Goal: Information Seeking & Learning: Learn about a topic

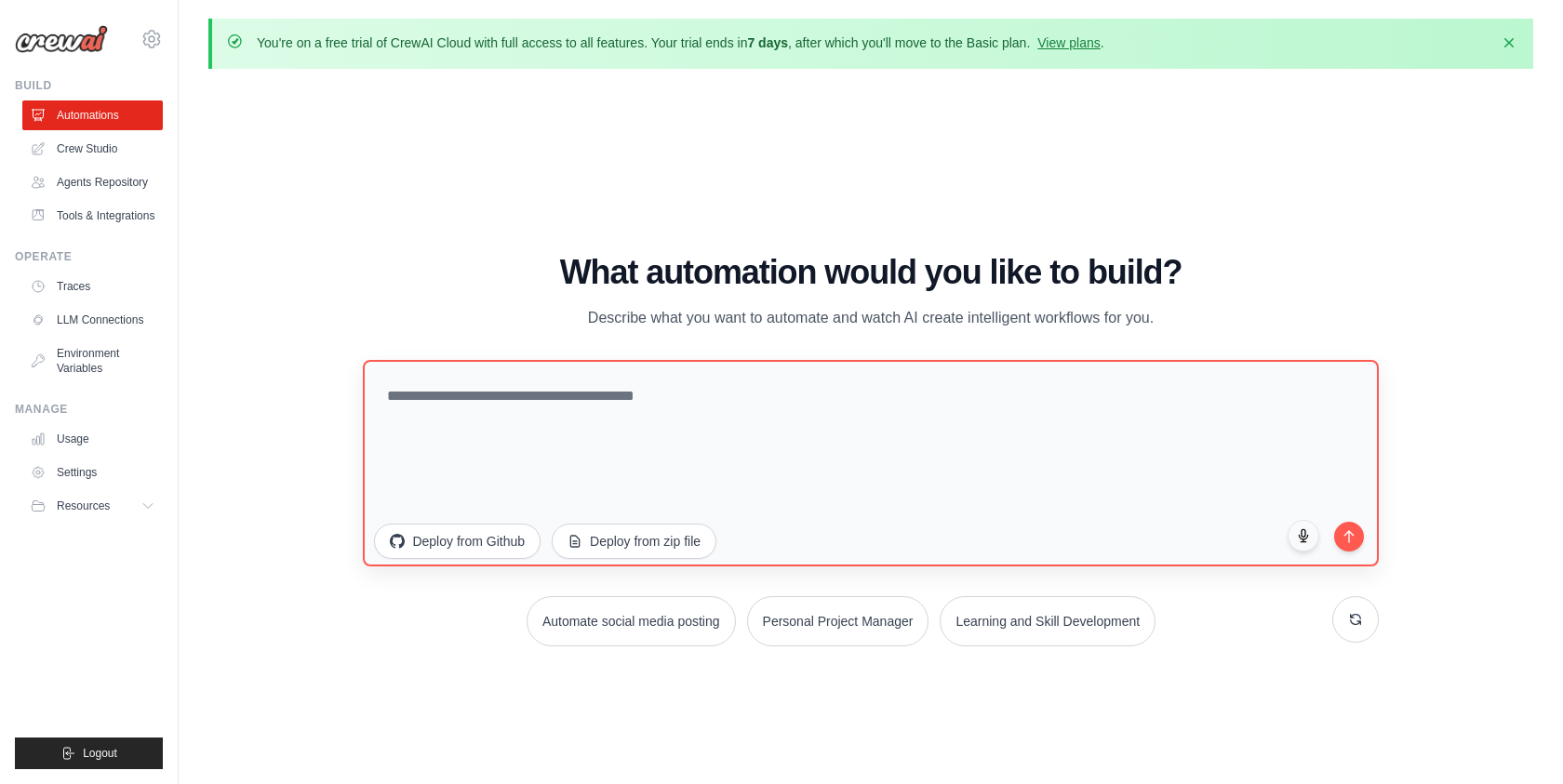
scroll to position [4, 0]
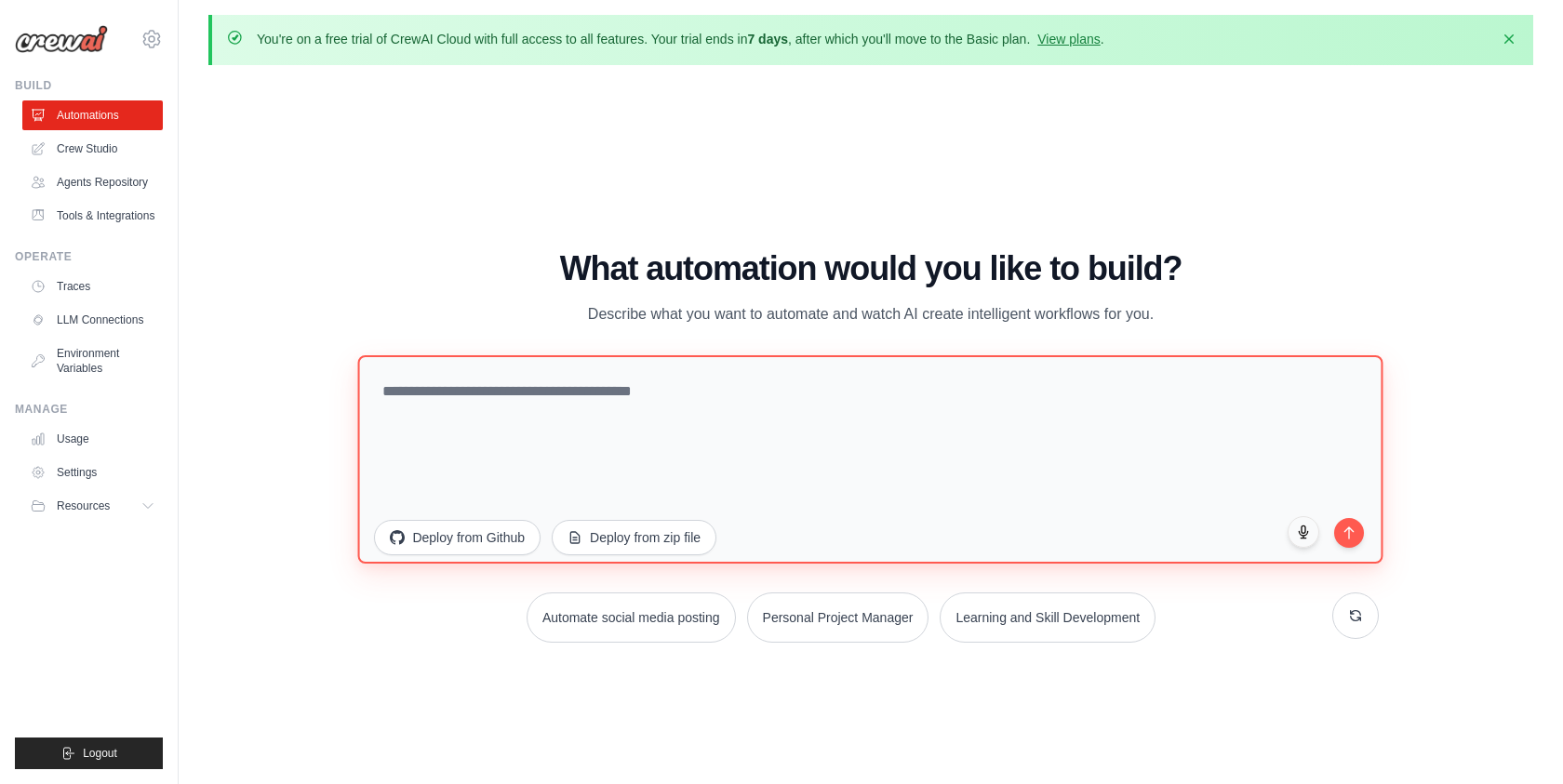
click at [630, 406] on textarea at bounding box center [870, 458] width 1025 height 208
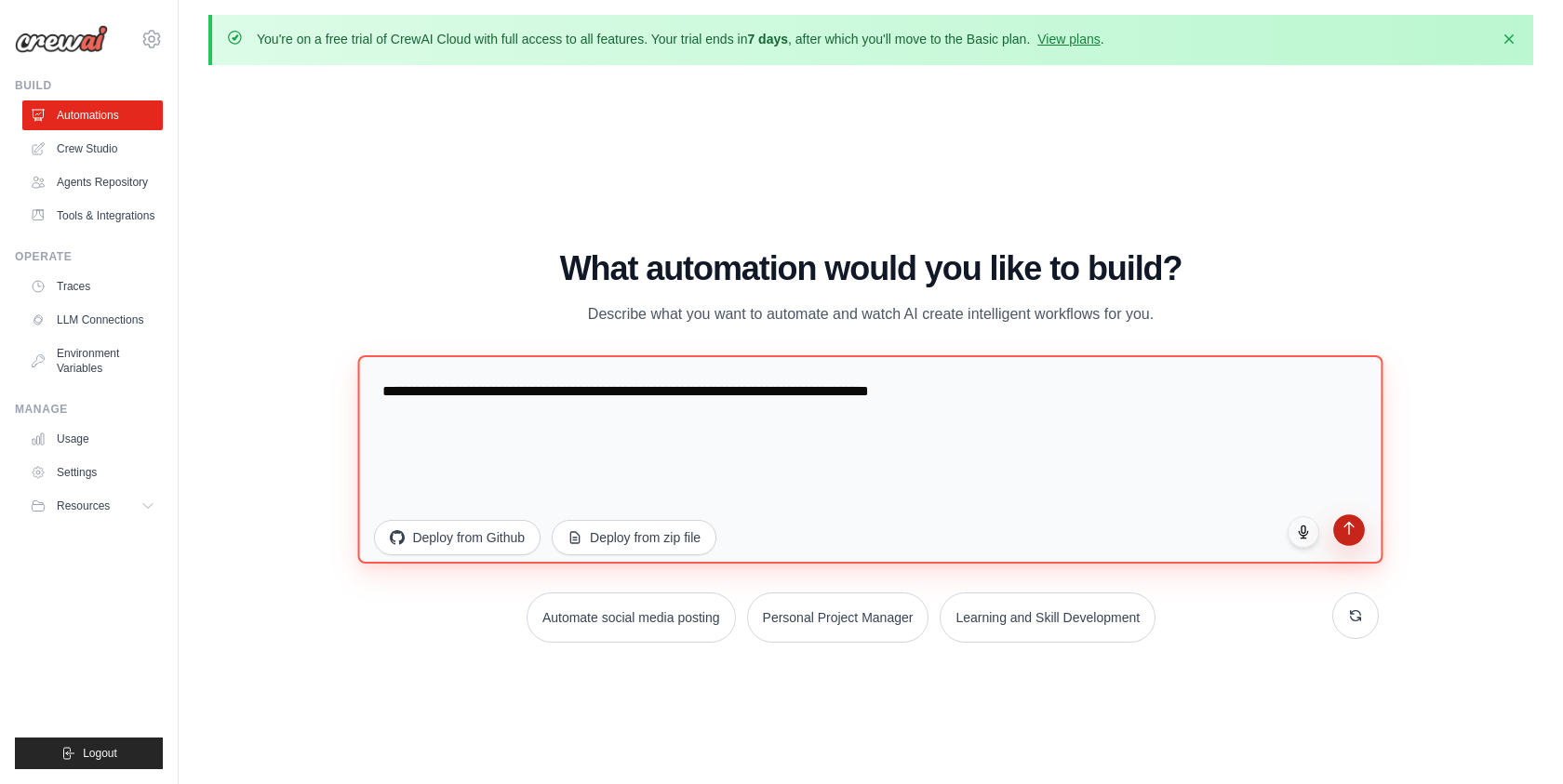
type textarea "**********"
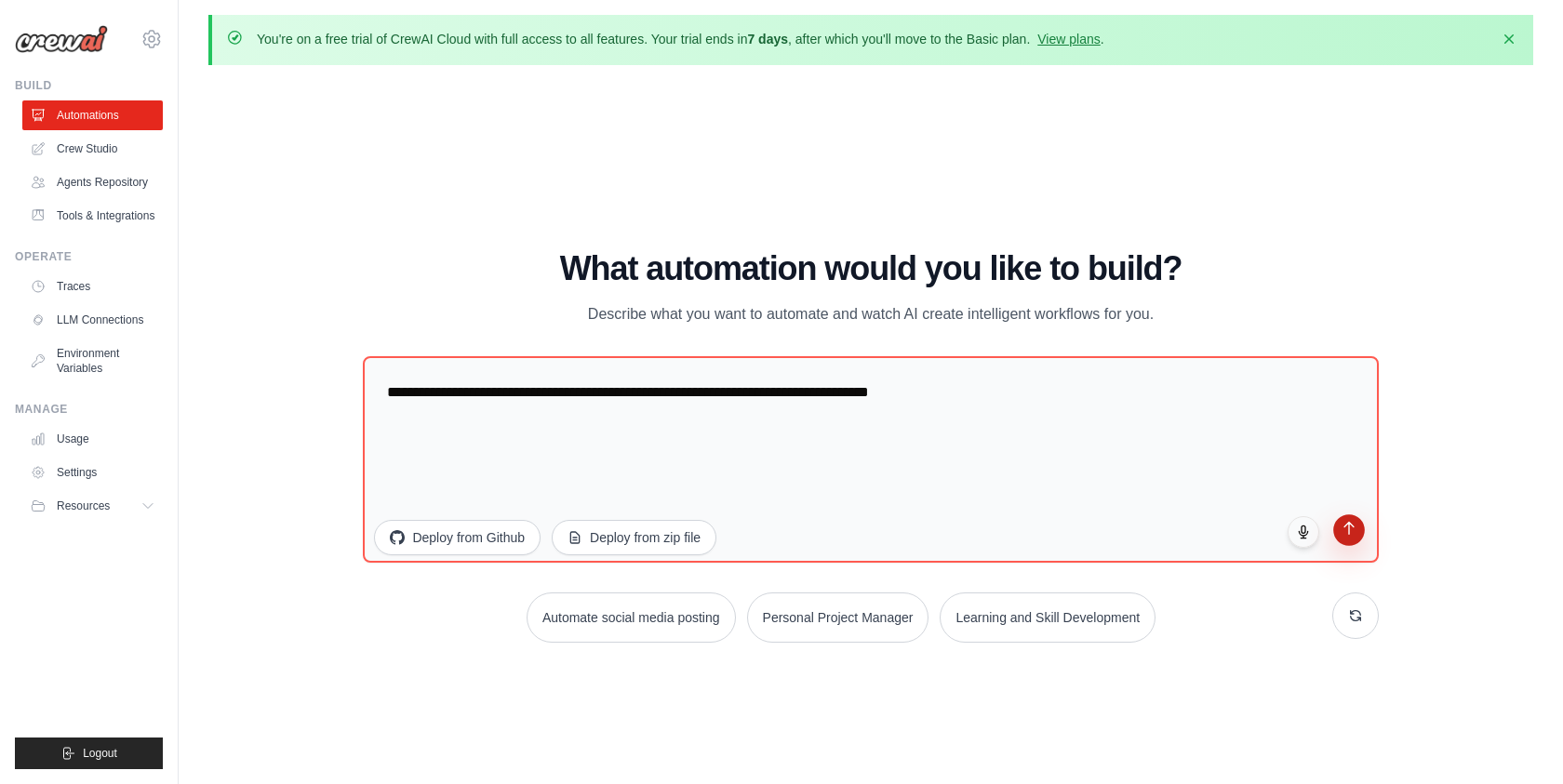
click at [1350, 540] on button "submit" at bounding box center [1348, 530] width 31 height 31
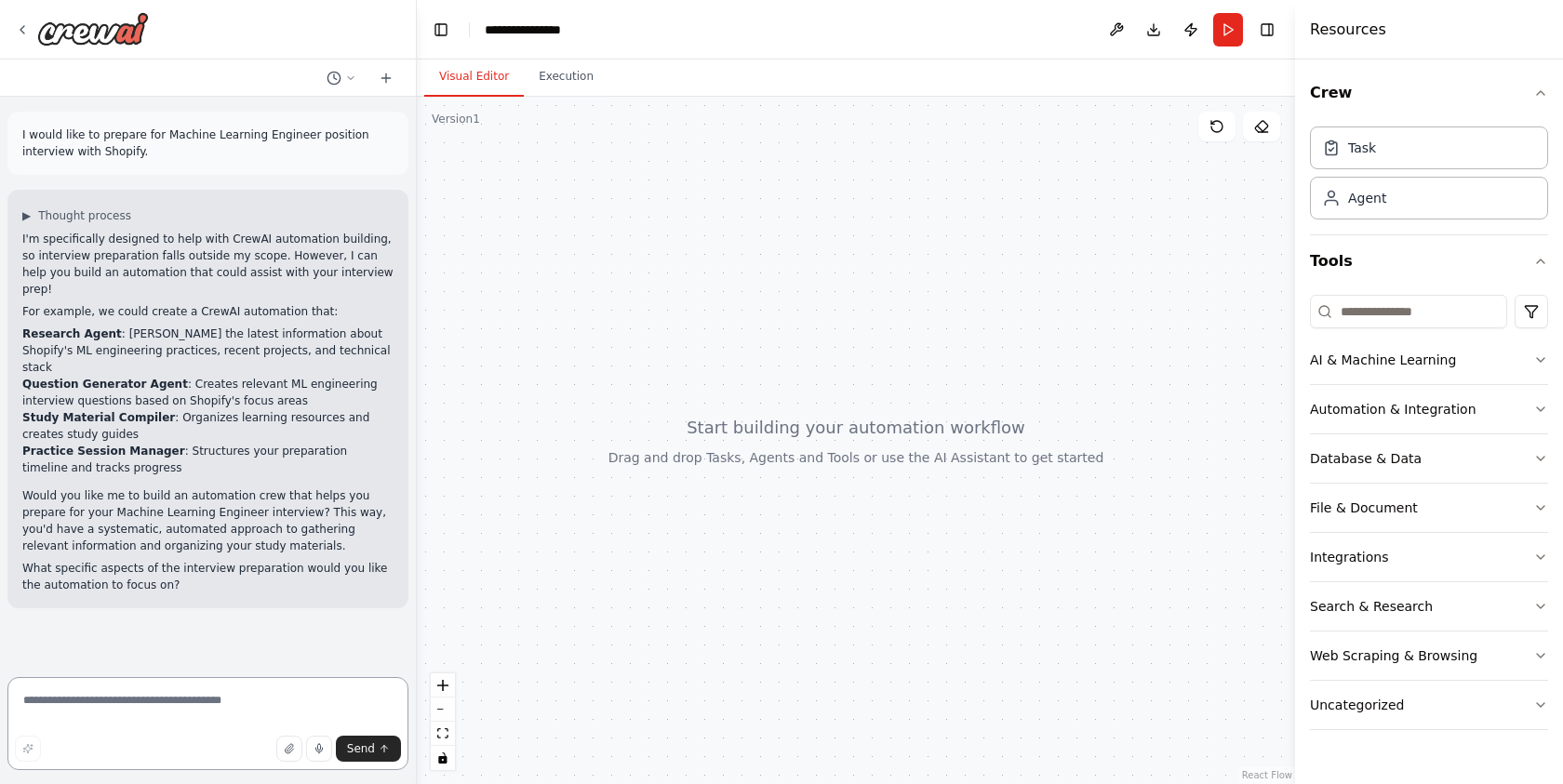
click at [185, 697] on textarea at bounding box center [208, 723] width 401 height 93
type textarea "**********"
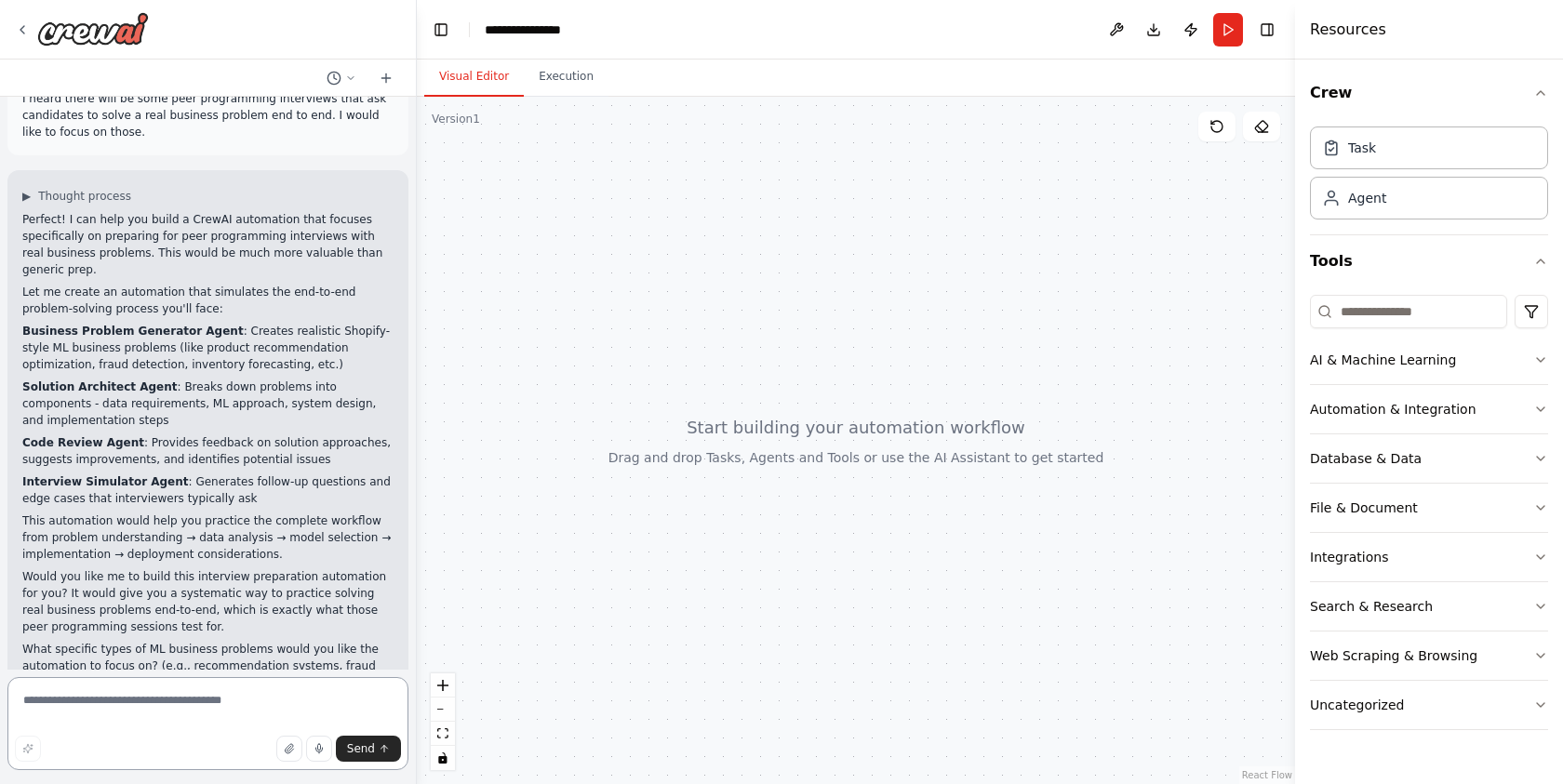
scroll to position [564, 0]
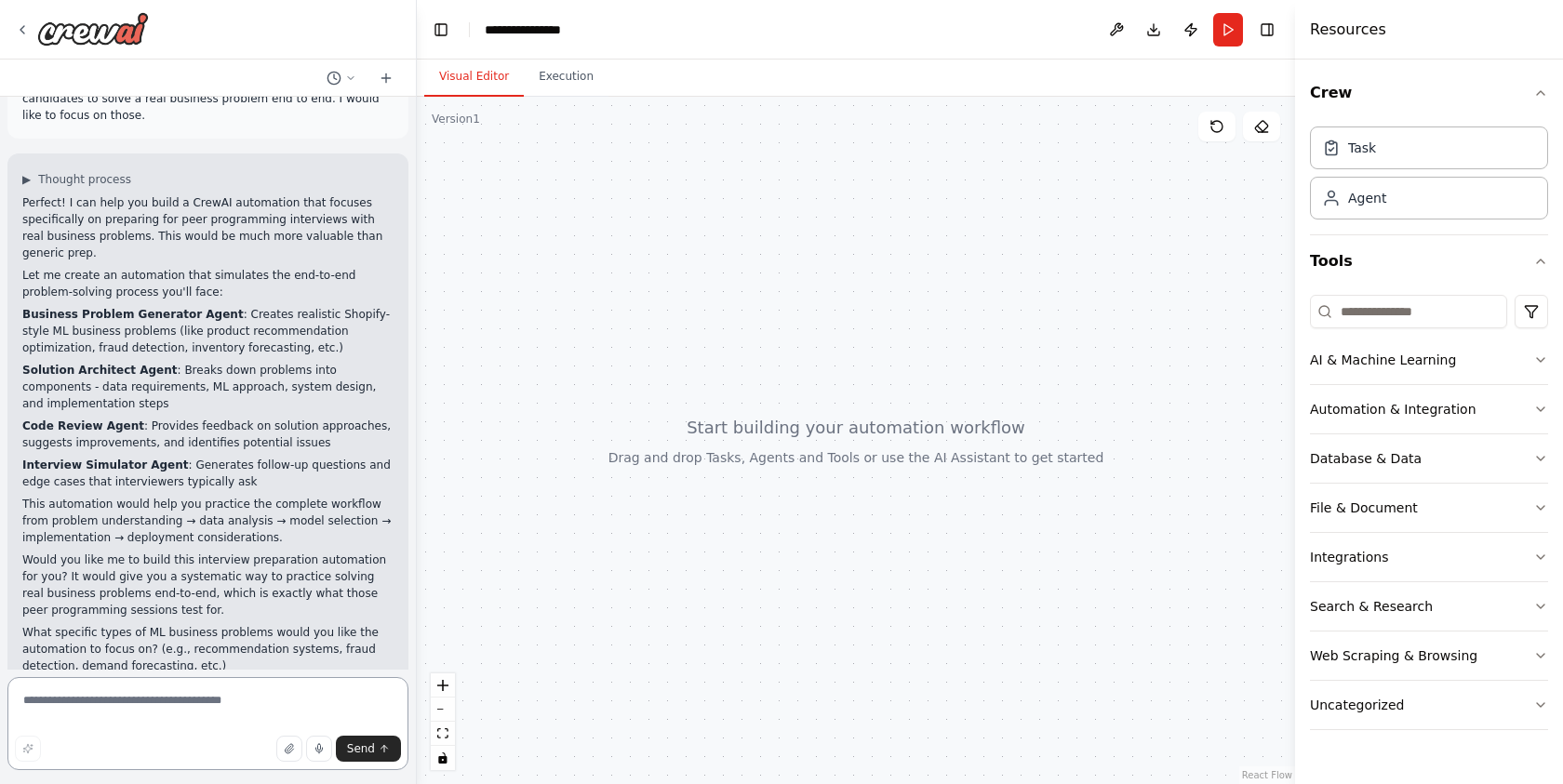
click at [234, 713] on textarea at bounding box center [208, 723] width 401 height 93
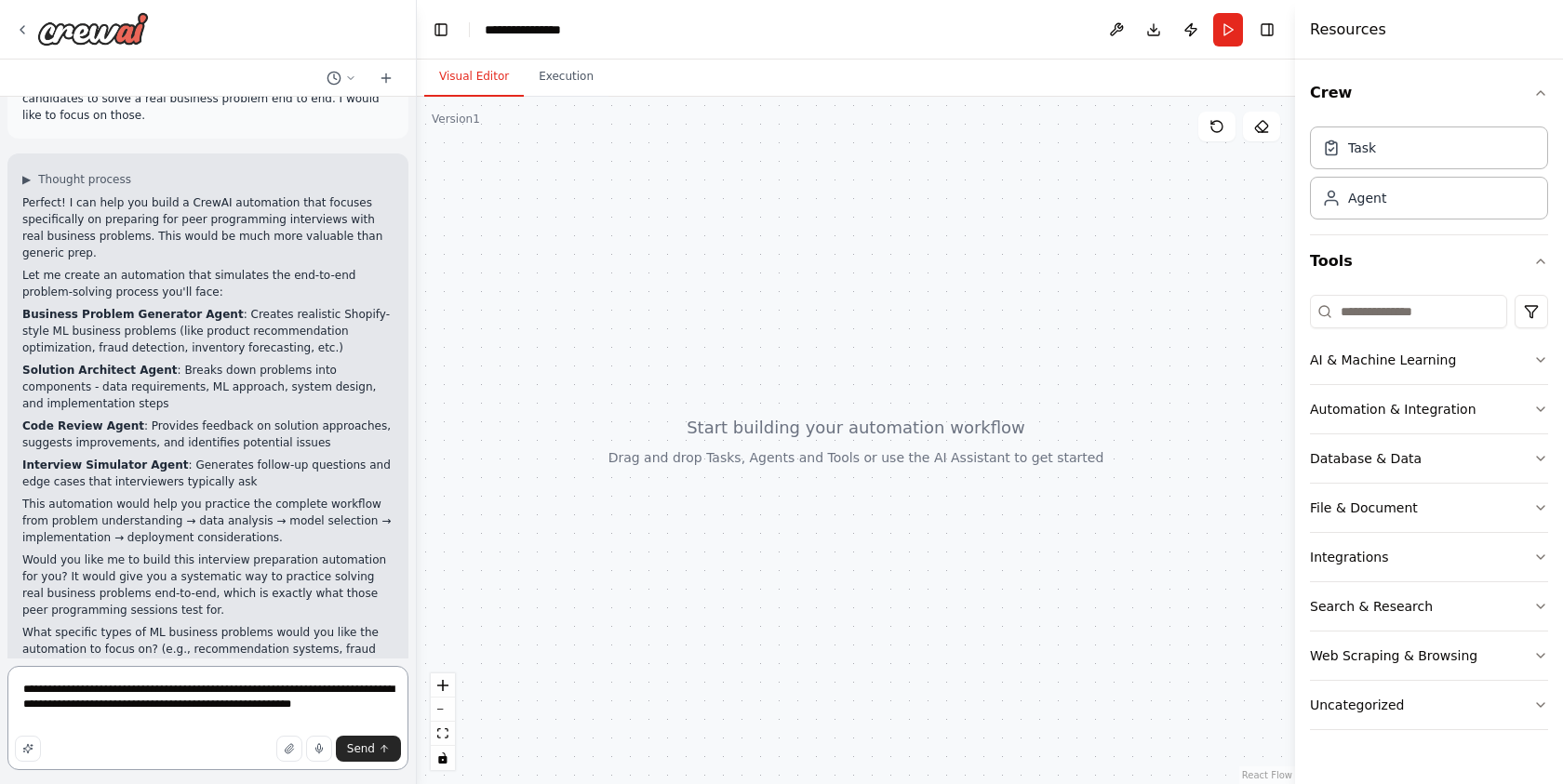
type textarea "**********"
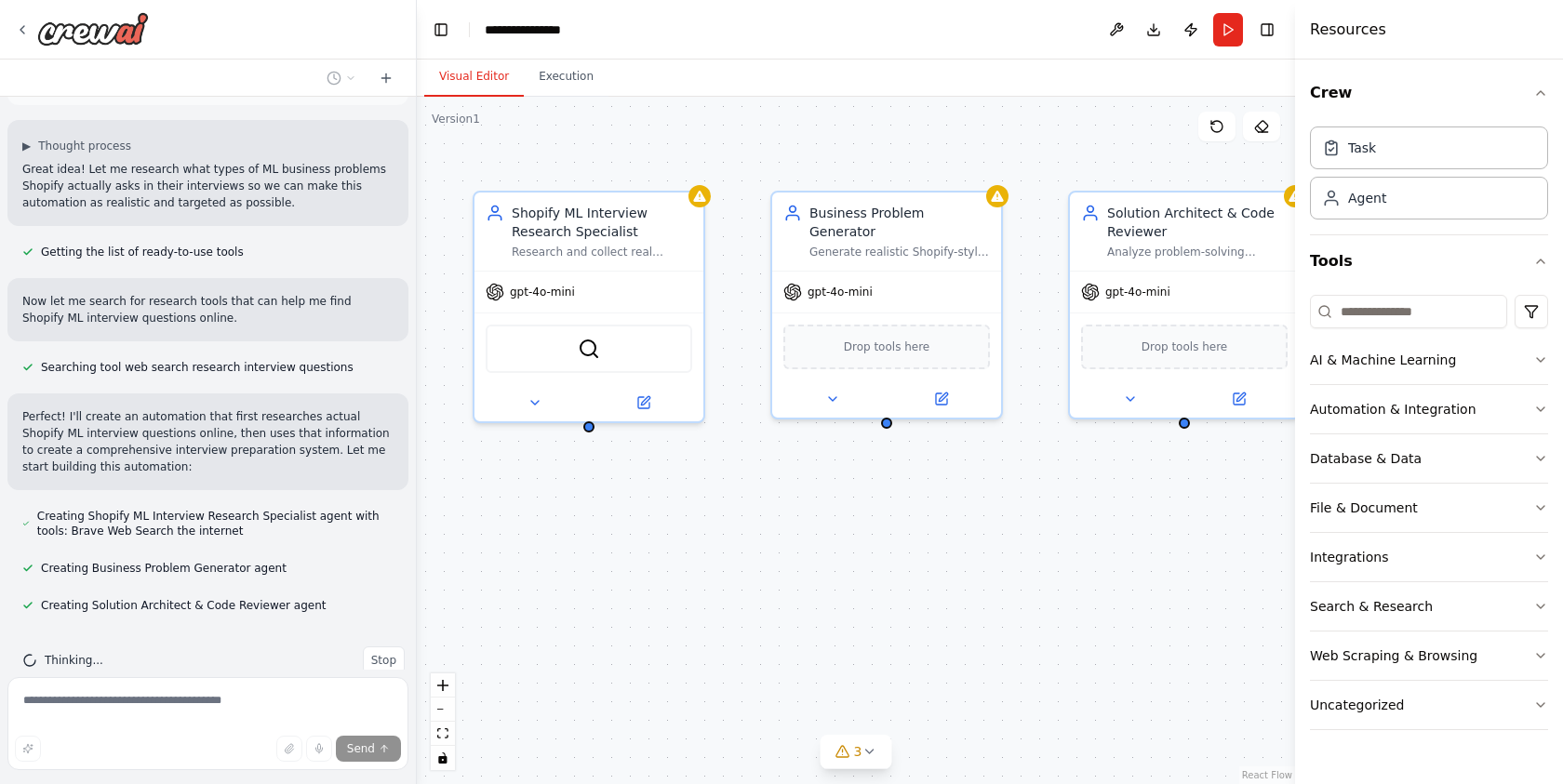
scroll to position [1325, 0]
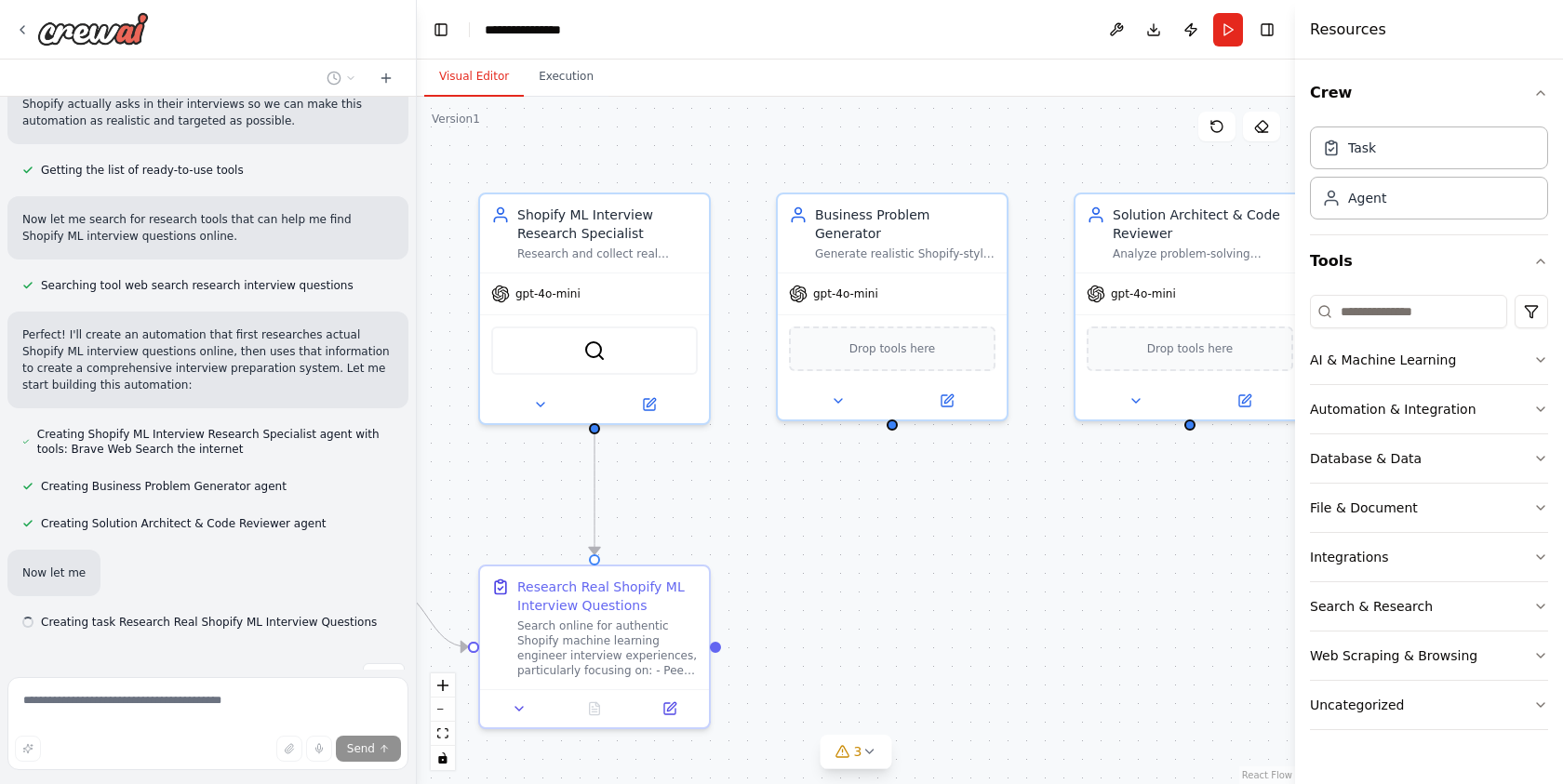
drag, startPoint x: 859, startPoint y: 514, endPoint x: 549, endPoint y: 516, distance: 310.0
click at [549, 516] on div ".deletable-edge-delete-btn { width: 20px; height: 20px; border: 0px solid #ffff…" at bounding box center [855, 440] width 878 height 687
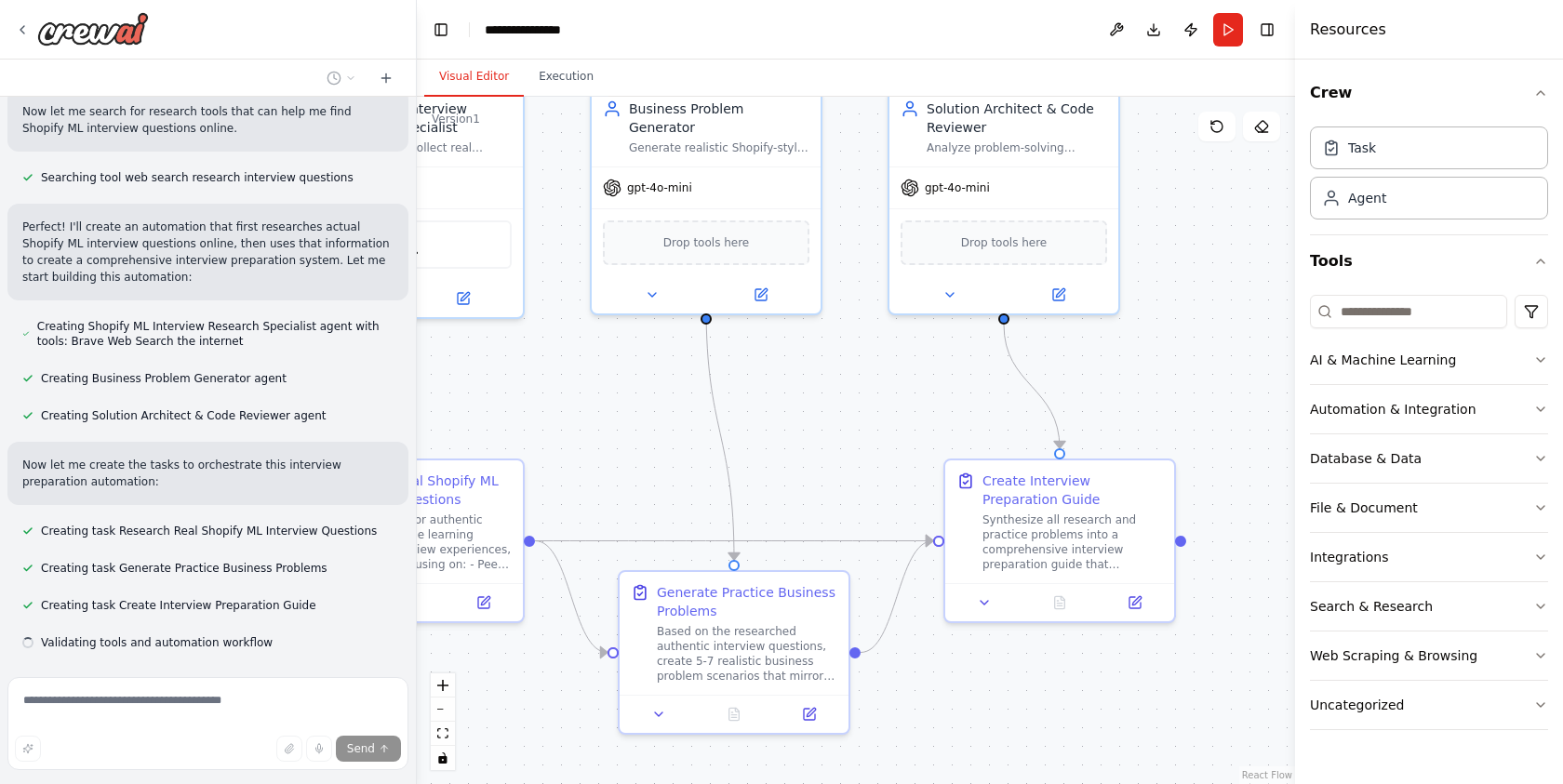
scroll to position [1470, 0]
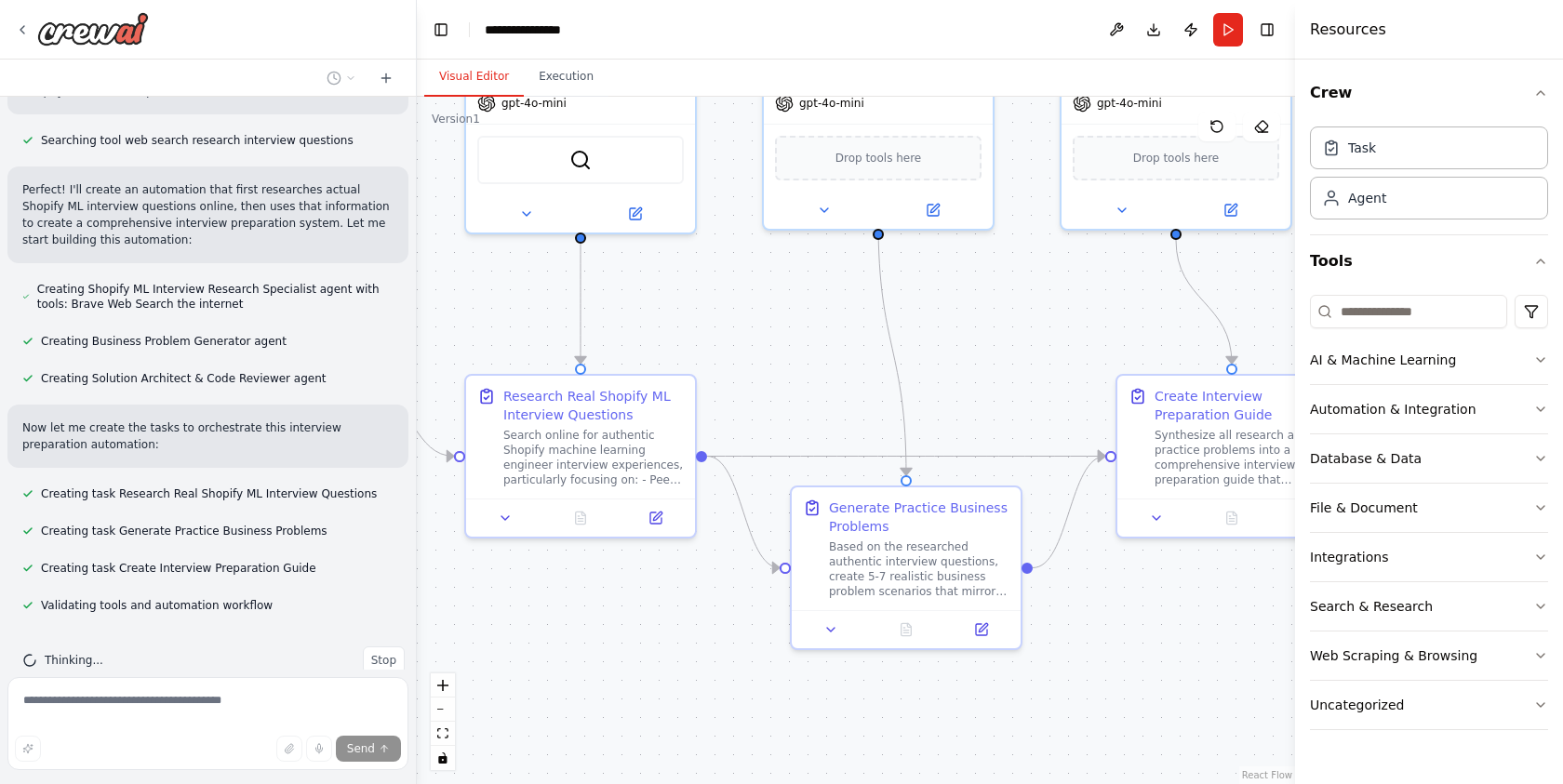
drag, startPoint x: 1071, startPoint y: 517, endPoint x: 1057, endPoint y: 327, distance: 190.5
click at [1057, 327] on div ".deletable-edge-delete-btn { width: 20px; height: 20px; border: 0px solid #ffff…" at bounding box center [855, 440] width 878 height 687
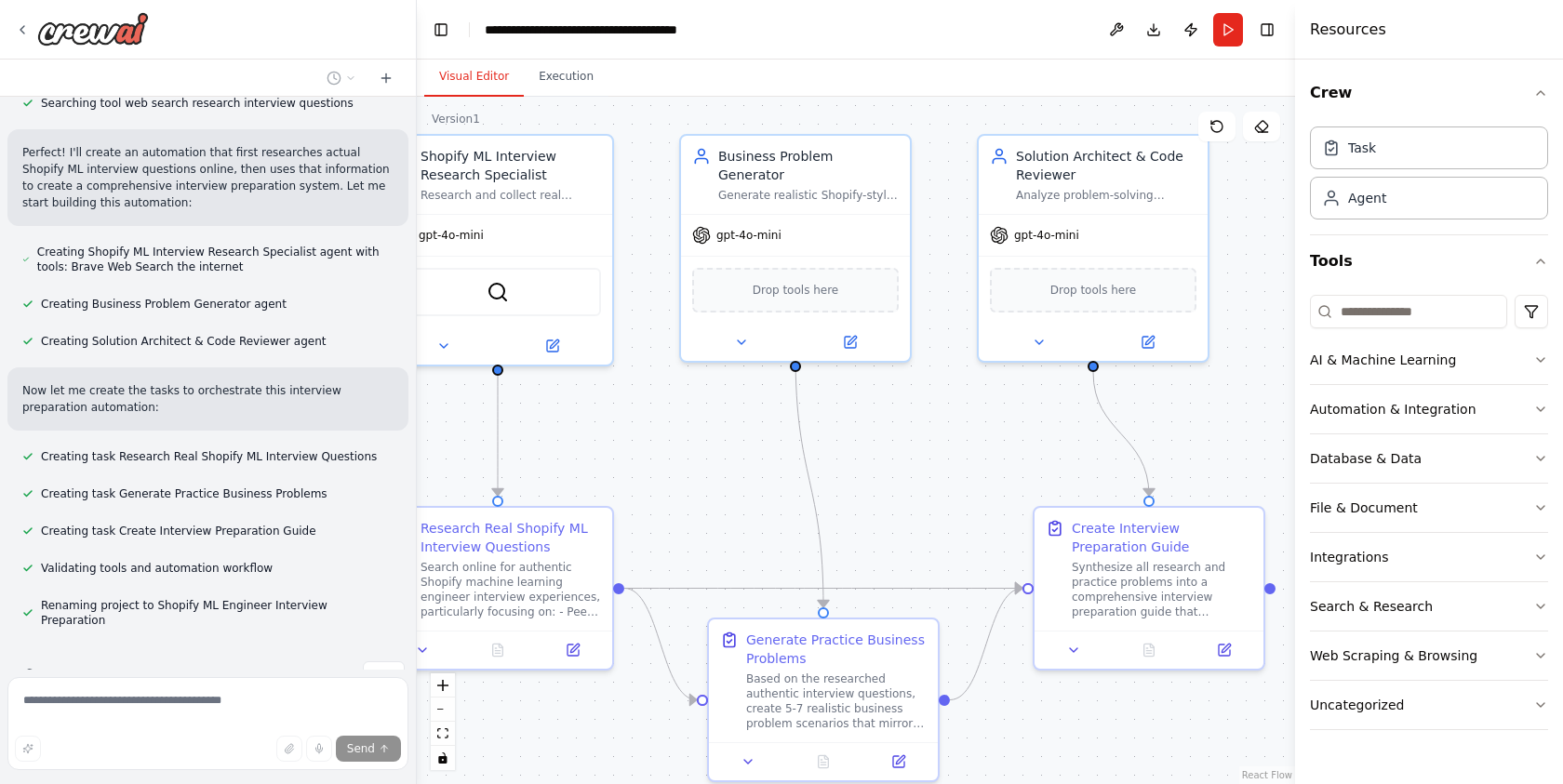
drag, startPoint x: 1034, startPoint y: 331, endPoint x: 951, endPoint y: 463, distance: 155.9
click at [951, 463] on div ".deletable-edge-delete-btn { width: 20px; height: 20px; border: 0px solid #ffff…" at bounding box center [855, 440] width 878 height 687
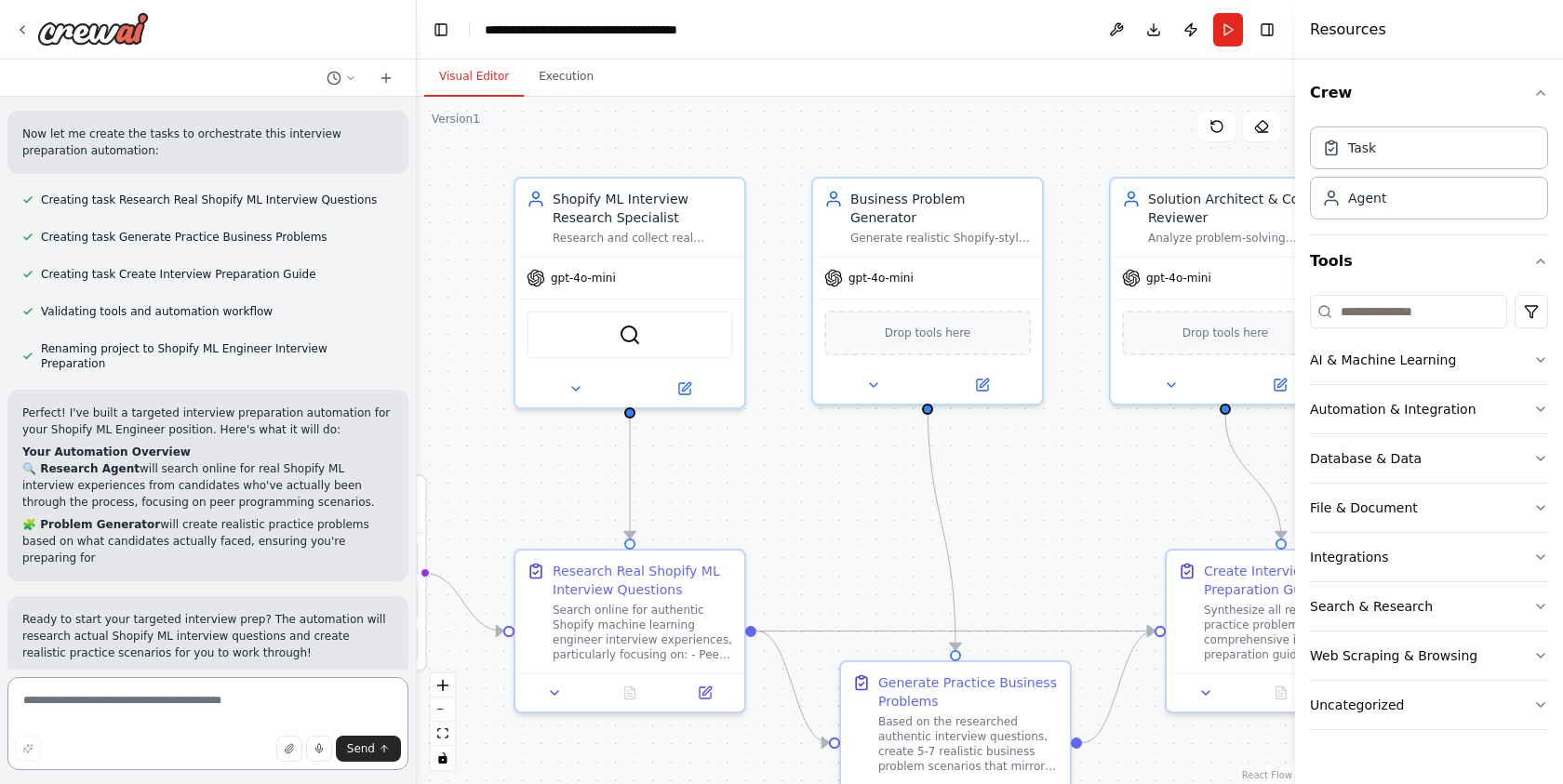
scroll to position [1869, 0]
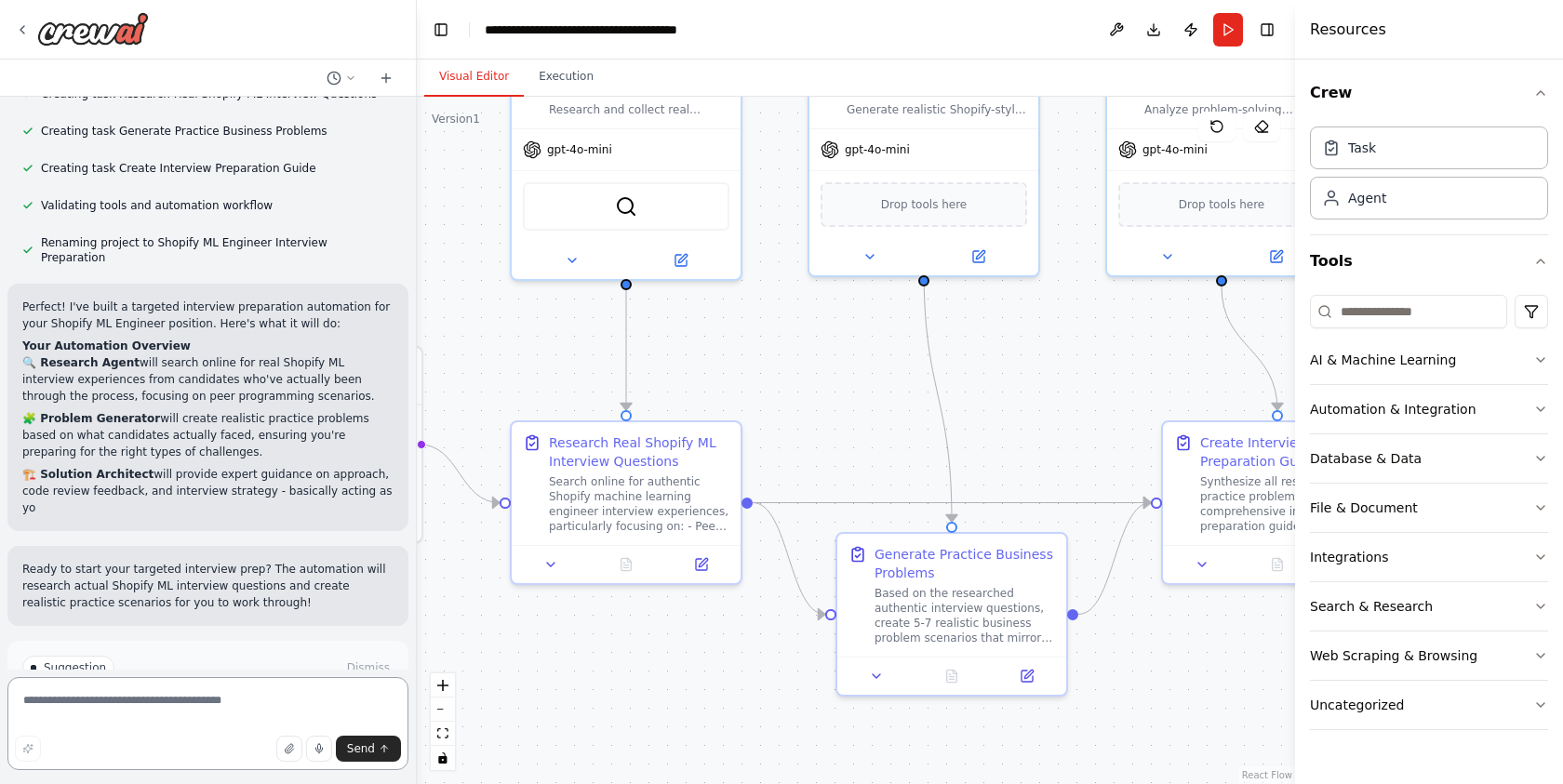
drag, startPoint x: 973, startPoint y: 451, endPoint x: 1101, endPoint y: 366, distance: 153.7
click at [1101, 366] on div ".deletable-edge-delete-btn { width: 20px; height: 20px; border: 0px solid #ffff…" at bounding box center [855, 440] width 878 height 687
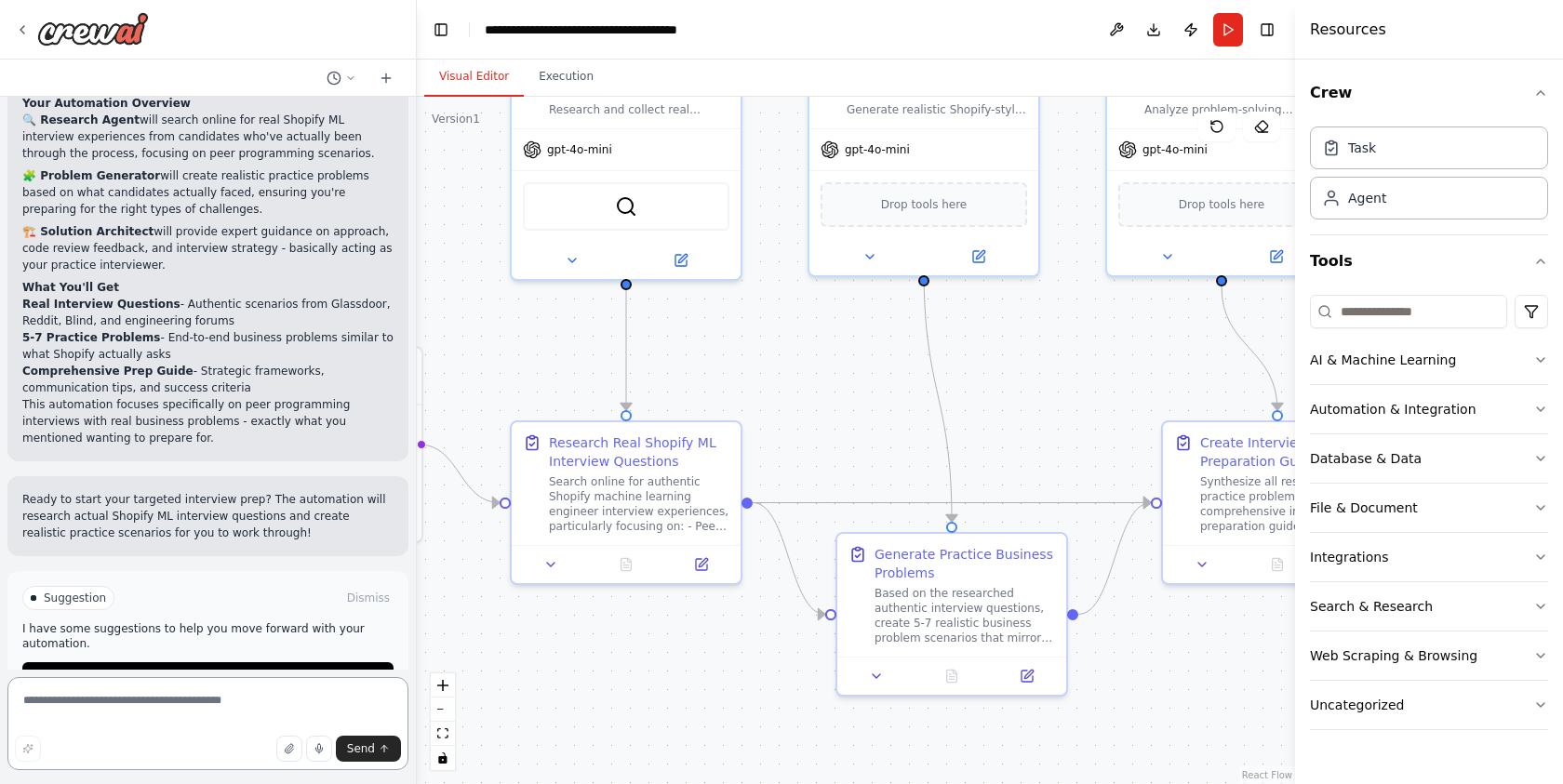
scroll to position [2115, 0]
click at [1542, 95] on icon "button" at bounding box center [1539, 92] width 15 height 15
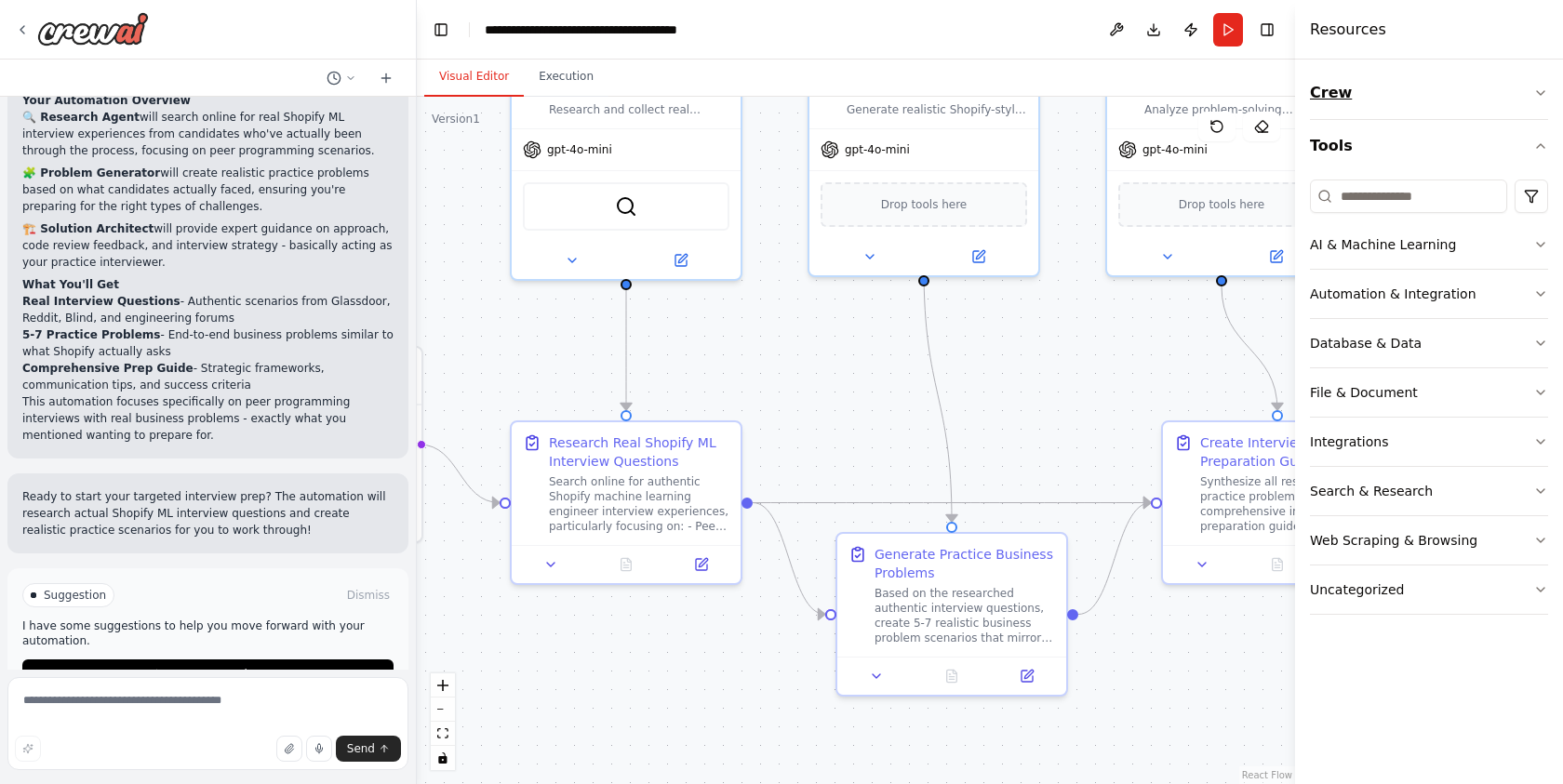
click at [1543, 92] on icon "button" at bounding box center [1539, 92] width 15 height 15
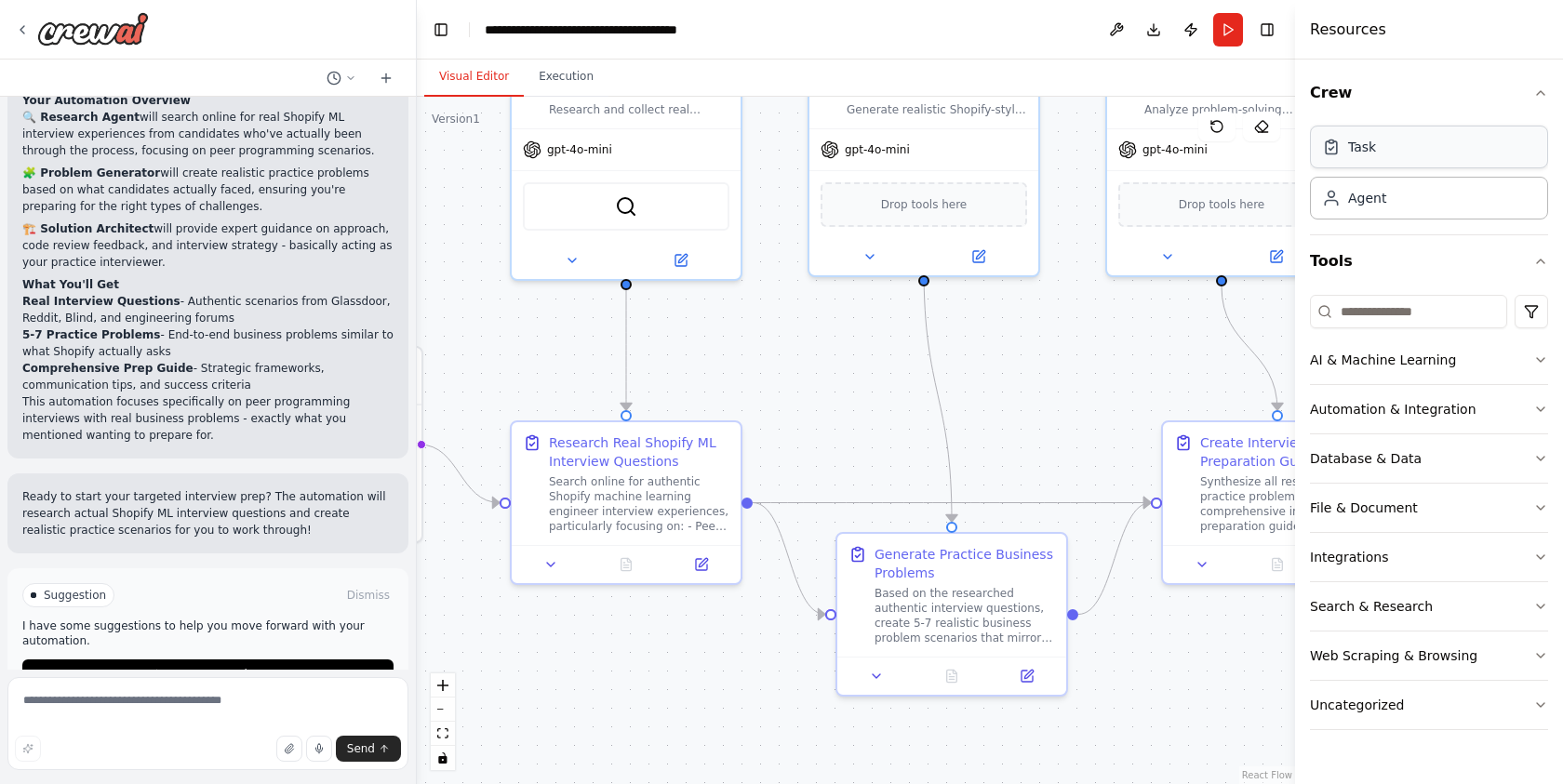
click at [1385, 153] on div "Task" at bounding box center [1429, 147] width 238 height 43
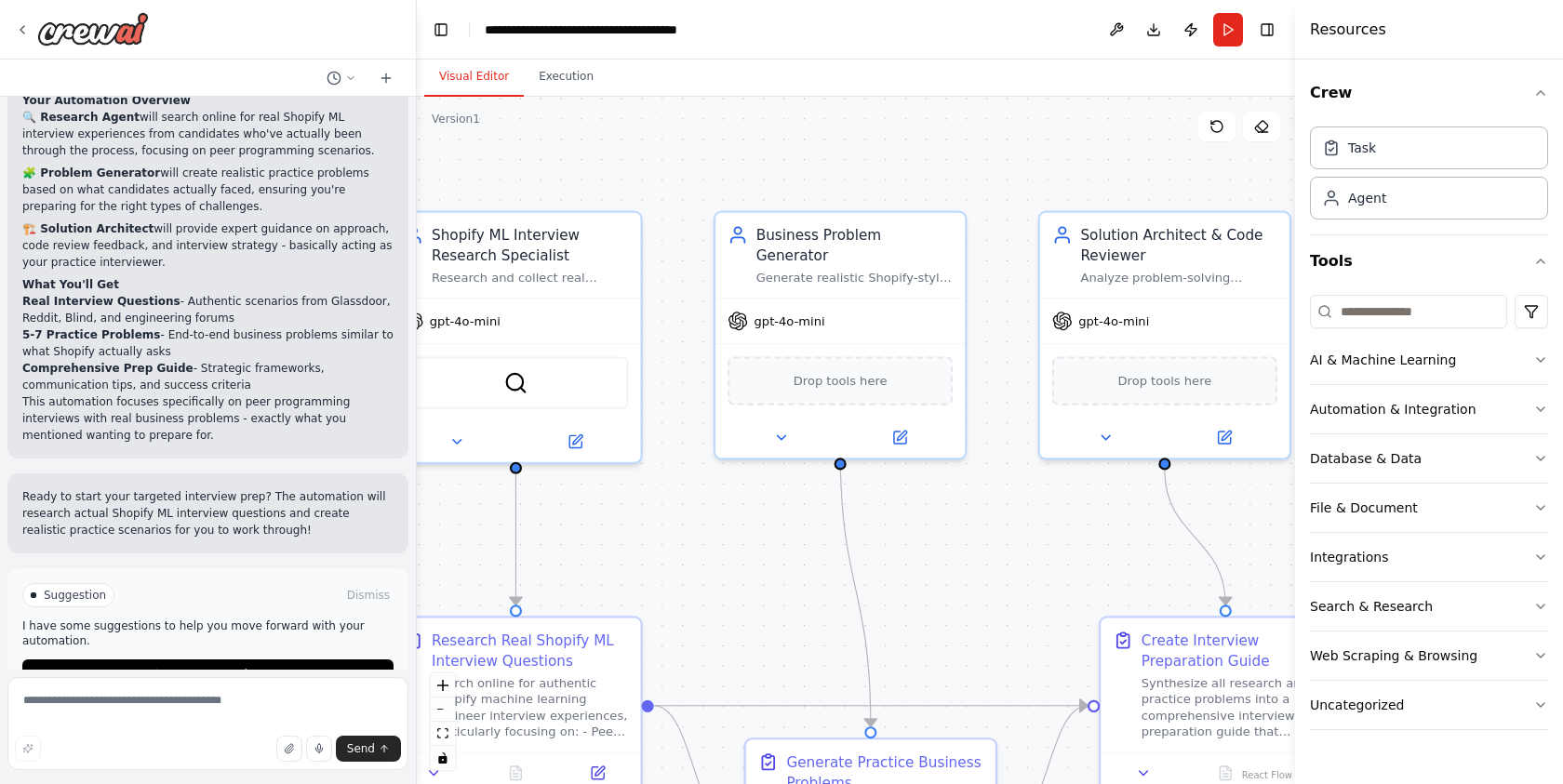
drag, startPoint x: 839, startPoint y: 344, endPoint x: 737, endPoint y: 541, distance: 221.8
click at [738, 540] on div ".deletable-edge-delete-btn { width: 20px; height: 20px; border: 0px solid #ffff…" at bounding box center [855, 440] width 878 height 687
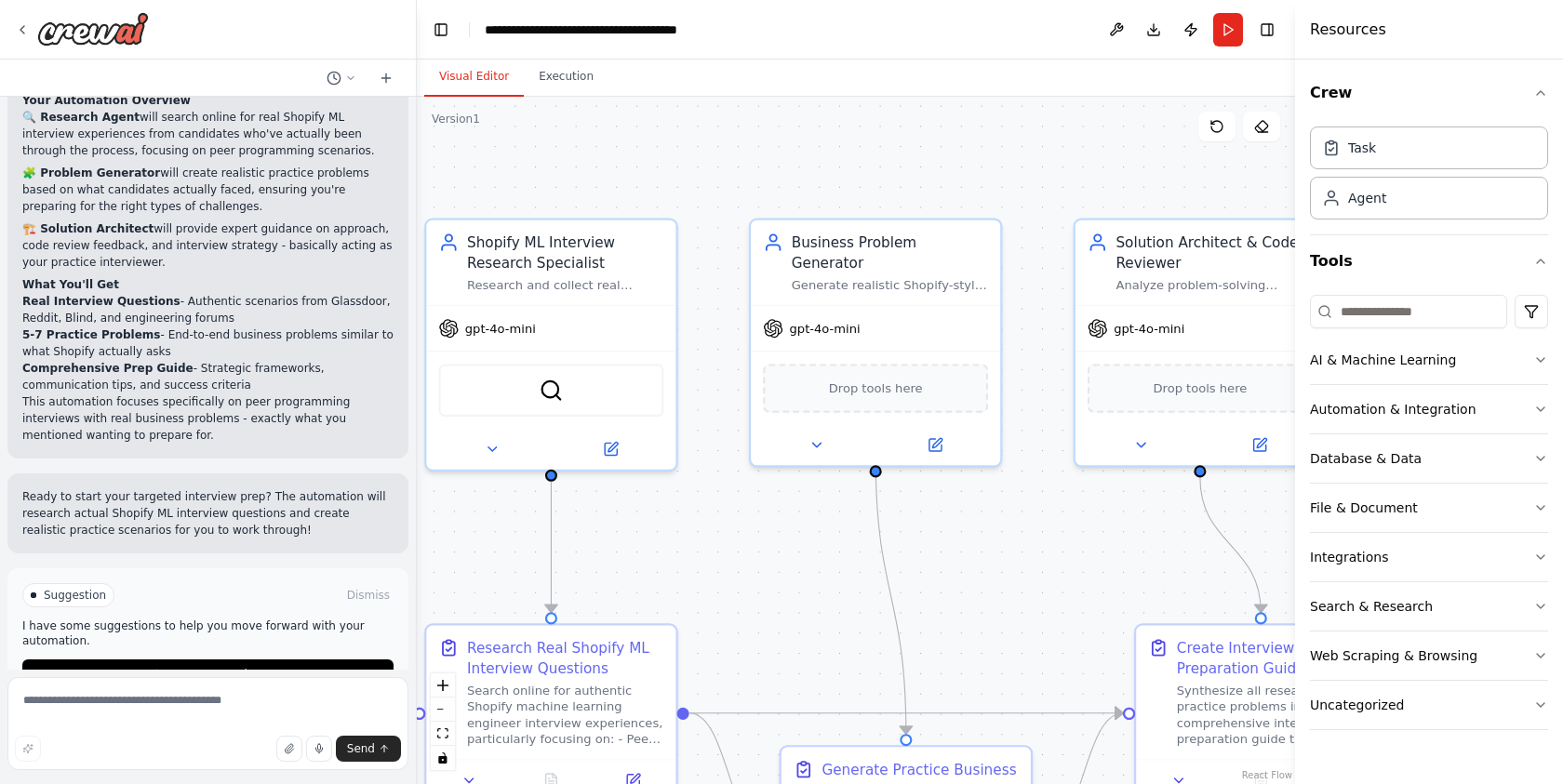
drag, startPoint x: 693, startPoint y: 510, endPoint x: 737, endPoint y: 510, distance: 44.0
click at [737, 510] on div ".deletable-edge-delete-btn { width: 20px; height: 20px; border: 0px solid #ffff…" at bounding box center [855, 440] width 878 height 687
click at [836, 316] on span "gpt-4o-mini" at bounding box center [825, 323] width 71 height 16
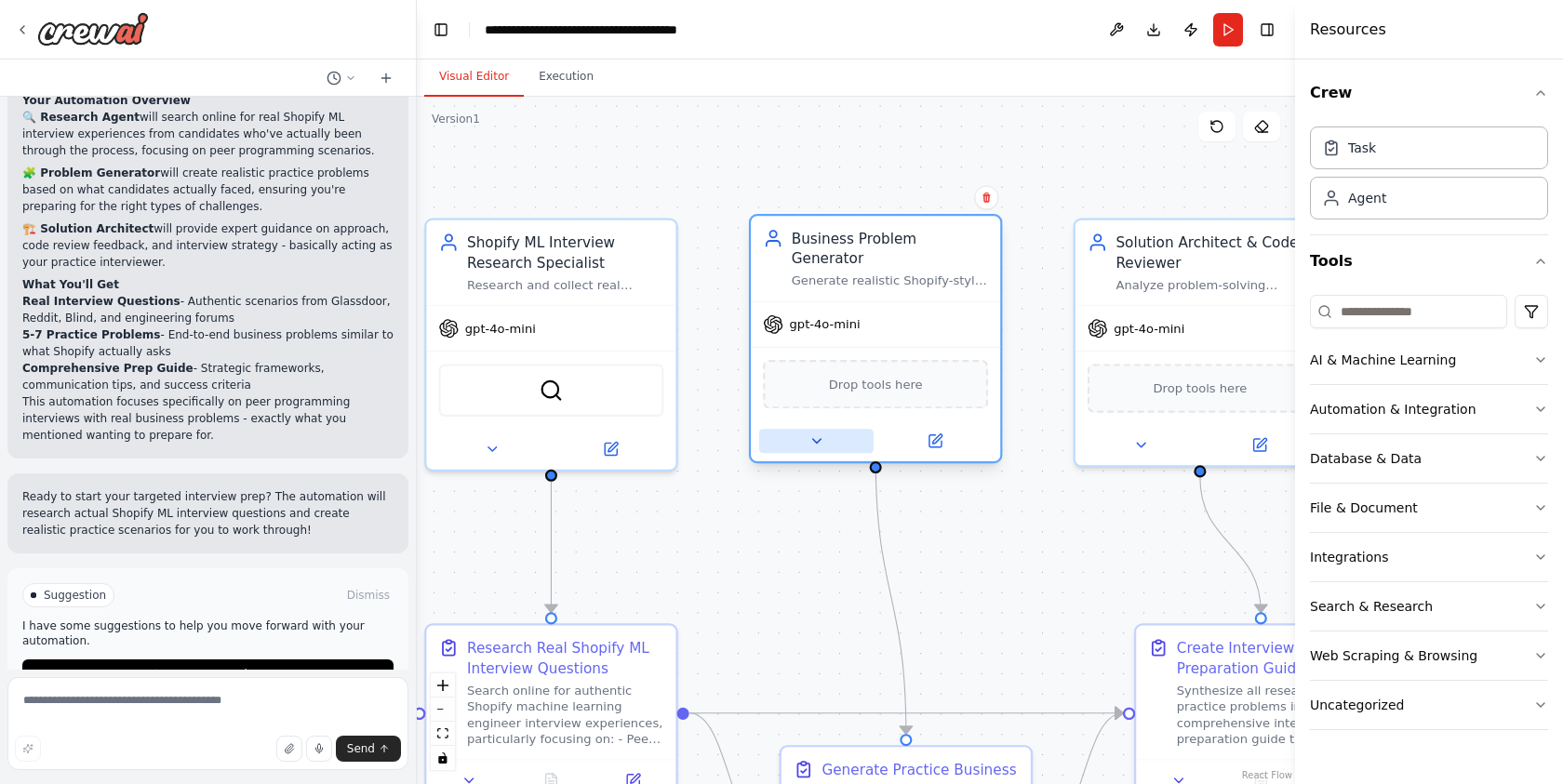
click at [815, 432] on icon at bounding box center [816, 440] width 16 height 16
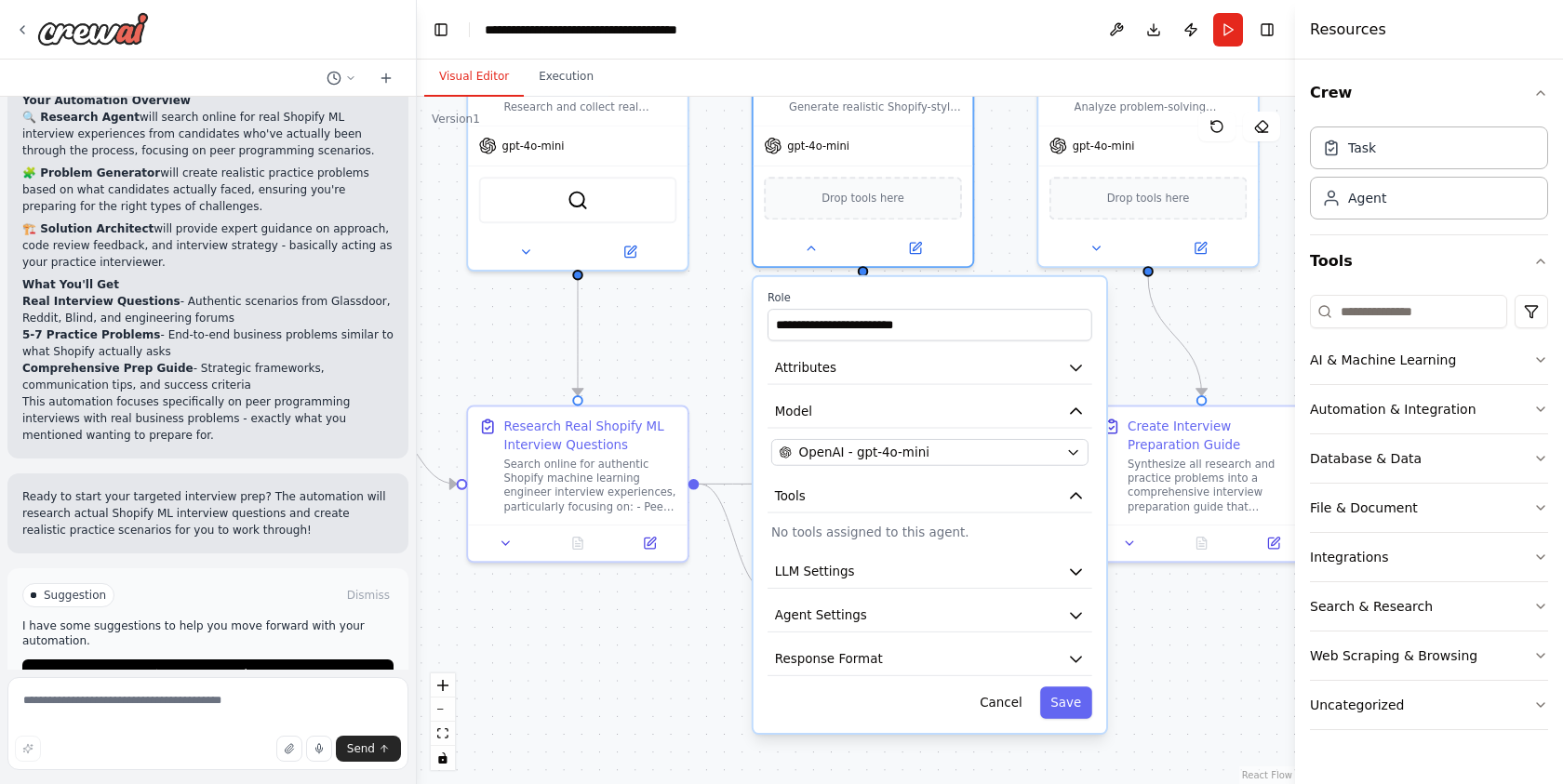
drag, startPoint x: 736, startPoint y: 539, endPoint x: 714, endPoint y: 329, distance: 211.1
click at [714, 328] on div ".deletable-edge-delete-btn { width: 20px; height: 20px; border: 0px solid #ffff…" at bounding box center [855, 440] width 878 height 687
click at [996, 599] on button "Agent Settings" at bounding box center [930, 614] width 325 height 32
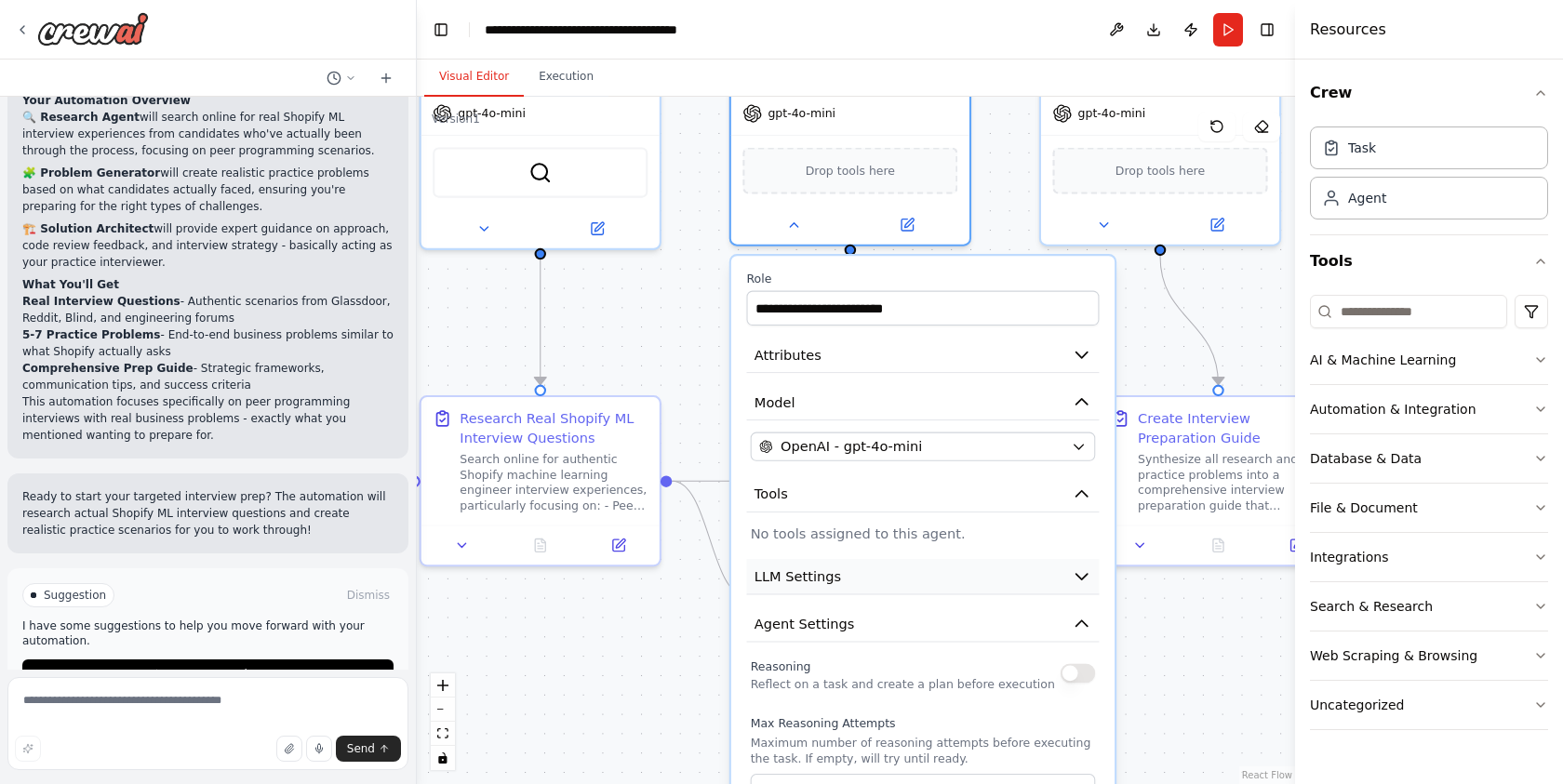
click at [1083, 566] on icon "button" at bounding box center [1082, 576] width 20 height 20
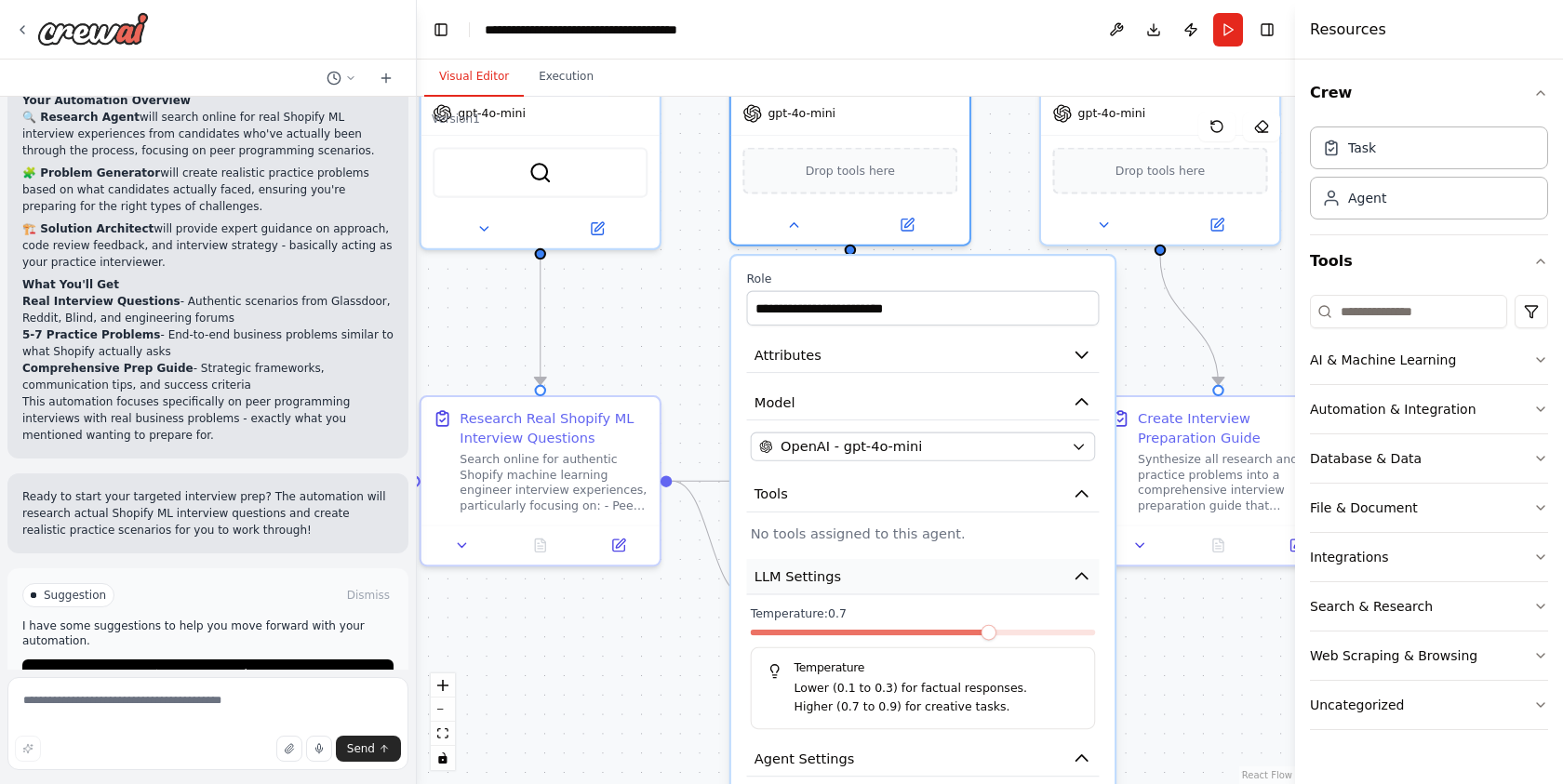
click at [1083, 566] on icon "button" at bounding box center [1082, 576] width 20 height 20
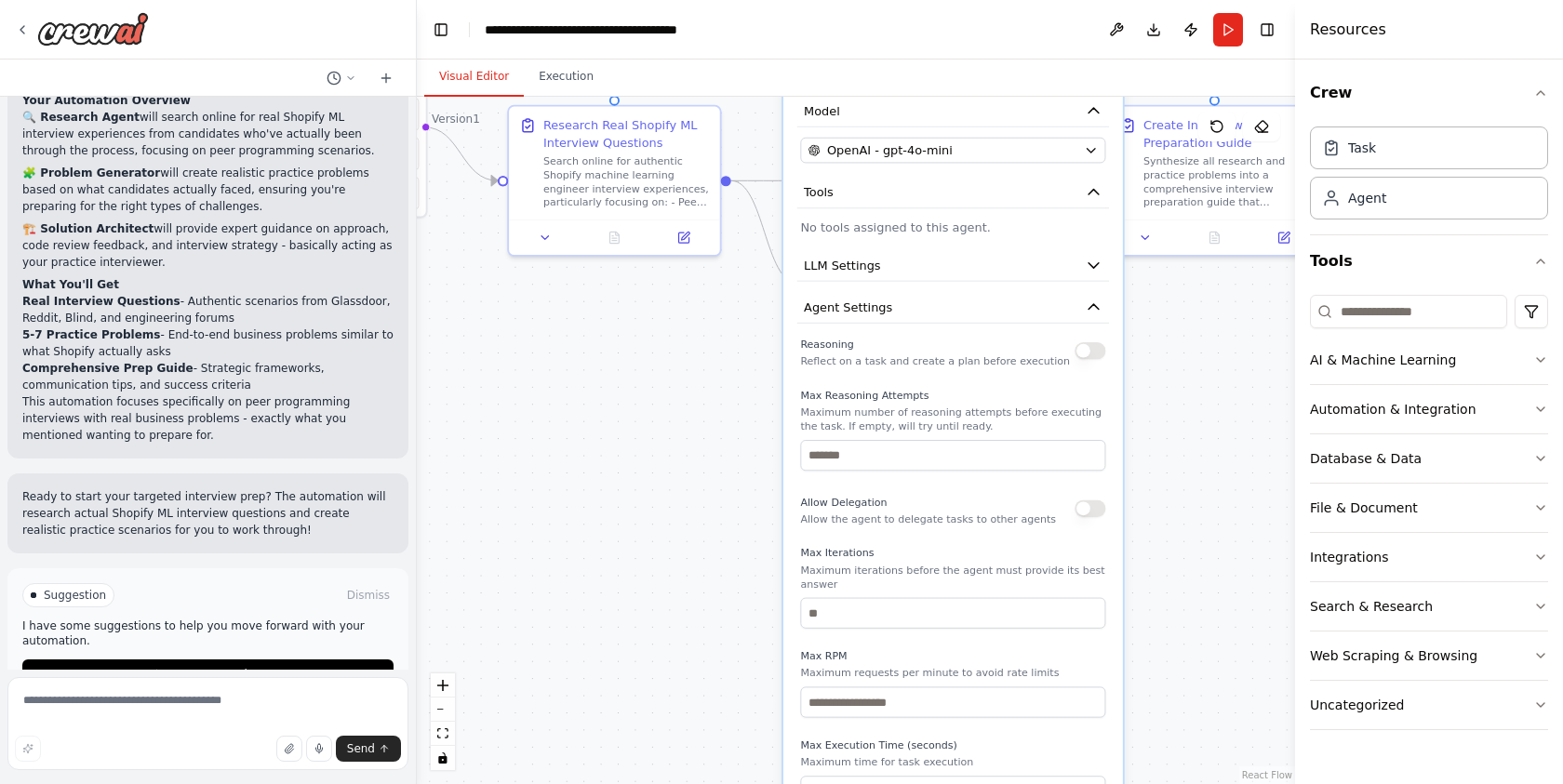
drag, startPoint x: 1185, startPoint y: 683, endPoint x: 1180, endPoint y: 367, distance: 316.0
click at [1180, 367] on div ".deletable-edge-delete-btn { width: 20px; height: 20px; border: 0px solid #ffff…" at bounding box center [855, 440] width 878 height 687
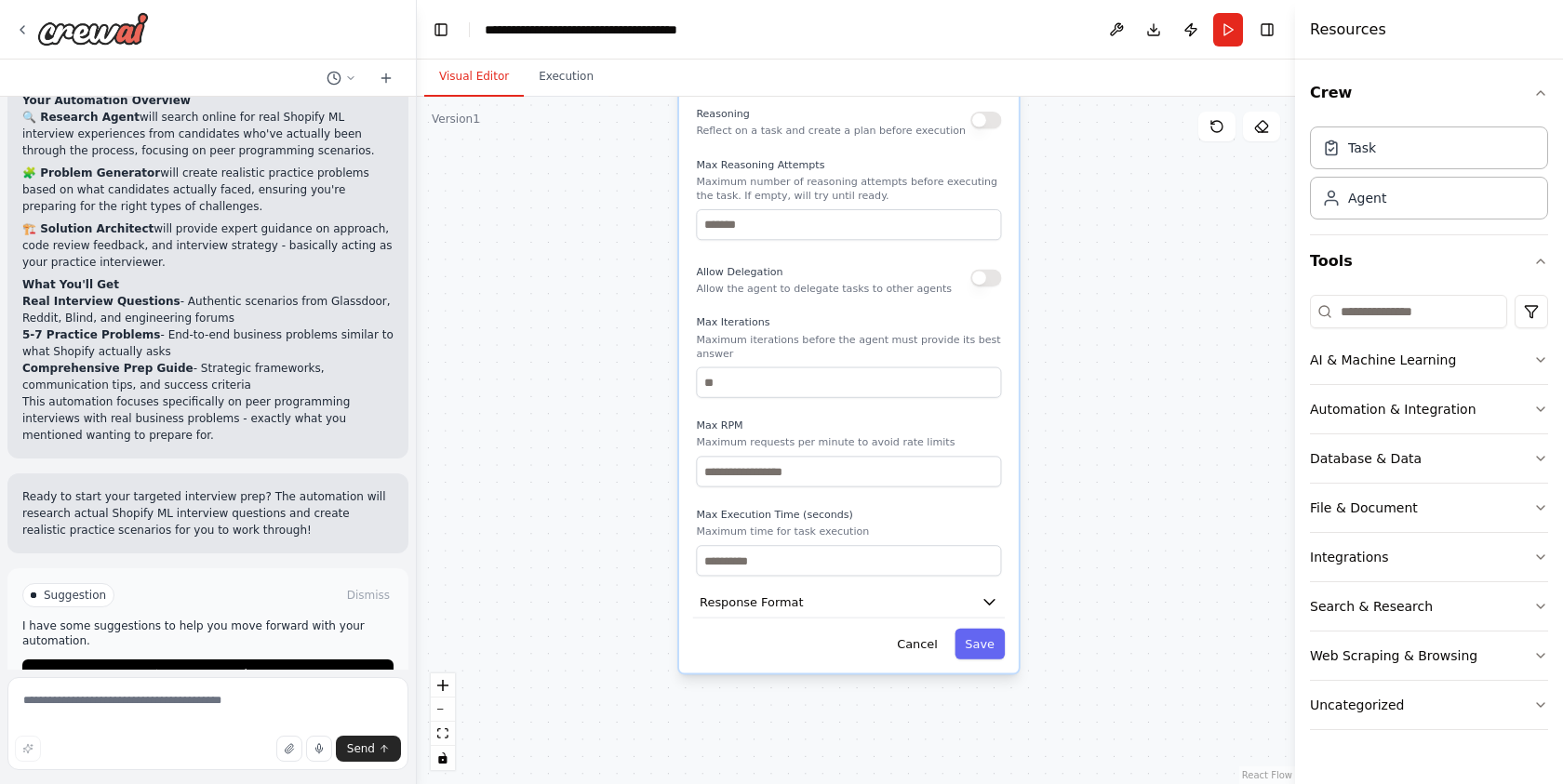
drag, startPoint x: 1166, startPoint y: 563, endPoint x: 1062, endPoint y: 332, distance: 253.3
click at [1062, 332] on div ".deletable-edge-delete-btn { width: 20px; height: 20px; border: 0px solid #ffff…" at bounding box center [855, 440] width 878 height 687
click at [938, 587] on button "Response Format" at bounding box center [849, 602] width 312 height 31
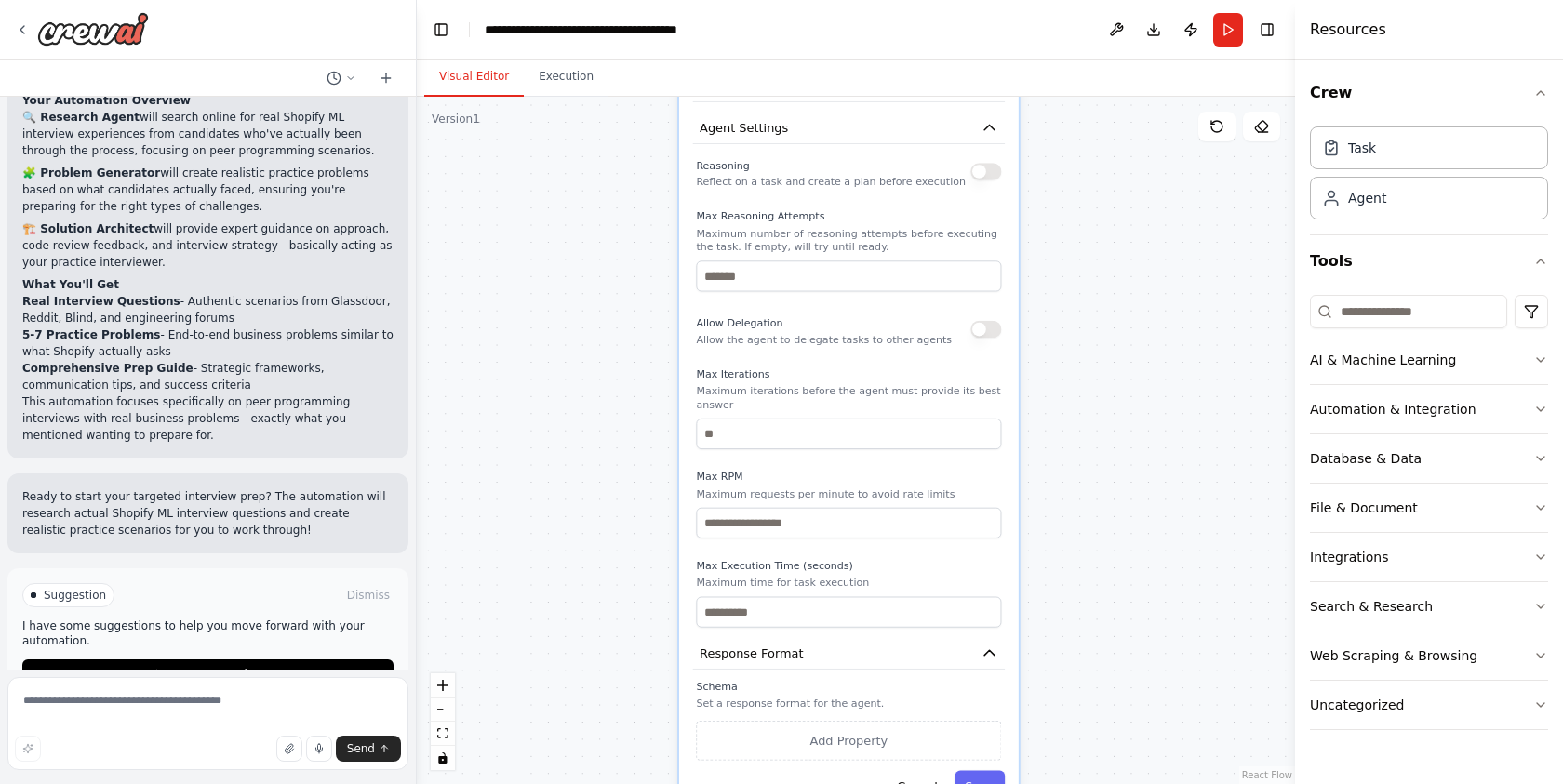
drag, startPoint x: 1010, startPoint y: 469, endPoint x: 1010, endPoint y: 514, distance: 45.0
click at [1010, 514] on div "**********" at bounding box center [848, 308] width 339 height 1012
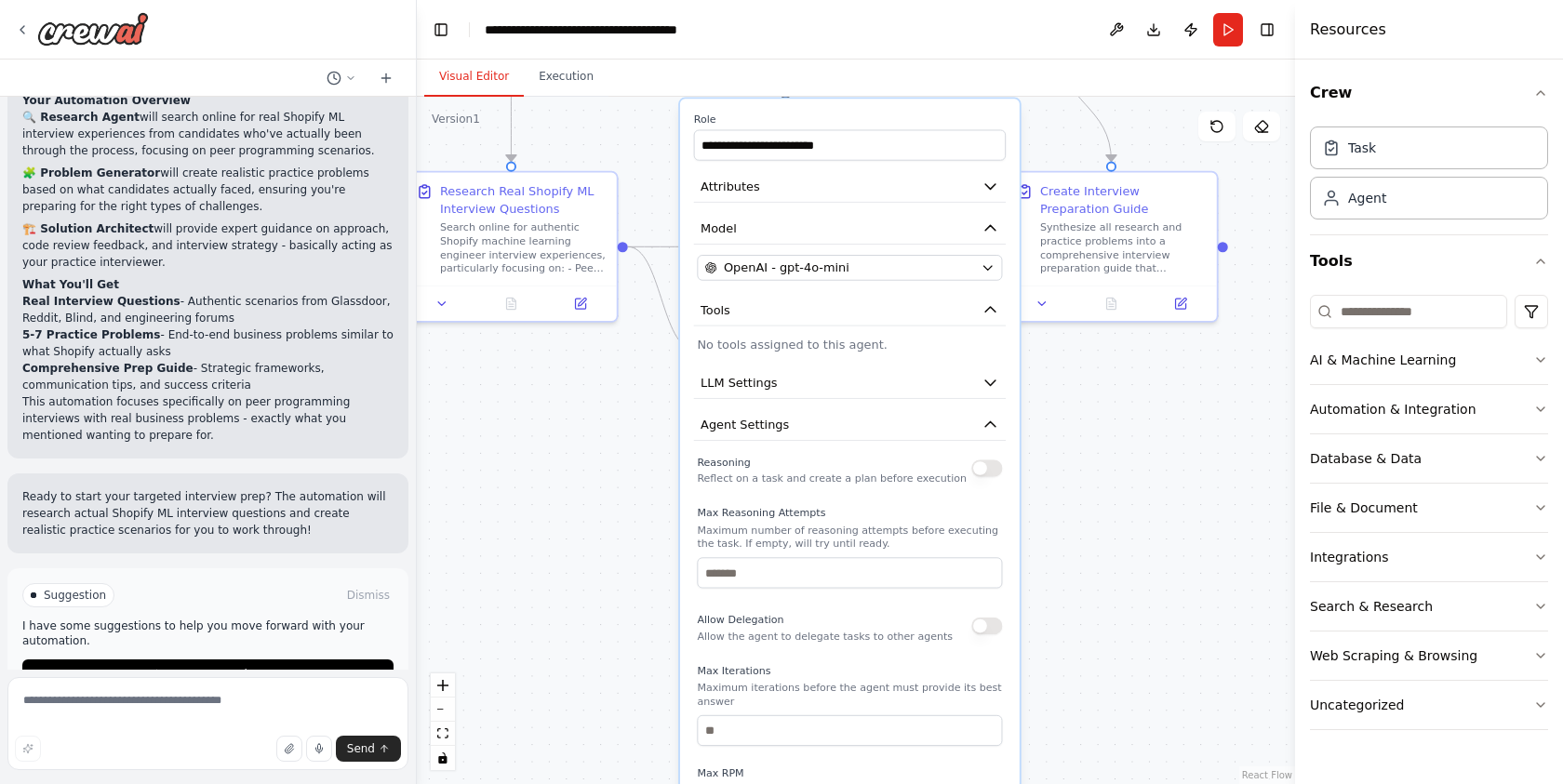
drag, startPoint x: 1091, startPoint y: 485, endPoint x: 1075, endPoint y: 834, distance: 349.4
click at [1075, 783] on html "I would like to prepare for Machine Learning Engineer position interview with S…" at bounding box center [782, 392] width 1563 height 784
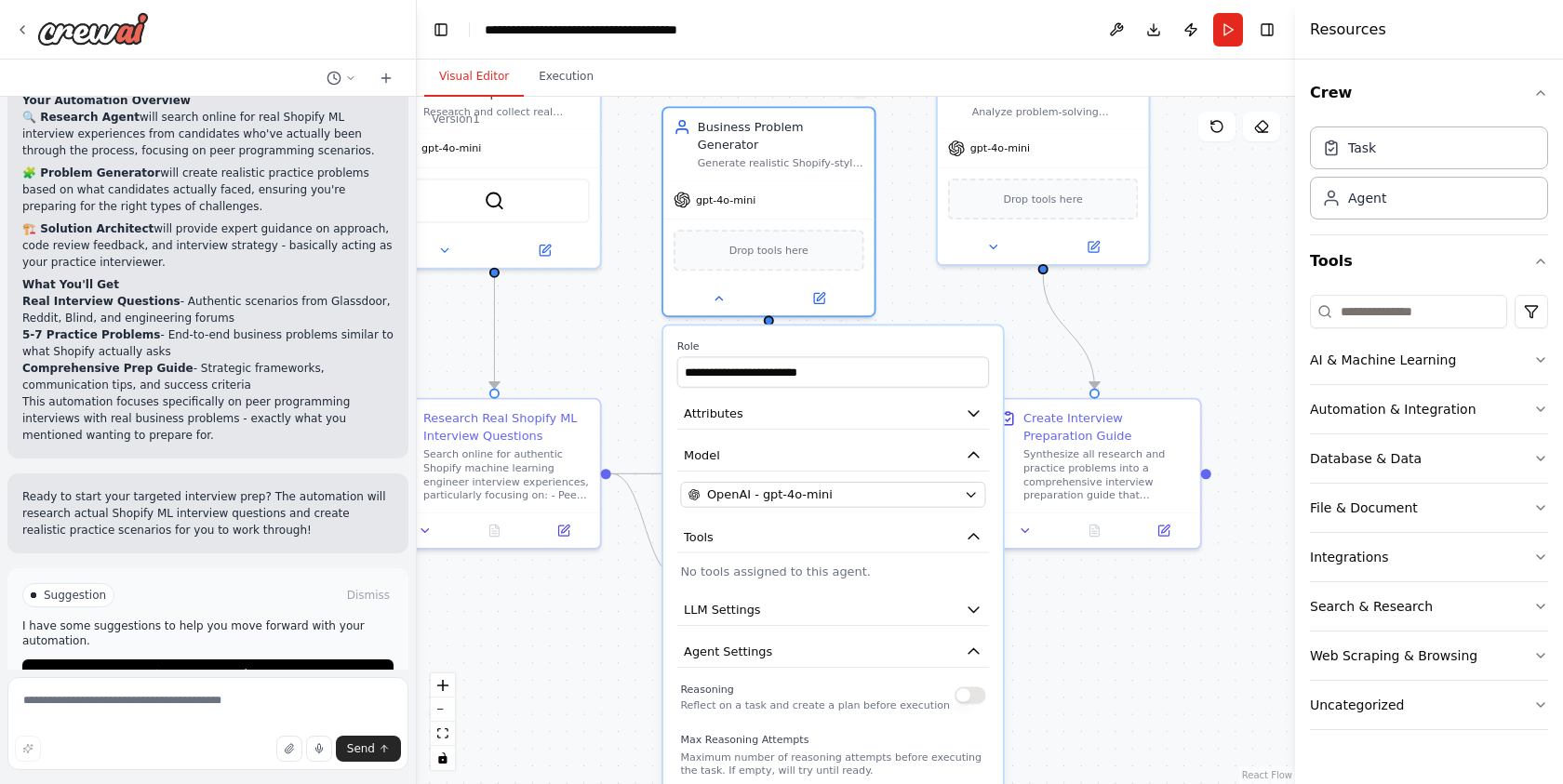
drag, startPoint x: 1133, startPoint y: 505, endPoint x: 1133, endPoint y: 689, distance: 184.0
click at [1133, 689] on div ".deletable-edge-delete-btn { width: 20px; height: 20px; border: 0px solid #ffff…" at bounding box center [855, 440] width 878 height 687
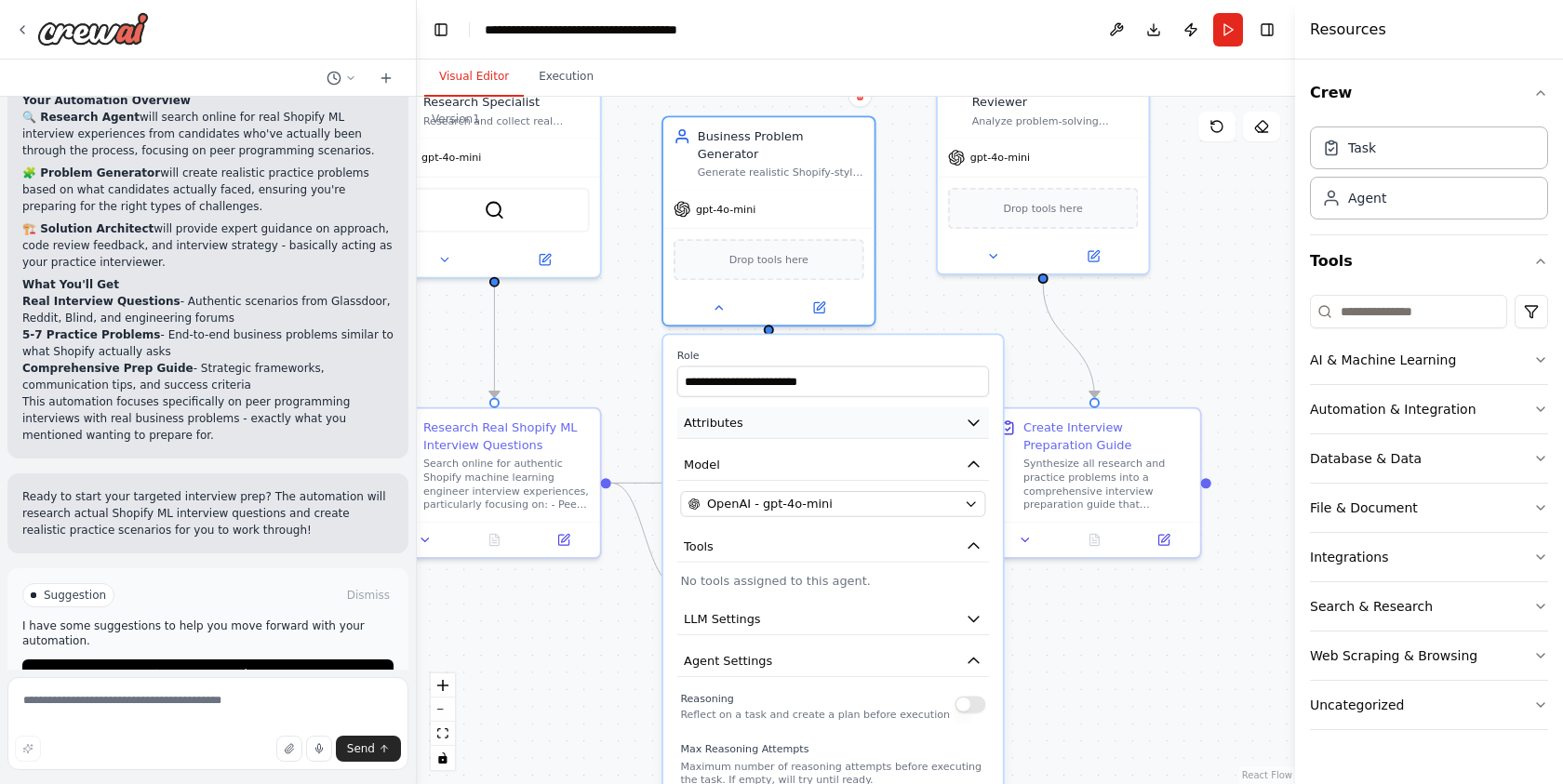
click at [975, 414] on icon "button" at bounding box center [973, 421] width 17 height 17
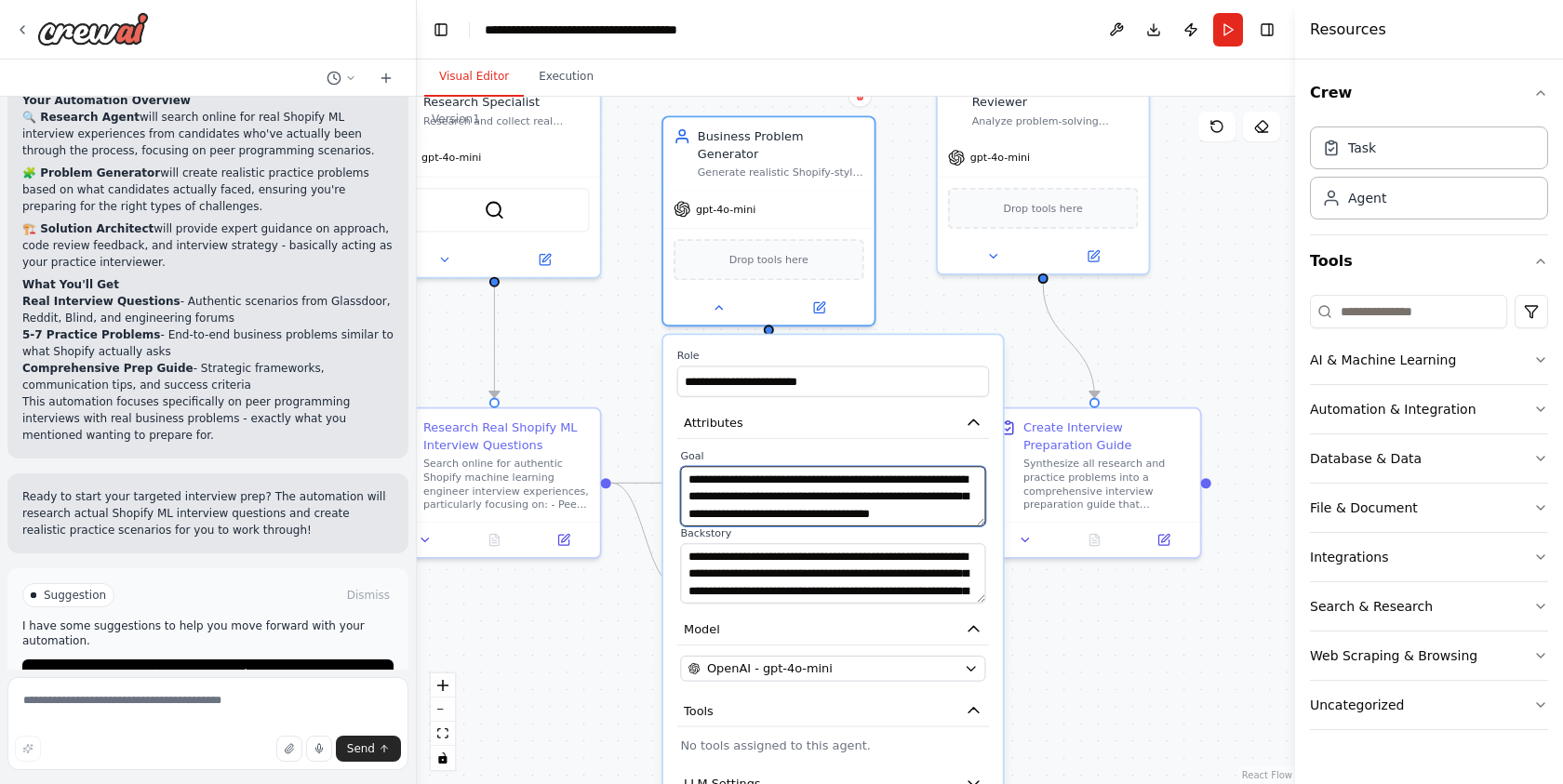
scroll to position [19, 0]
drag, startPoint x: 887, startPoint y: 459, endPoint x: 898, endPoint y: 517, distance: 59.0
click at [898, 517] on div "**********" at bounding box center [833, 525] width 312 height 154
click at [893, 490] on textarea "**********" at bounding box center [832, 496] width 305 height 61
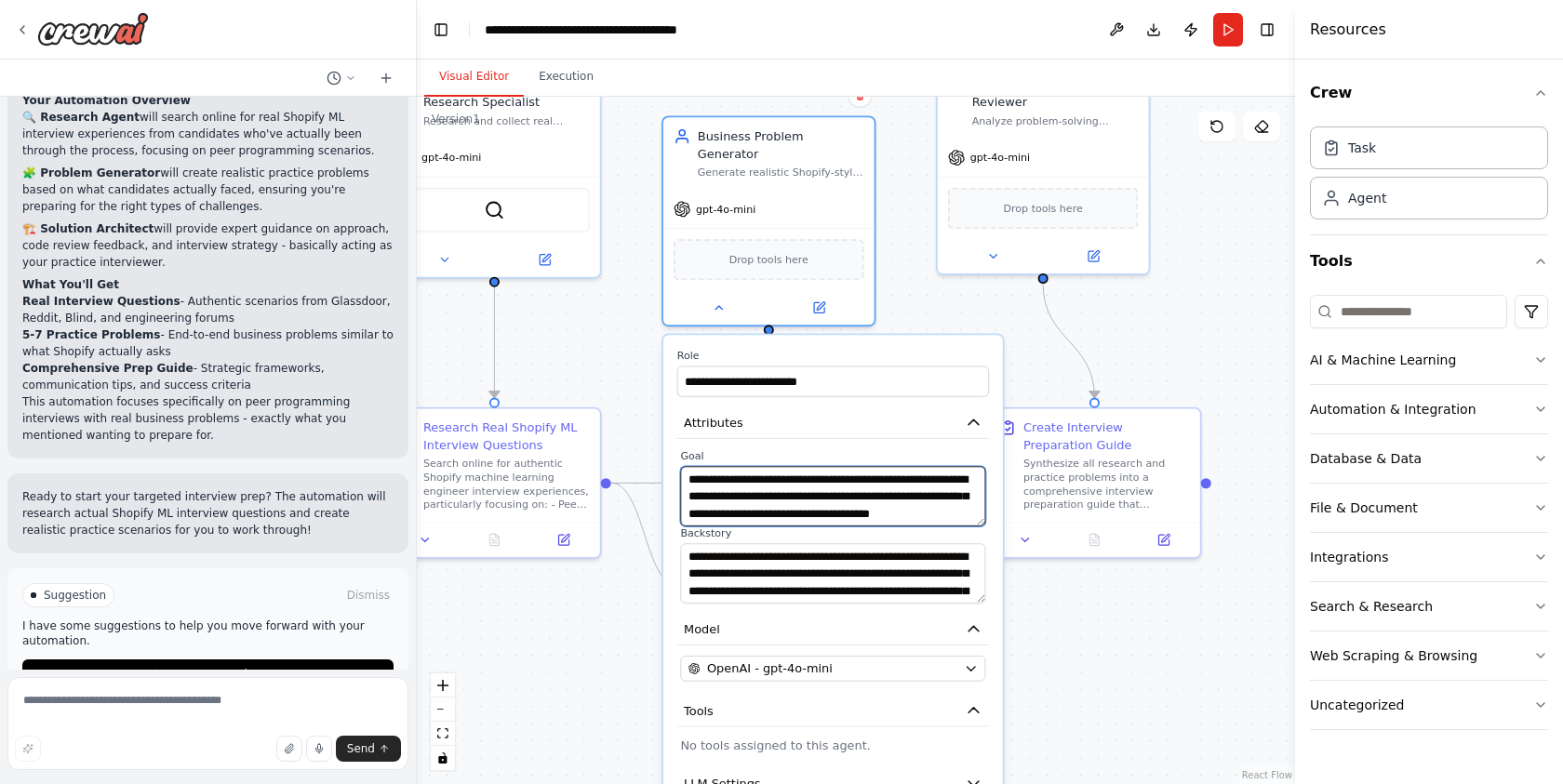
drag, startPoint x: 867, startPoint y: 498, endPoint x: 796, endPoint y: 432, distance: 96.9
click at [796, 449] on div "**********" at bounding box center [832, 487] width 305 height 77
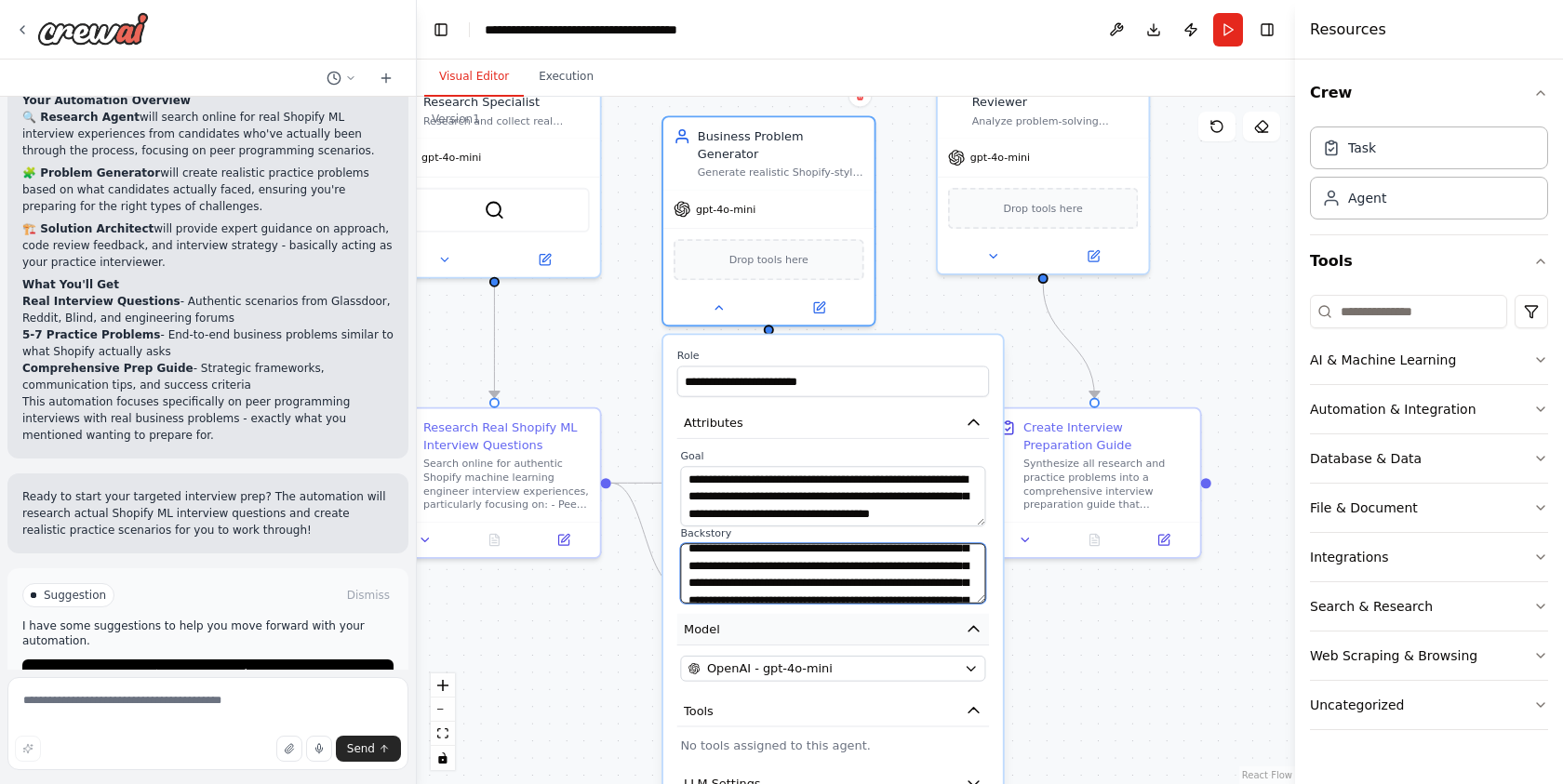
scroll to position [112, 0]
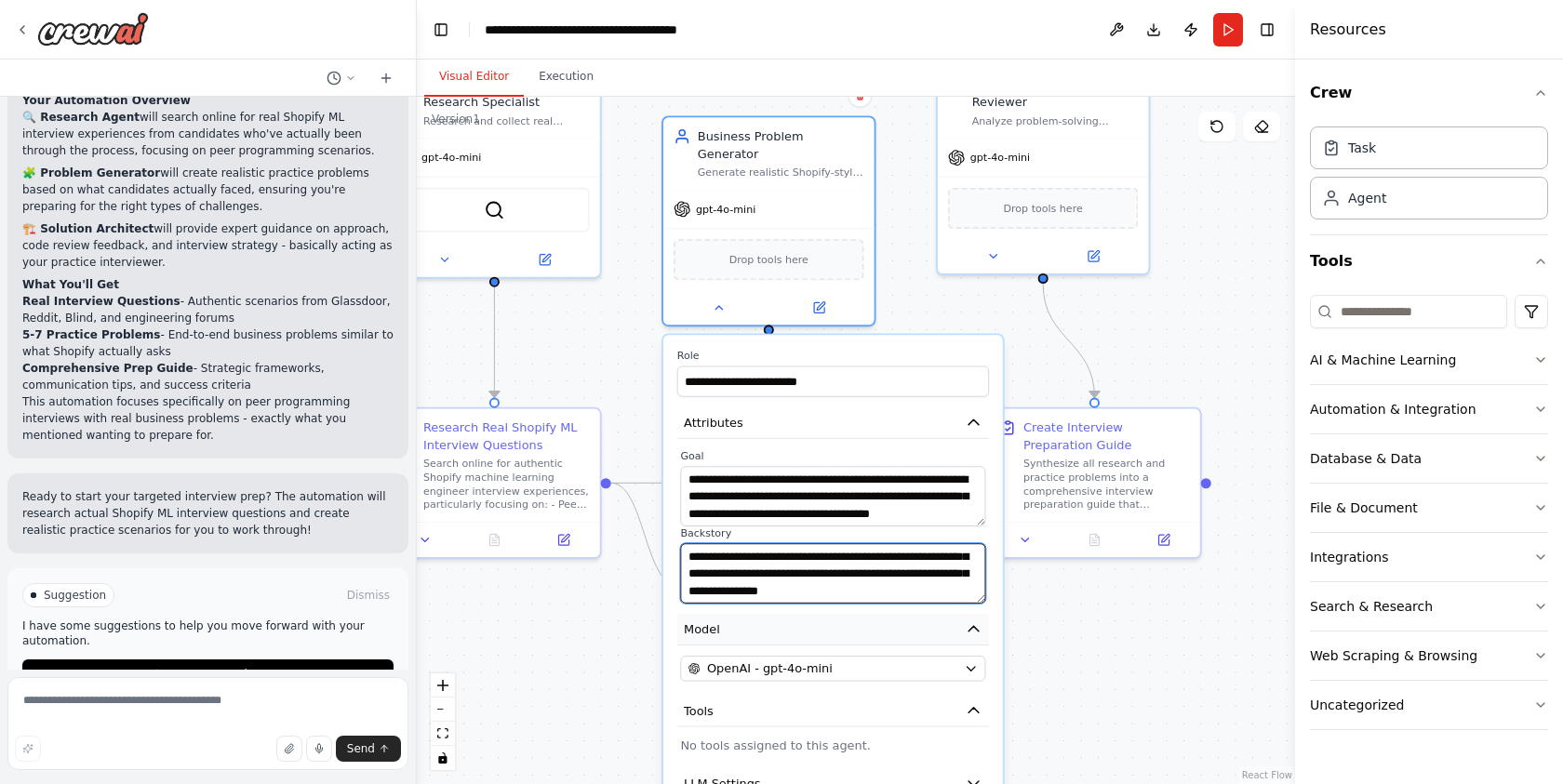
drag, startPoint x: 817, startPoint y: 535, endPoint x: 846, endPoint y: 601, distance: 72.1
click at [873, 567] on textarea "**********" at bounding box center [832, 573] width 305 height 61
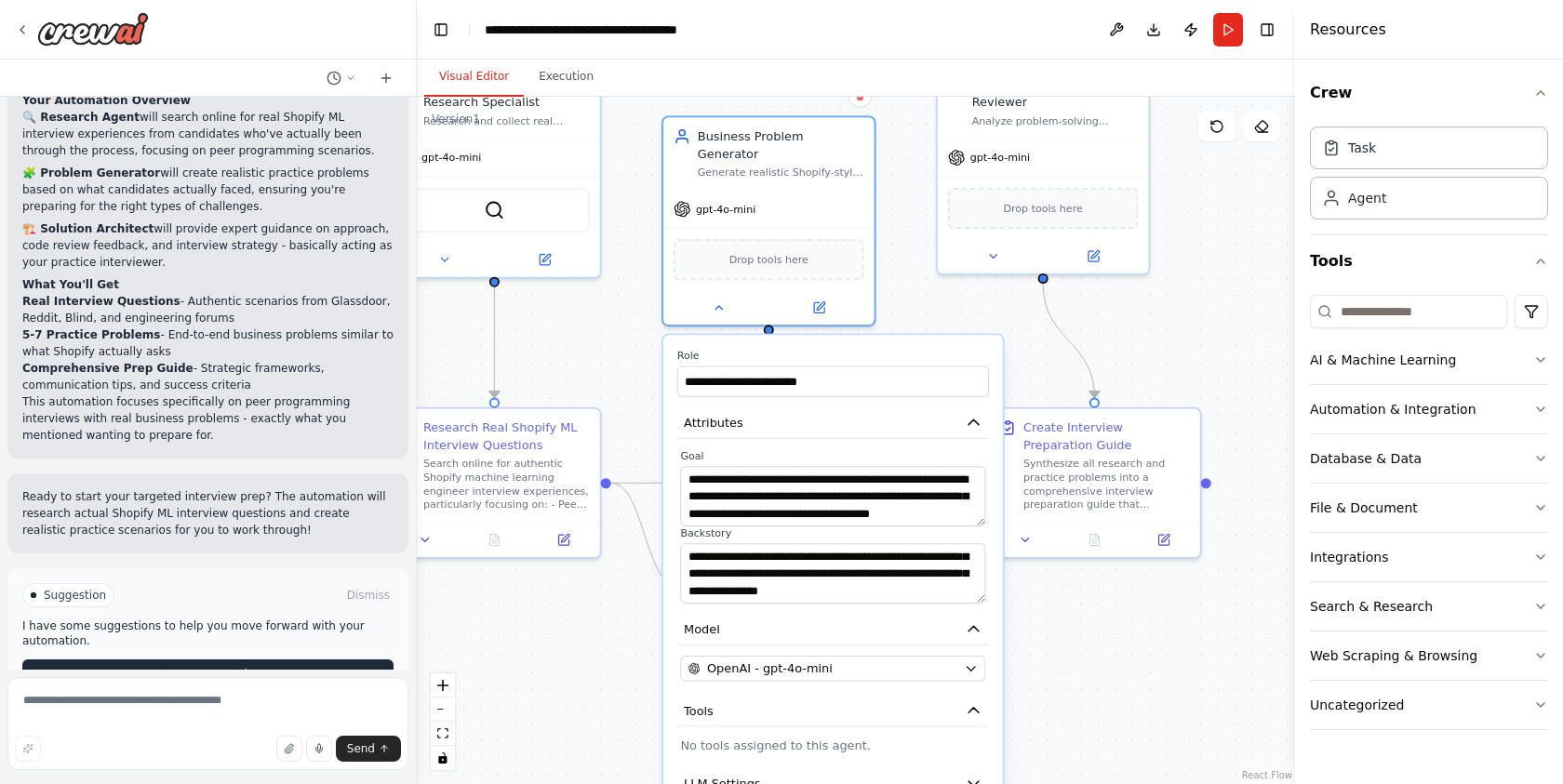
click at [366, 660] on button "Run Automation" at bounding box center [208, 674] width 371 height 29
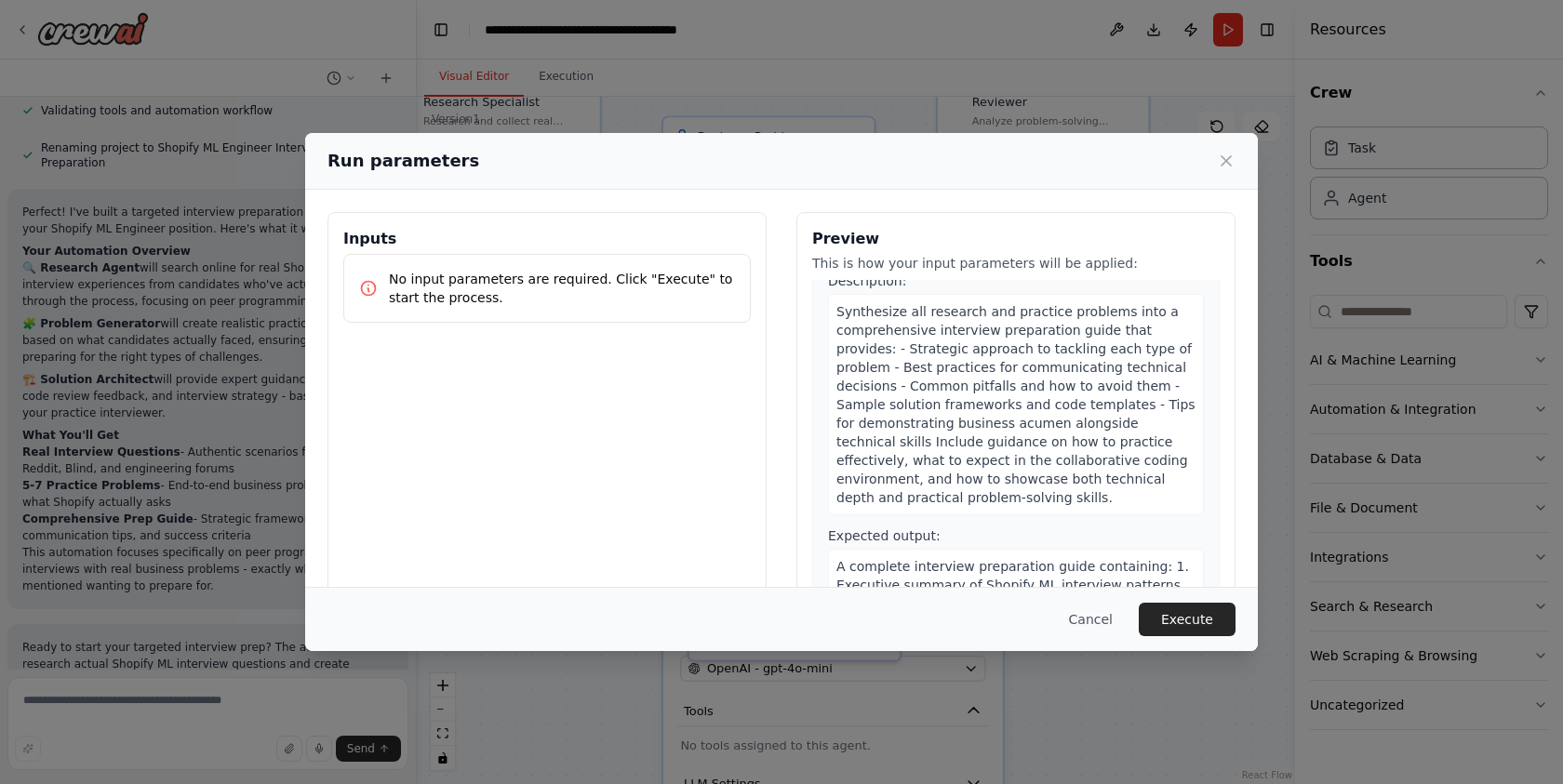
scroll to position [88, 0]
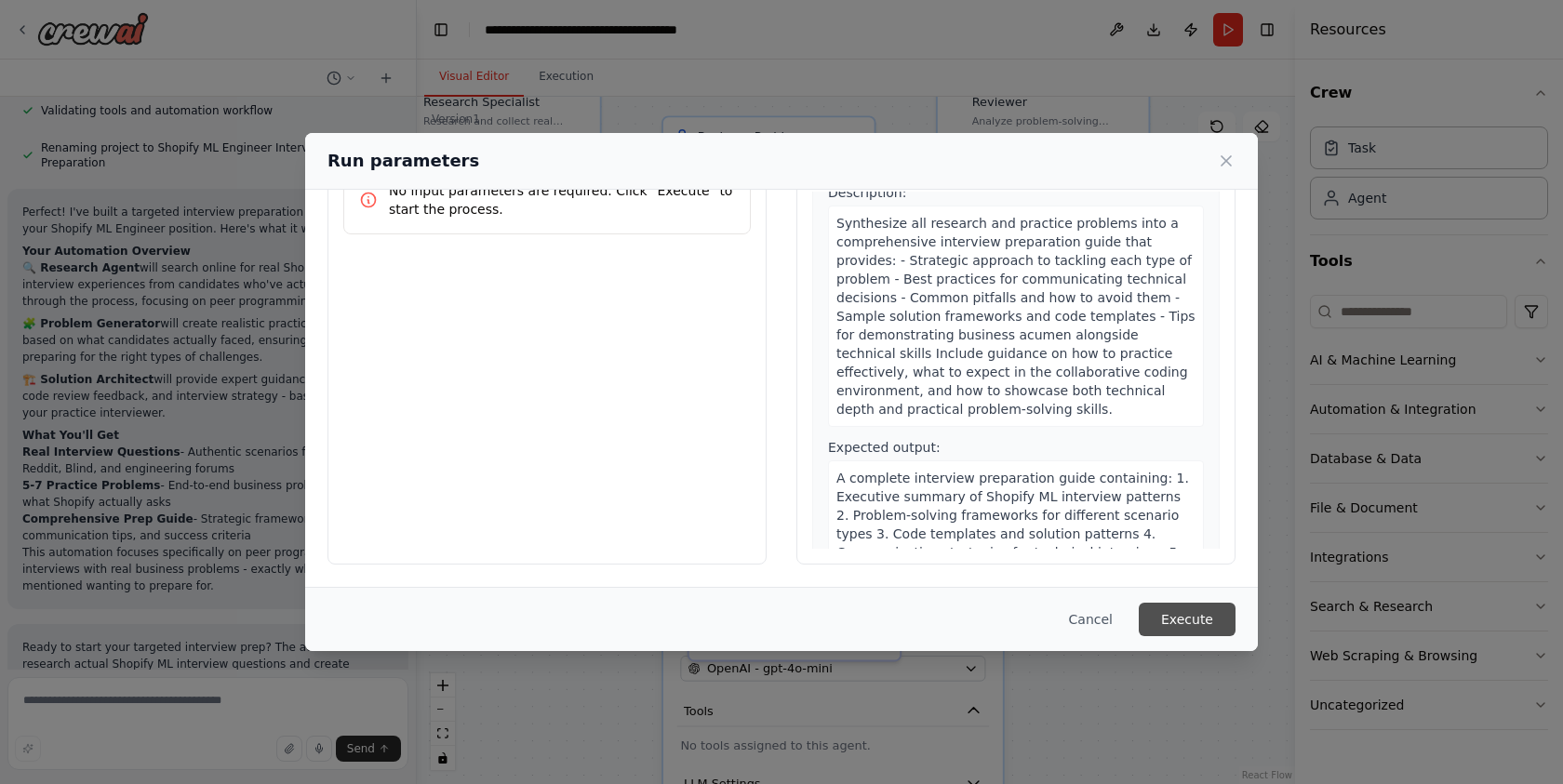
click at [1186, 613] on button "Execute" at bounding box center [1186, 619] width 97 height 33
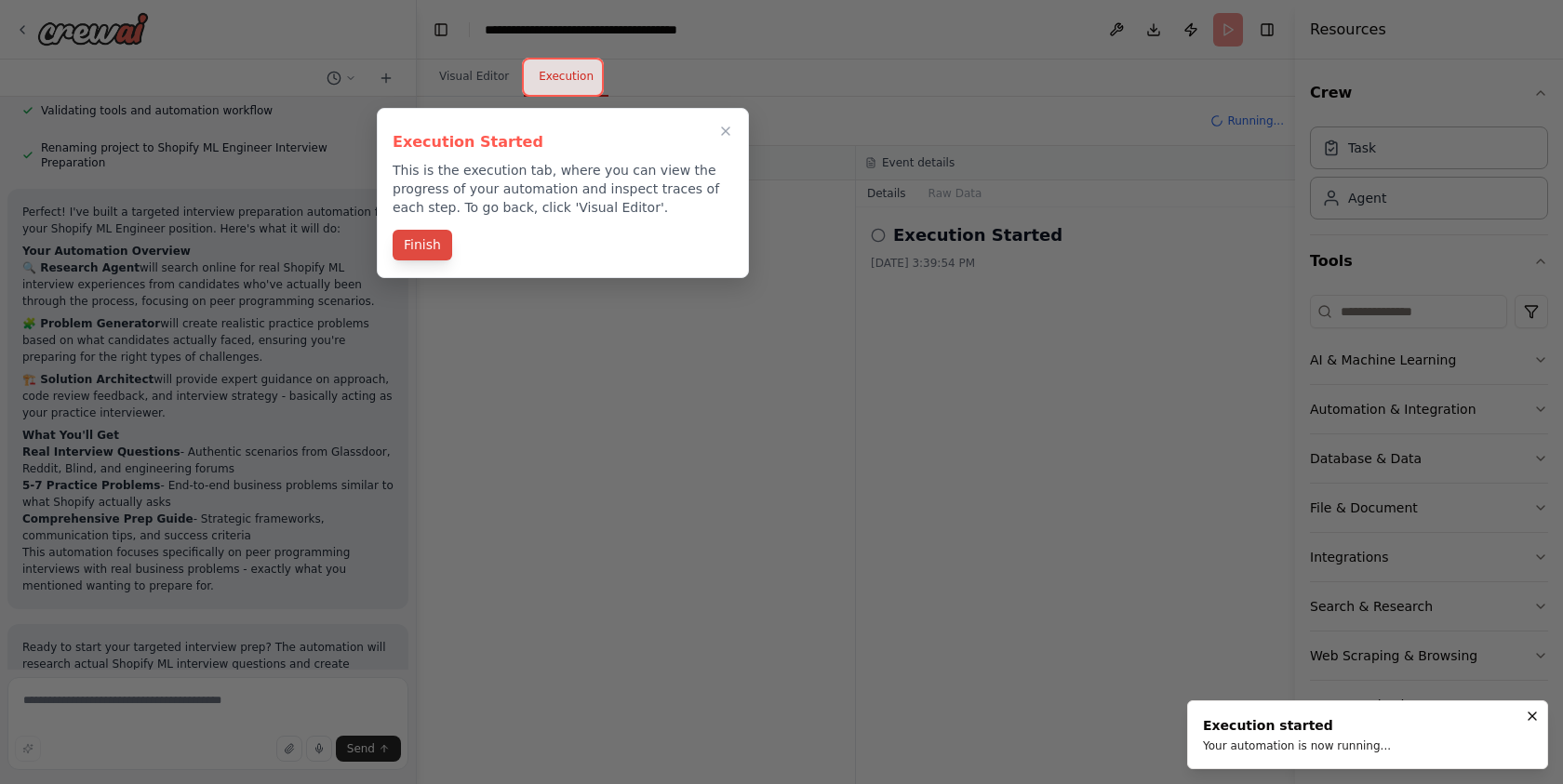
click at [426, 244] on button "Finish" at bounding box center [422, 244] width 60 height 30
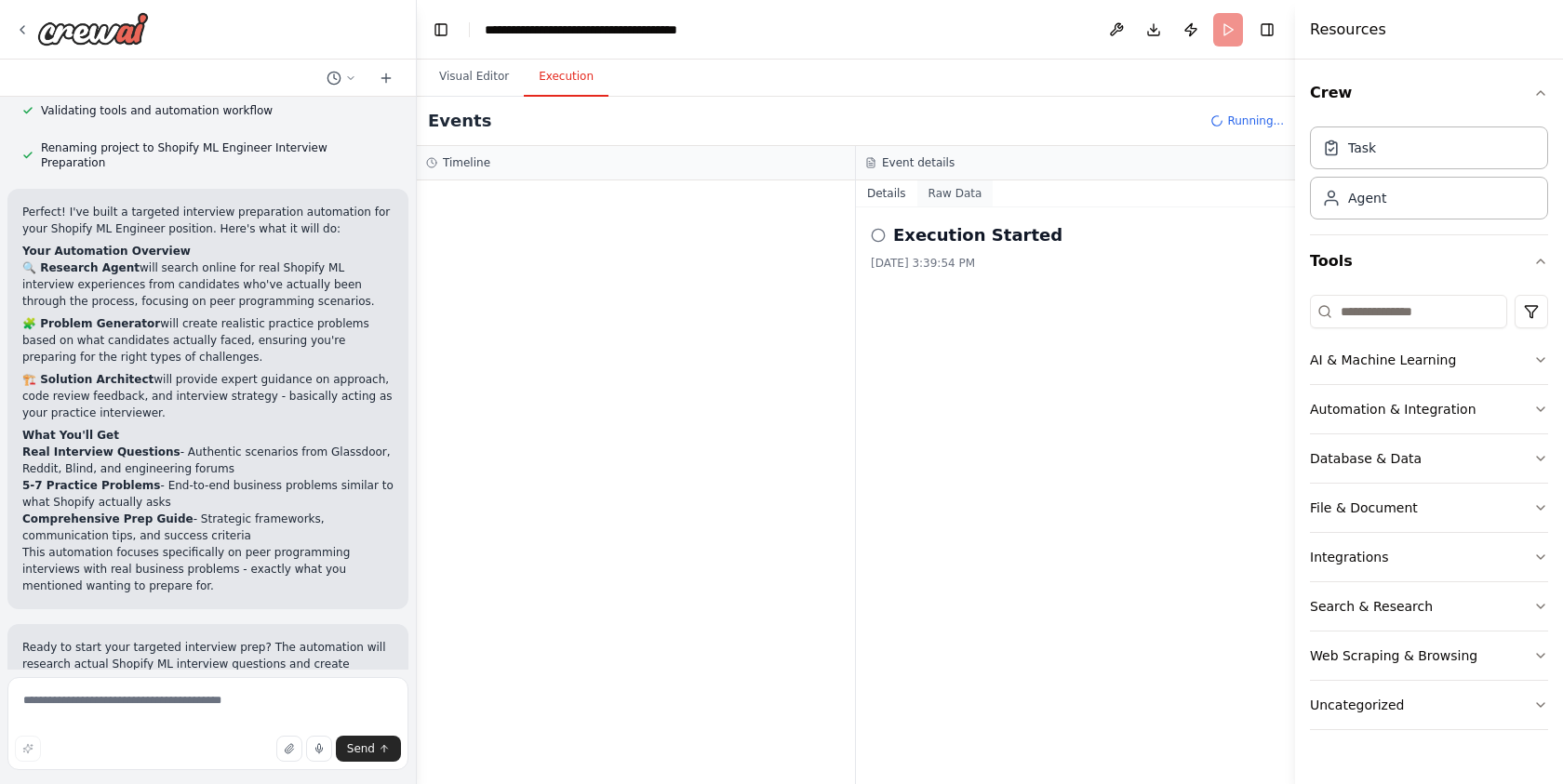
click at [964, 198] on button "Raw Data" at bounding box center [955, 193] width 76 height 26
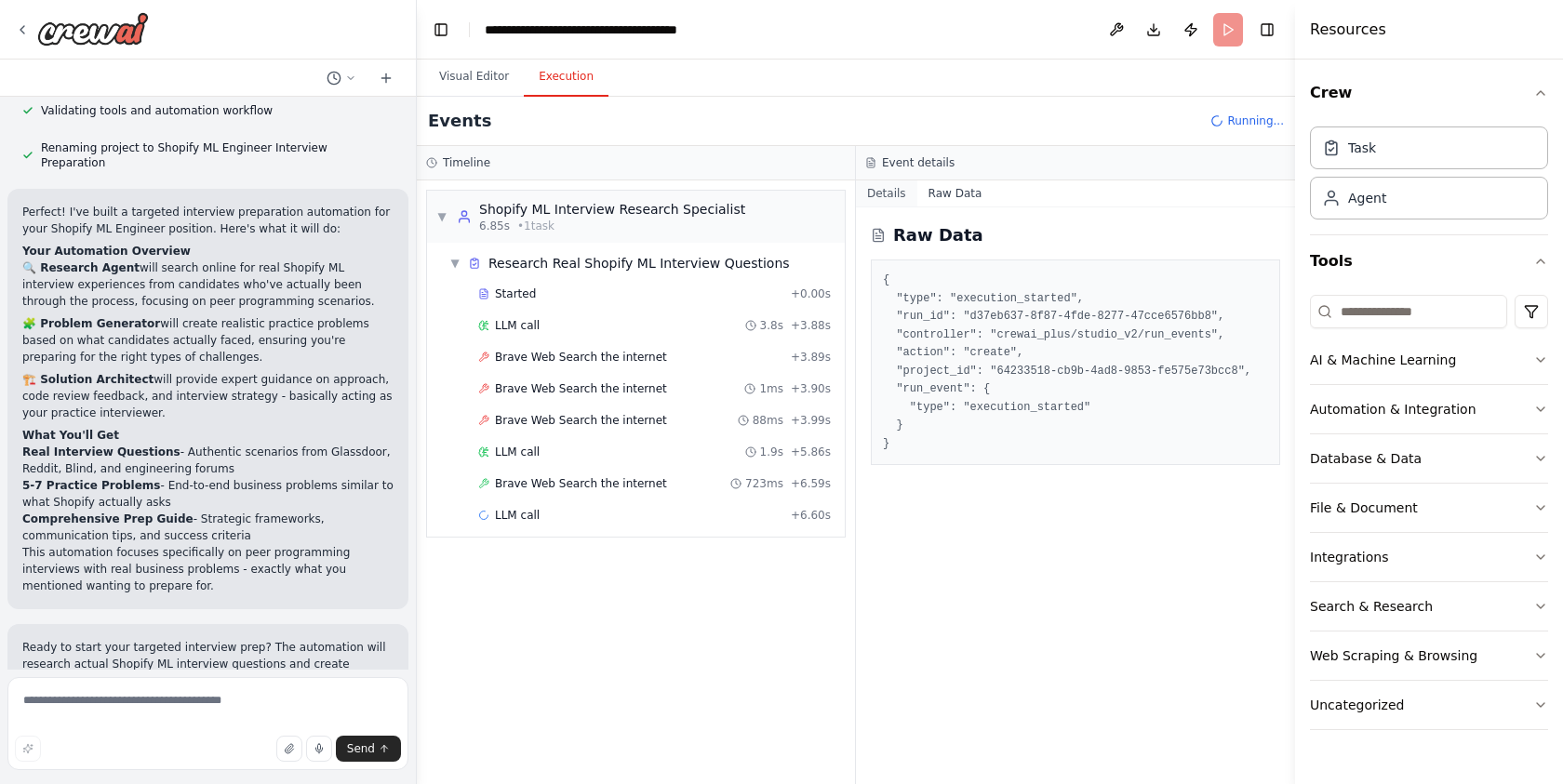
click at [888, 189] on button "Details" at bounding box center [886, 193] width 62 height 26
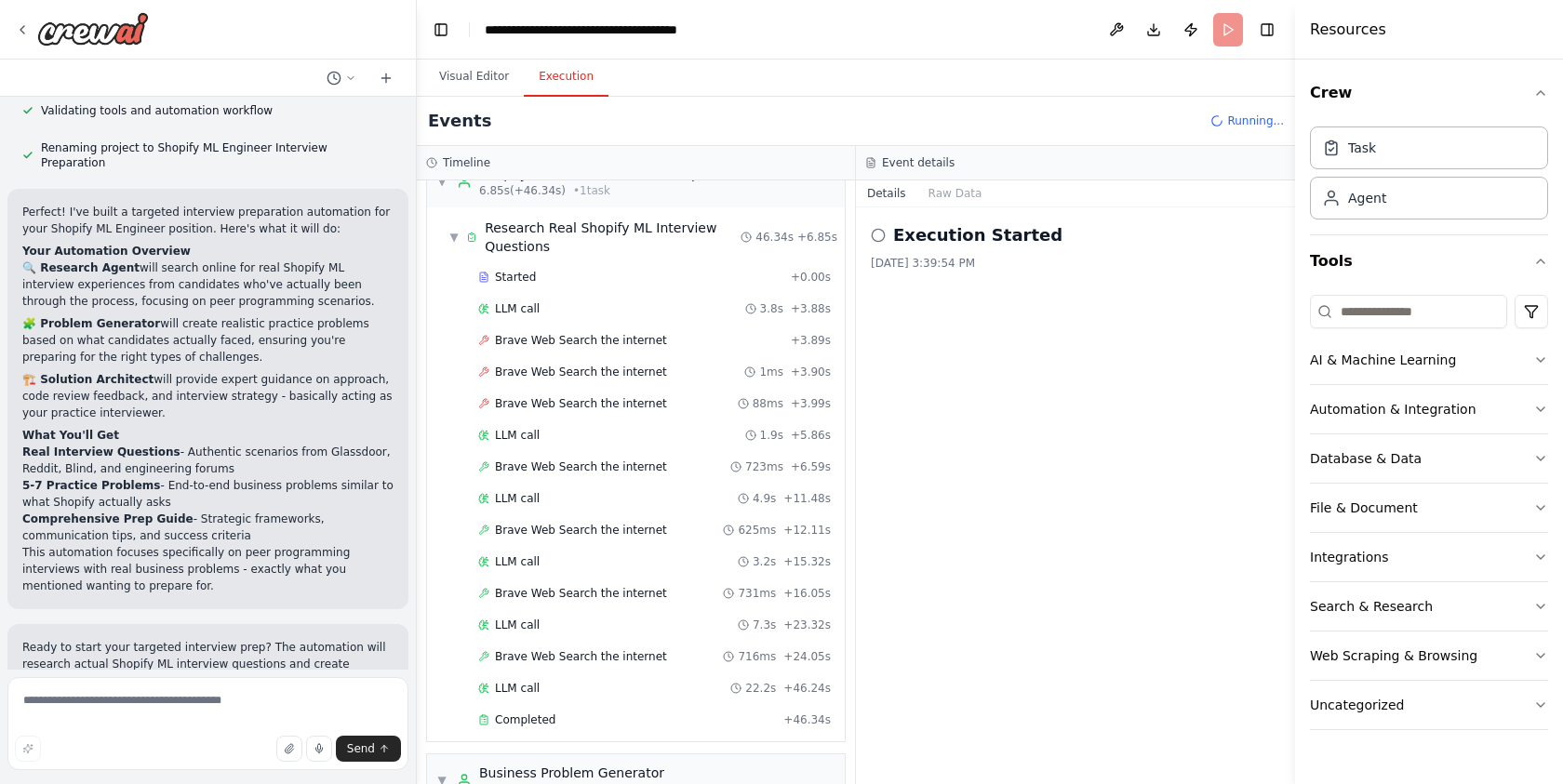
scroll to position [0, 0]
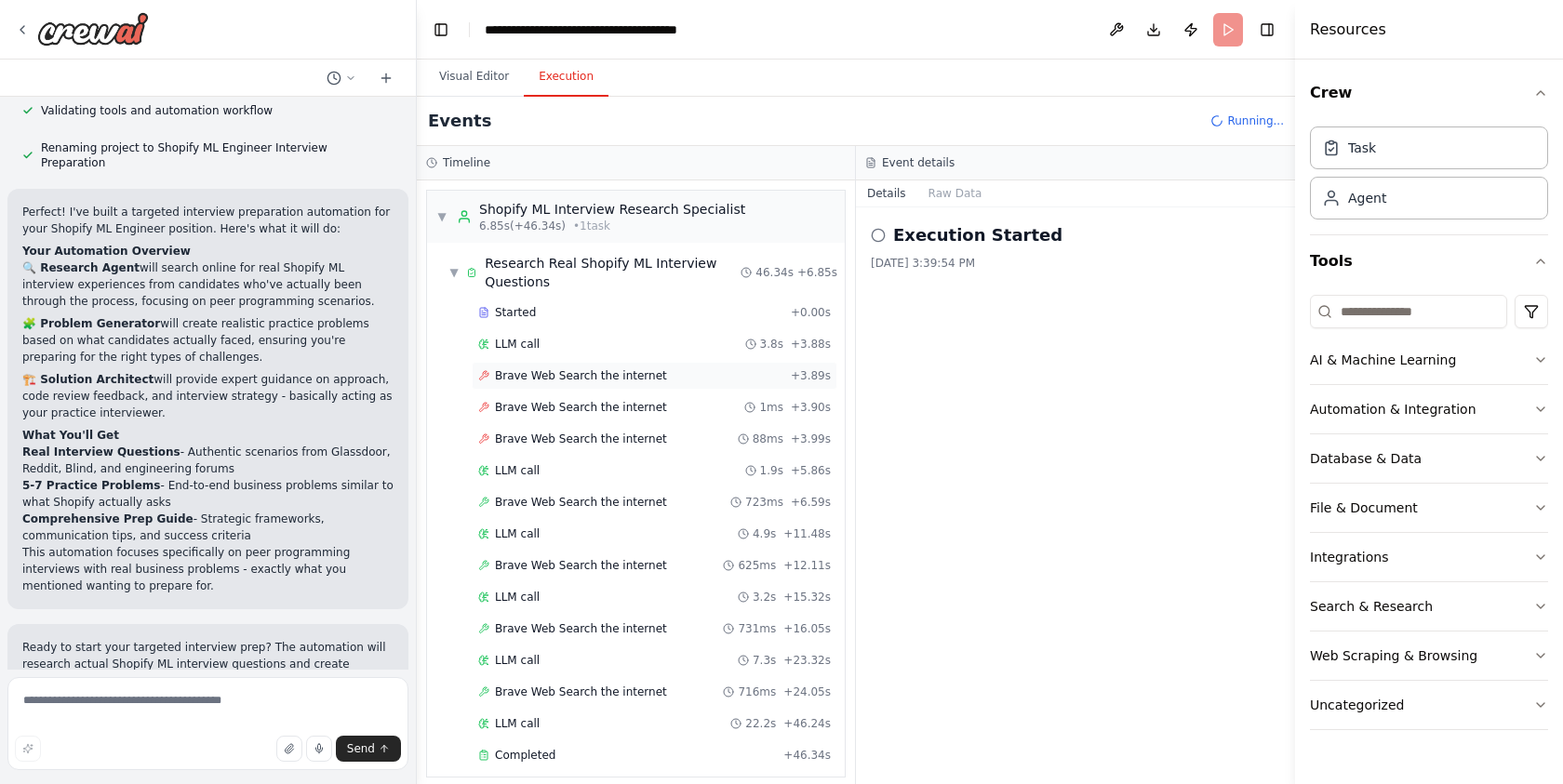
click at [505, 378] on span "Brave Web Search the internet" at bounding box center [580, 375] width 172 height 15
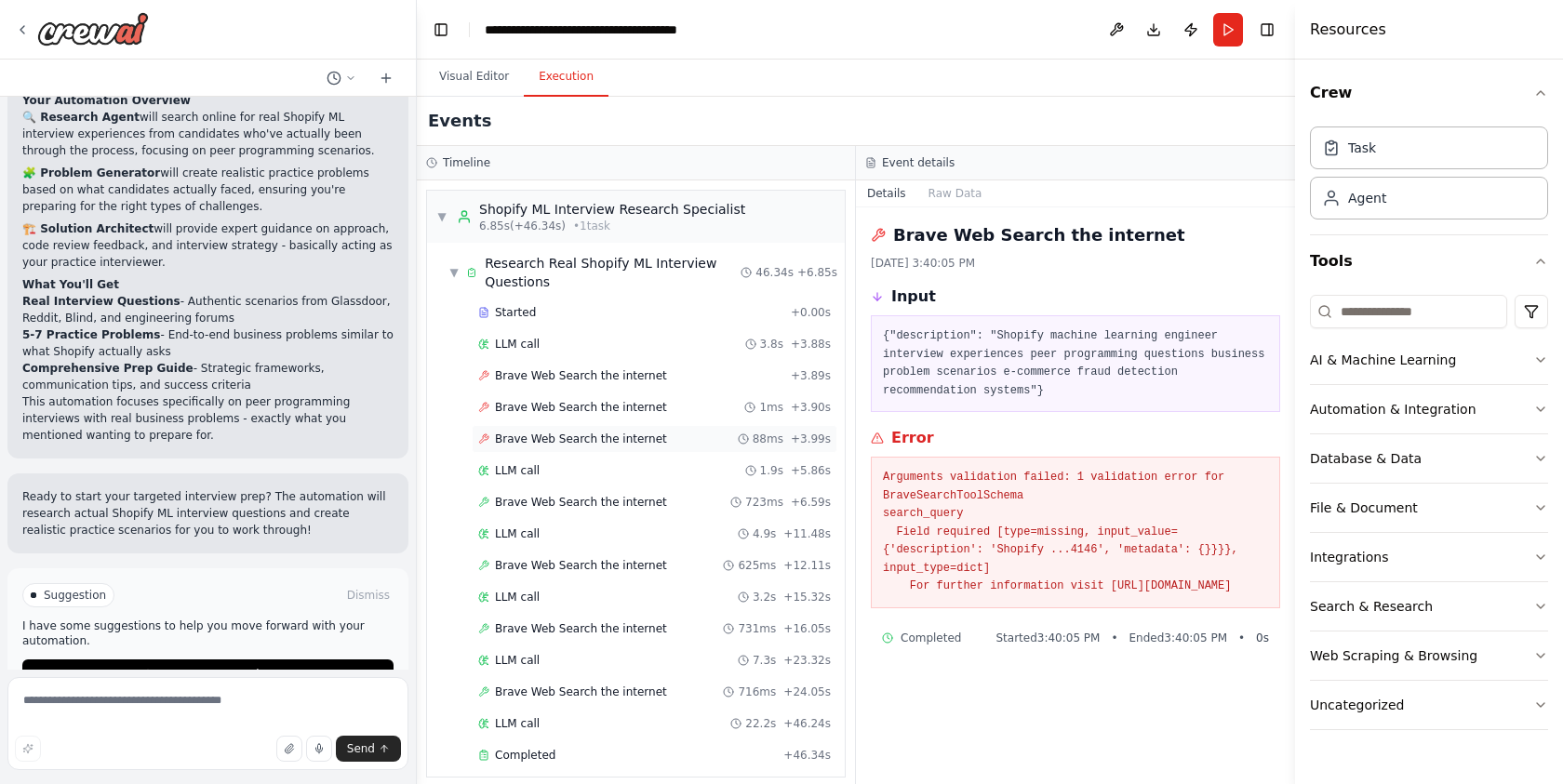
scroll to position [416, 0]
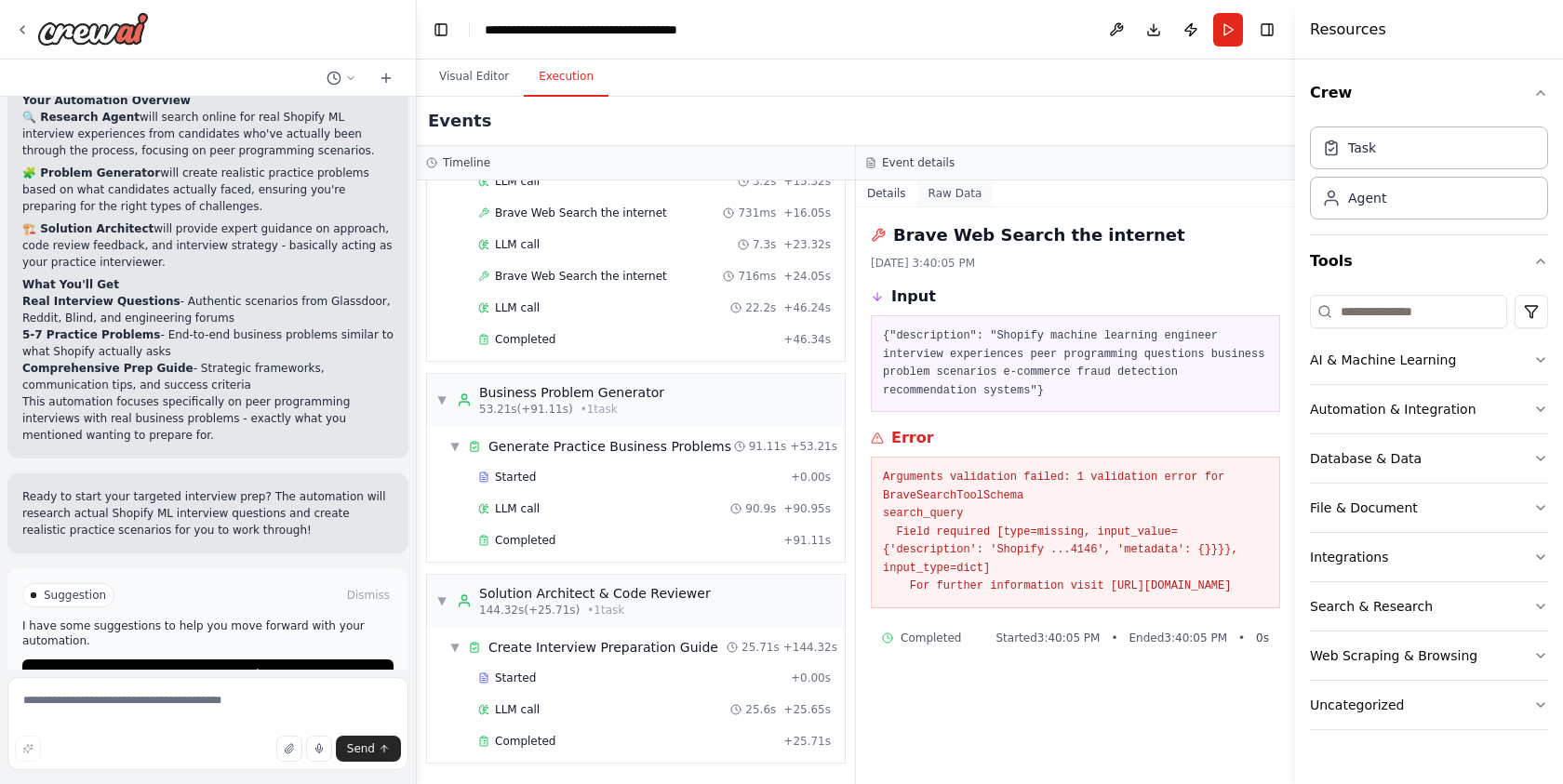
click at [961, 183] on button "Raw Data" at bounding box center [955, 193] width 76 height 26
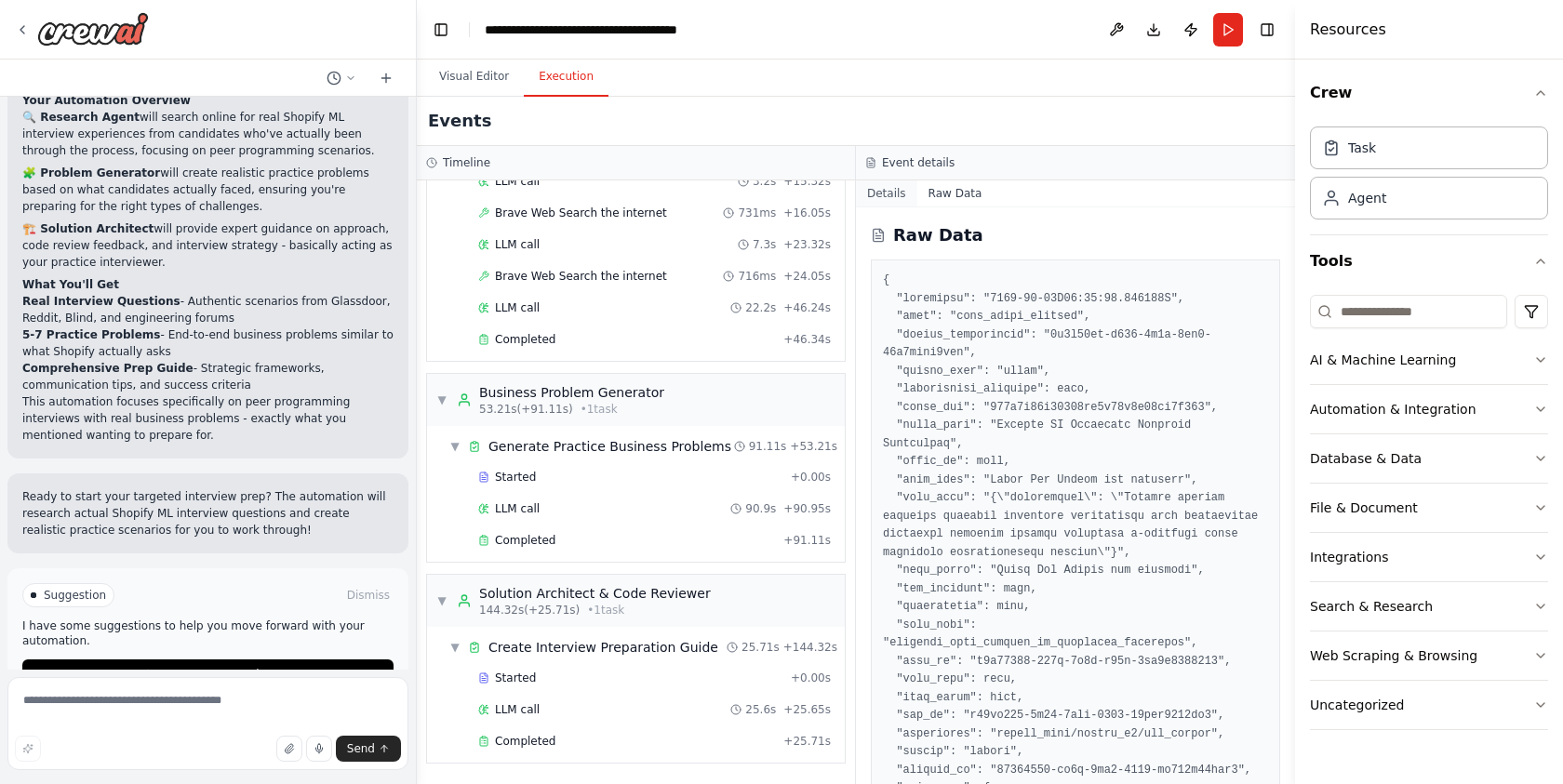
click at [898, 197] on button "Details" at bounding box center [886, 193] width 62 height 26
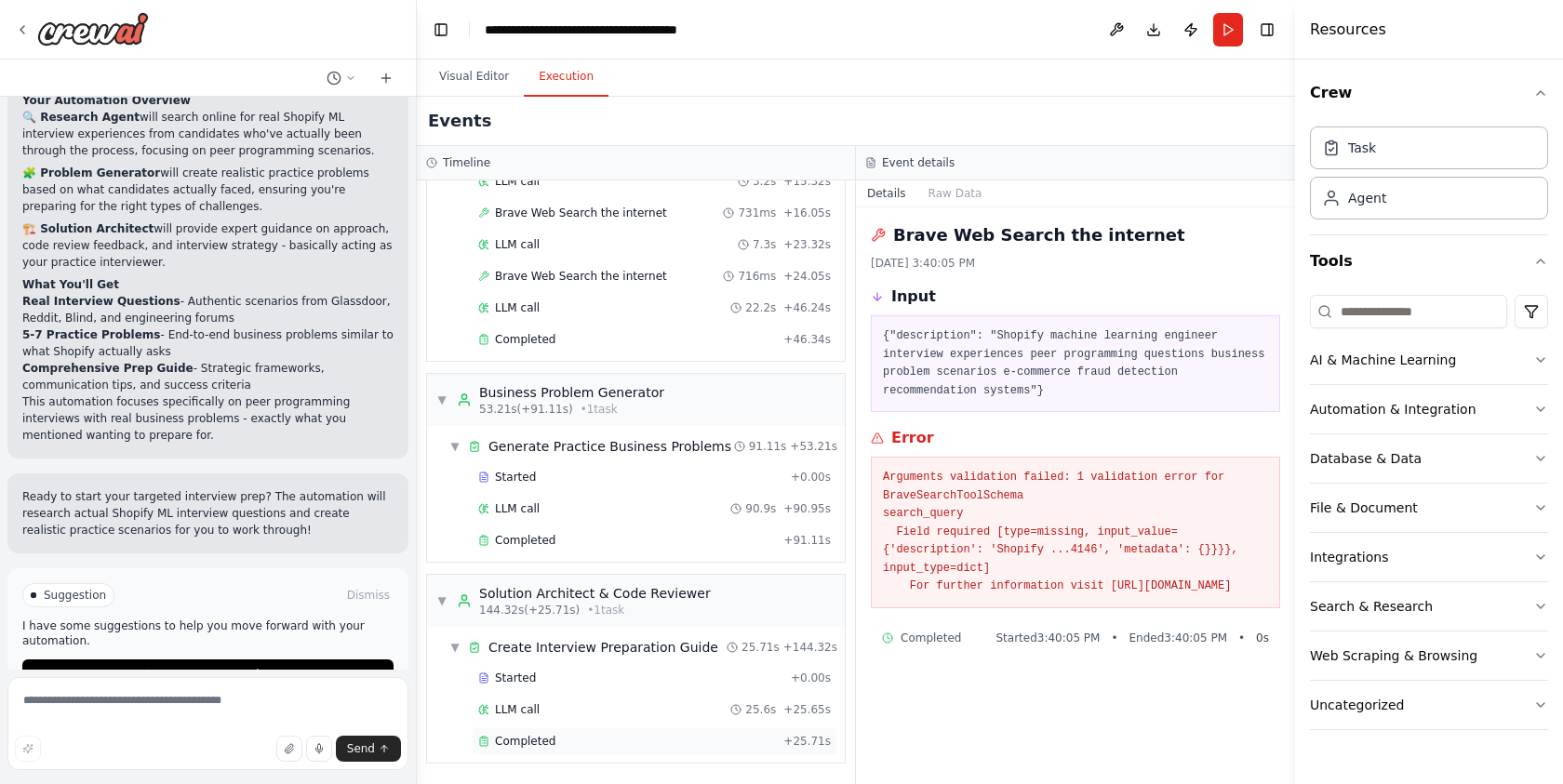
click at [633, 744] on div "Completed" at bounding box center [628, 740] width 298 height 15
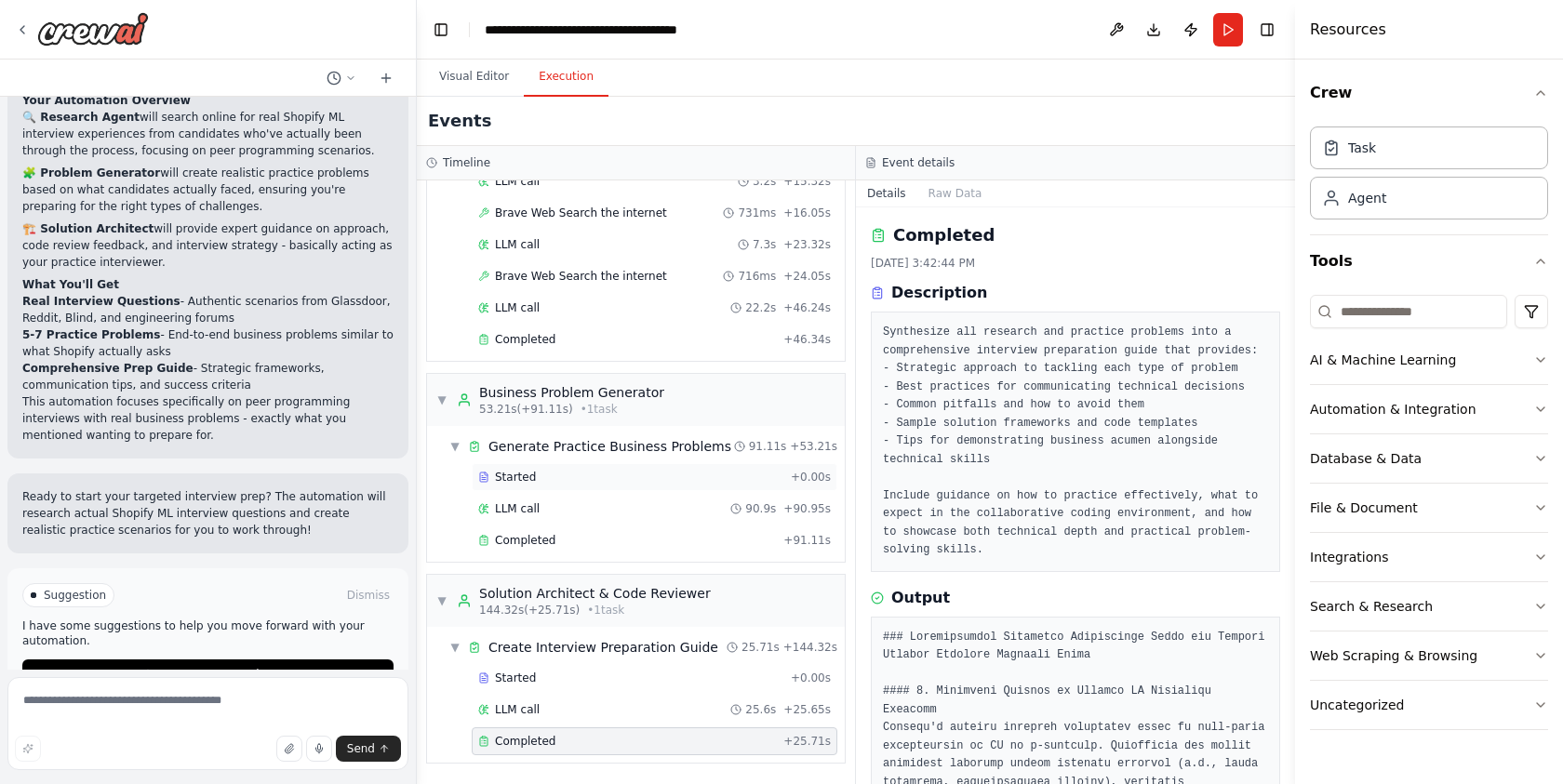
scroll to position [0, 0]
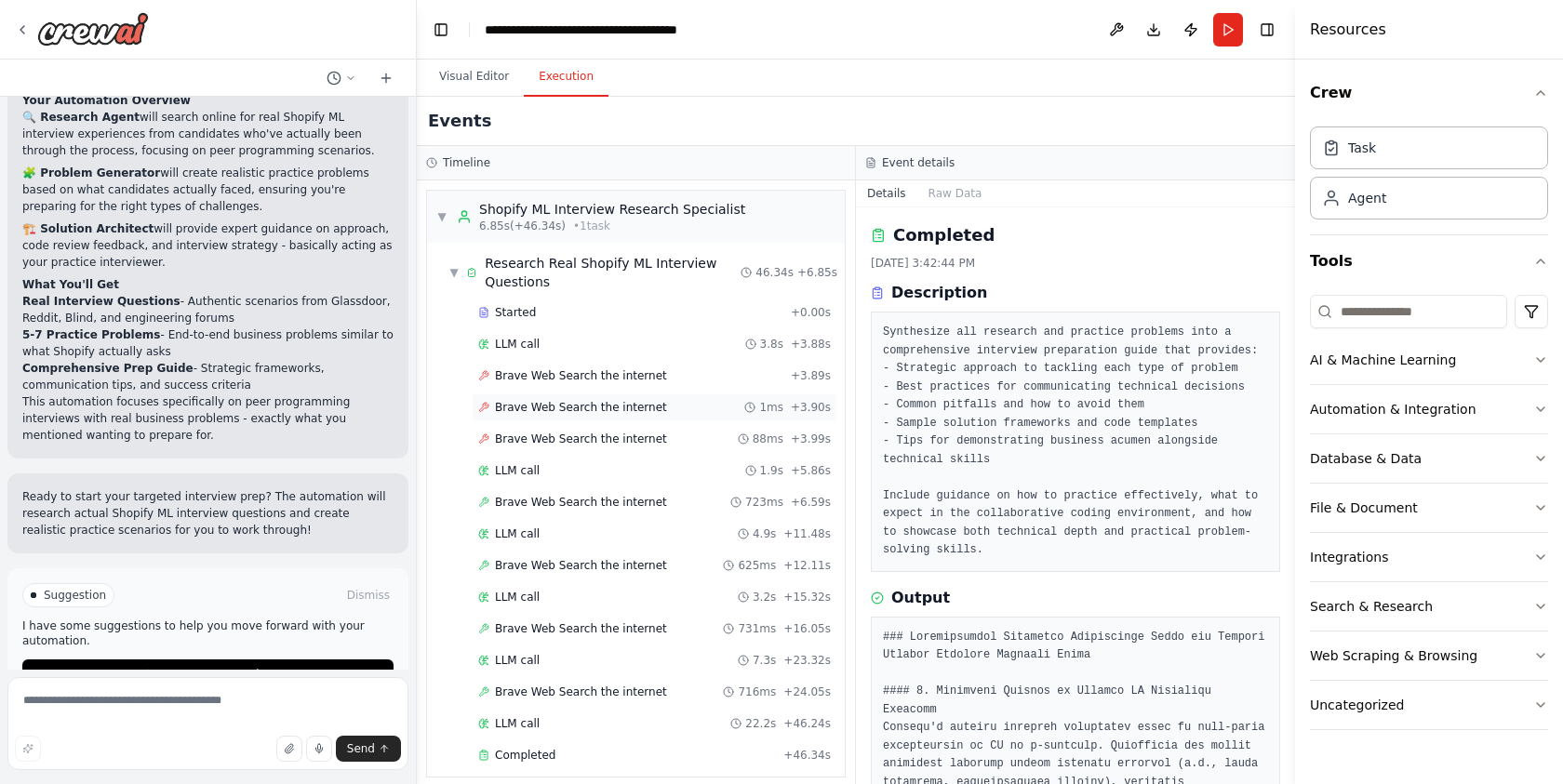
click at [641, 416] on div "Brave Web Search the internet 1ms + 3.90s" at bounding box center [654, 407] width 366 height 27
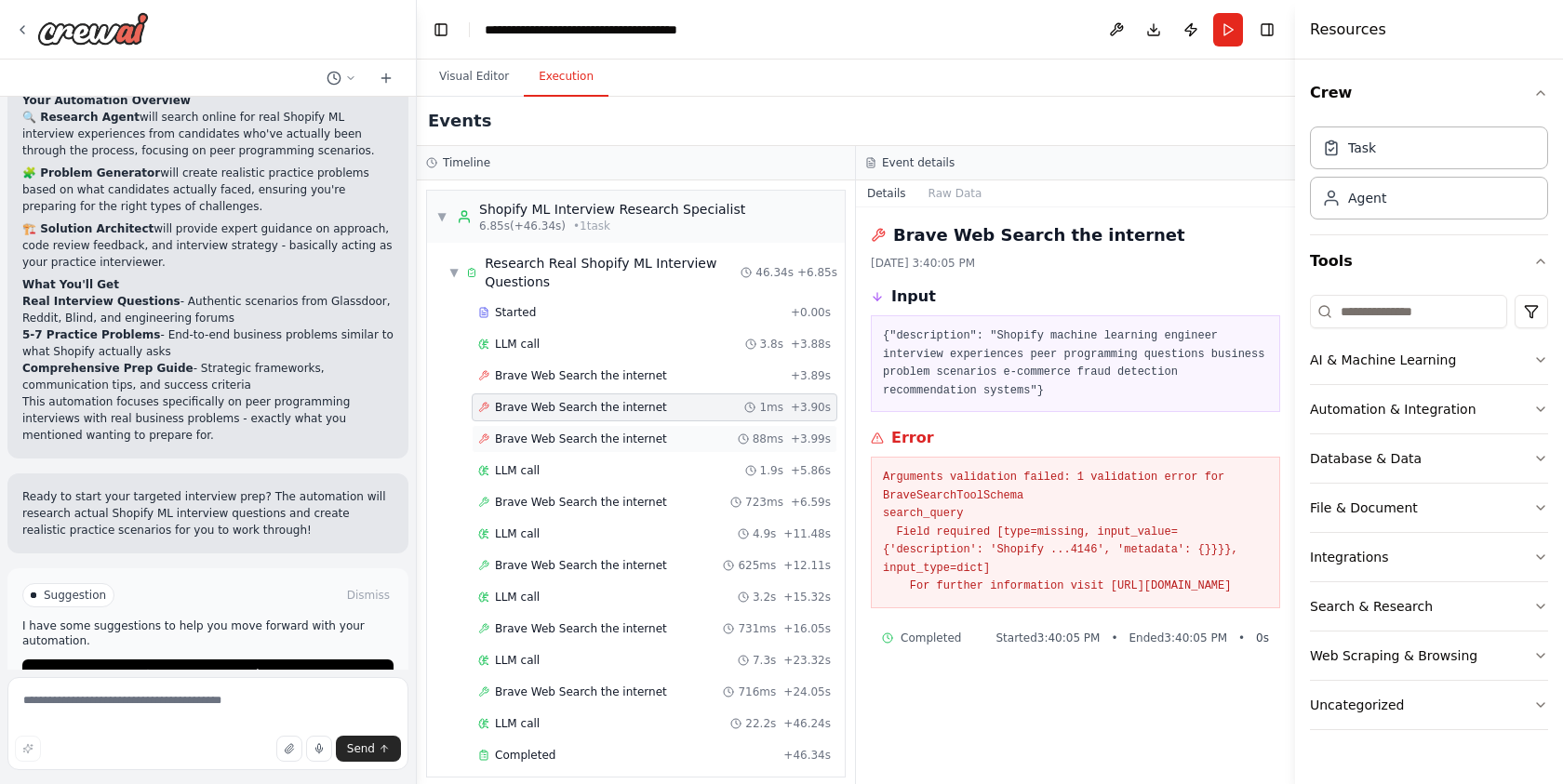
click at [648, 444] on span "Brave Web Search the internet" at bounding box center [580, 438] width 172 height 15
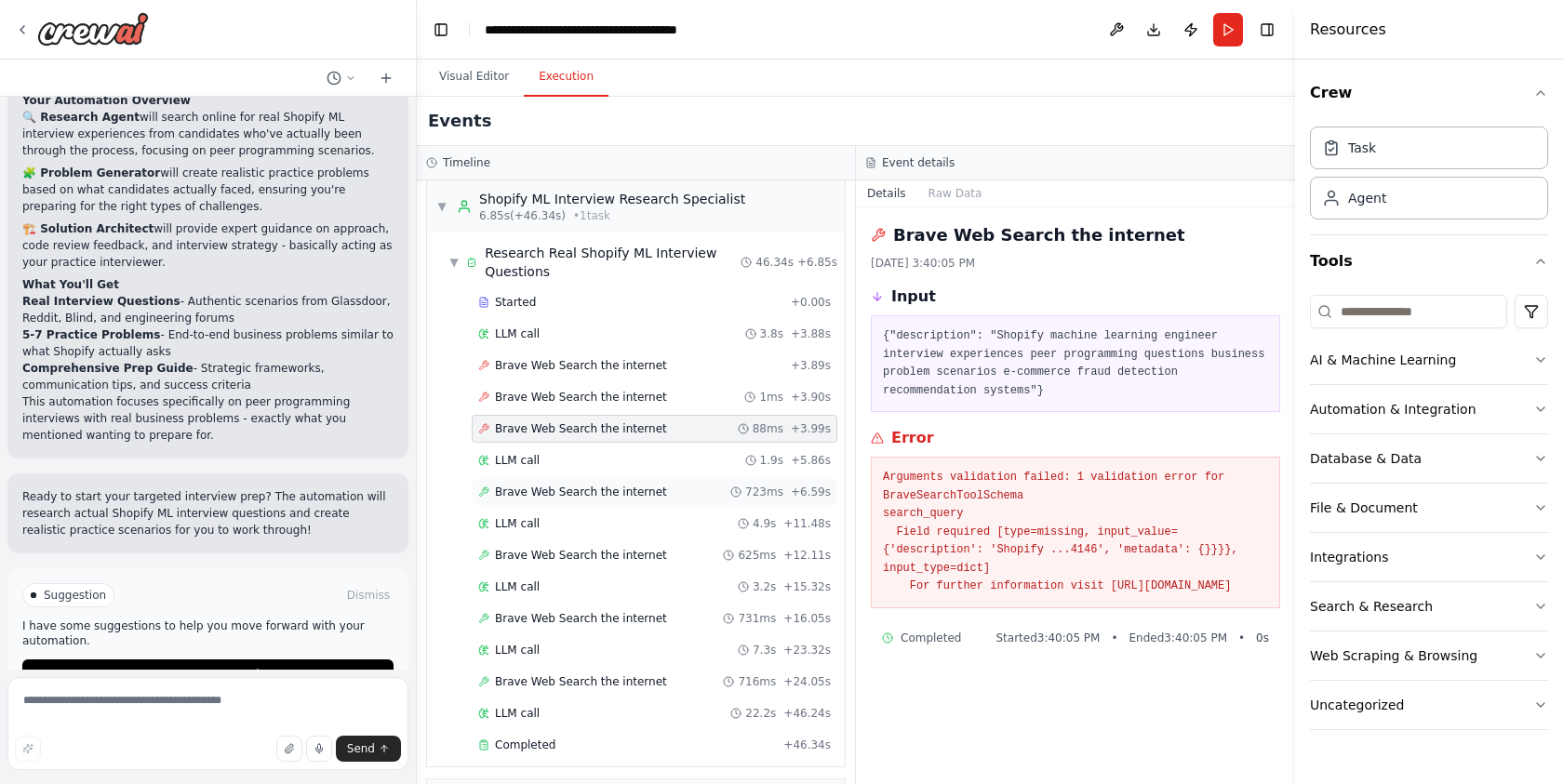
click at [655, 493] on div "Brave Web Search the internet 723ms + 6.59s" at bounding box center [654, 491] width 352 height 15
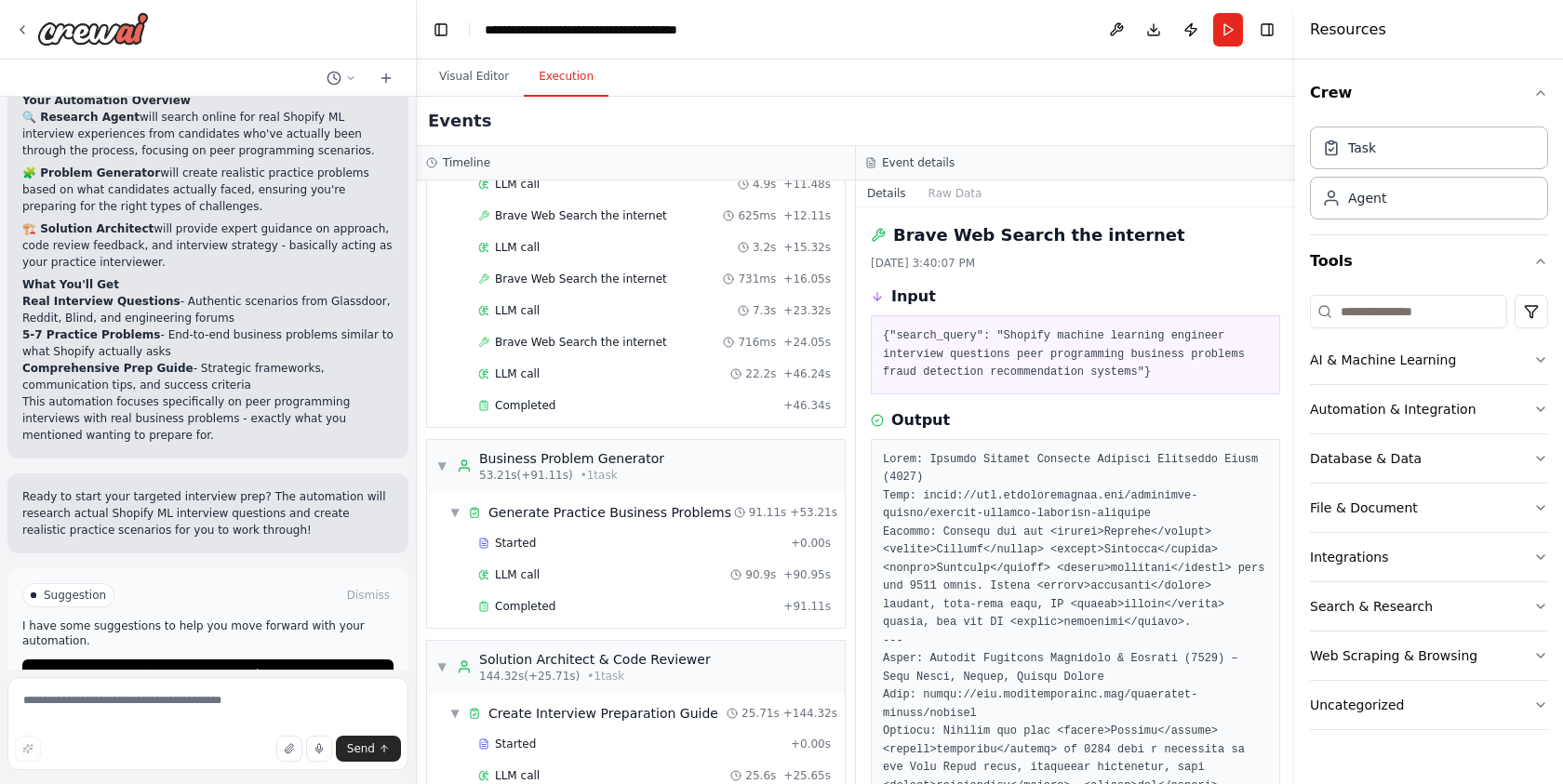
scroll to position [416, 0]
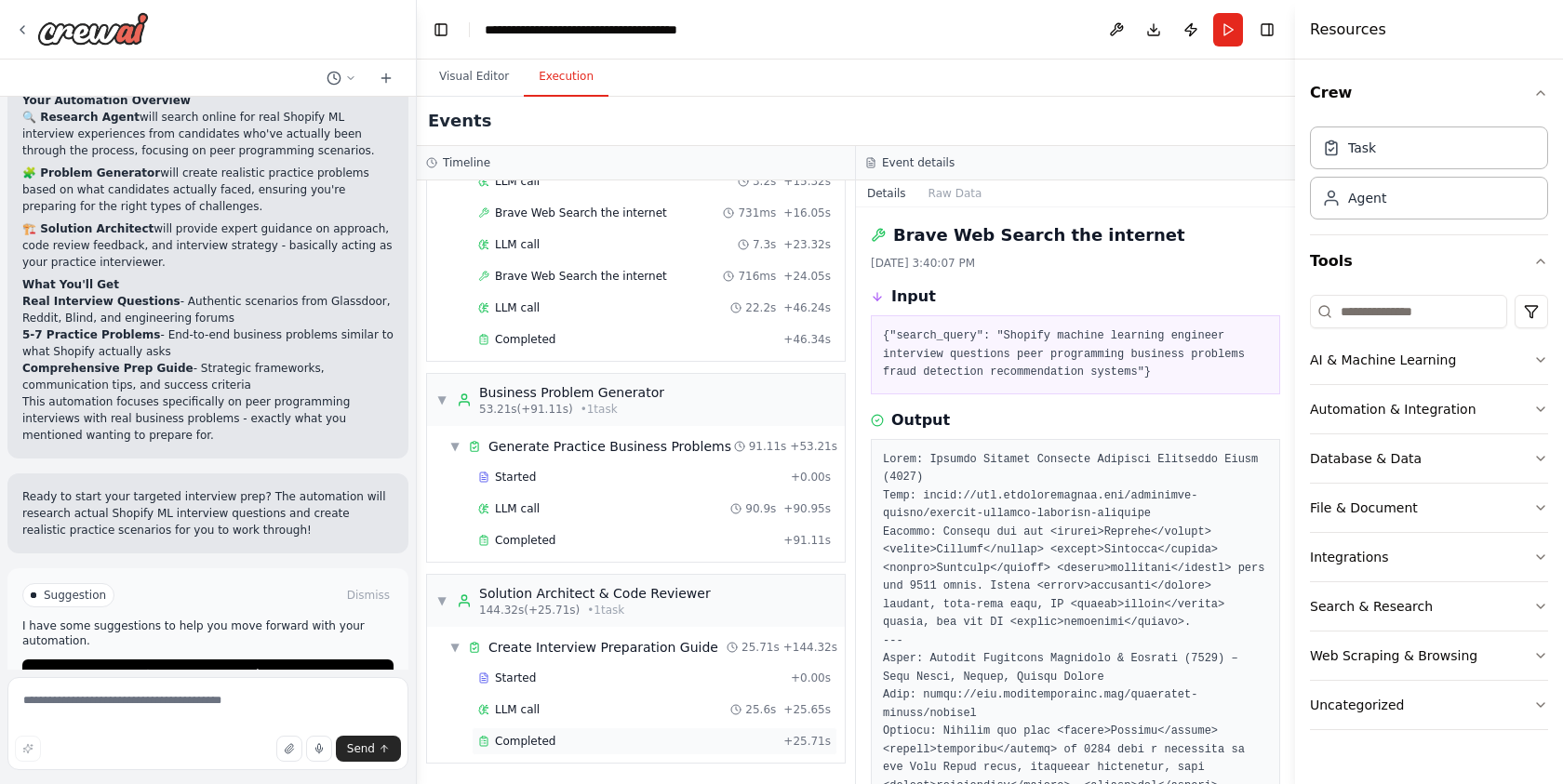
click at [639, 741] on div "Completed" at bounding box center [628, 740] width 298 height 15
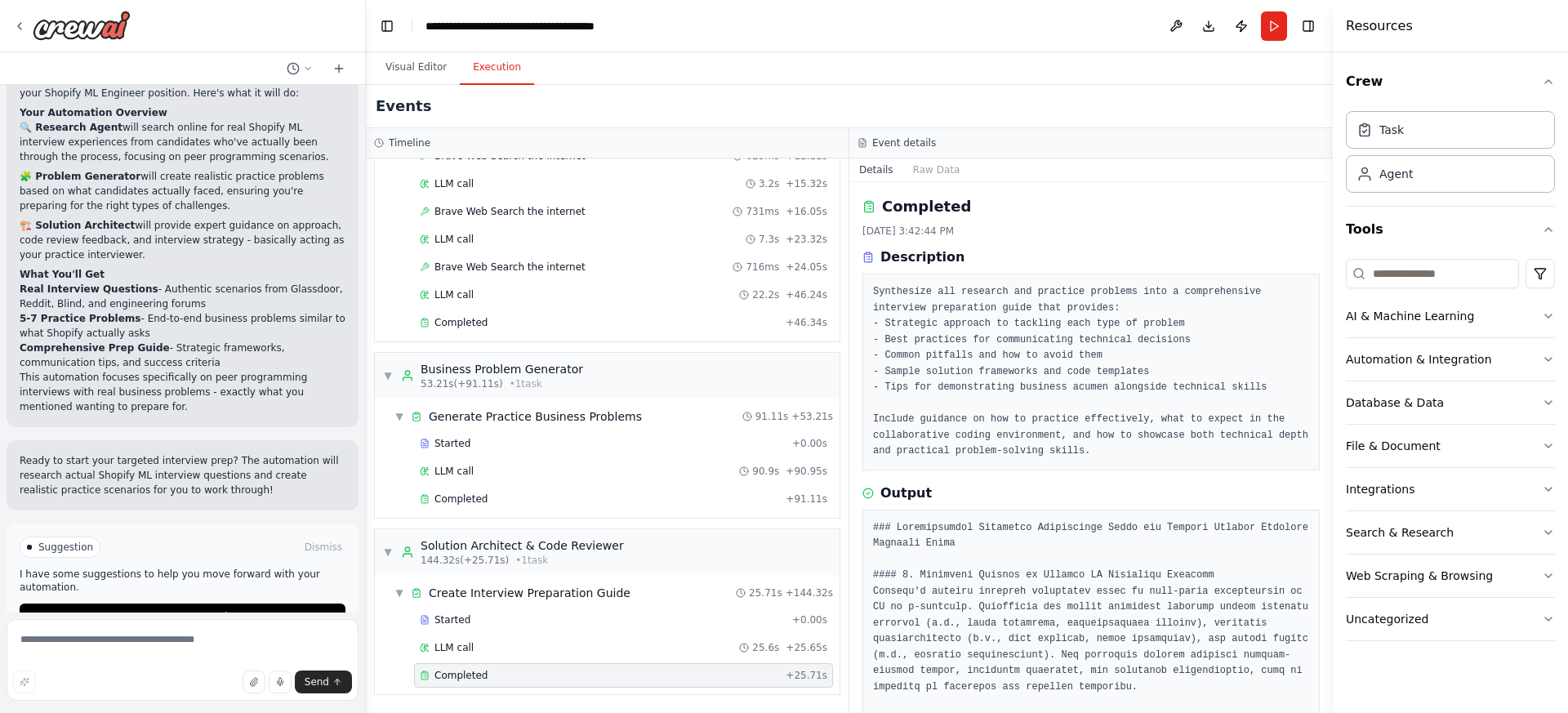
scroll to position [325, 0]
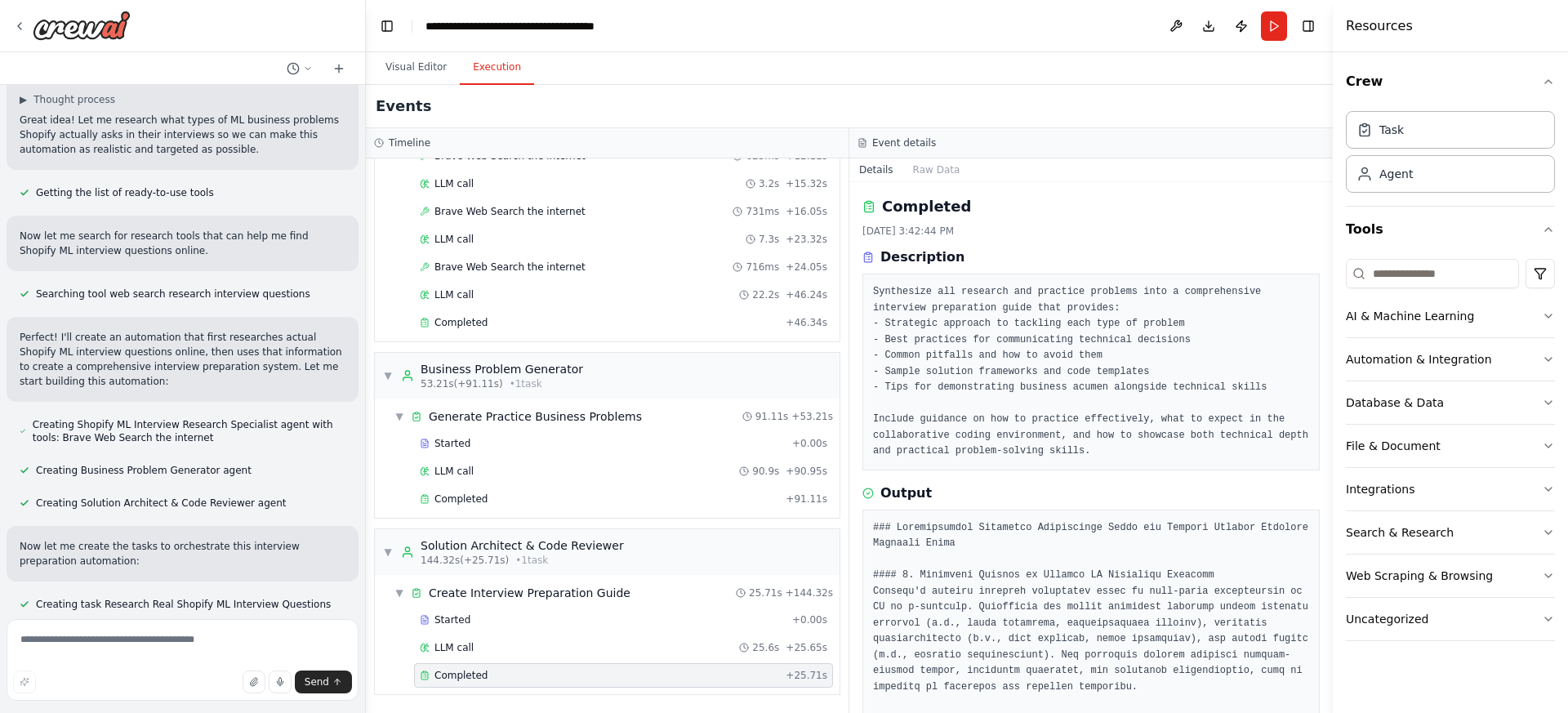
click at [1146, 480] on div "Completed [DATE] 3:42:44 PM Description Synthesize all research and practice pr…" at bounding box center [1091, 448] width 484 height 531
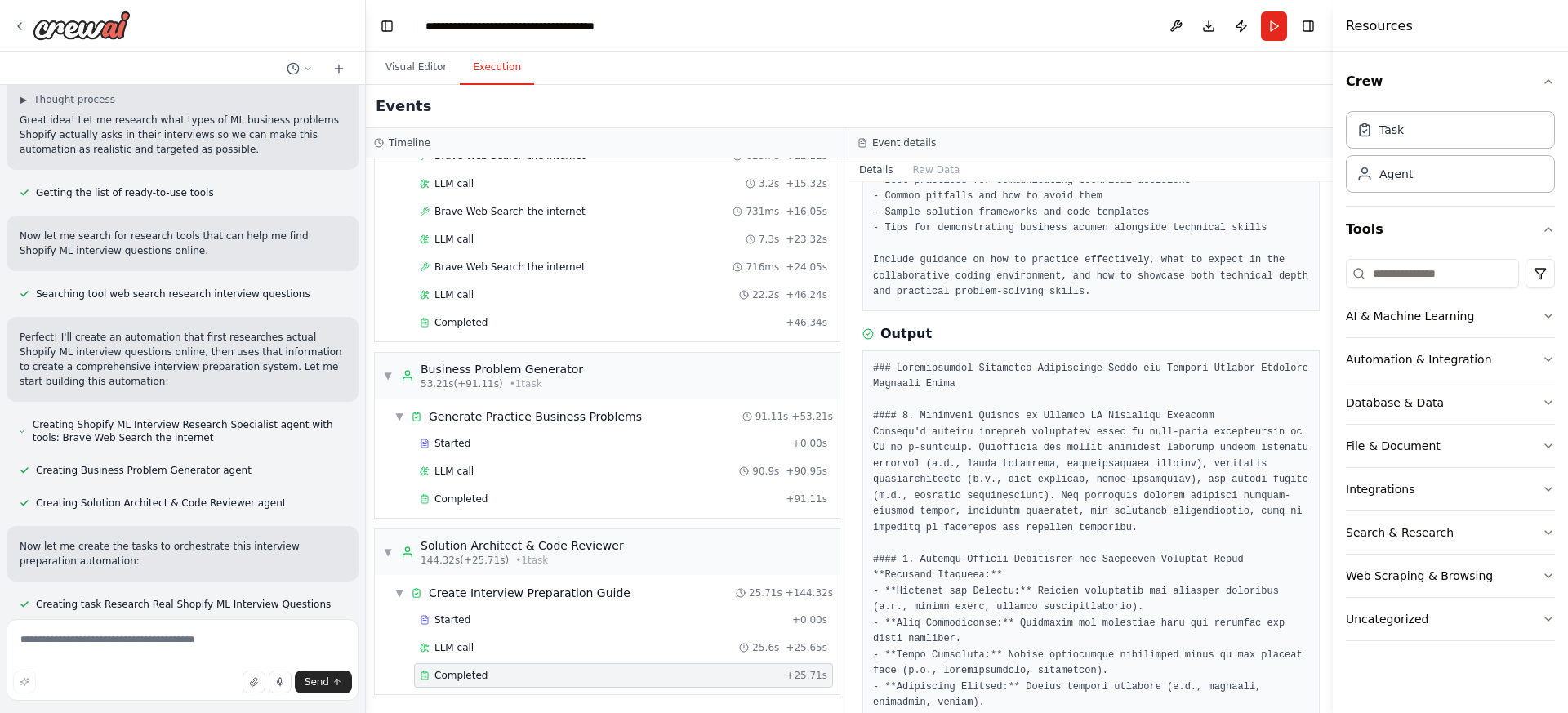
scroll to position [160, 0]
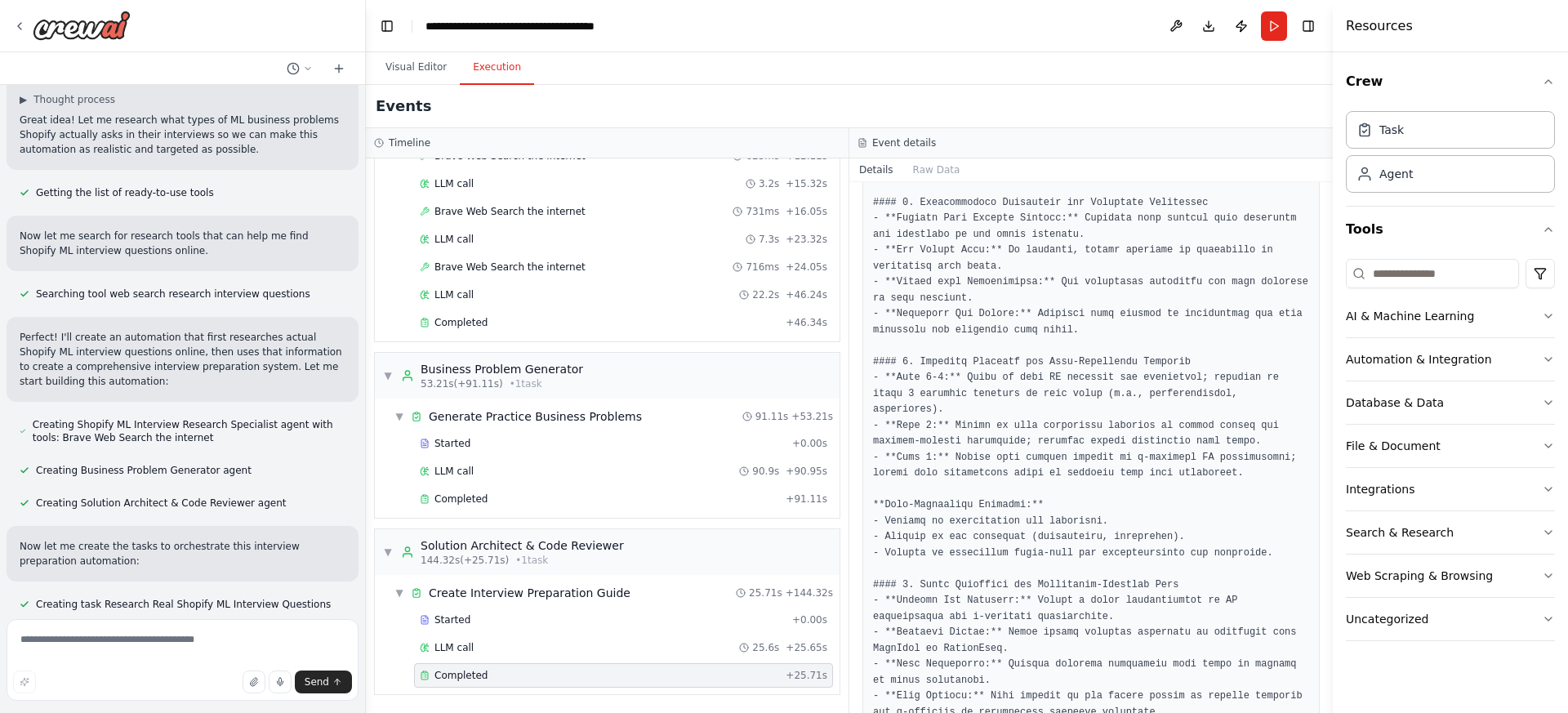
scroll to position [2057, 0]
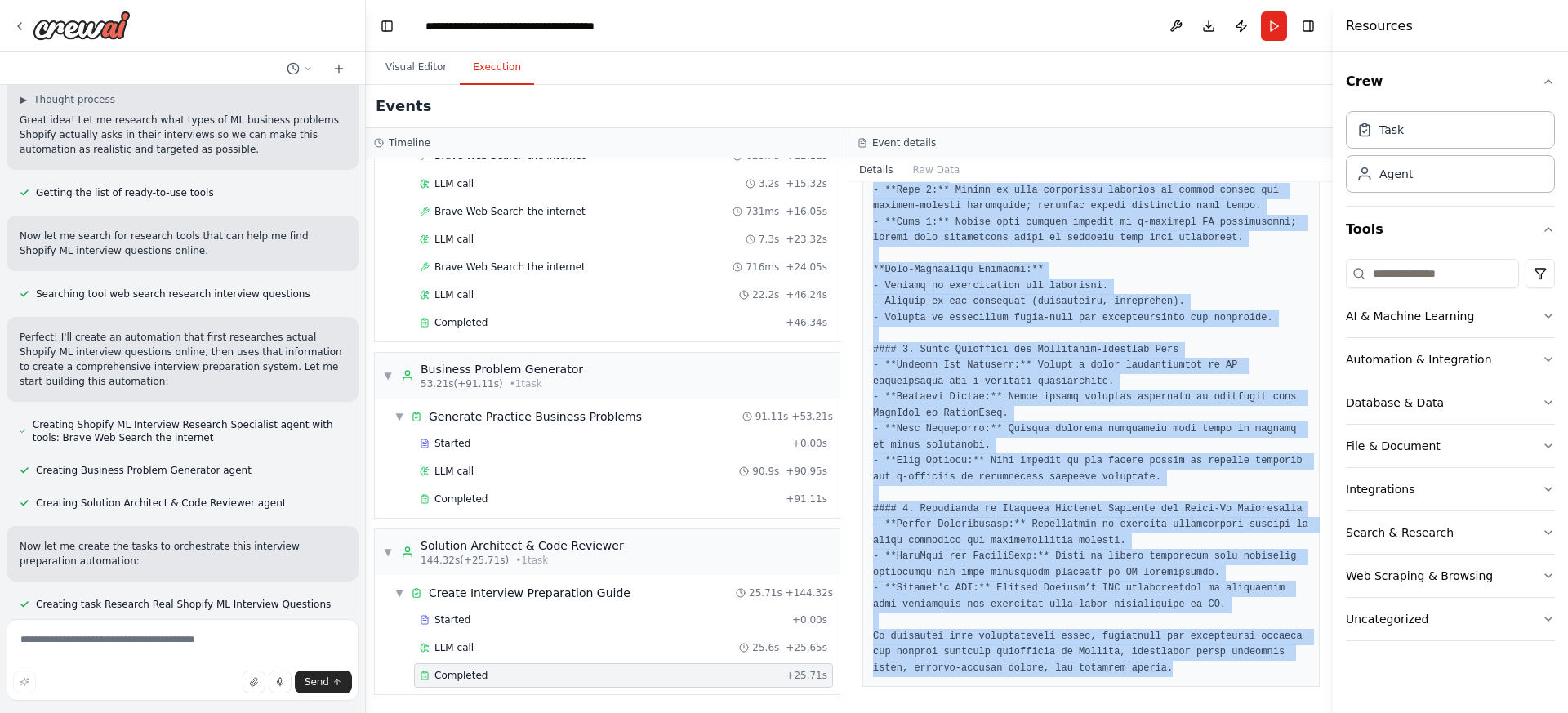
copy pre "### Comprehensive Interview Preparation Guide for Shopify Machine Learning Engi…"
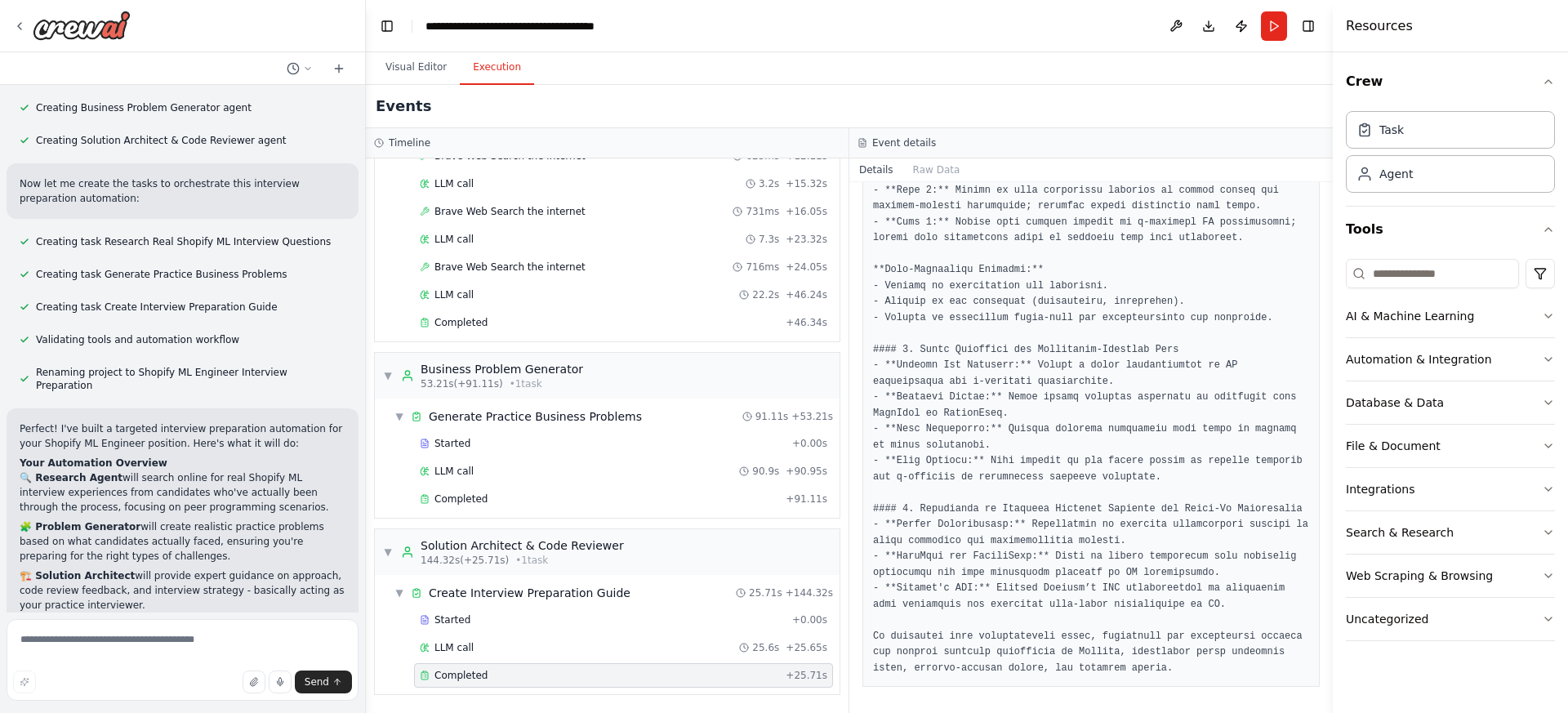
scroll to position [1833, 0]
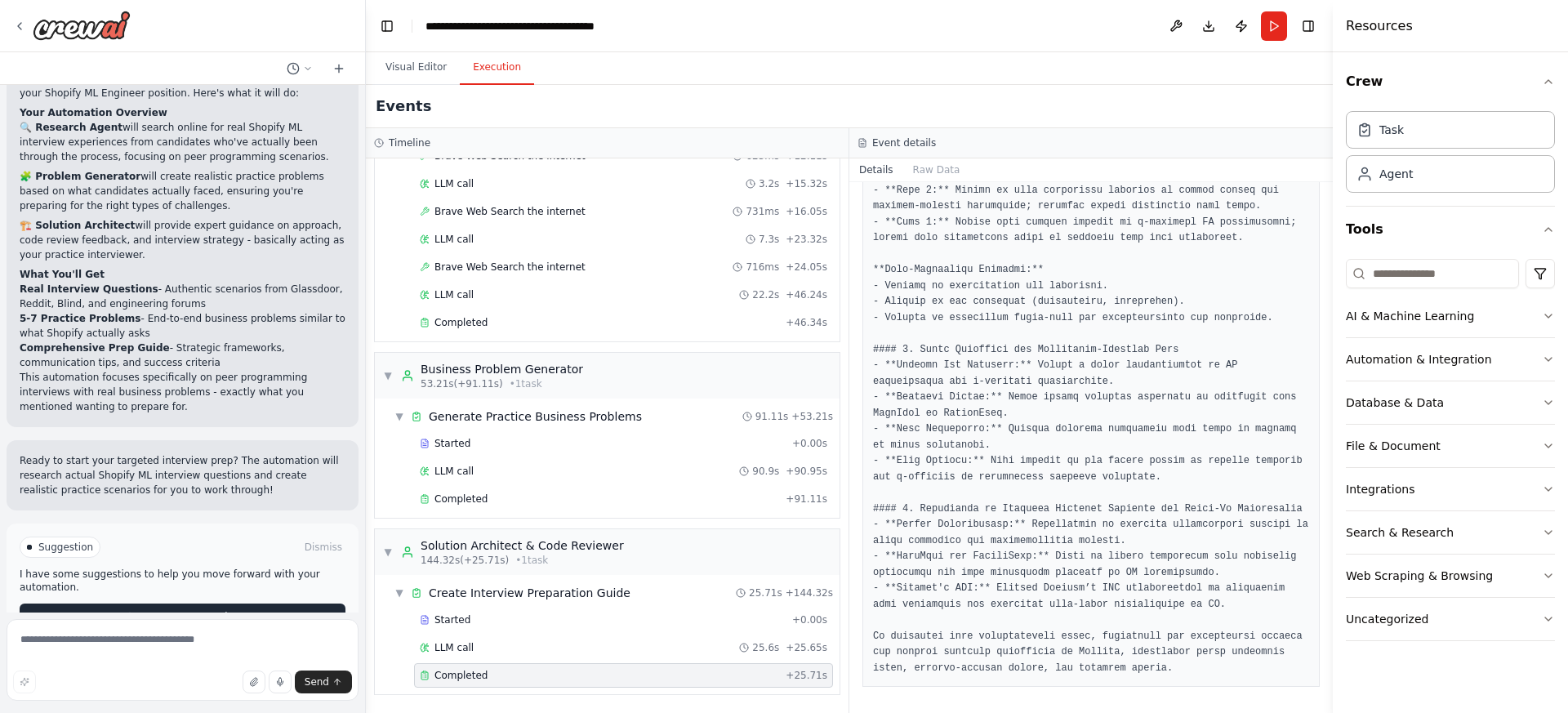
click at [271, 604] on button "Improve automation" at bounding box center [183, 617] width 325 height 26
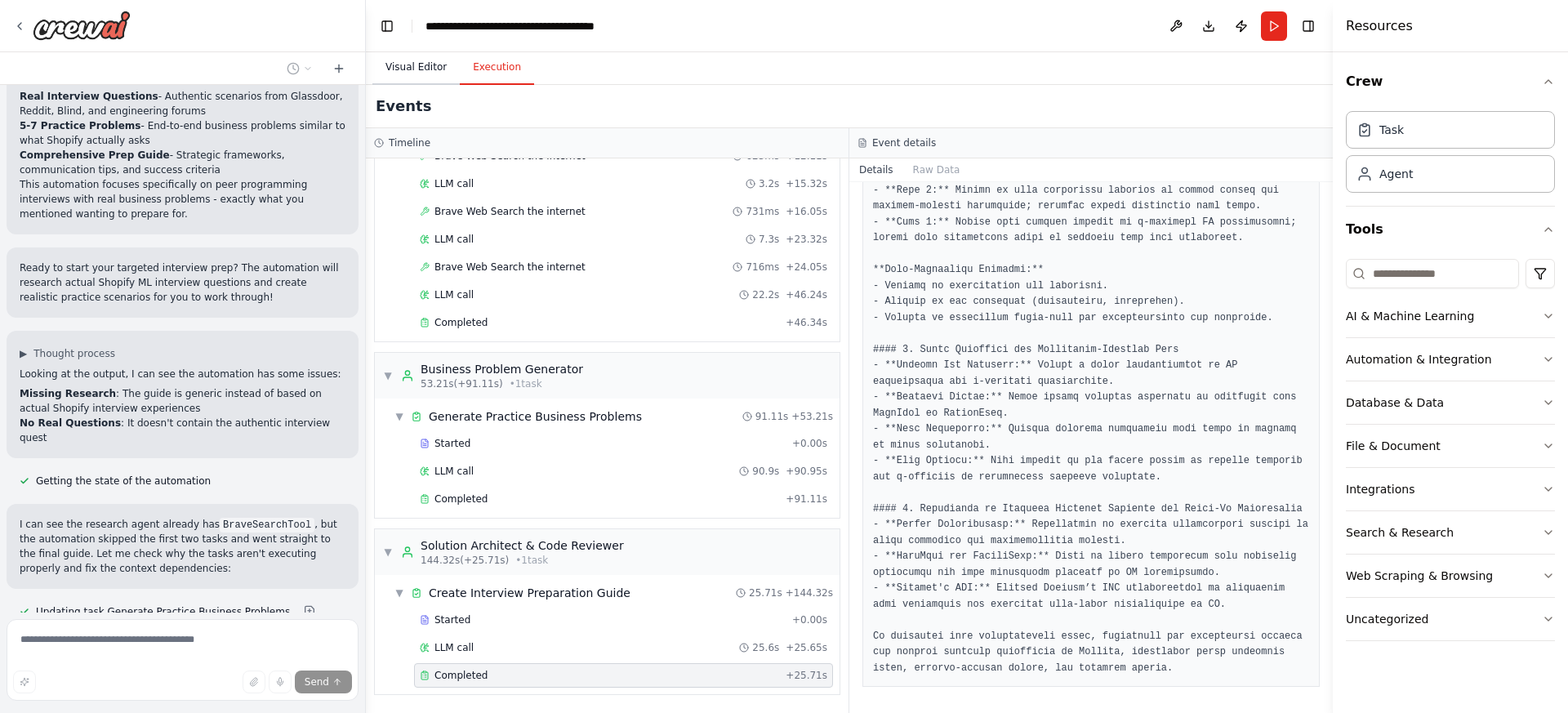
scroll to position [2252, 0]
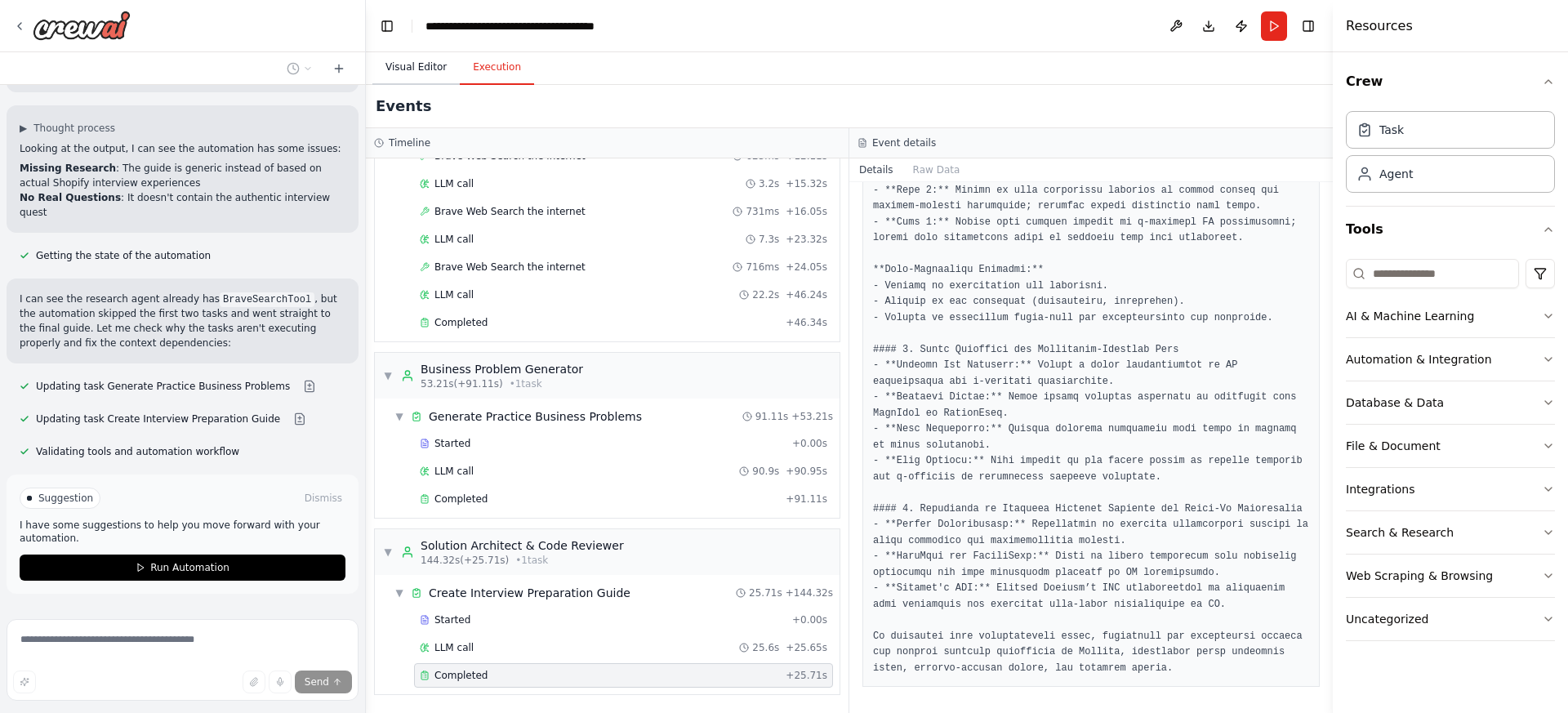
click at [406, 63] on button "Visual Editor" at bounding box center [416, 68] width 87 height 34
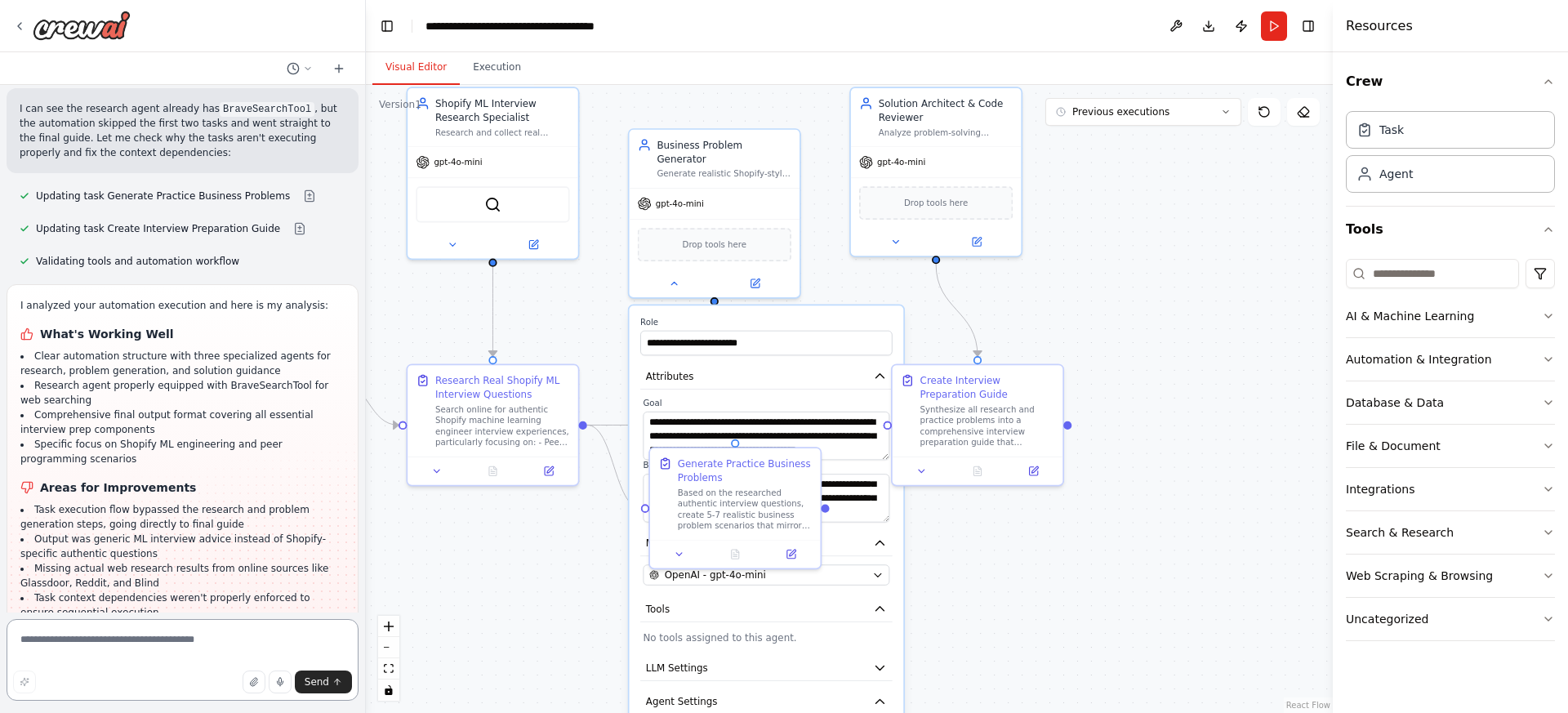
scroll to position [2634, 0]
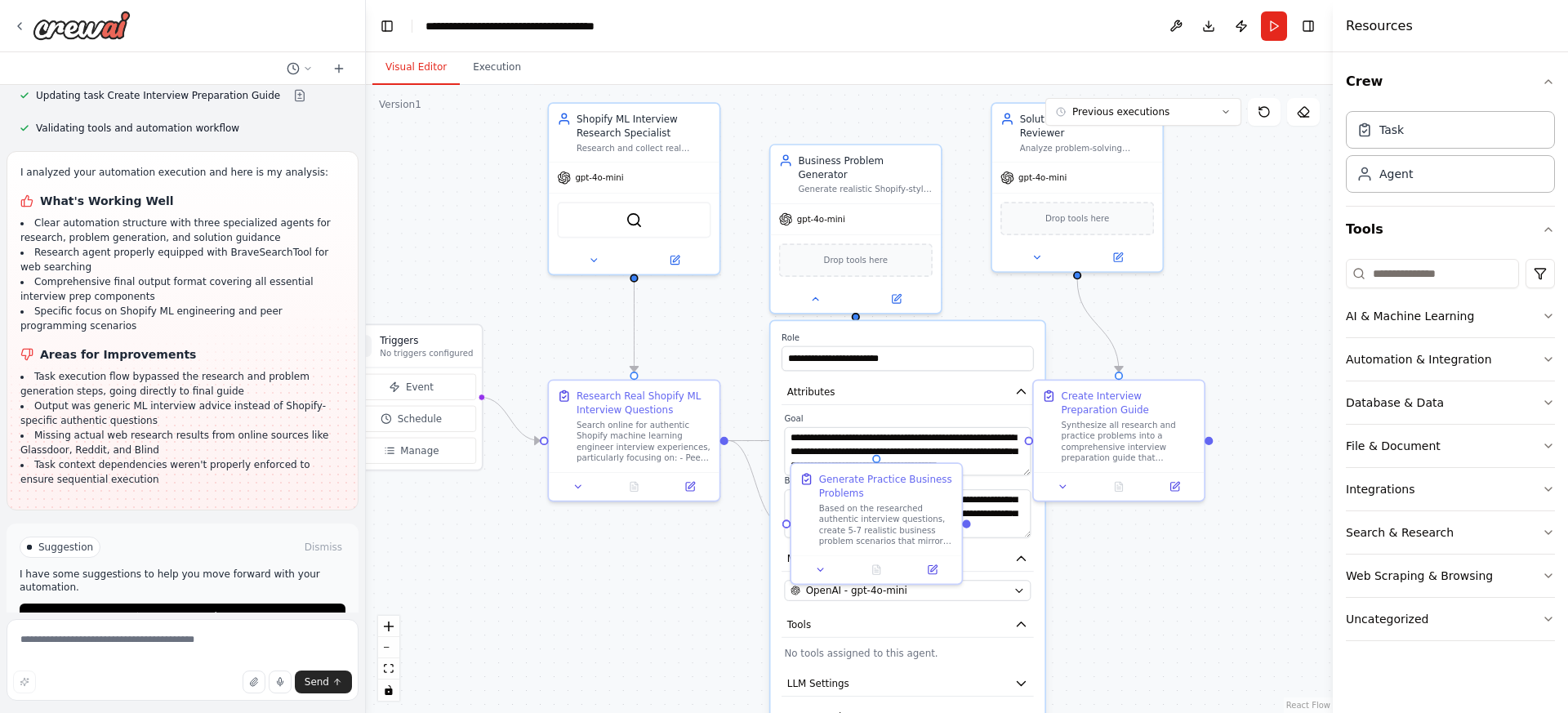
drag, startPoint x: 1076, startPoint y: 549, endPoint x: 1218, endPoint y: 565, distance: 142.9
click at [1218, 565] on div ".deletable-edge-delete-btn { width: 20px; height: 20px; border: 0px solid #ffff…" at bounding box center [849, 399] width 967 height 628
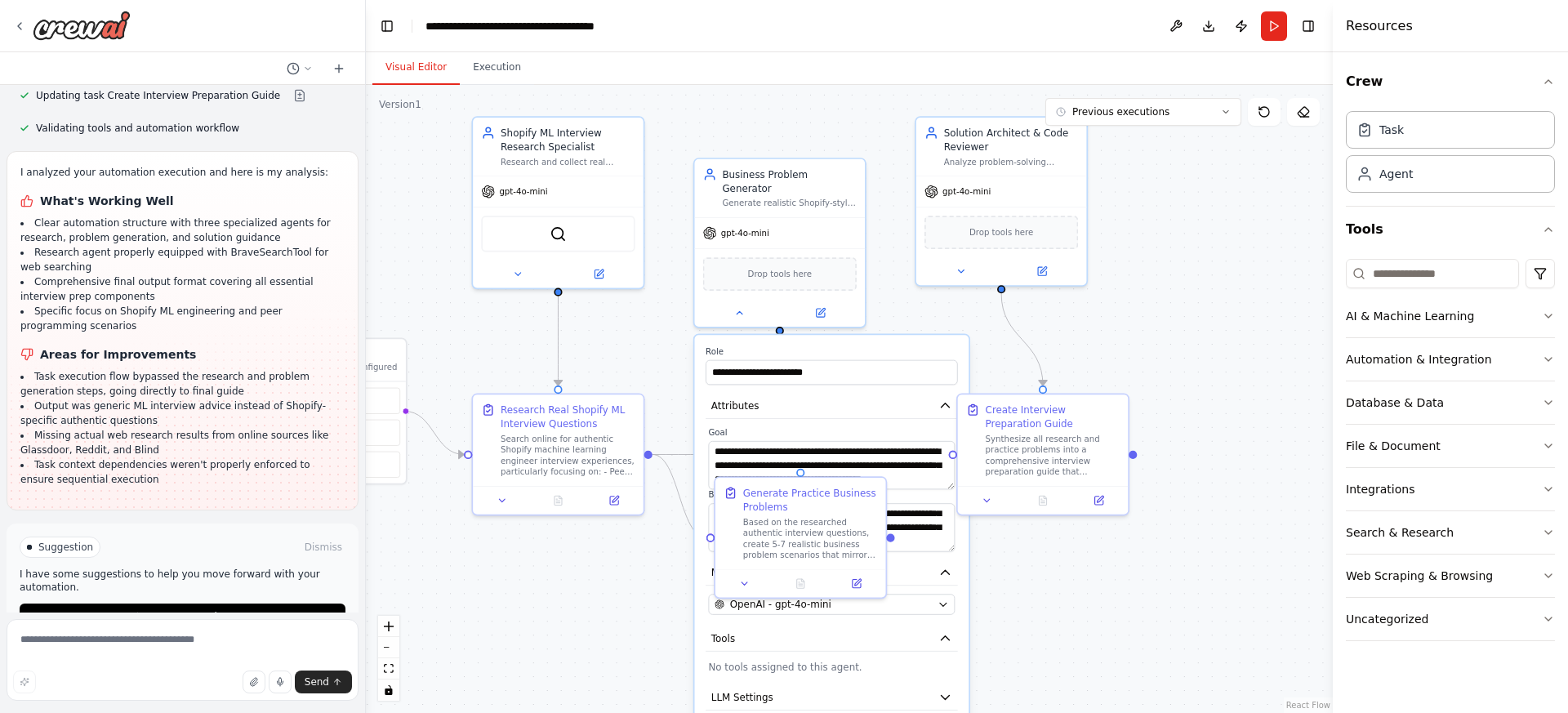
drag, startPoint x: 594, startPoint y: 569, endPoint x: 518, endPoint y: 583, distance: 77.3
click at [518, 583] on div ".deletable-edge-delete-btn { width: 20px; height: 20px; border: 0px solid #ffff…" at bounding box center [849, 399] width 967 height 628
click at [814, 263] on div "Drop tools here" at bounding box center [780, 271] width 153 height 34
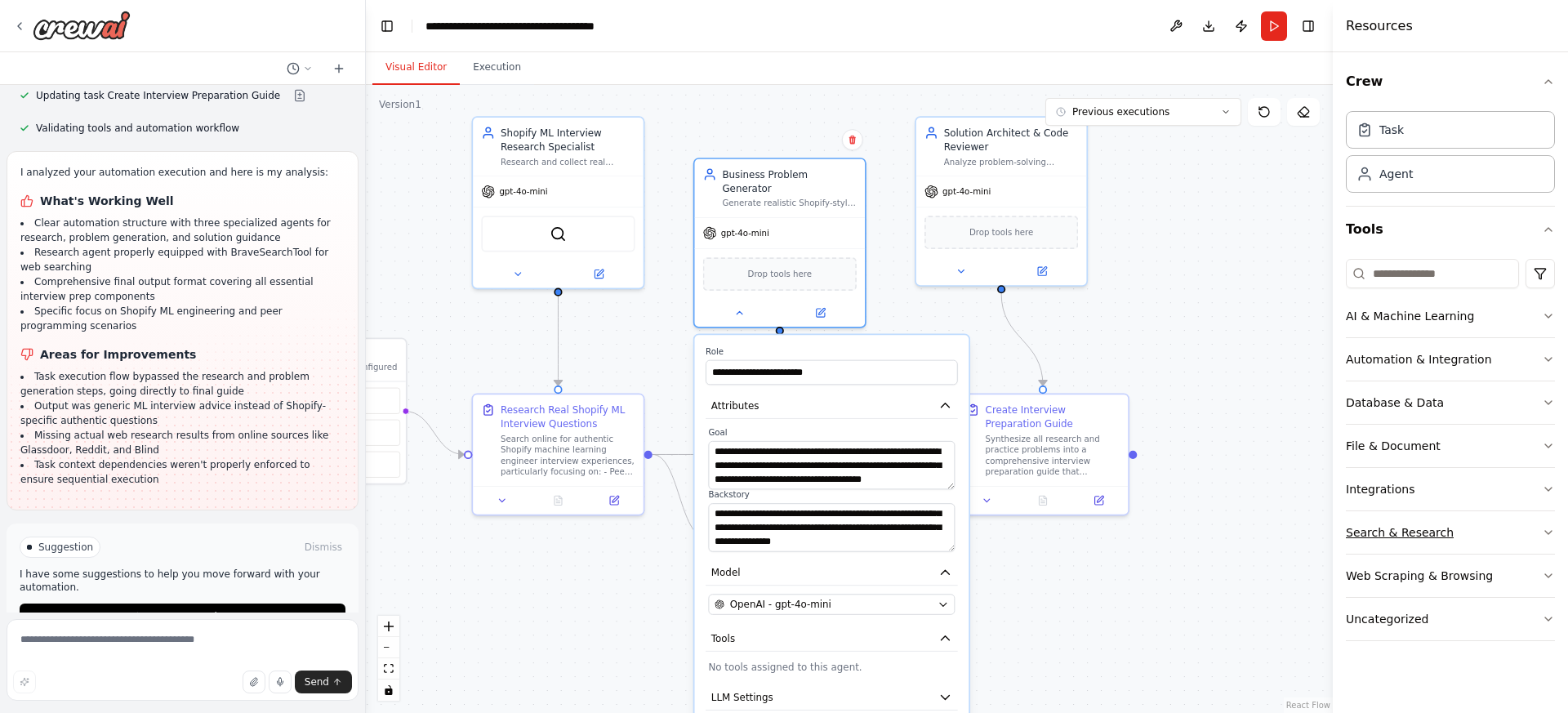
click at [1372, 523] on button "Search & Research" at bounding box center [1450, 532] width 209 height 42
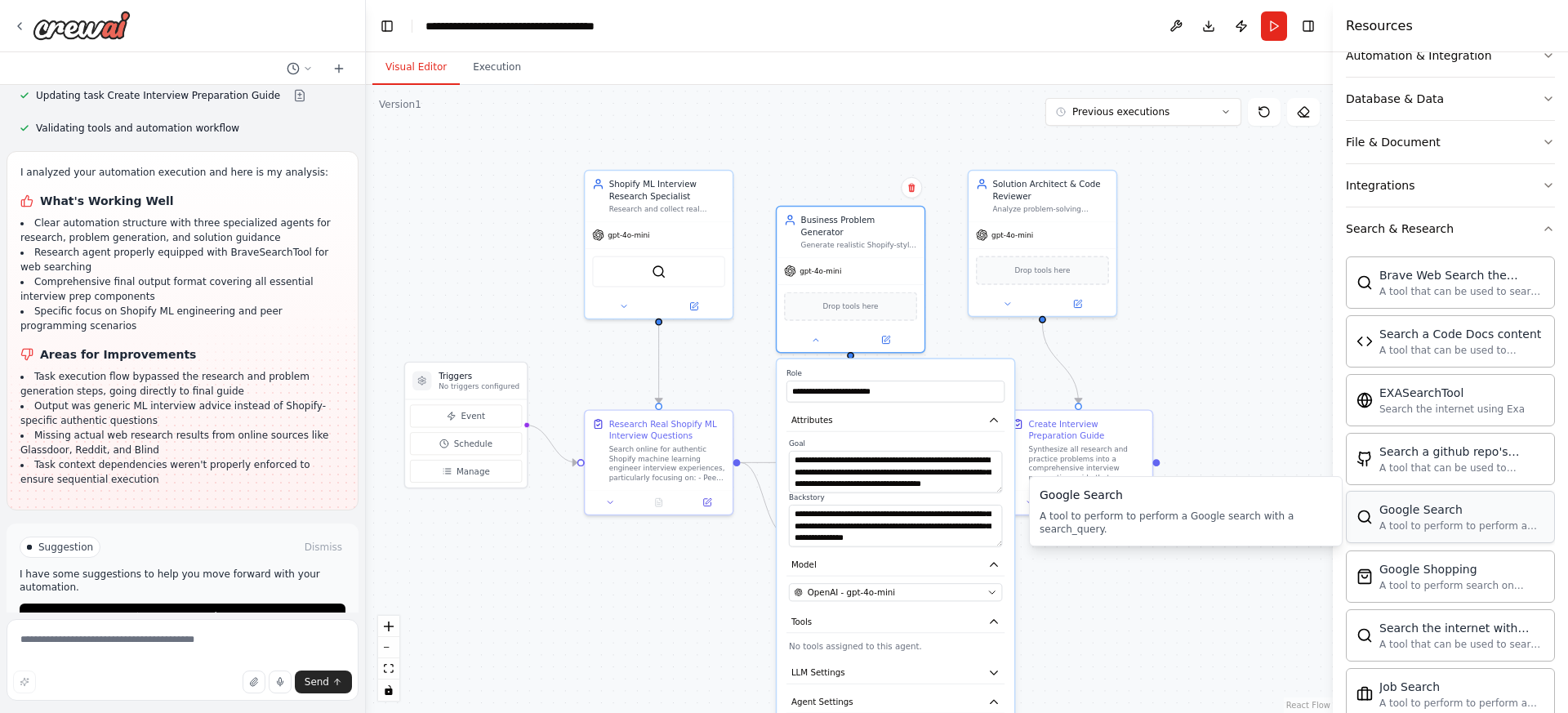
scroll to position [309, 0]
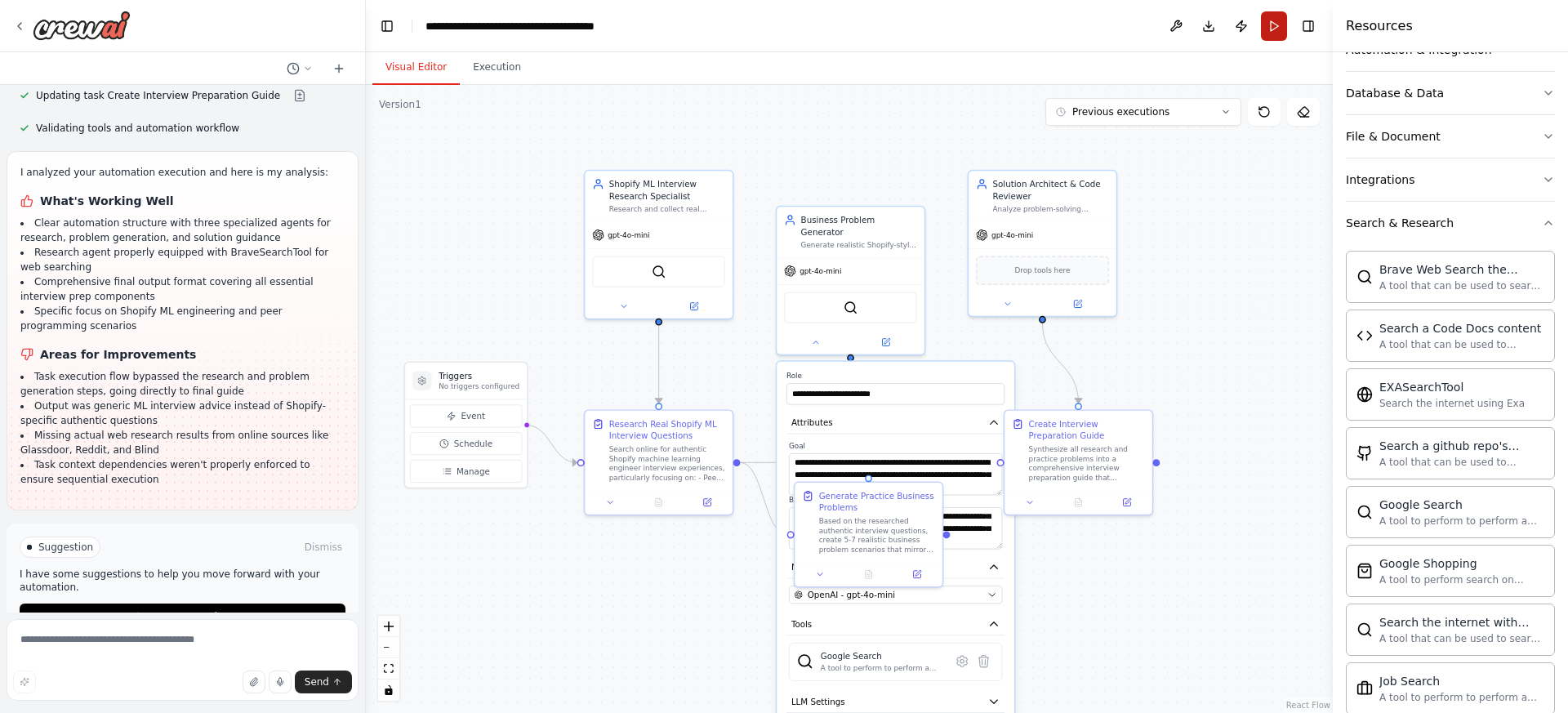
click at [1270, 24] on button "Run" at bounding box center [1274, 26] width 26 height 29
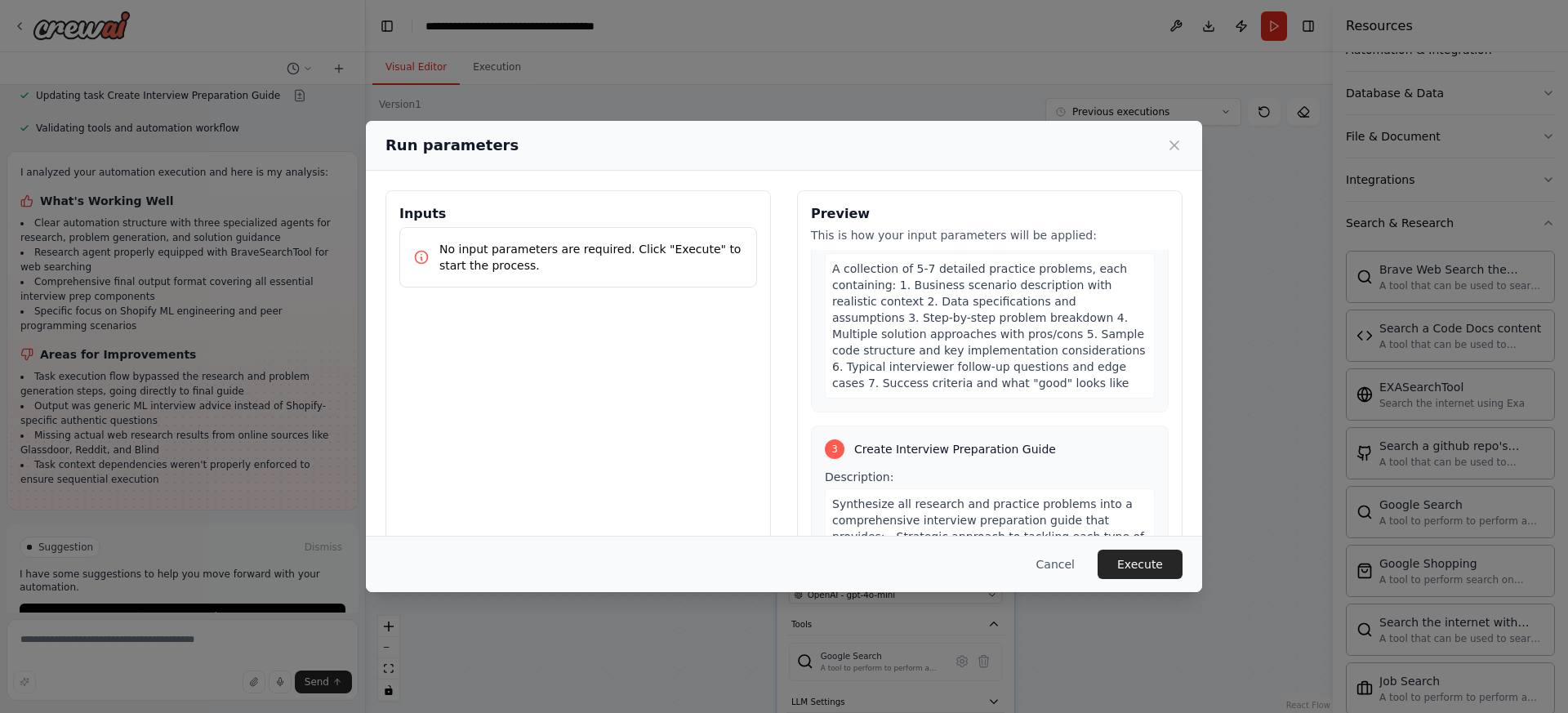
scroll to position [1067, 0]
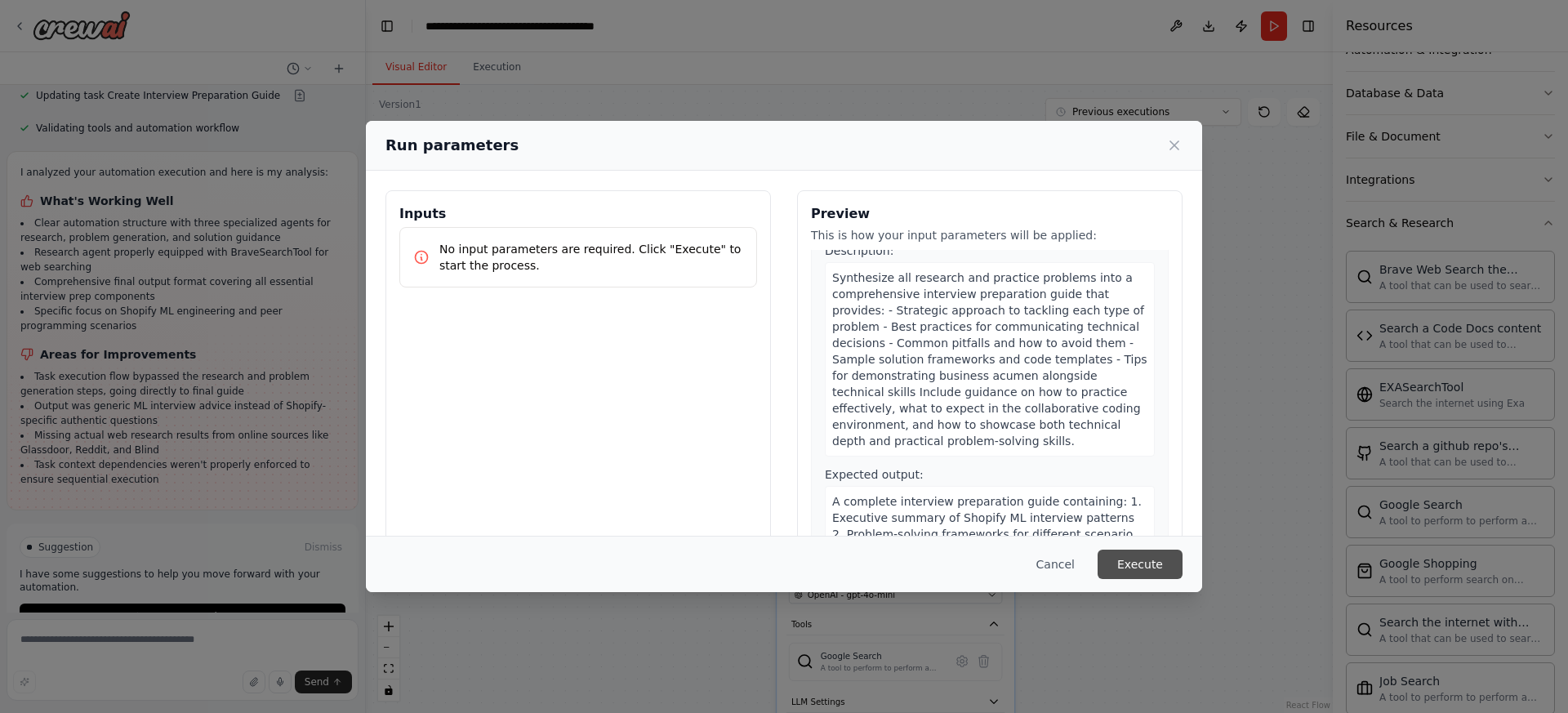
click at [1141, 567] on button "Execute" at bounding box center [1140, 564] width 85 height 29
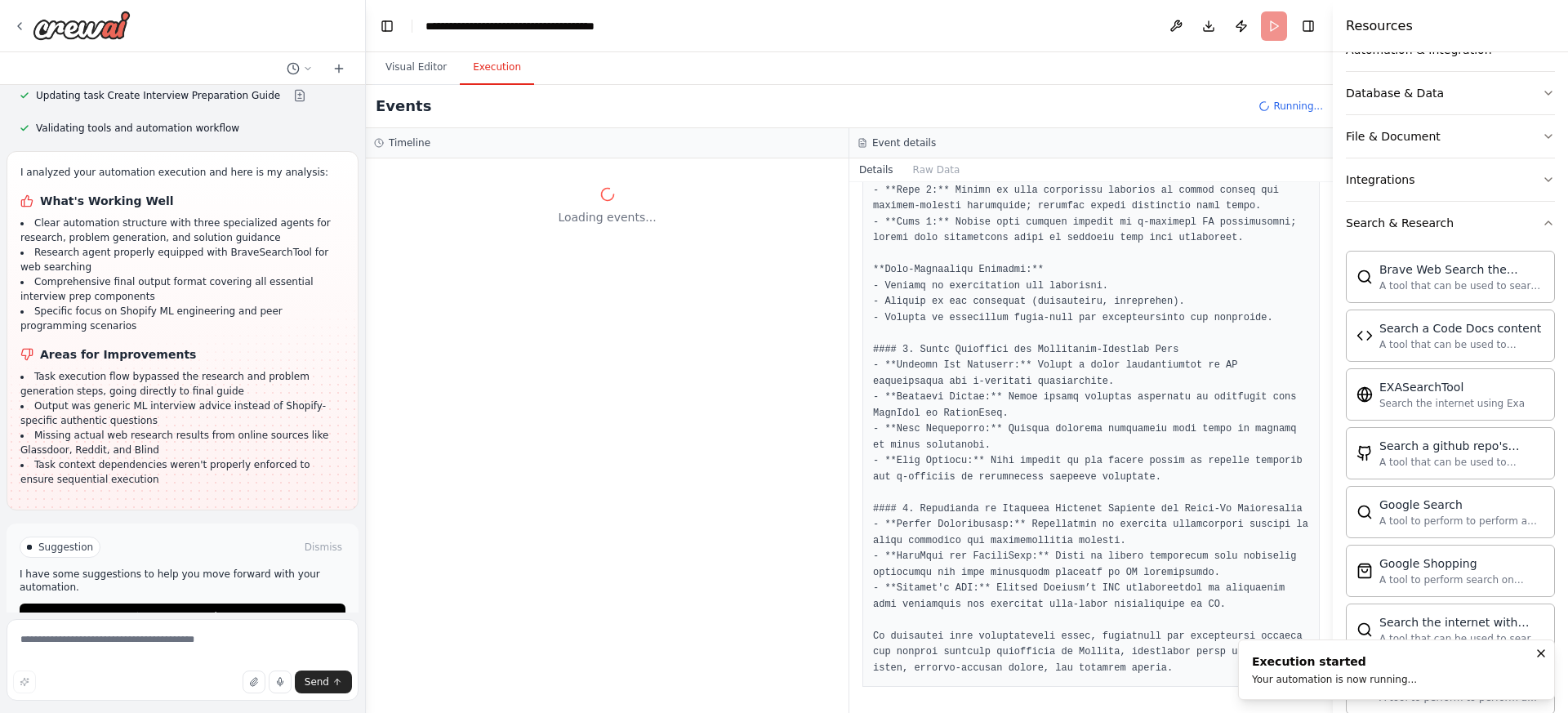
scroll to position [0, 0]
click at [928, 165] on button "Raw Data" at bounding box center [937, 170] width 67 height 23
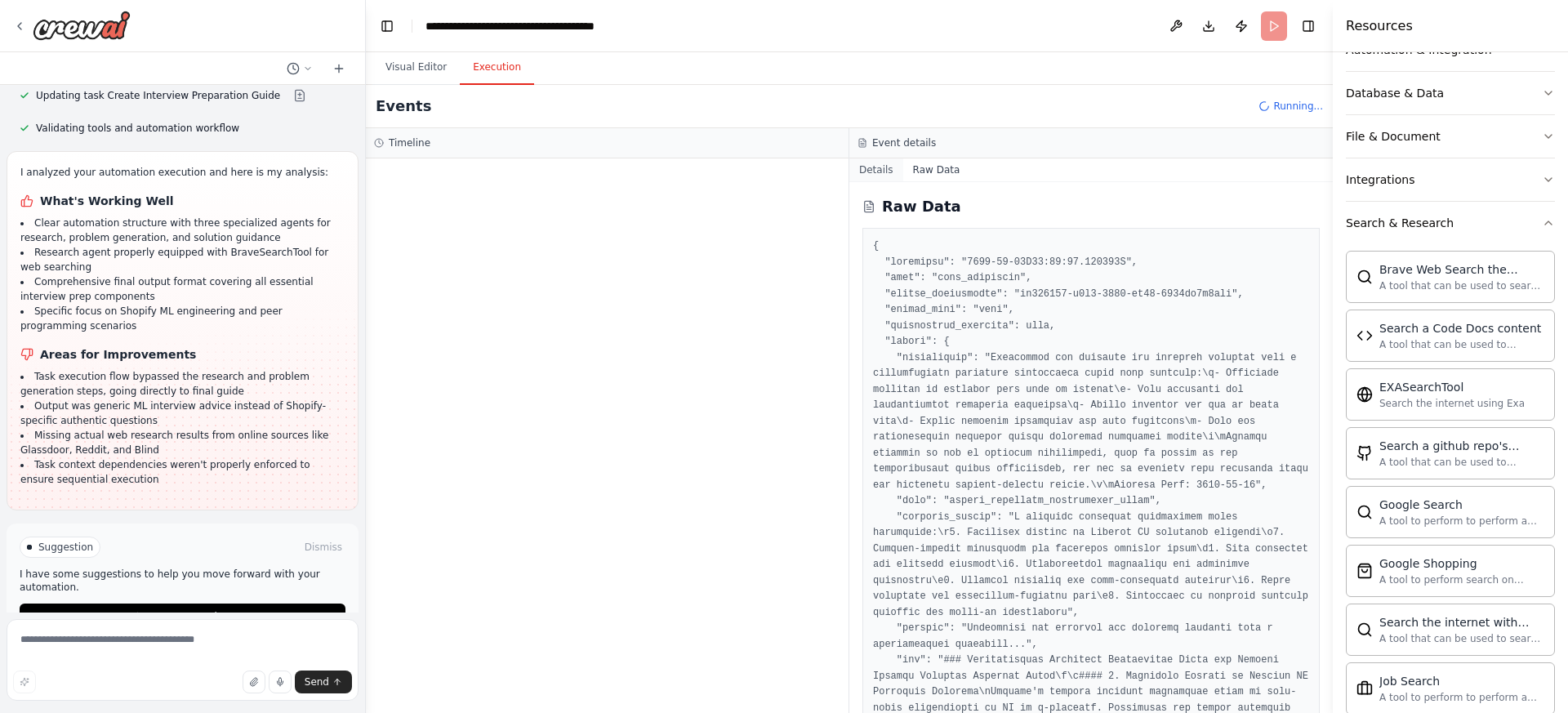
click at [885, 166] on button "Details" at bounding box center [876, 170] width 54 height 23
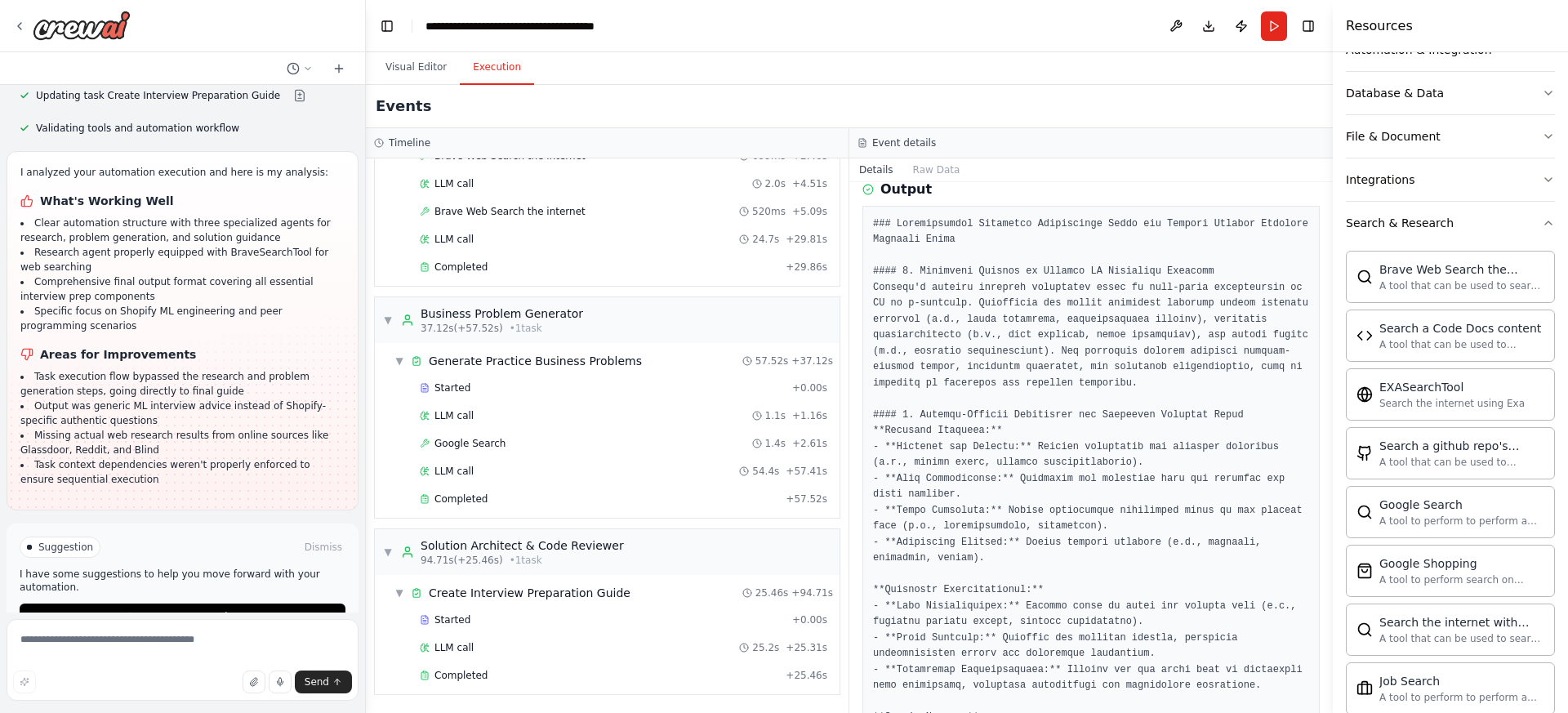
scroll to position [333, 0]
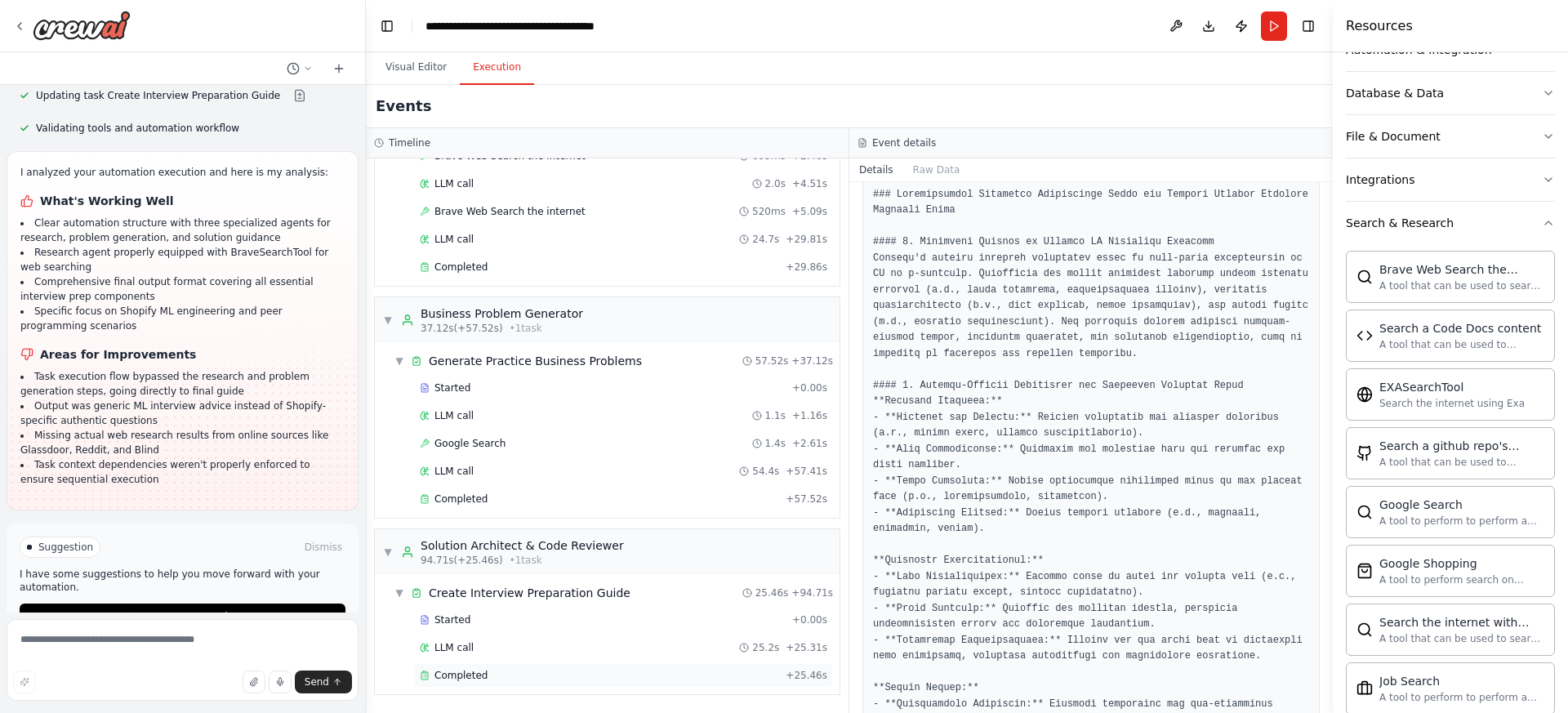
click at [685, 679] on div "Completed" at bounding box center [599, 675] width 359 height 13
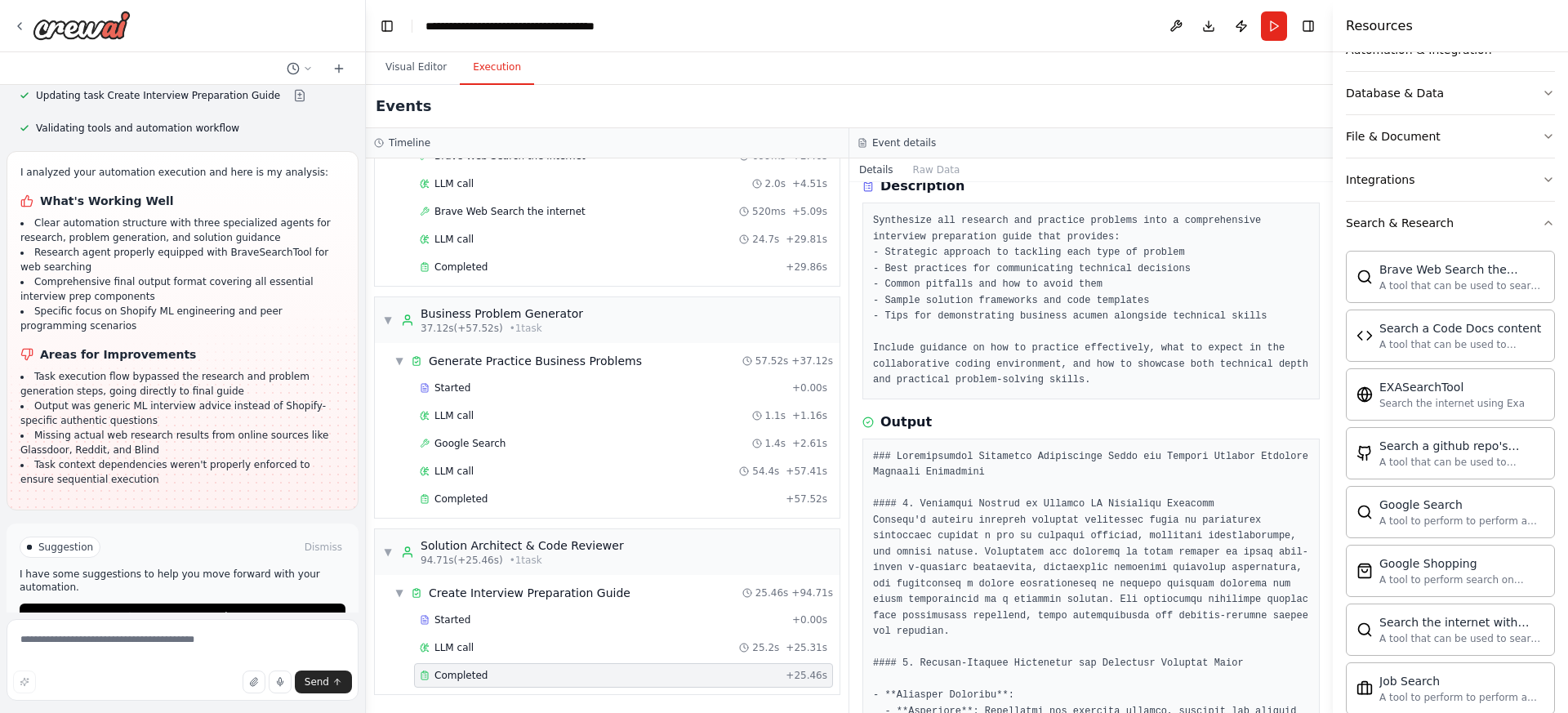
scroll to position [72, 0]
click at [667, 501] on div "Completed" at bounding box center [599, 499] width 359 height 13
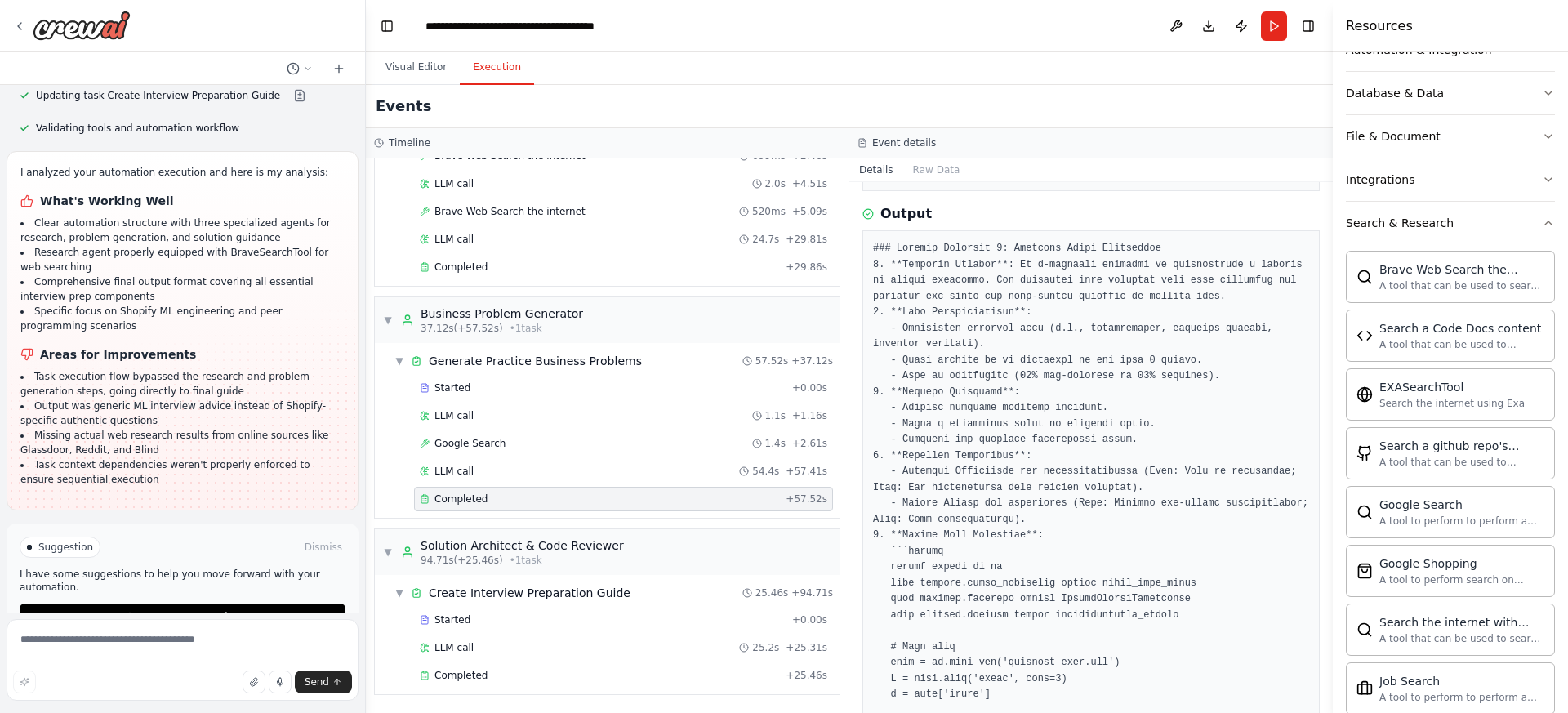
scroll to position [0, 0]
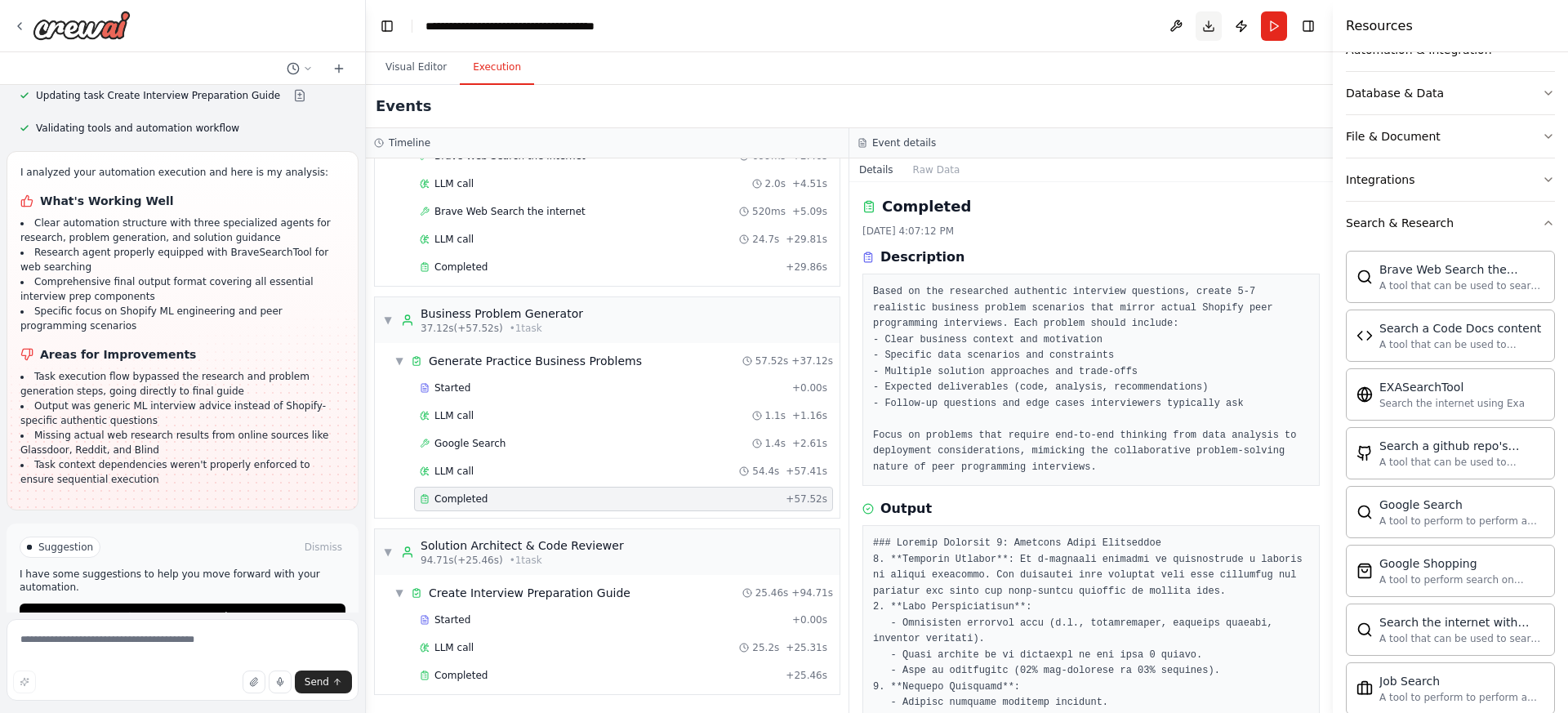
click at [1212, 29] on button "Download" at bounding box center [1209, 26] width 26 height 29
click at [710, 440] on div "Google Search 1.4s + 2.61s" at bounding box center [623, 443] width 407 height 13
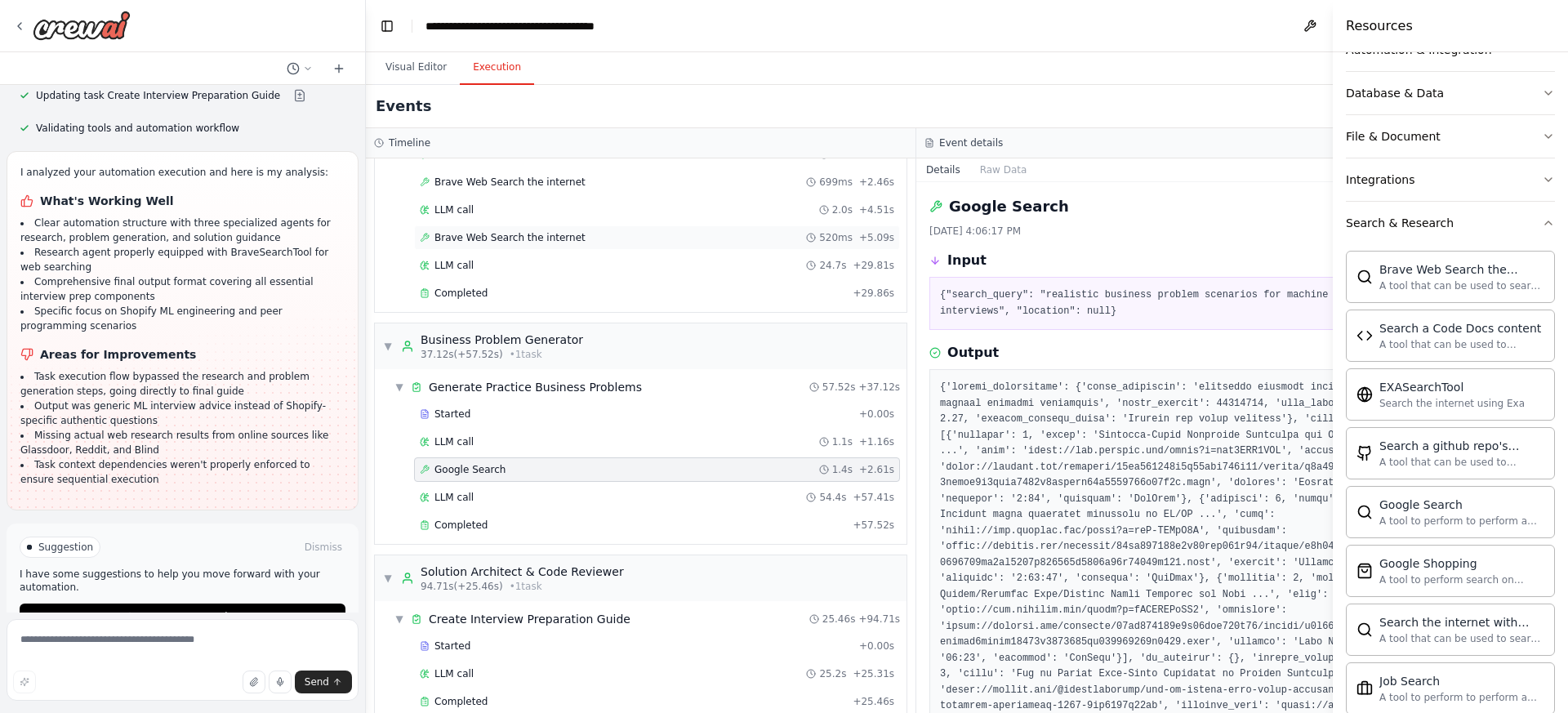
scroll to position [127, 0]
click at [571, 239] on span "Brave Web Search the internet" at bounding box center [510, 241] width 151 height 13
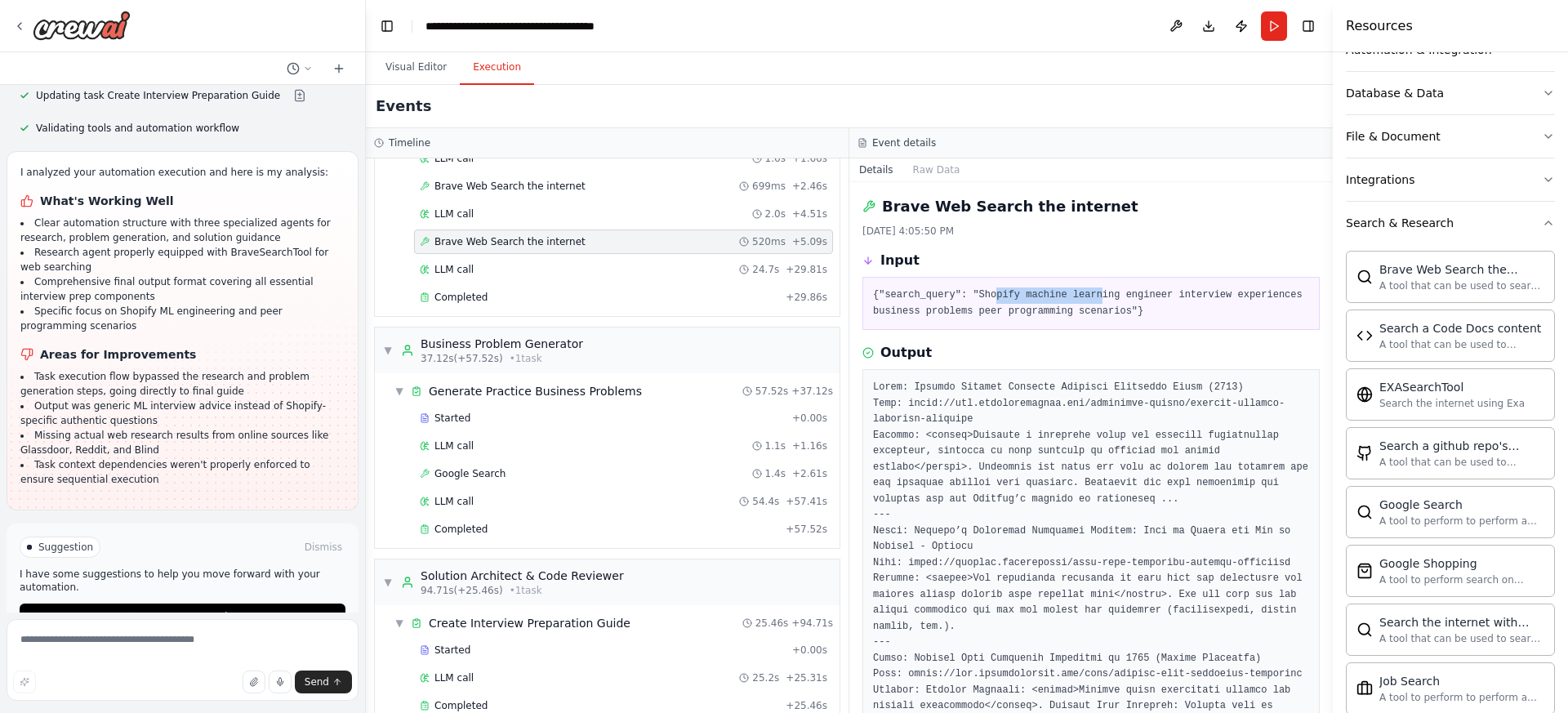
drag, startPoint x: 995, startPoint y: 295, endPoint x: 1101, endPoint y: 291, distance: 106.1
click at [1101, 291] on pre "{"search_query": "Shopify machine learning engineer interview experiences busin…" at bounding box center [1091, 303] width 437 height 32
click at [1102, 313] on pre "{"search_query": "Shopify machine learning engineer interview experiences busin…" at bounding box center [1091, 303] width 437 height 32
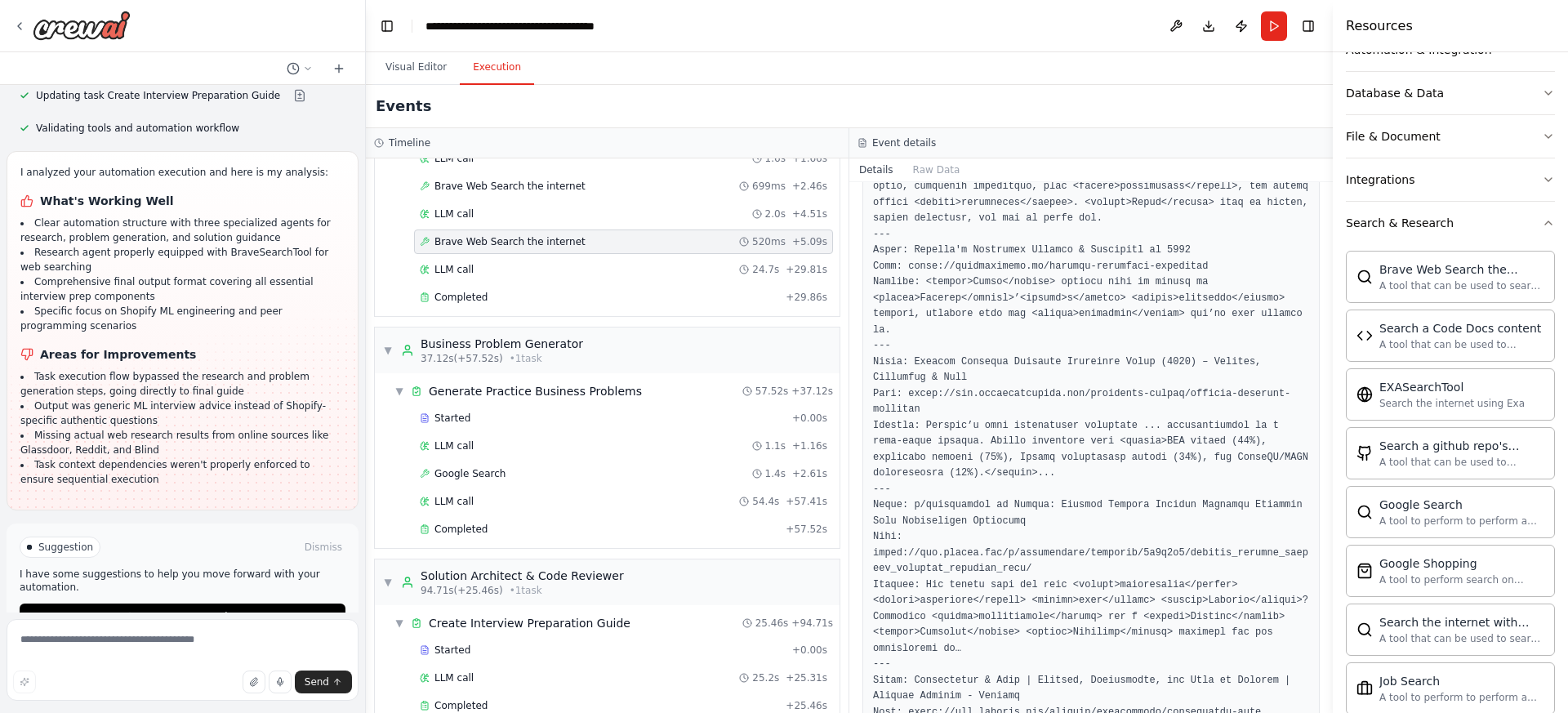
scroll to position [1045, 0]
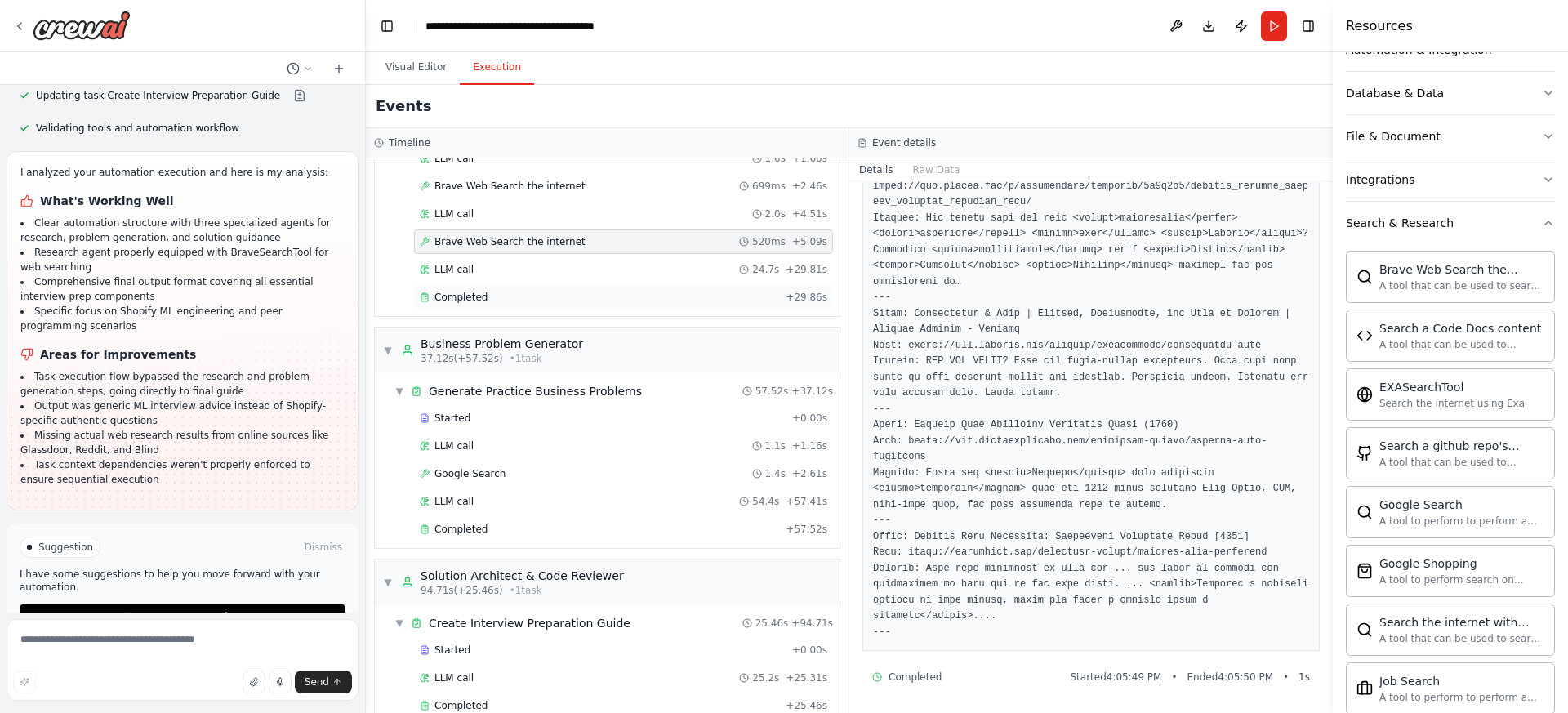
click at [601, 294] on div "Completed" at bounding box center [599, 297] width 359 height 13
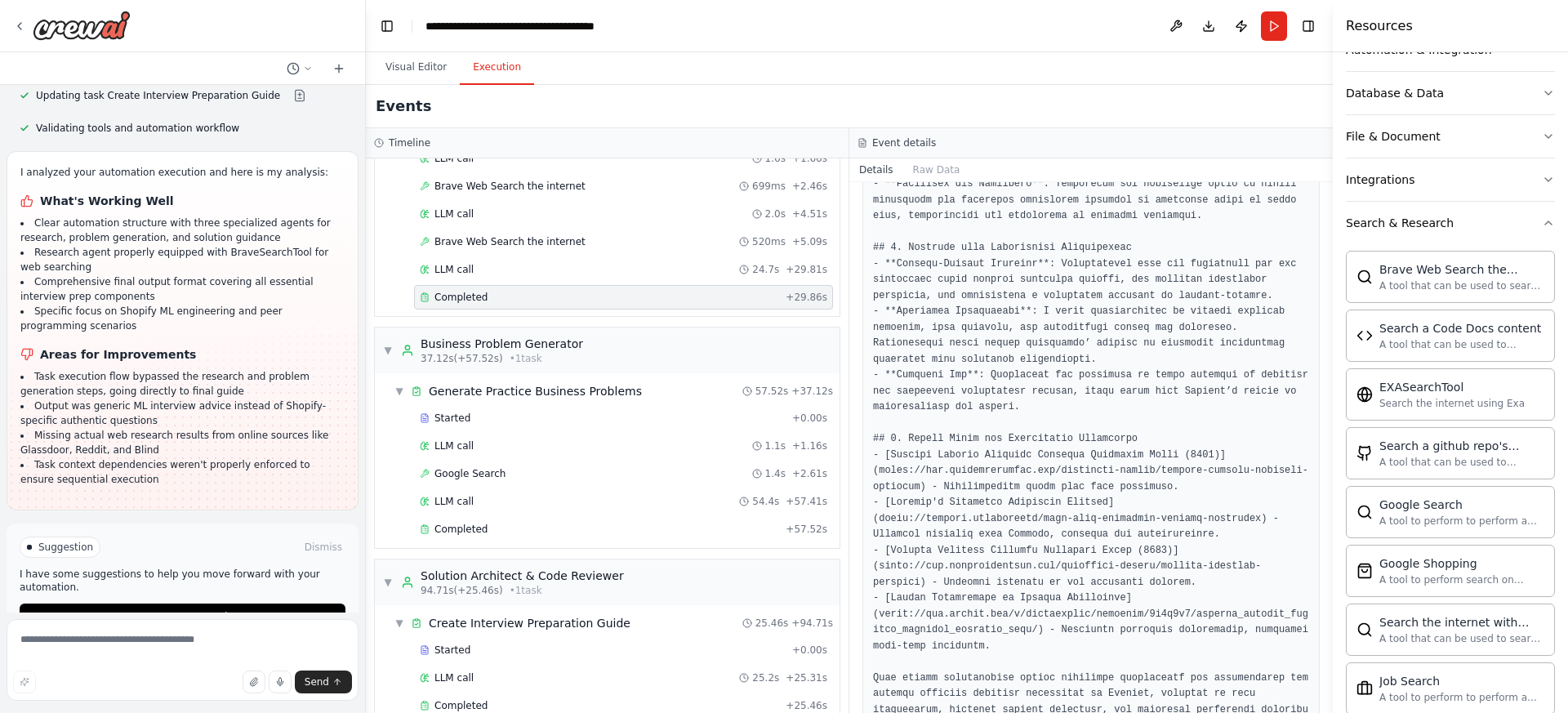
scroll to position [1309, 0]
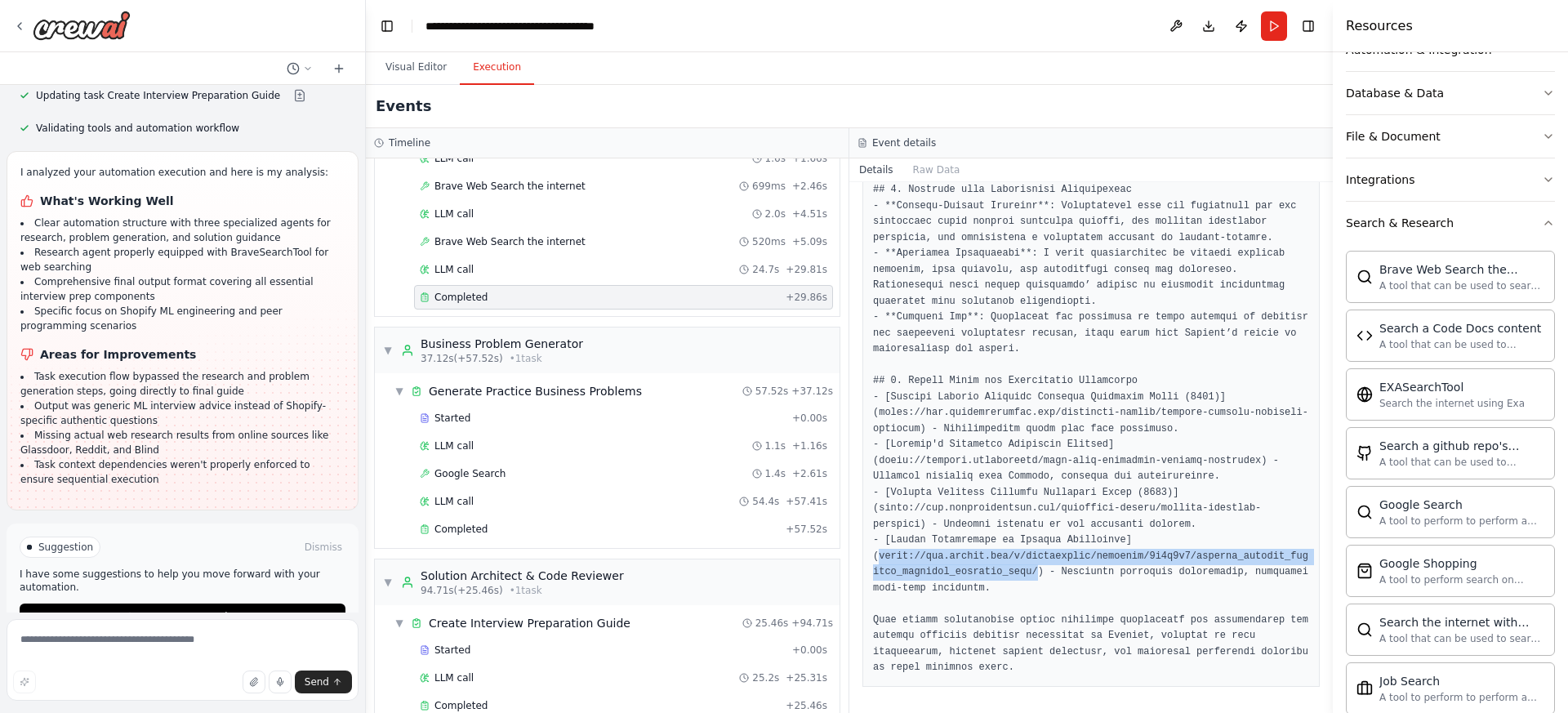
drag, startPoint x: 1041, startPoint y: 574, endPoint x: 877, endPoint y: 554, distance: 165.2
copy pre "[URL][DOMAIN_NAME]"
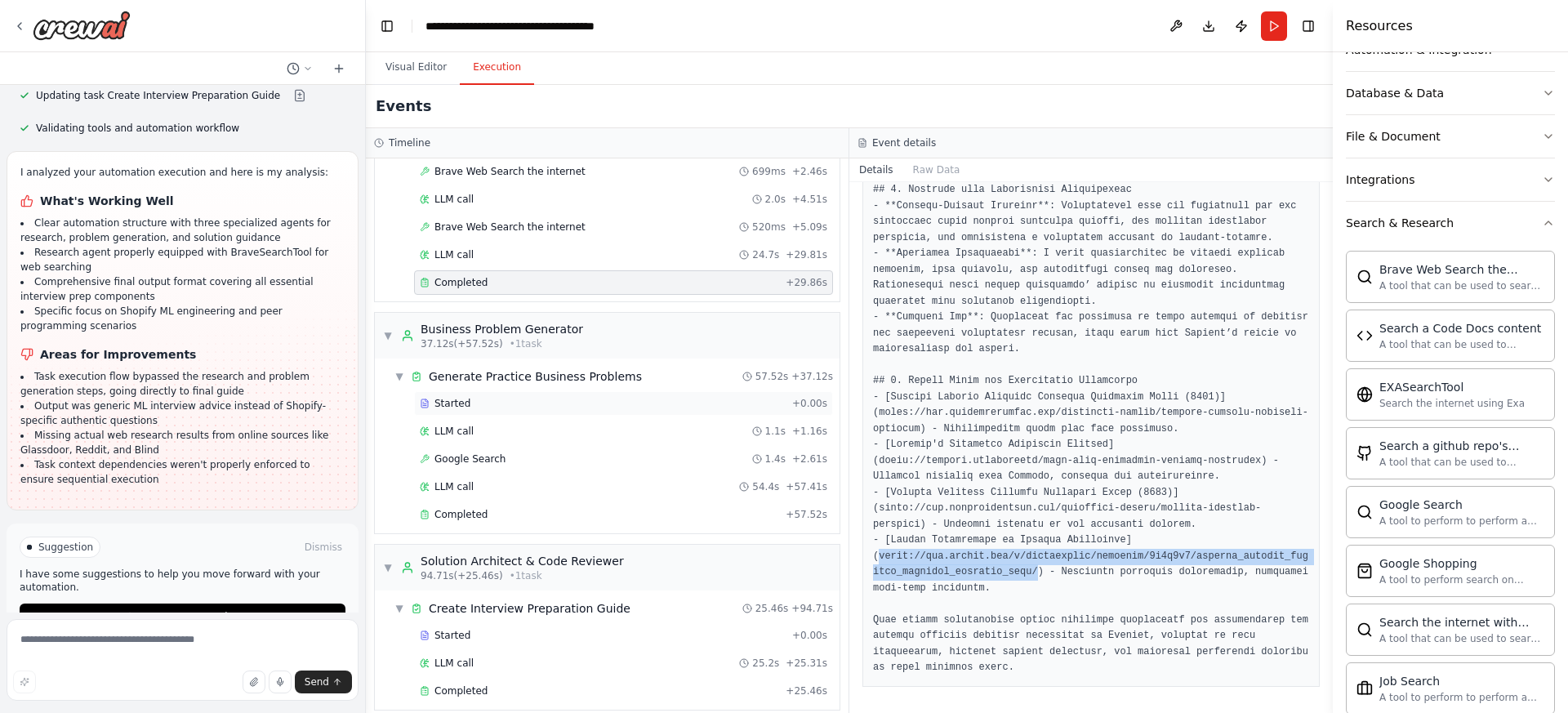
scroll to position [138, 0]
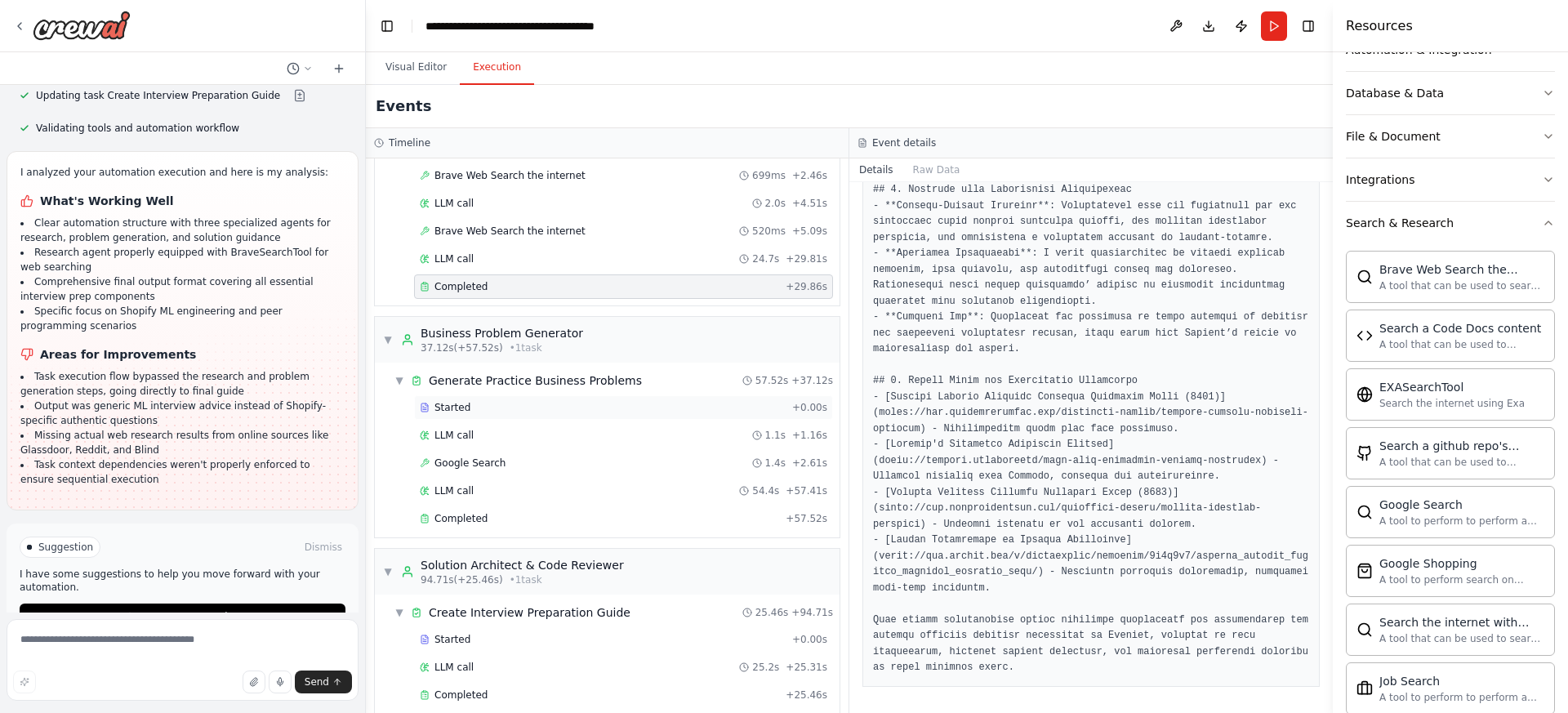
click at [630, 407] on div "Started" at bounding box center [603, 407] width 366 height 13
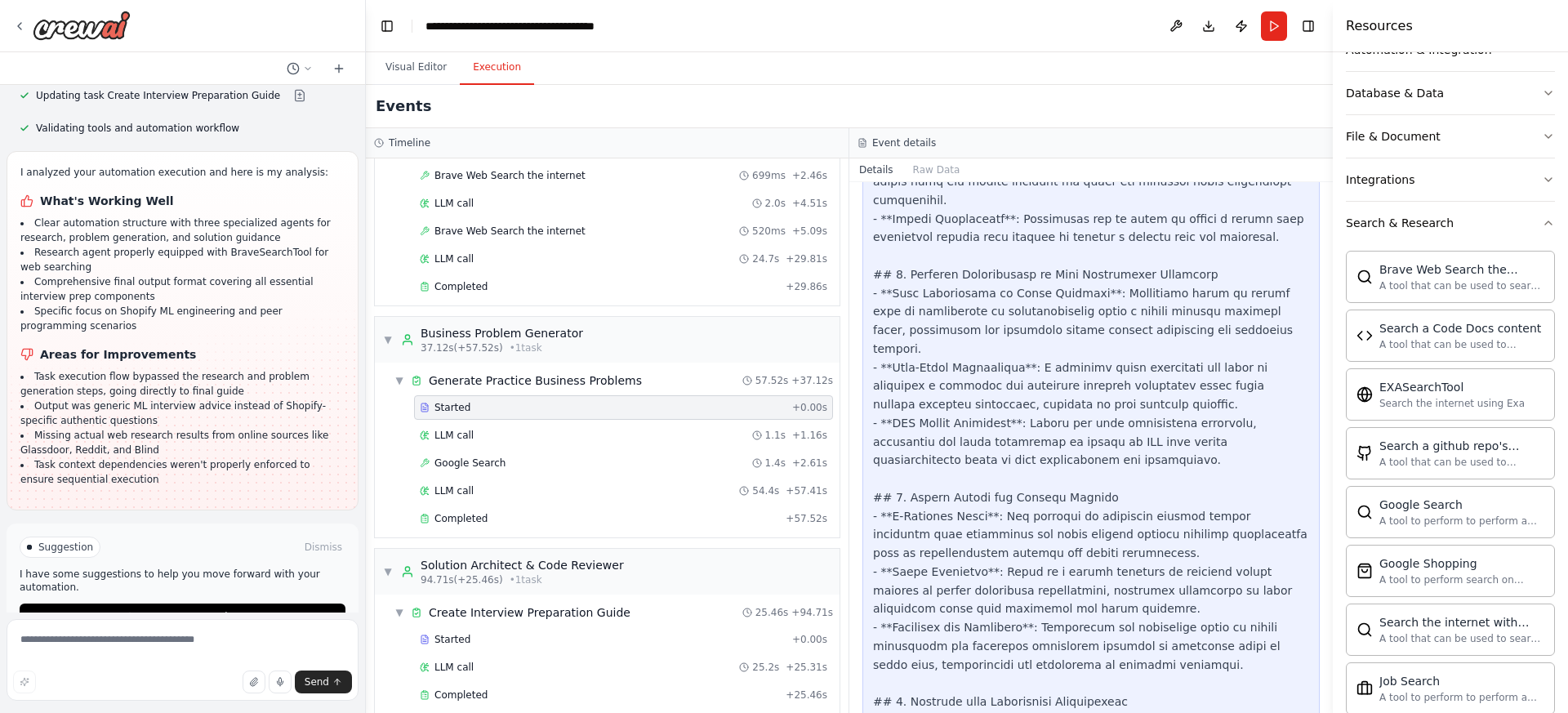
scroll to position [1945, 0]
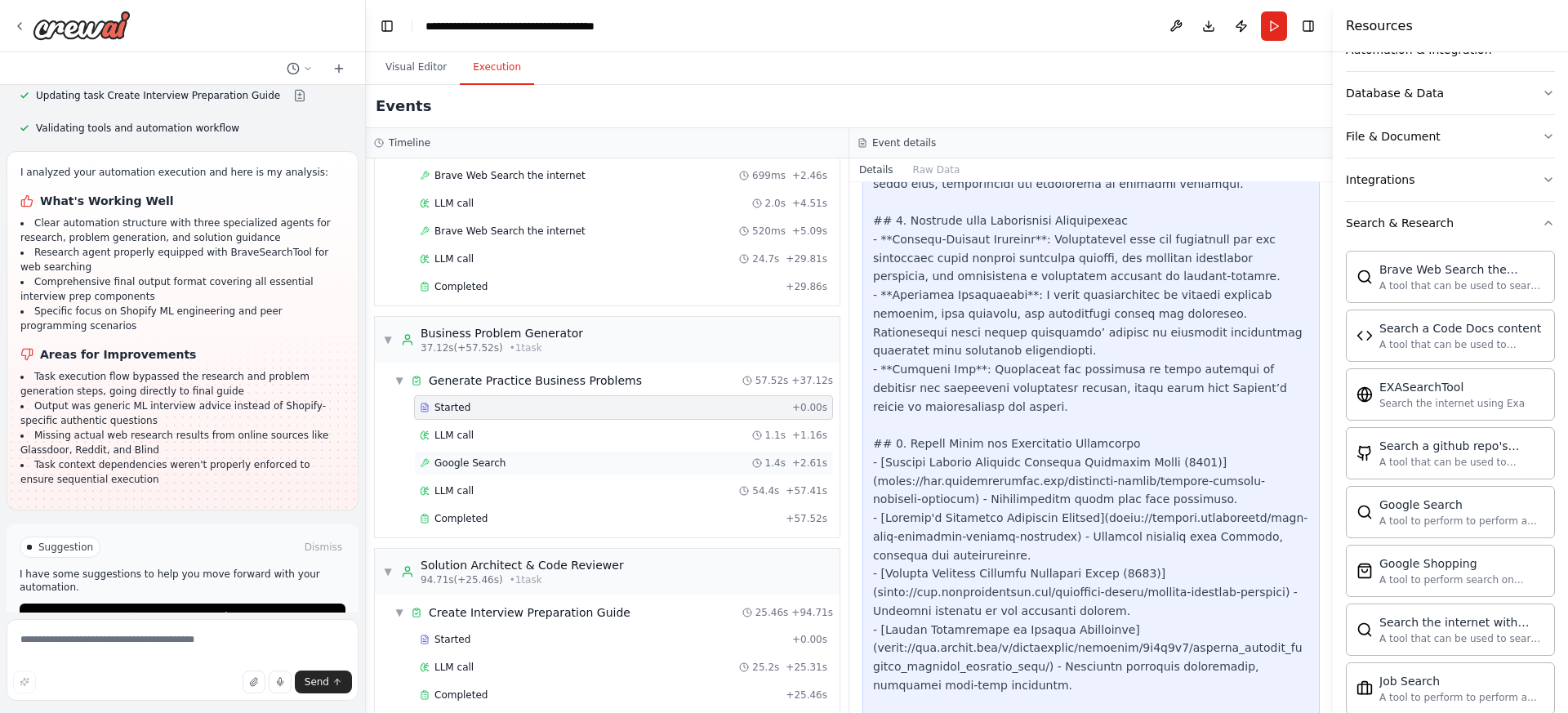
click at [565, 457] on div "Google Search 1.4s + 2.61s" at bounding box center [623, 462] width 407 height 13
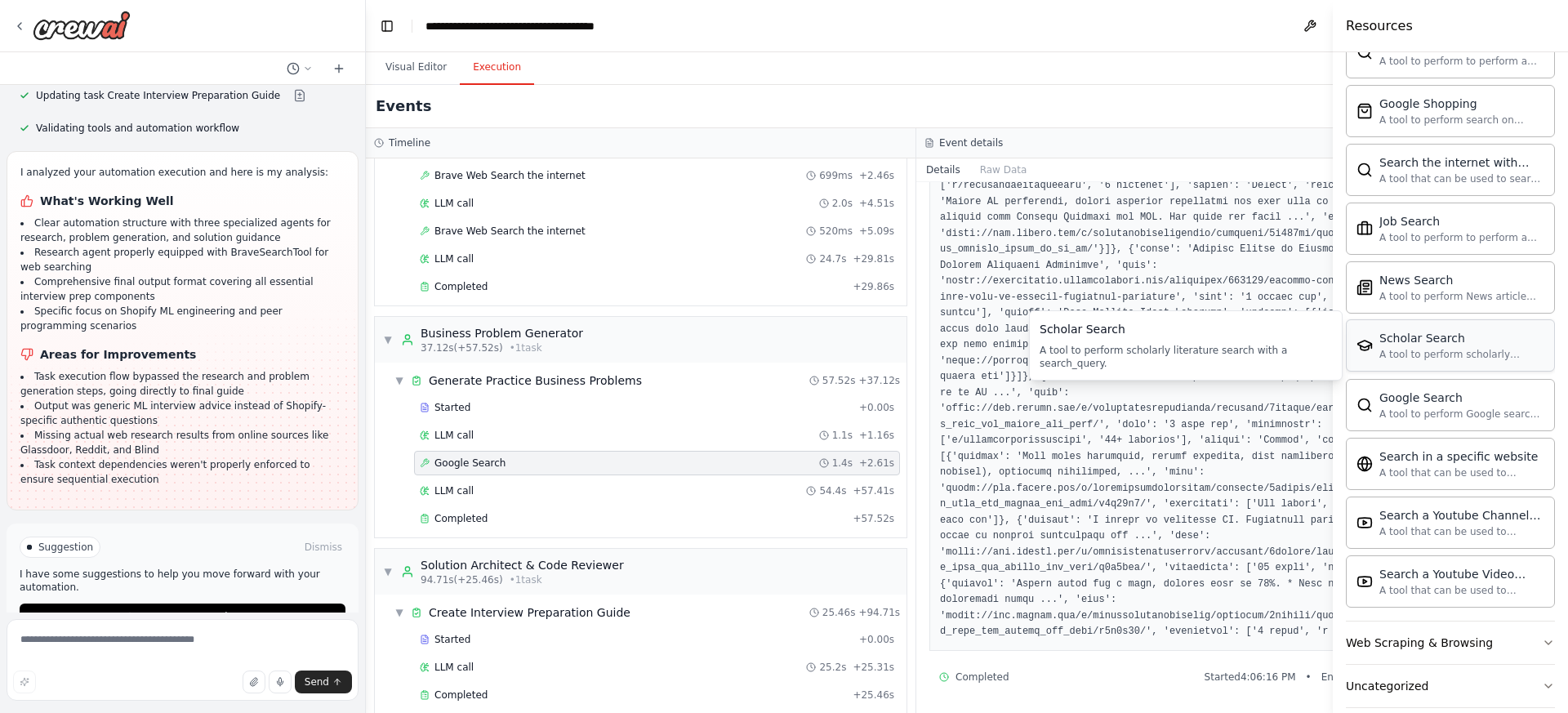
scroll to position [790, 0]
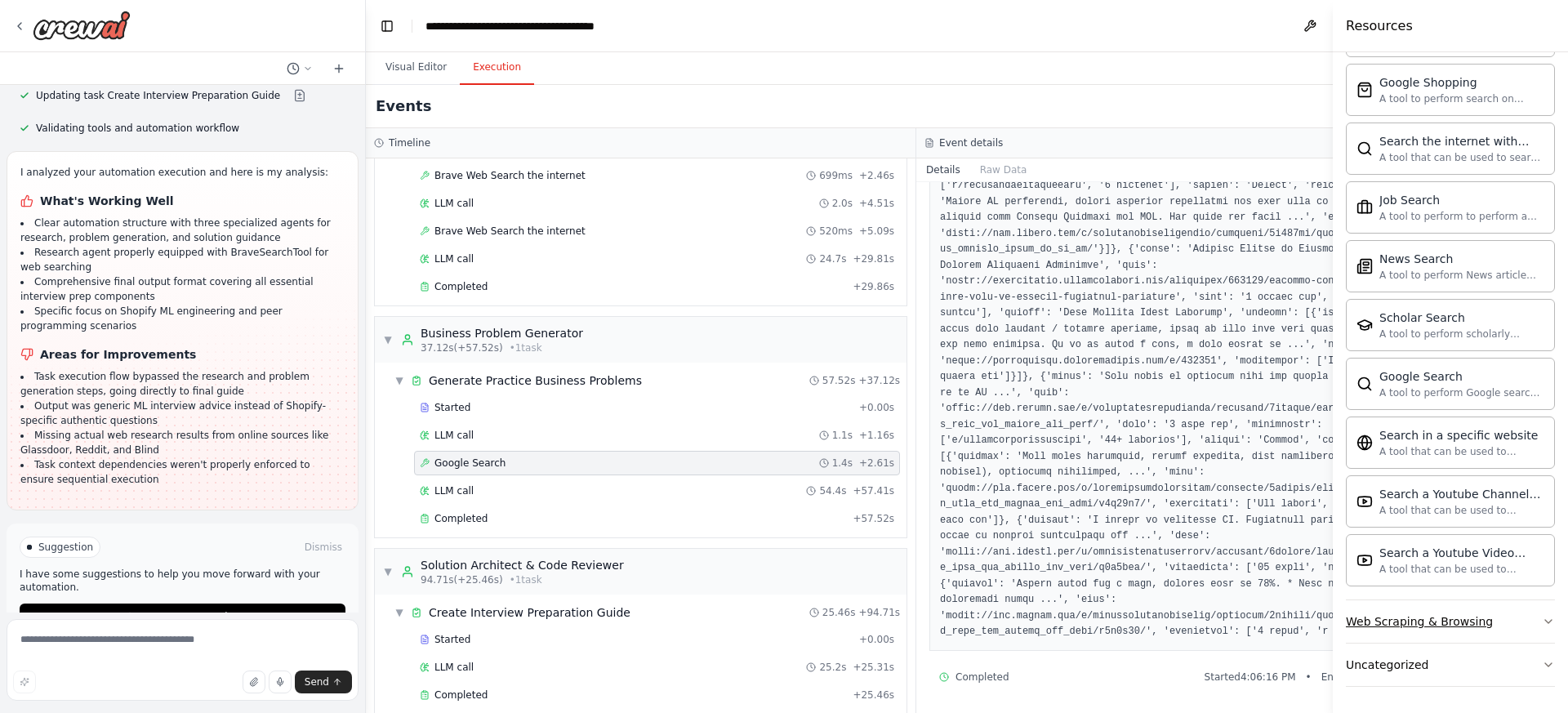
click at [1372, 626] on button "Web Scraping & Browsing" at bounding box center [1450, 621] width 209 height 42
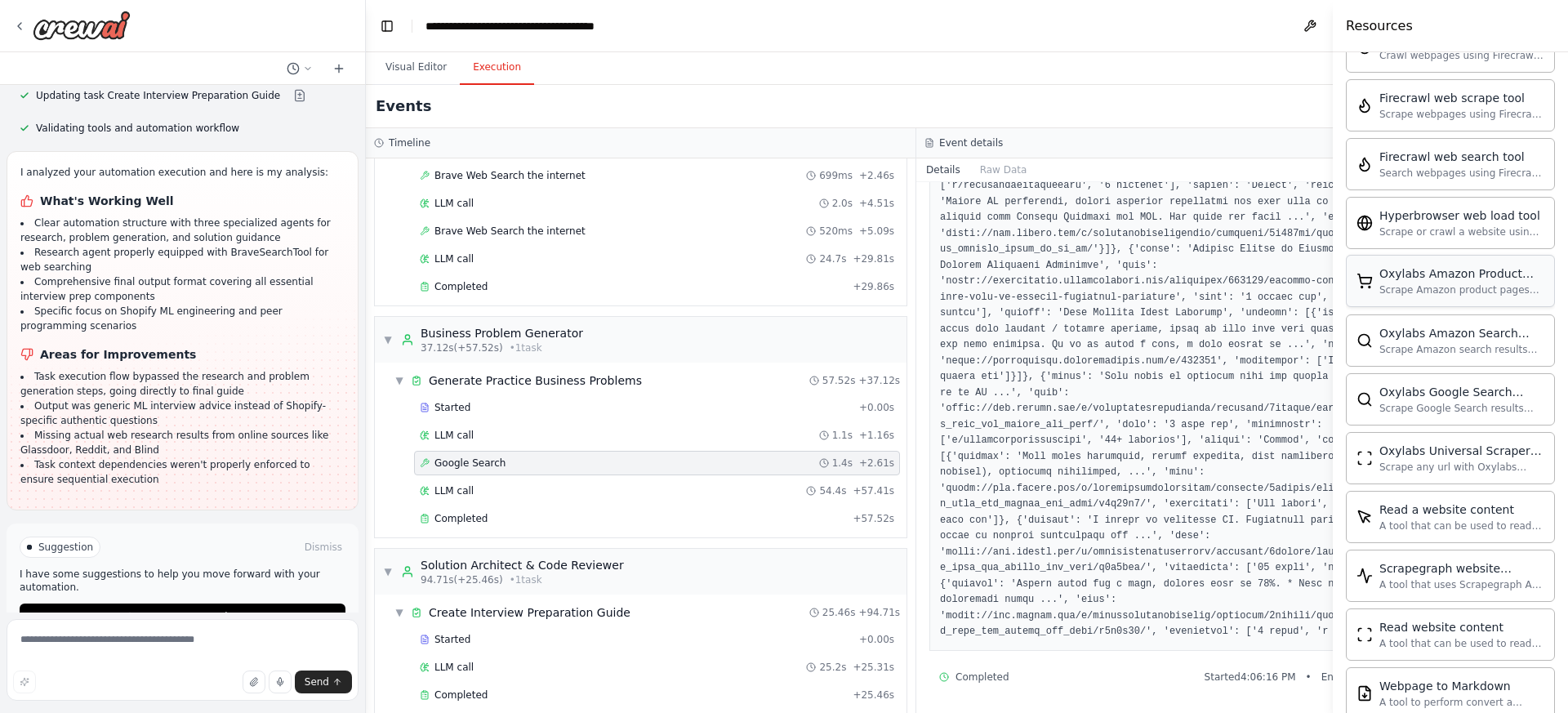
scroll to position [1480, 0]
click at [417, 61] on button "Visual Editor" at bounding box center [416, 68] width 87 height 34
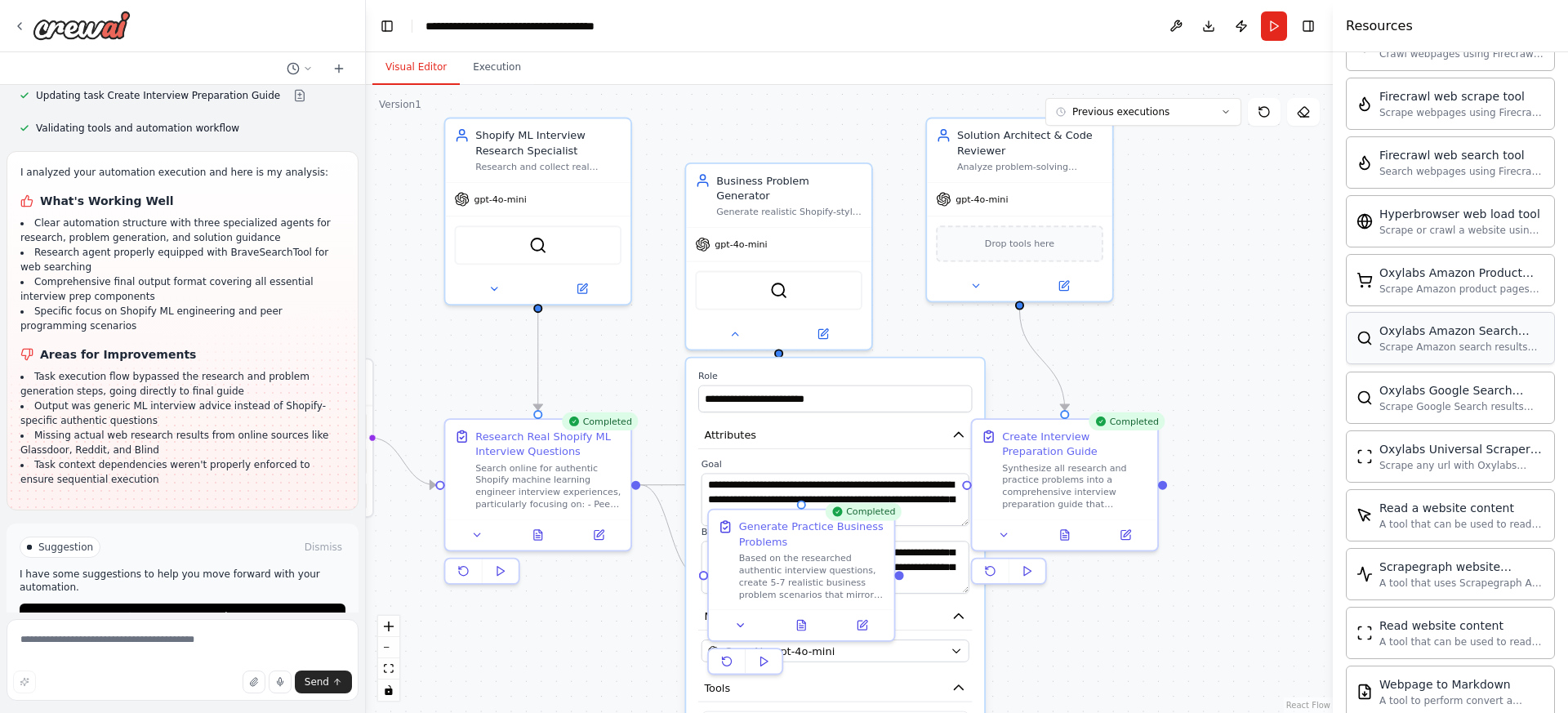
scroll to position [1474, 0]
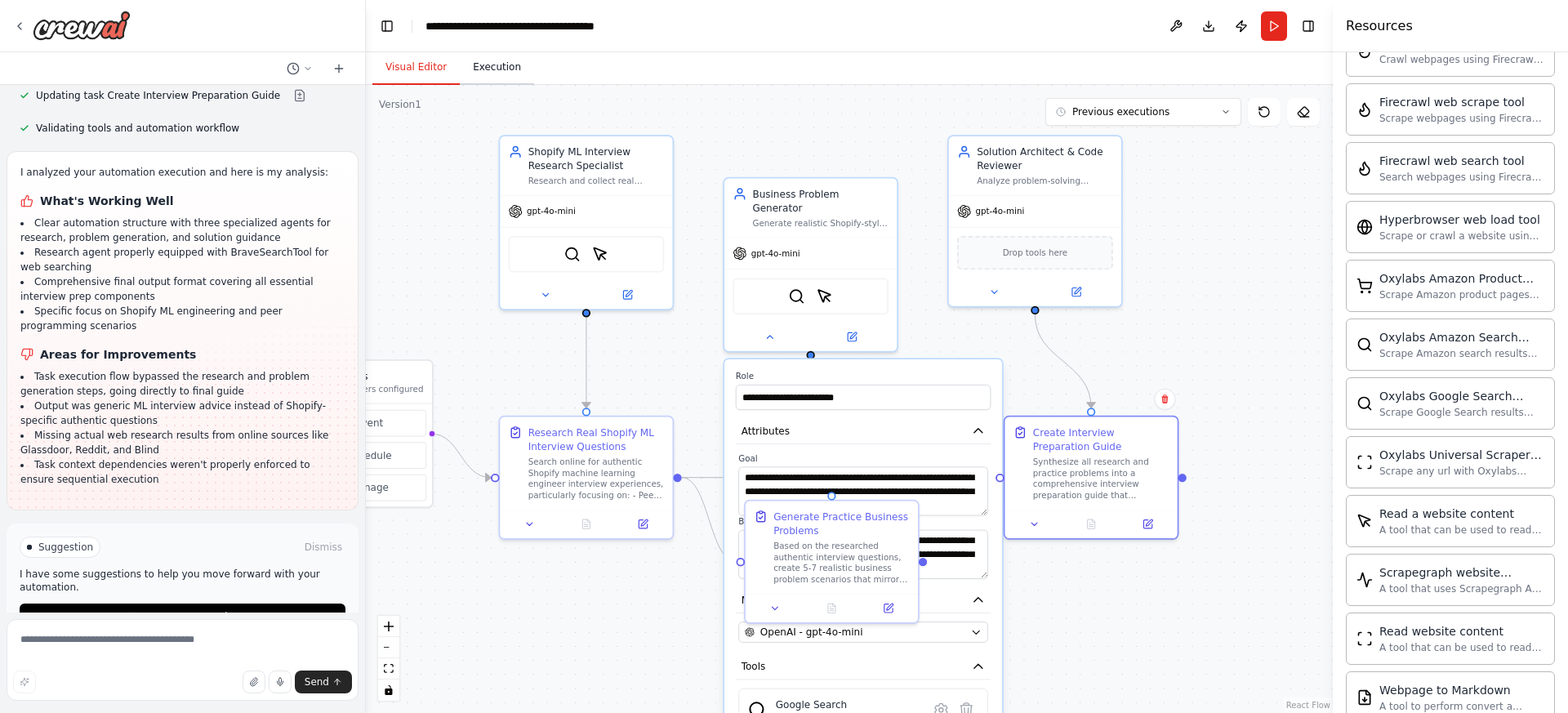
drag, startPoint x: 1150, startPoint y: 427, endPoint x: 514, endPoint y: 69, distance: 729.8
click at [1157, 425] on div "Create Interview Preparation Guide" at bounding box center [1101, 439] width 136 height 28
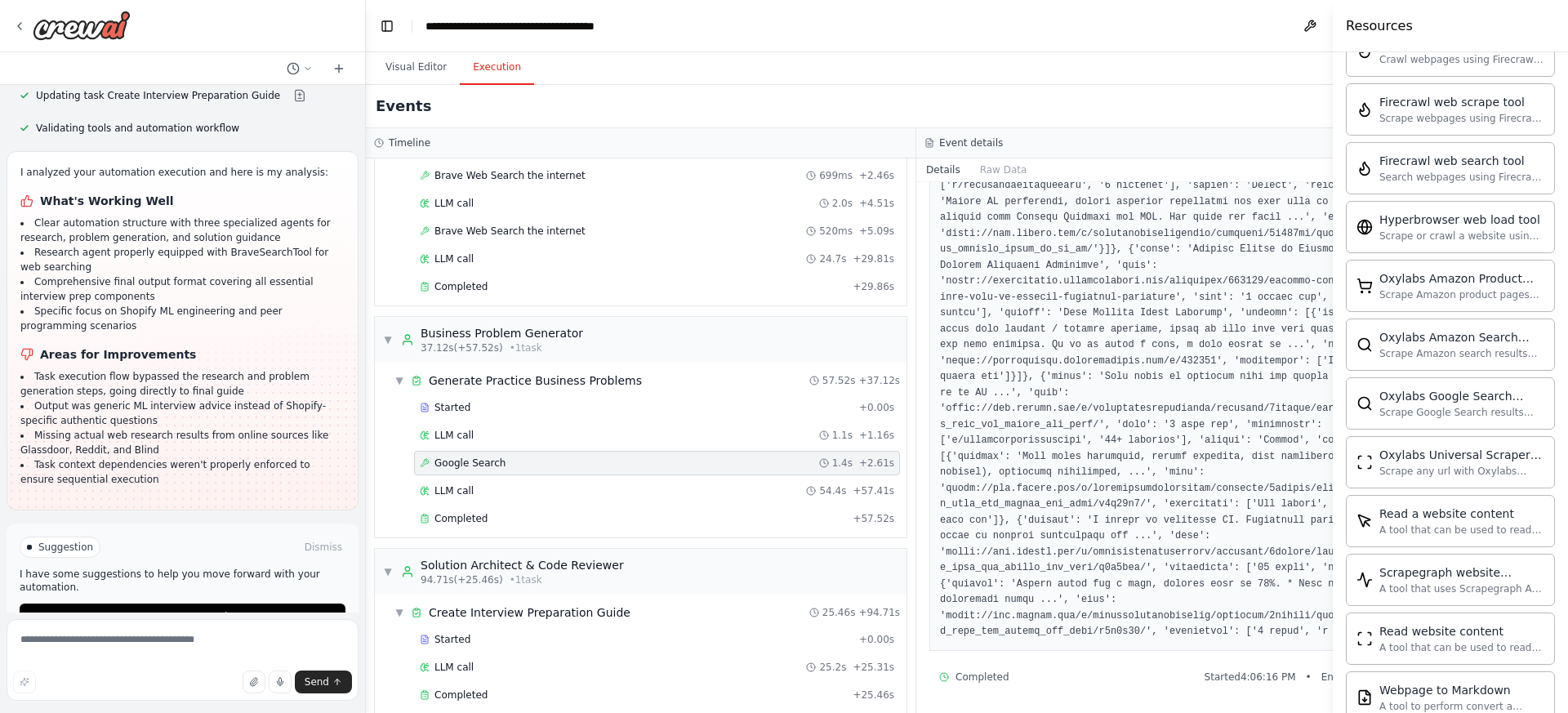
click at [482, 58] on button "Execution" at bounding box center [497, 68] width 74 height 34
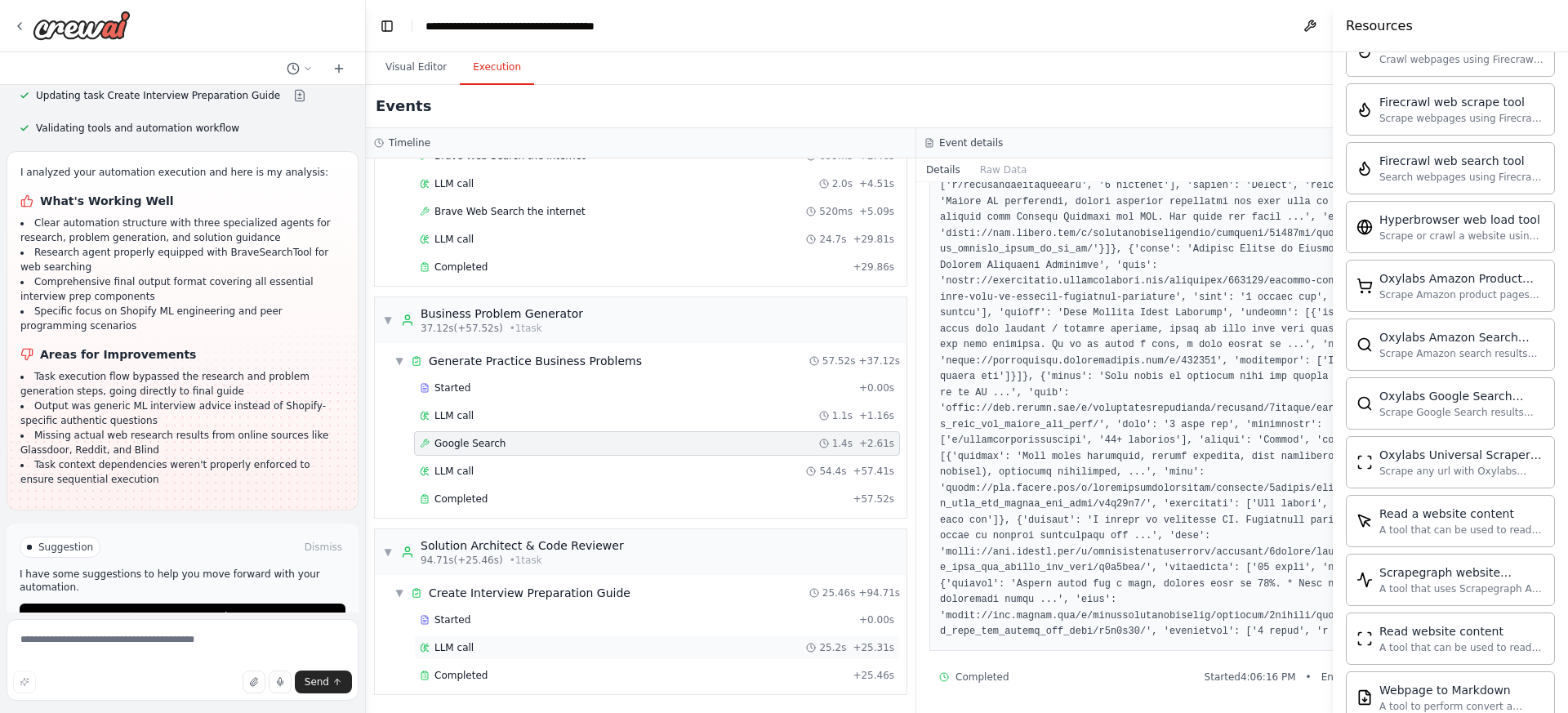
click at [789, 649] on div "LLM call 25.2s + 25.31s" at bounding box center [657, 648] width 474 height 13
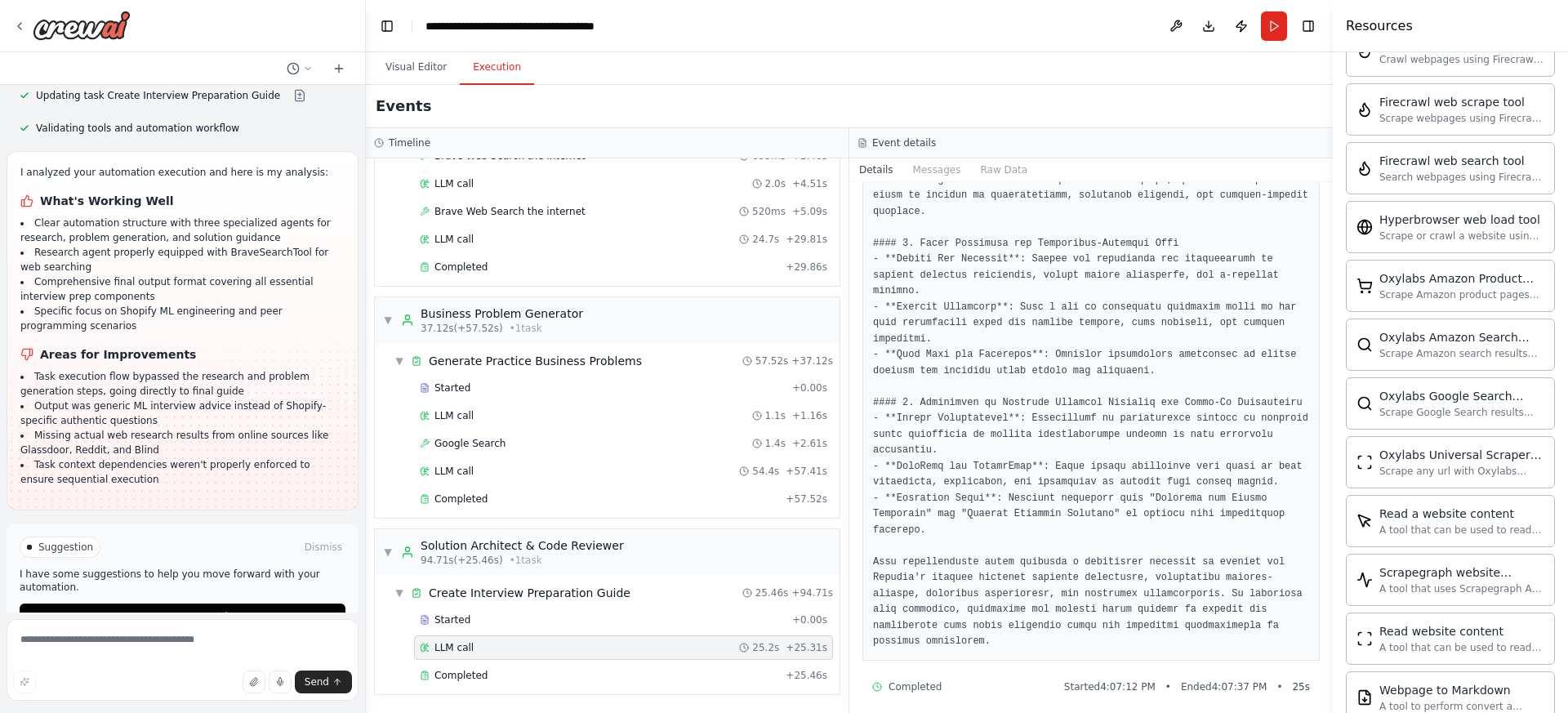
scroll to position [1654, 0]
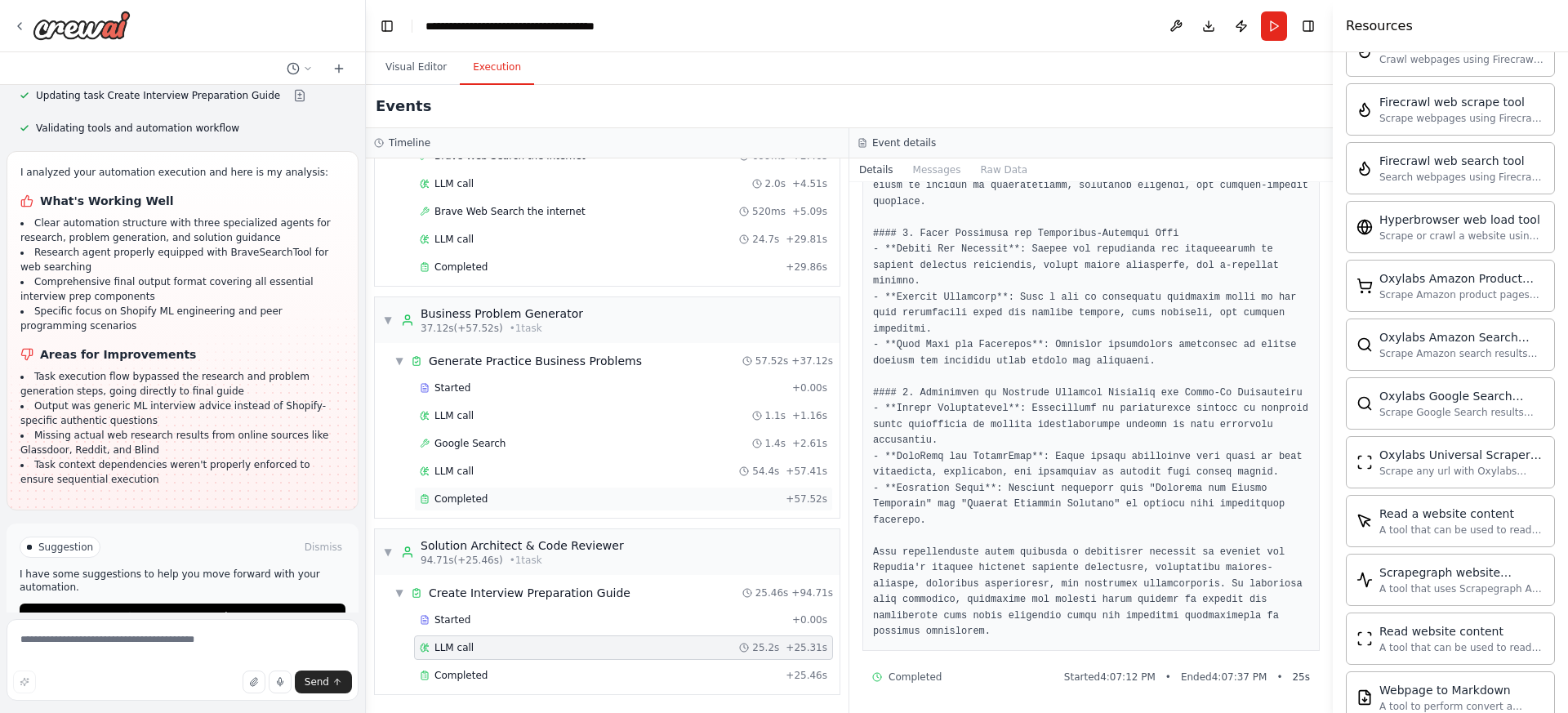
click at [591, 496] on div "Completed" at bounding box center [599, 499] width 359 height 13
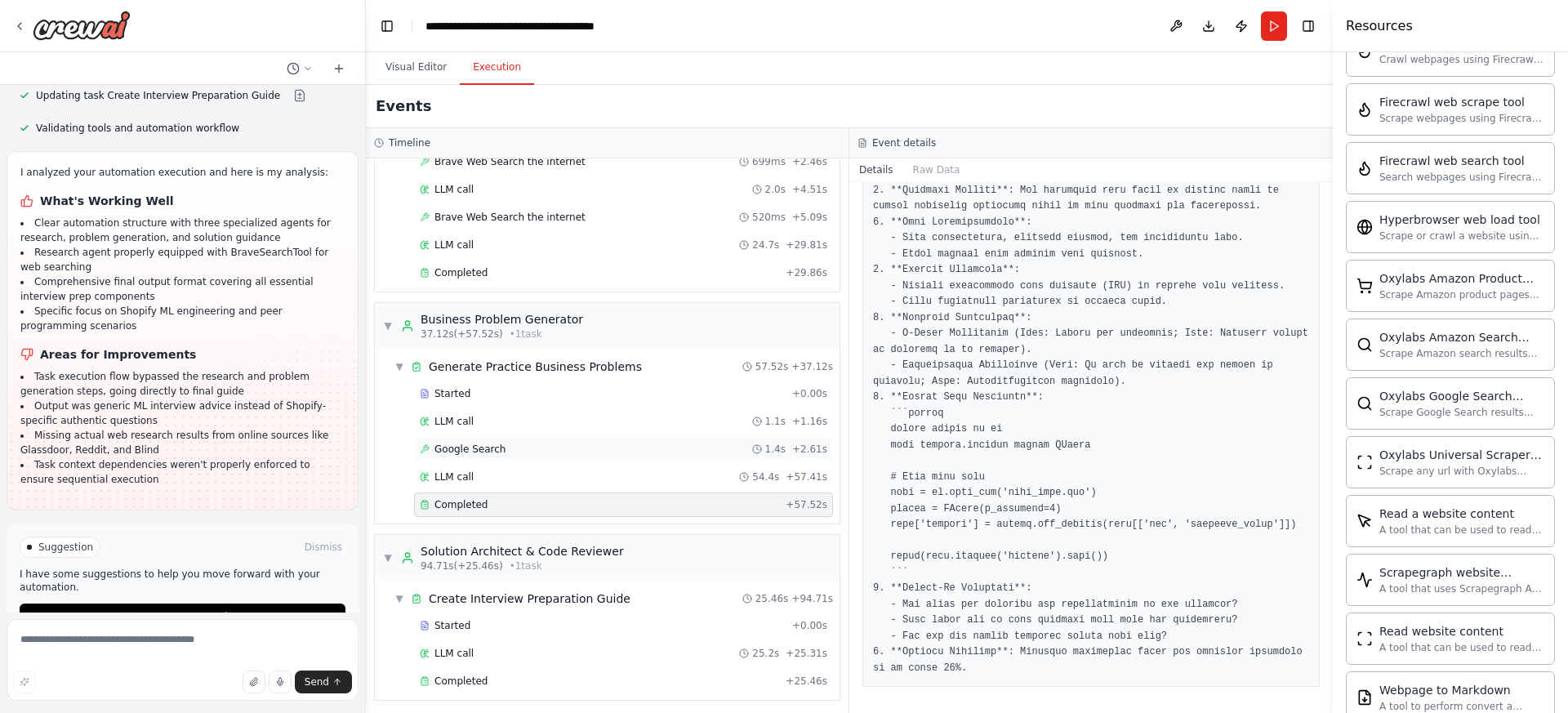
scroll to position [153, 0]
click at [597, 447] on div "Google Search 1.4s + 2.61s" at bounding box center [623, 447] width 407 height 13
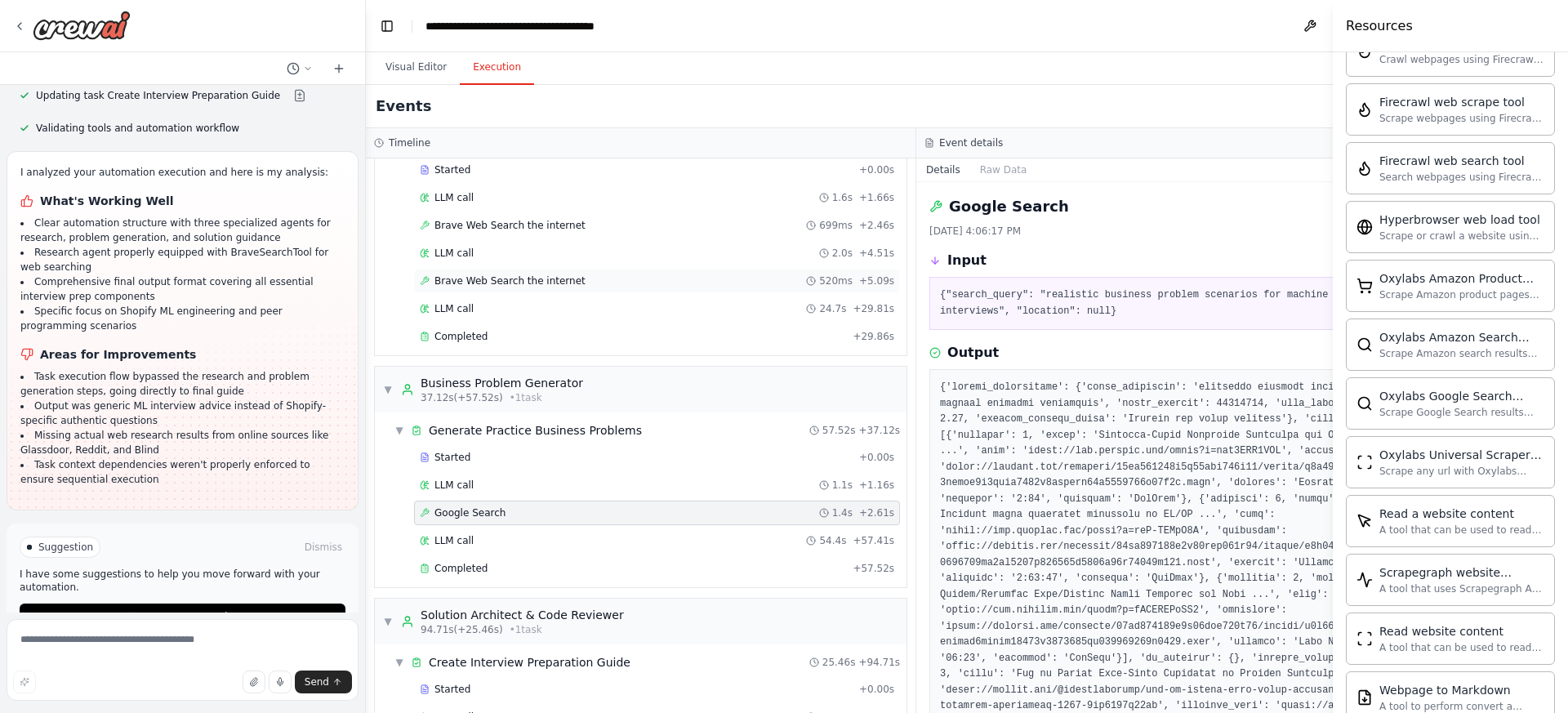
scroll to position [89, 0]
click at [700, 276] on div "Brave Web Search the internet 520ms + 5.09s" at bounding box center [657, 280] width 474 height 13
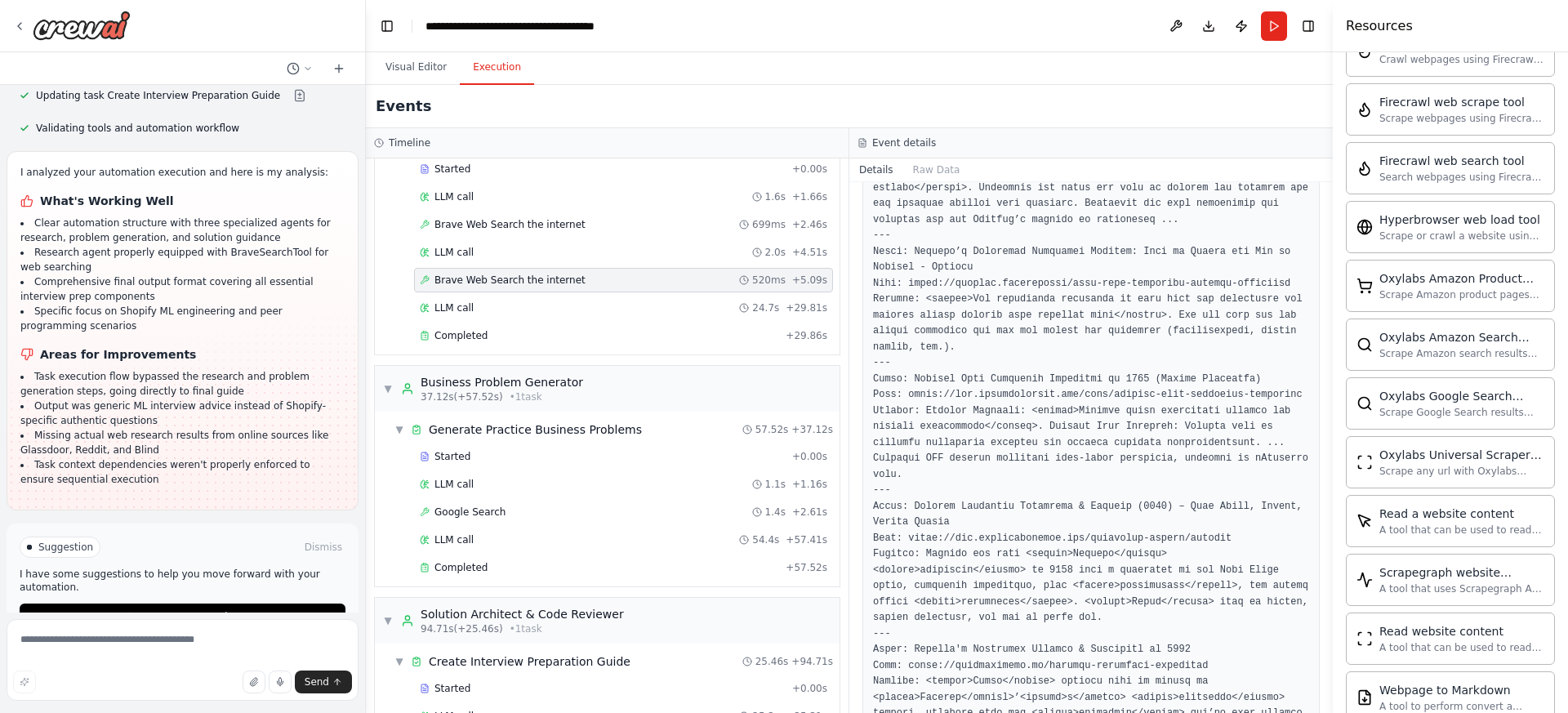
scroll to position [281, 0]
click at [653, 223] on div "Brave Web Search the internet 699ms + 2.46s" at bounding box center [623, 224] width 407 height 13
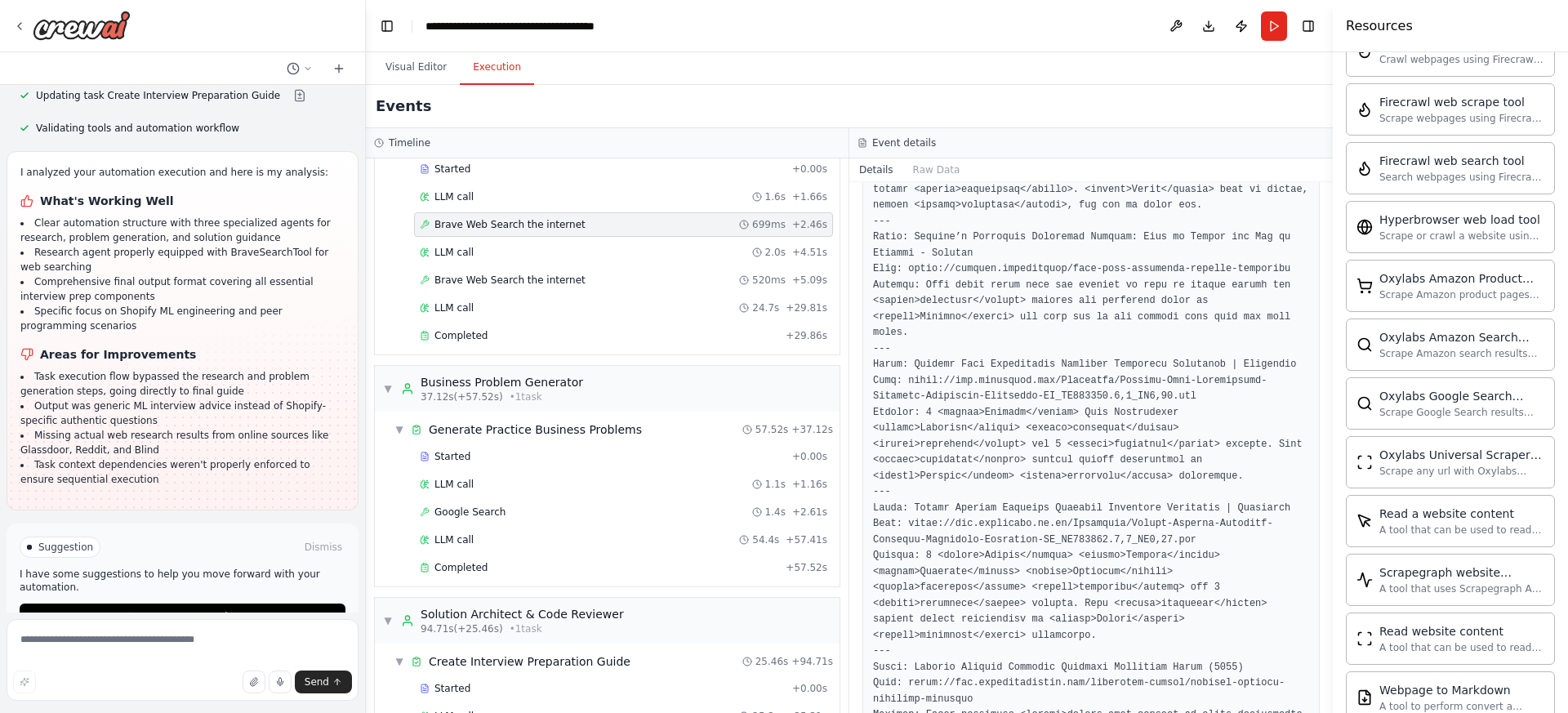
scroll to position [682, 0]
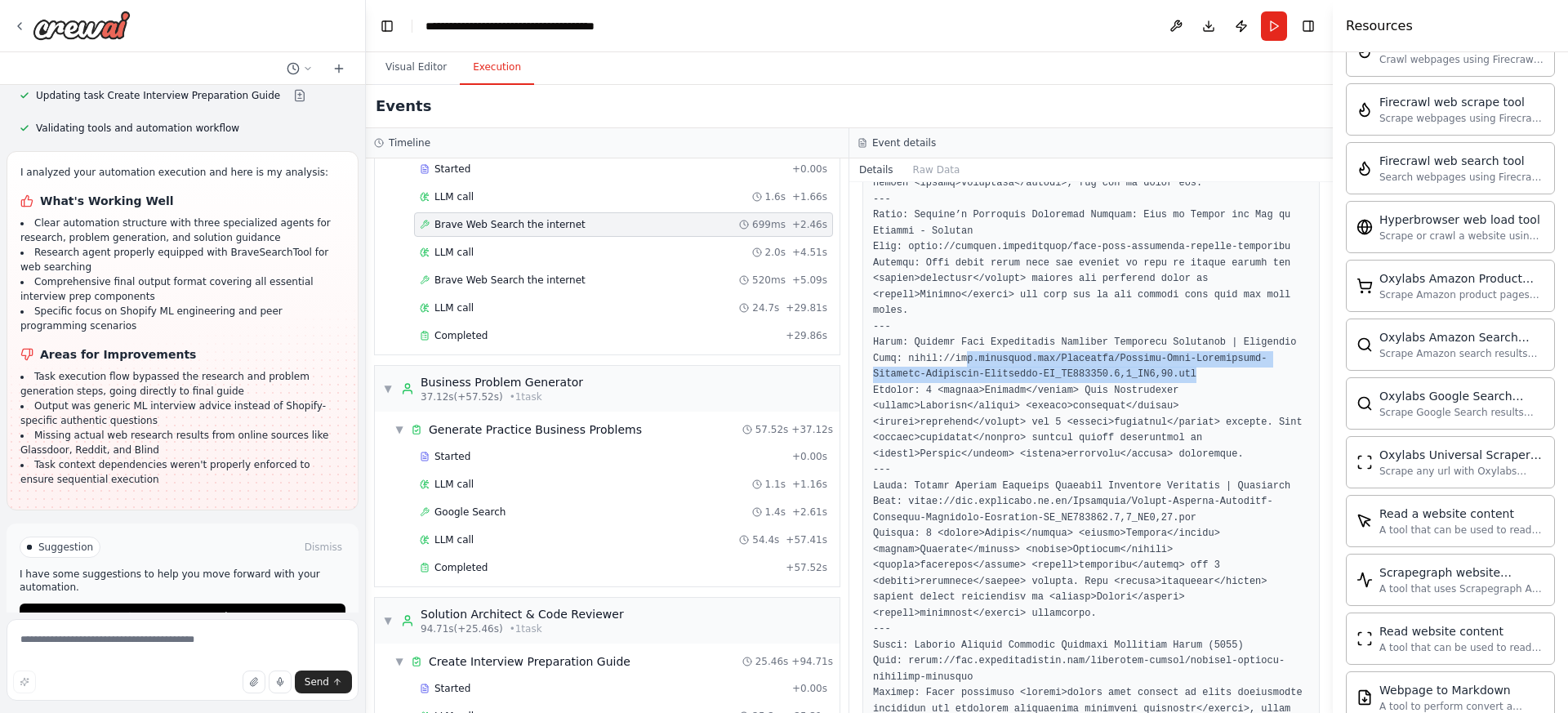
drag, startPoint x: 1209, startPoint y: 373, endPoint x: 967, endPoint y: 364, distance: 242.2
click at [967, 364] on pre at bounding box center [1091, 455] width 437 height 1482
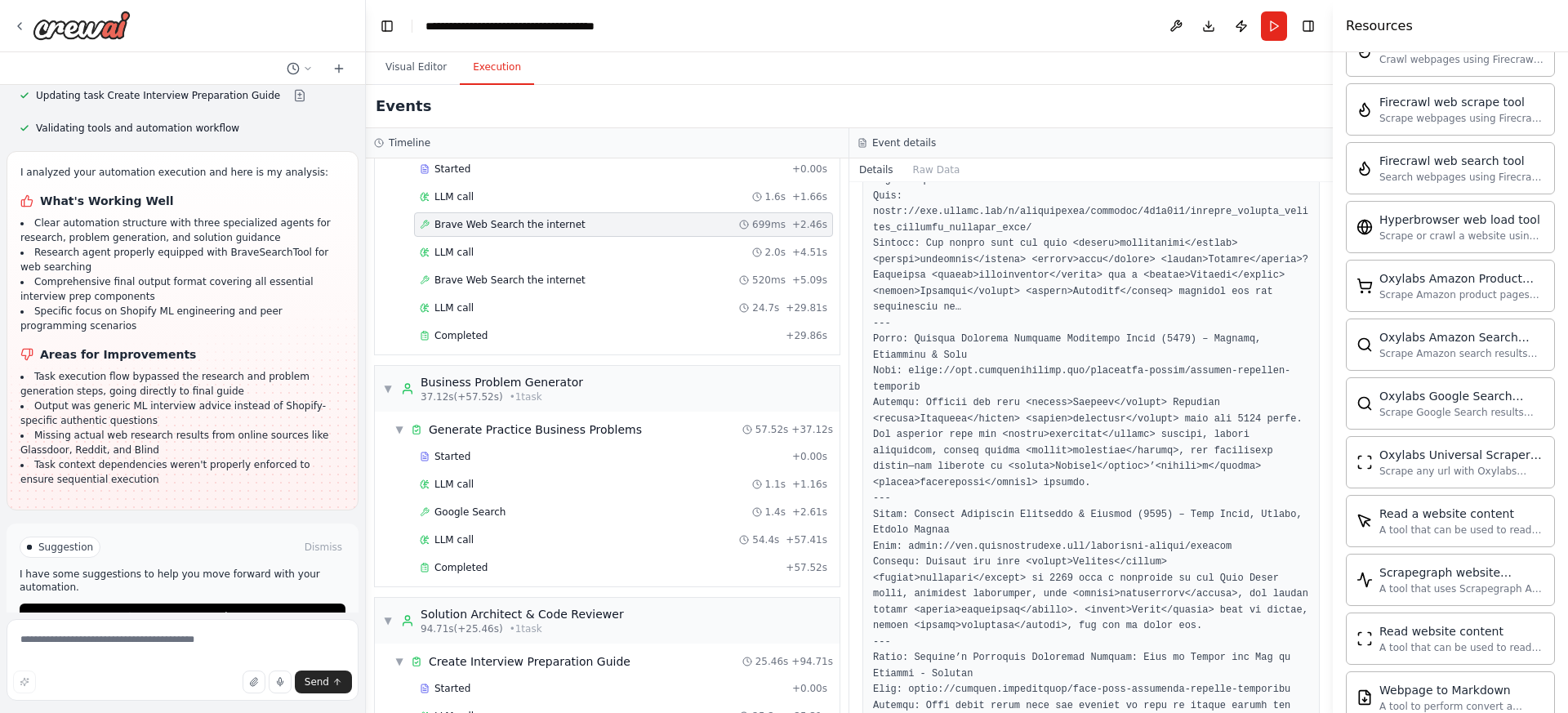
scroll to position [245, 0]
drag, startPoint x: 933, startPoint y: 376, endPoint x: 912, endPoint y: 369, distance: 22.1
copy pre "[URL][DOMAIN_NAME]"
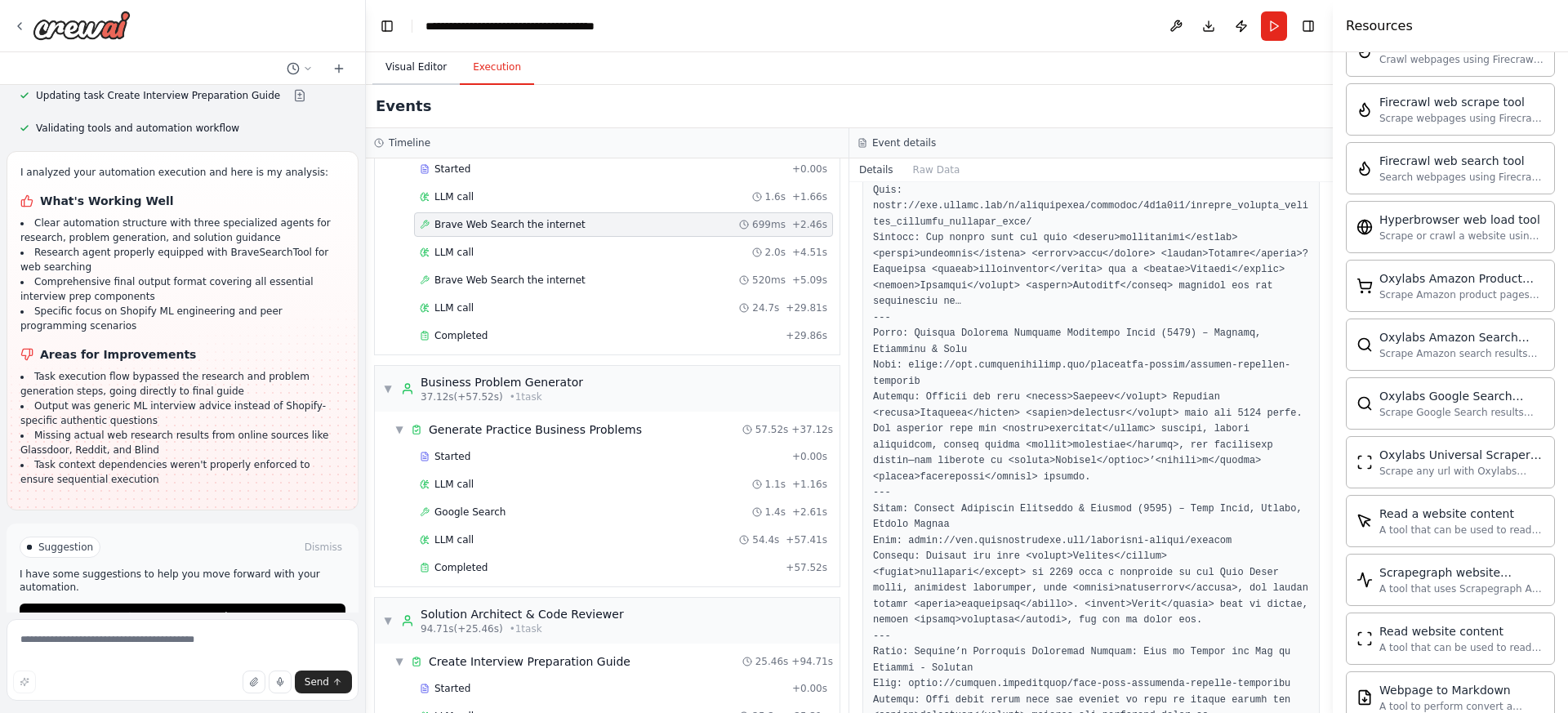
click at [415, 71] on button "Visual Editor" at bounding box center [416, 68] width 87 height 34
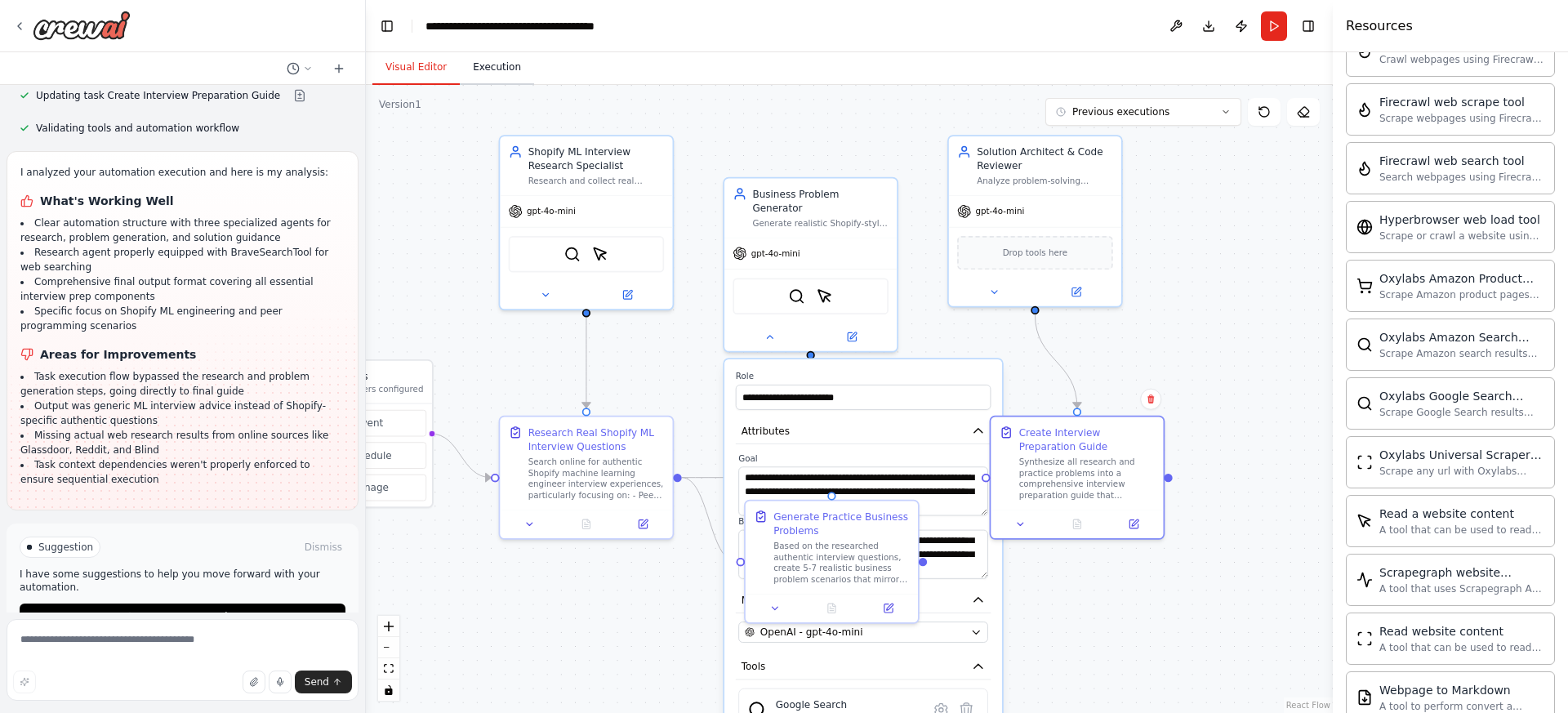
click at [493, 71] on button "Execution" at bounding box center [497, 68] width 74 height 34
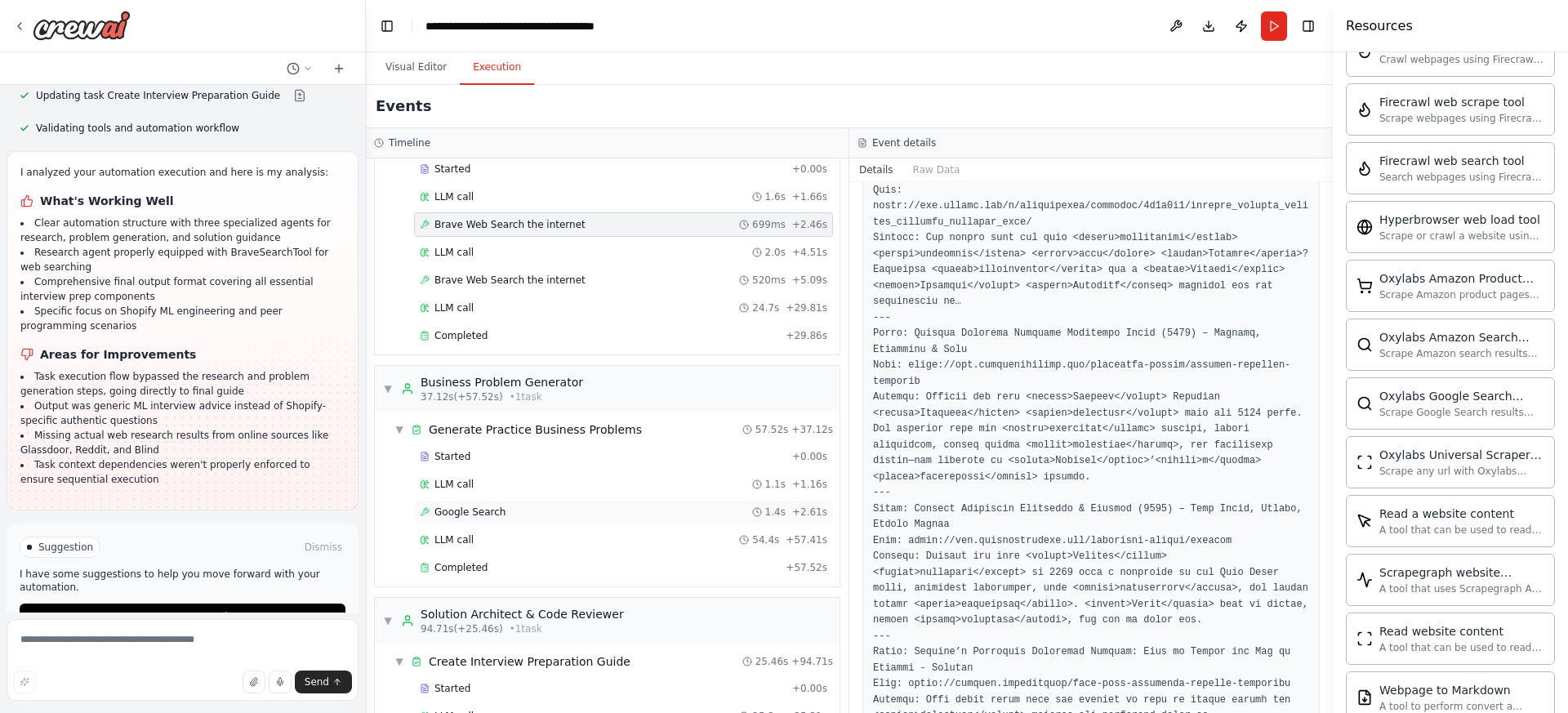
click at [534, 511] on div "Google Search 1.4s + 2.61s" at bounding box center [623, 512] width 407 height 13
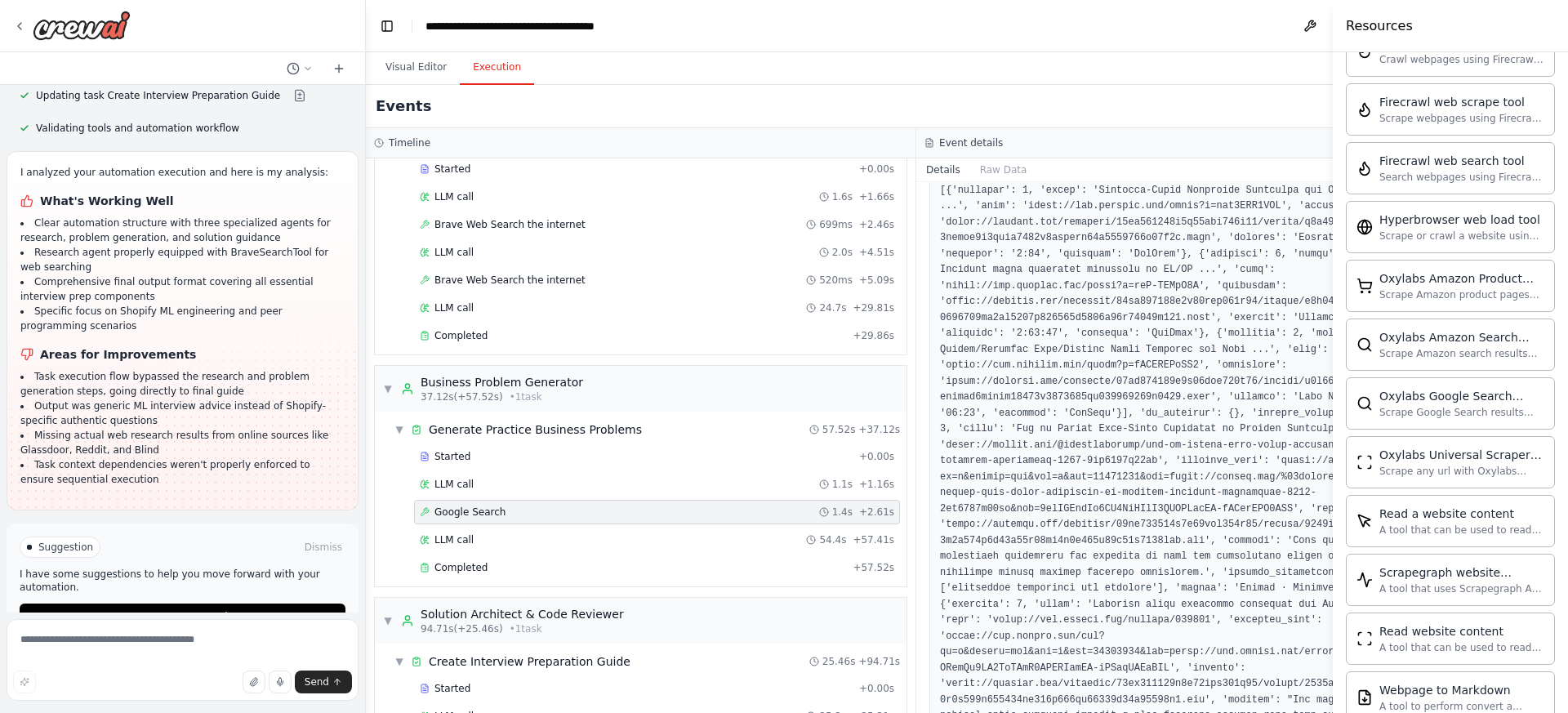
scroll to position [229, 0]
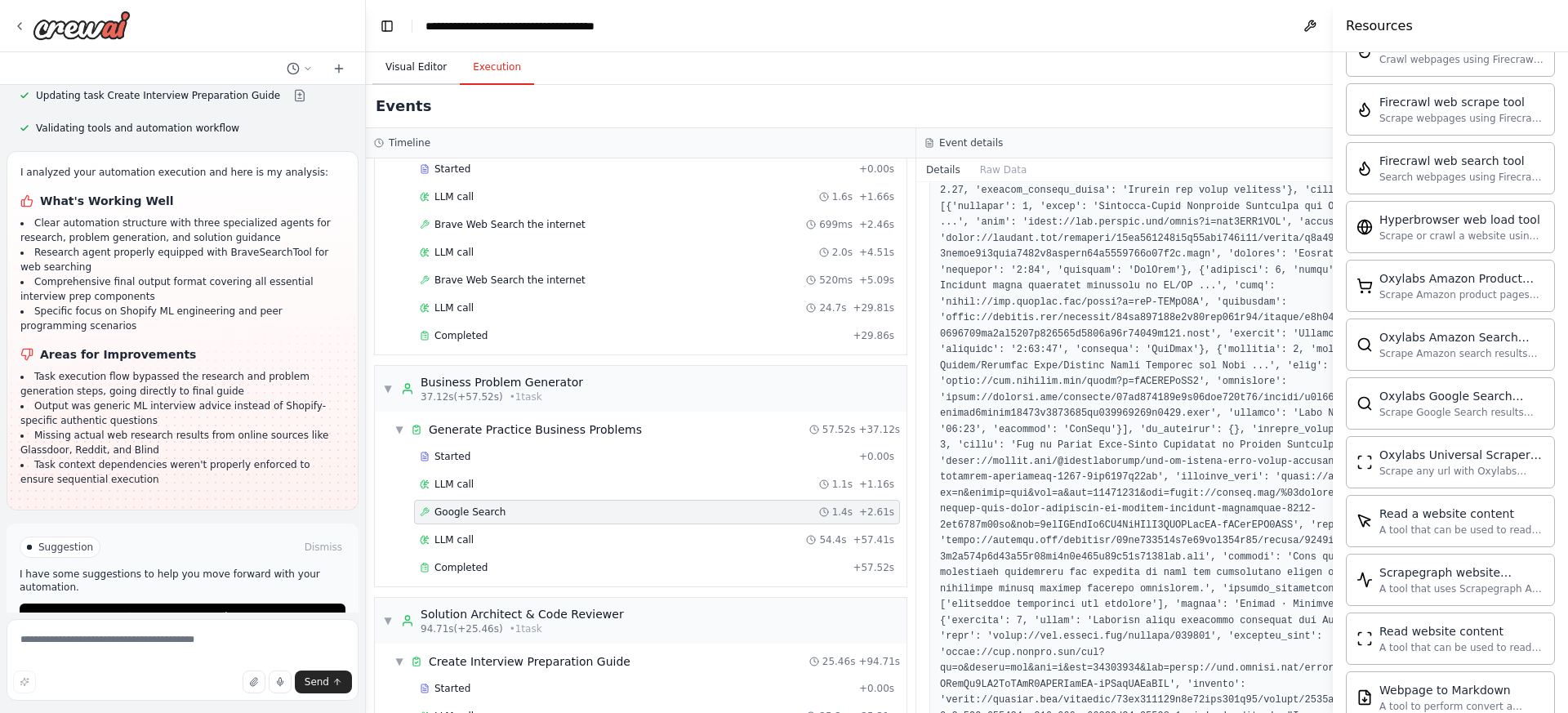
click at [394, 55] on button "Visual Editor" at bounding box center [416, 68] width 87 height 34
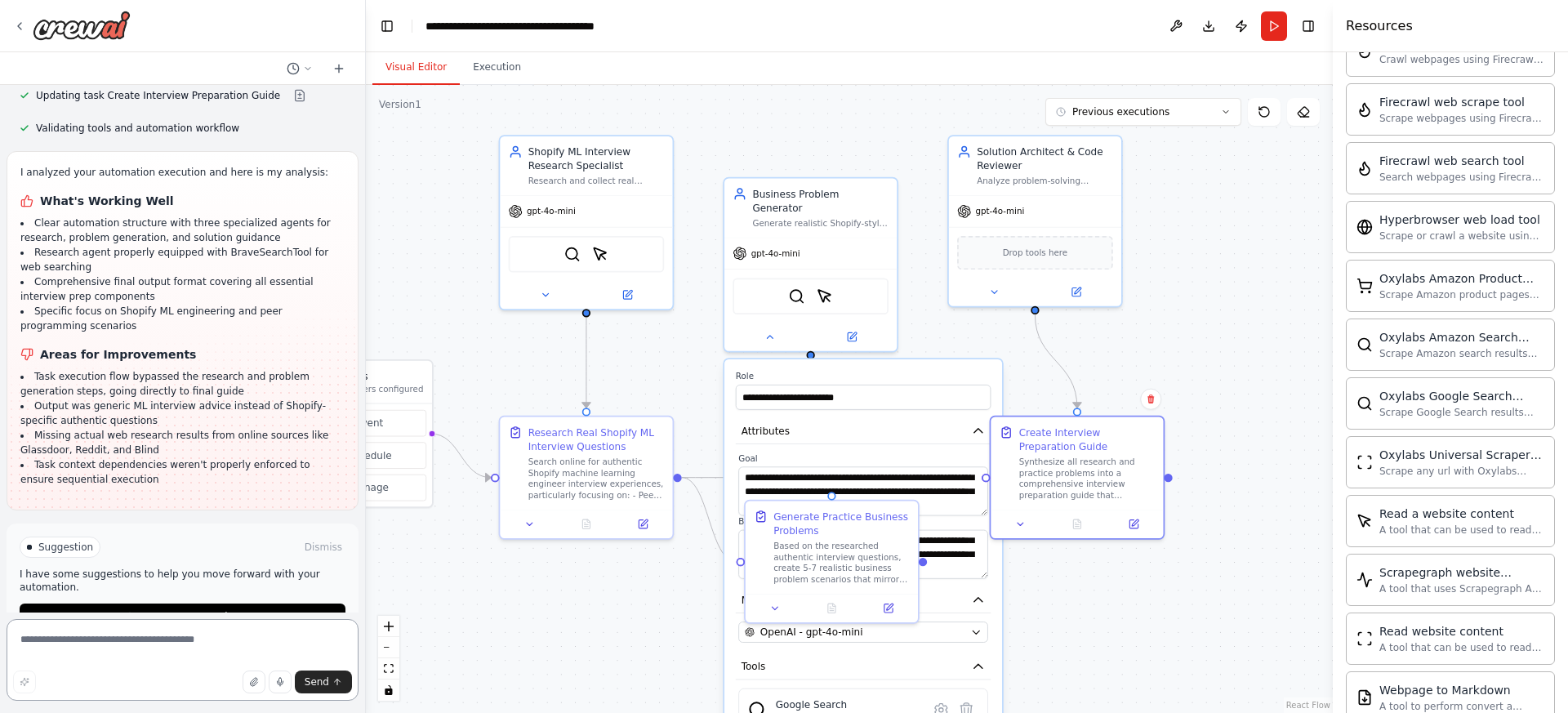
click at [208, 640] on textarea at bounding box center [183, 660] width 352 height 82
type textarea "**********"
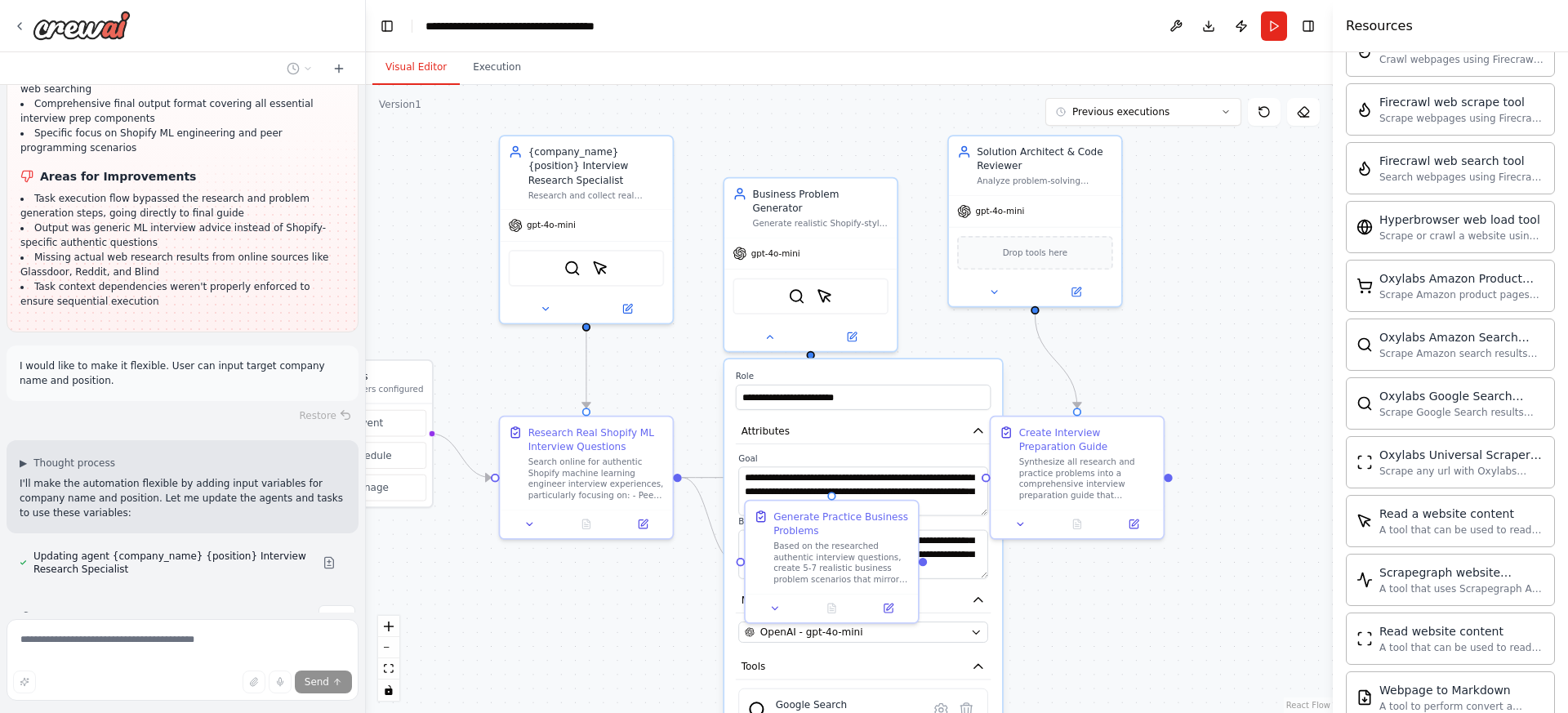
scroll to position [2845, 0]
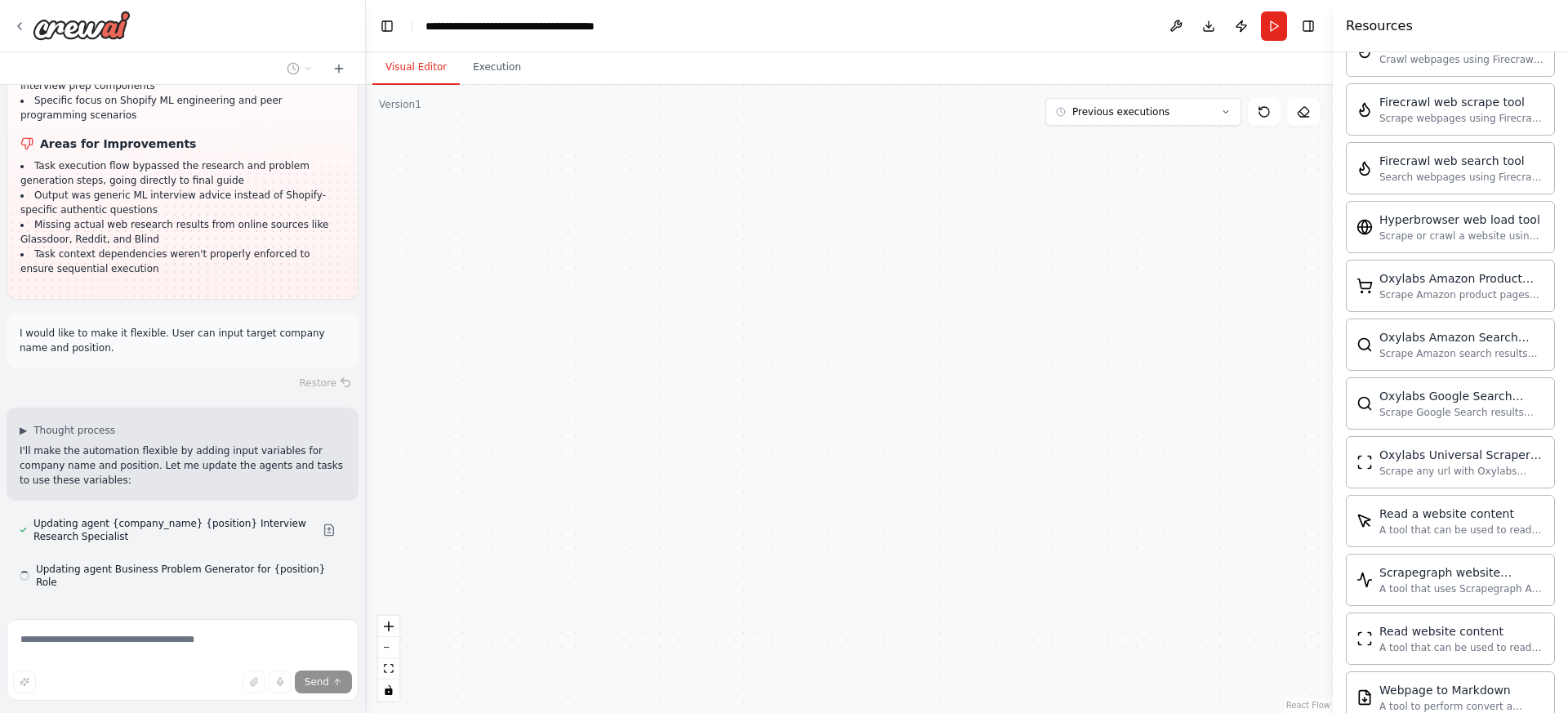
type input "**********"
type textarea "**********"
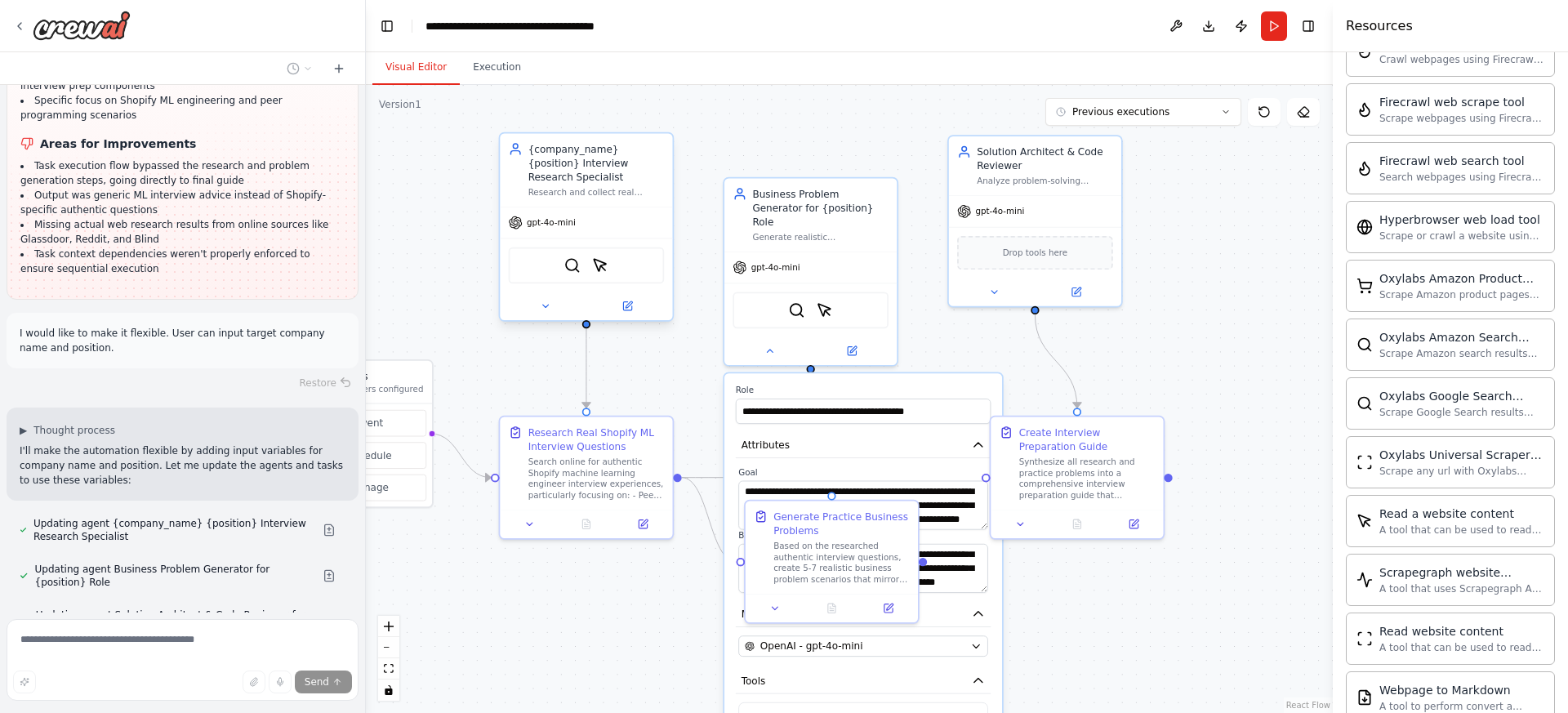
scroll to position [2891, 0]
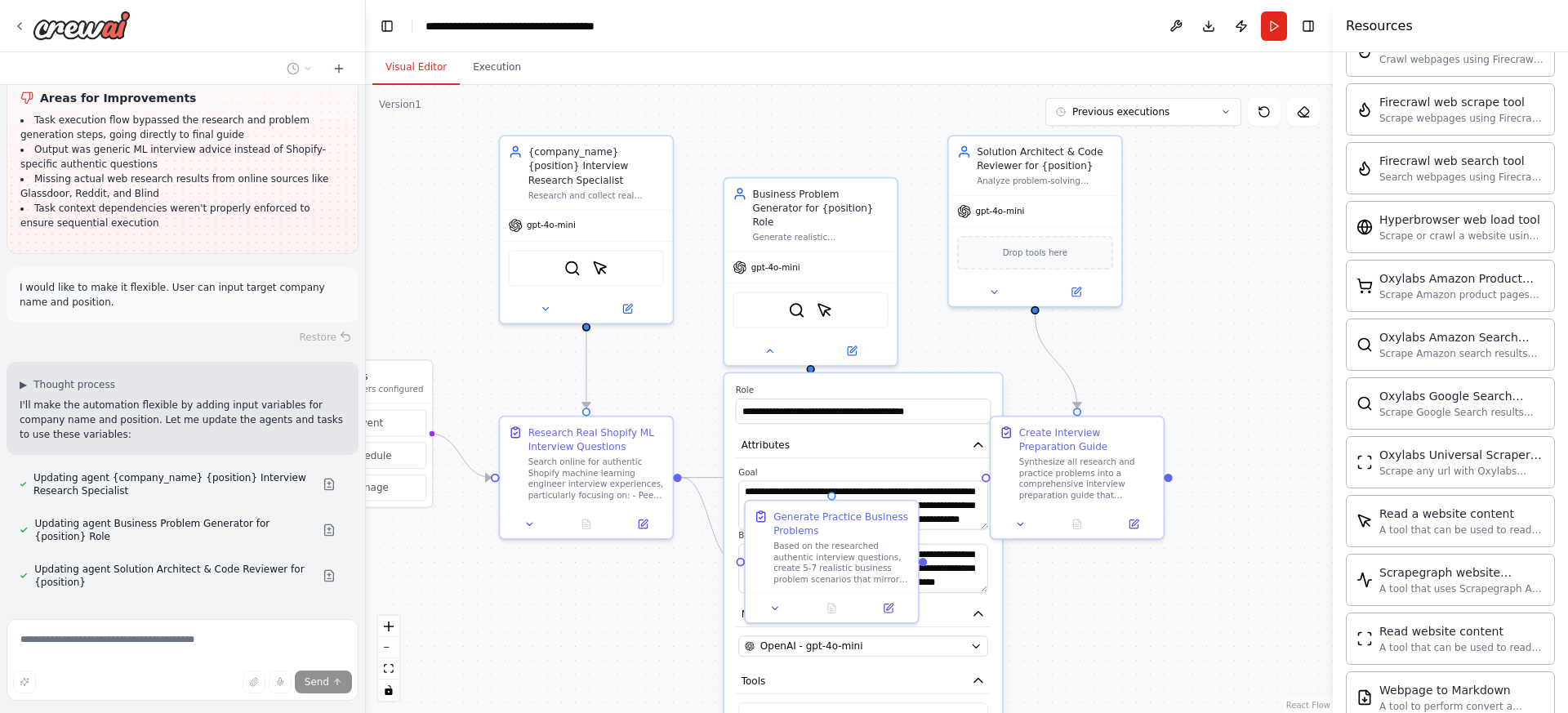
click at [957, 385] on label "Role" at bounding box center [864, 390] width 256 height 11
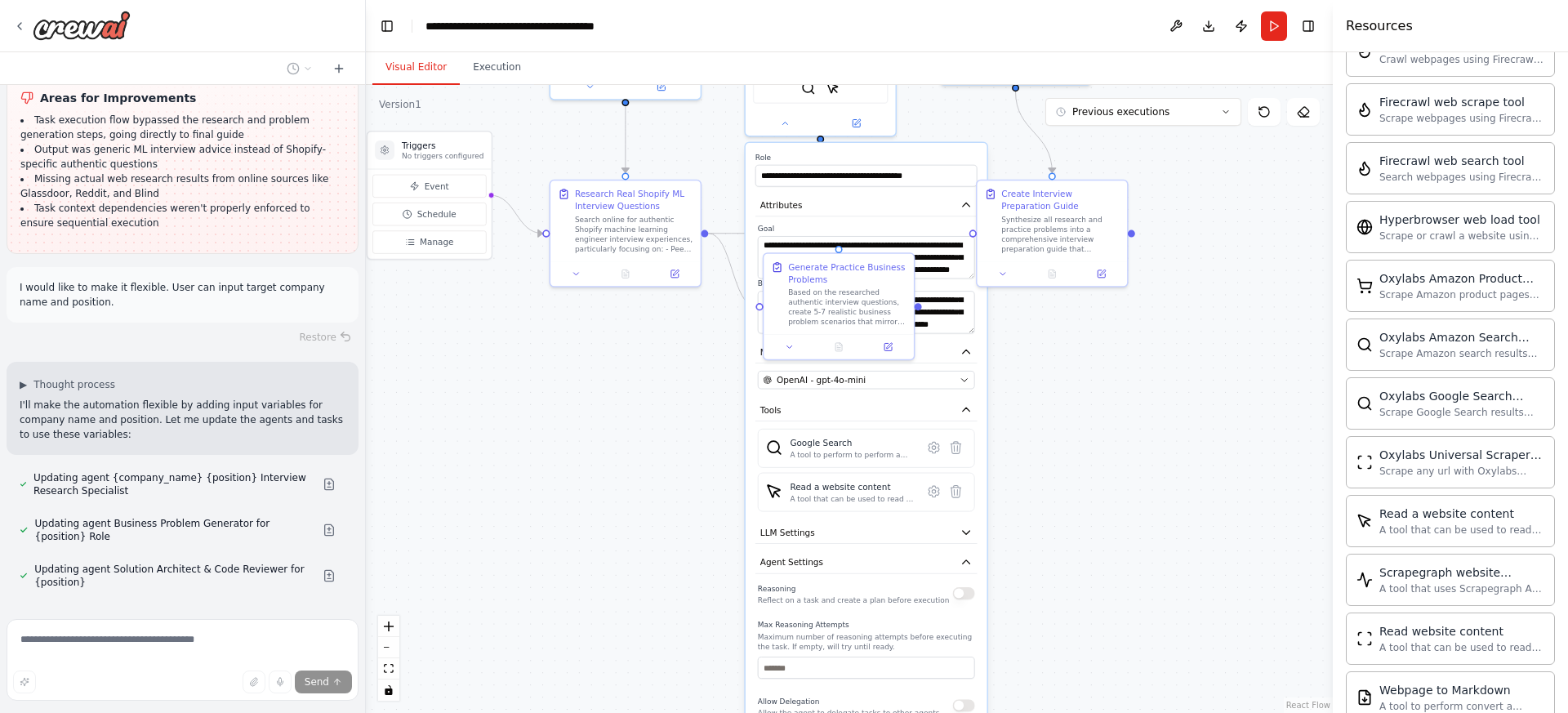
drag, startPoint x: 1093, startPoint y: 644, endPoint x: 1090, endPoint y: 391, distance: 253.0
click at [1090, 391] on div ".deletable-edge-delete-btn { width: 20px; height: 20px; border: 0px solid #ffff…" at bounding box center [849, 399] width 967 height 628
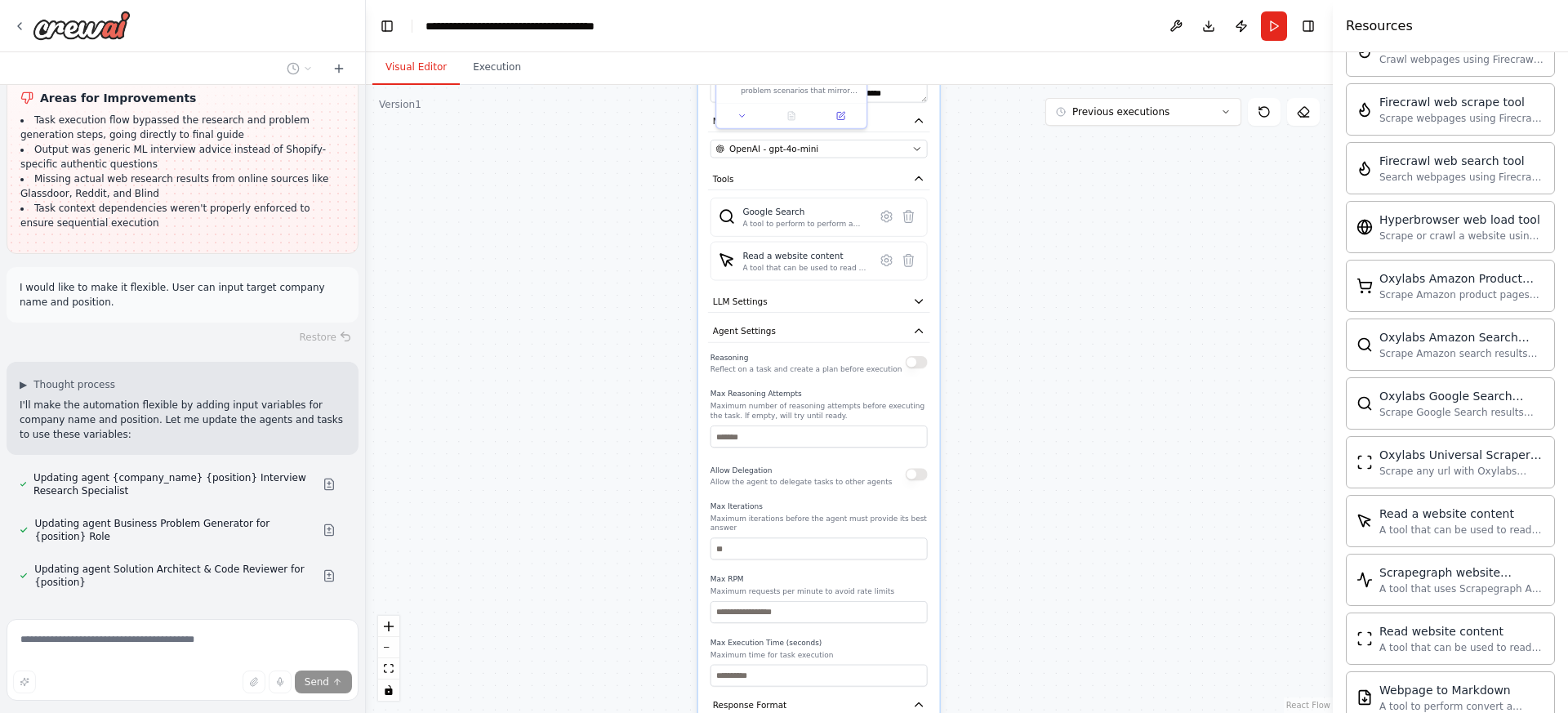
drag, startPoint x: 1092, startPoint y: 591, endPoint x: 1044, endPoint y: 363, distance: 233.0
click at [1044, 363] on div ".deletable-edge-delete-btn { width: 20px; height: 20px; border: 0px solid #ffff…" at bounding box center [849, 399] width 967 height 628
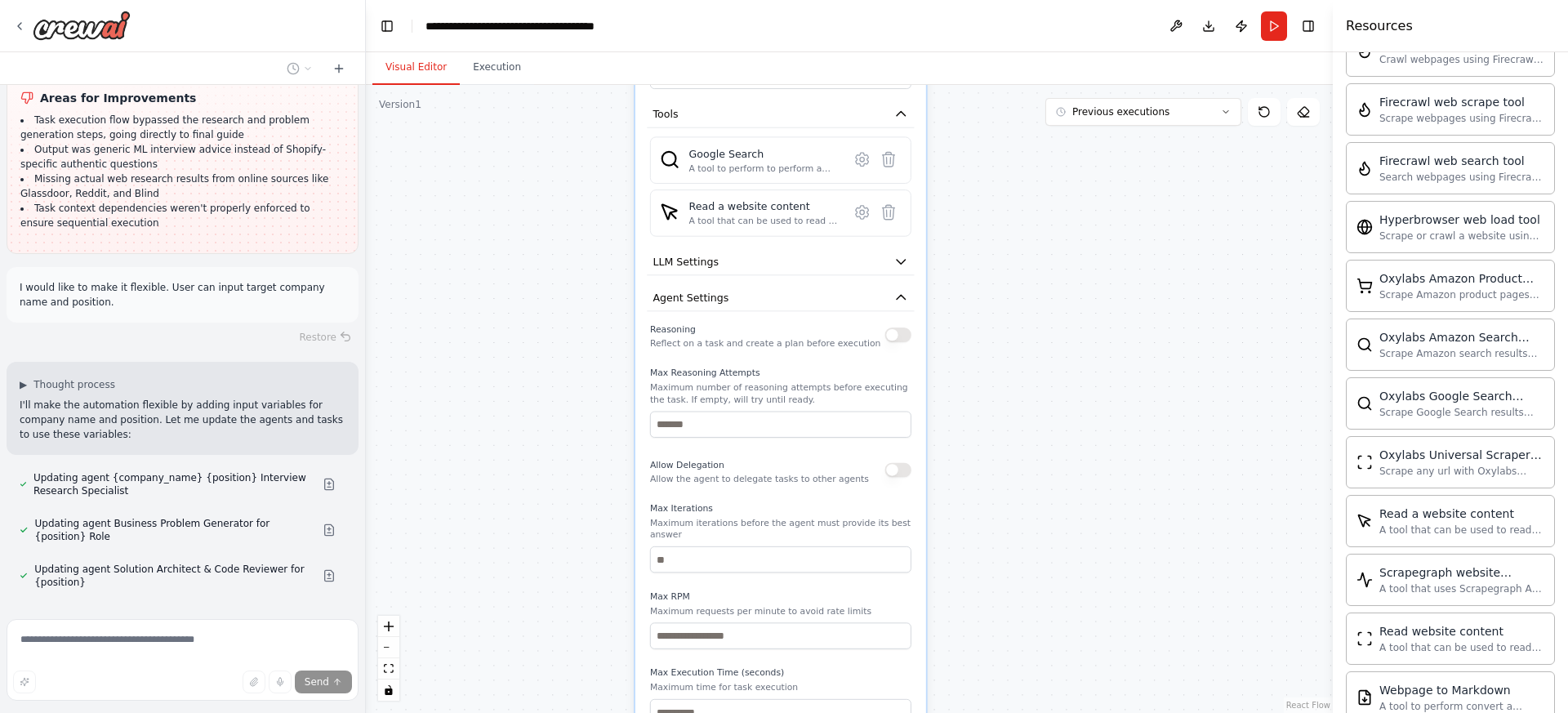
scroll to position [2949, 0]
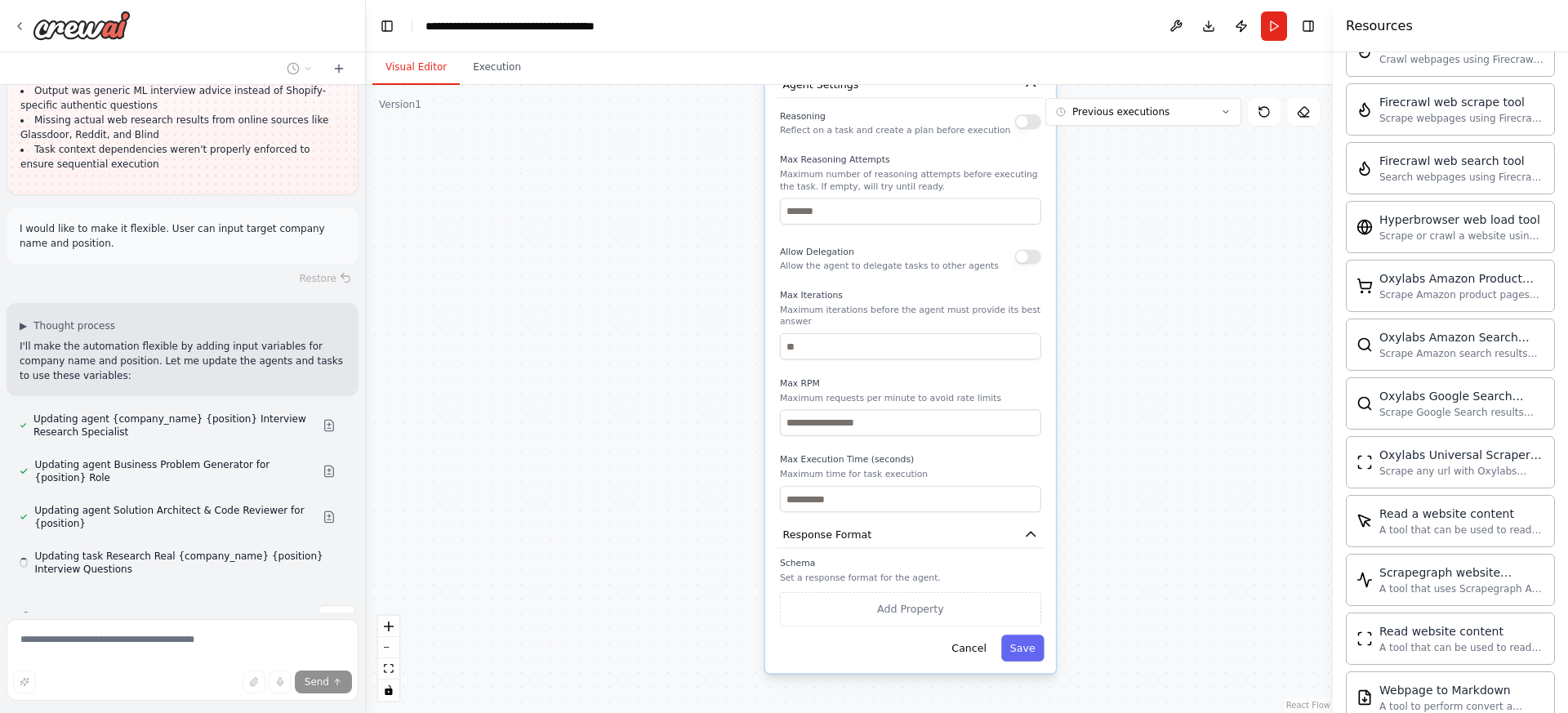
drag, startPoint x: 972, startPoint y: 529, endPoint x: 1109, endPoint y: 479, distance: 145.8
click at [1102, 317] on div ".deletable-edge-delete-btn { width: 20px; height: 20px; border: 0px solid #ffff…" at bounding box center [849, 399] width 967 height 628
click at [1019, 636] on button "Save" at bounding box center [1022, 649] width 42 height 26
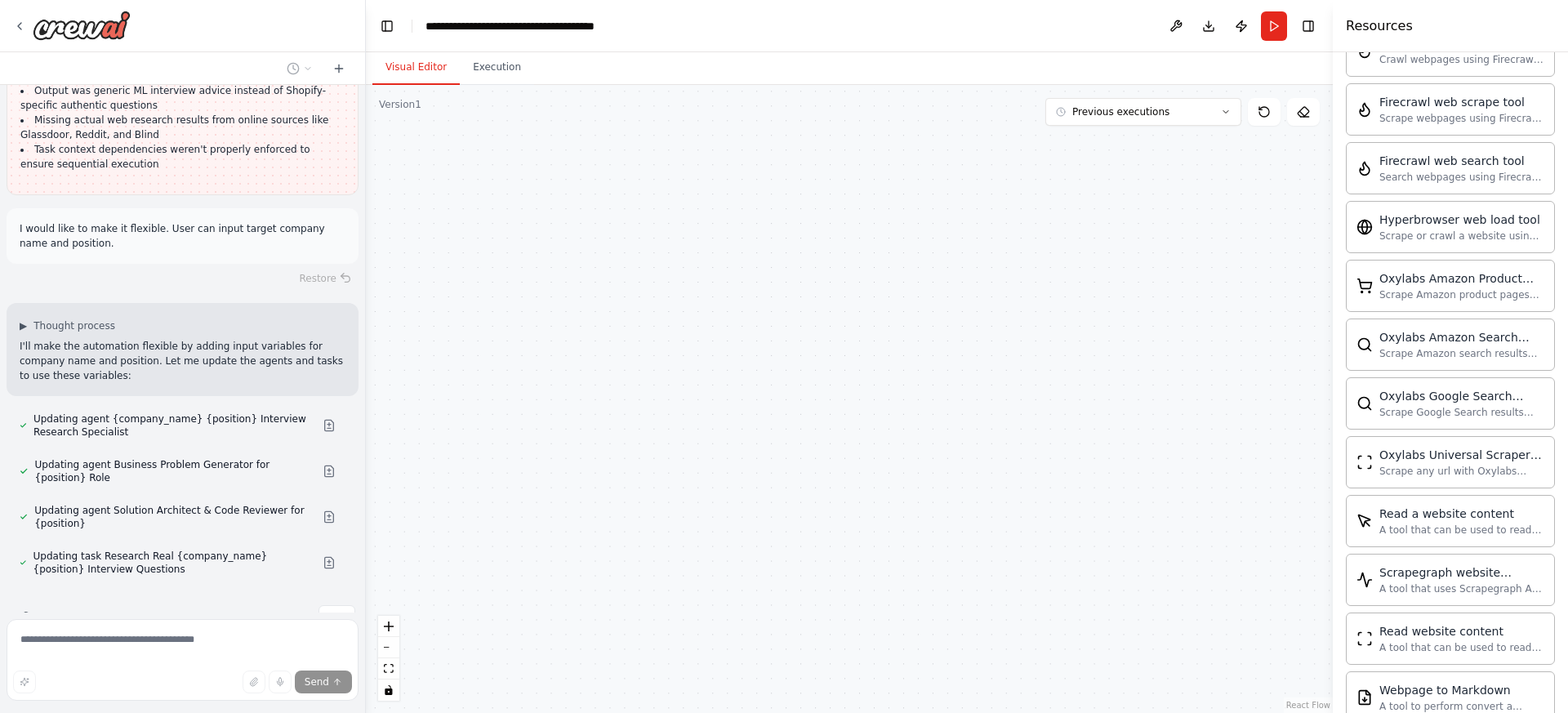
drag, startPoint x: 688, startPoint y: 376, endPoint x: 723, endPoint y: 401, distance: 43.0
click at [722, 584] on div ".deletable-edge-delete-btn { width: 20px; height: 20px; border: 0px solid #ffff…" at bounding box center [849, 399] width 967 height 628
drag, startPoint x: 716, startPoint y: 242, endPoint x: 734, endPoint y: 495, distance: 253.6
click at [712, 499] on div ".deletable-edge-delete-btn { width: 20px; height: 20px; border: 0px solid #ffff…" at bounding box center [849, 399] width 967 height 628
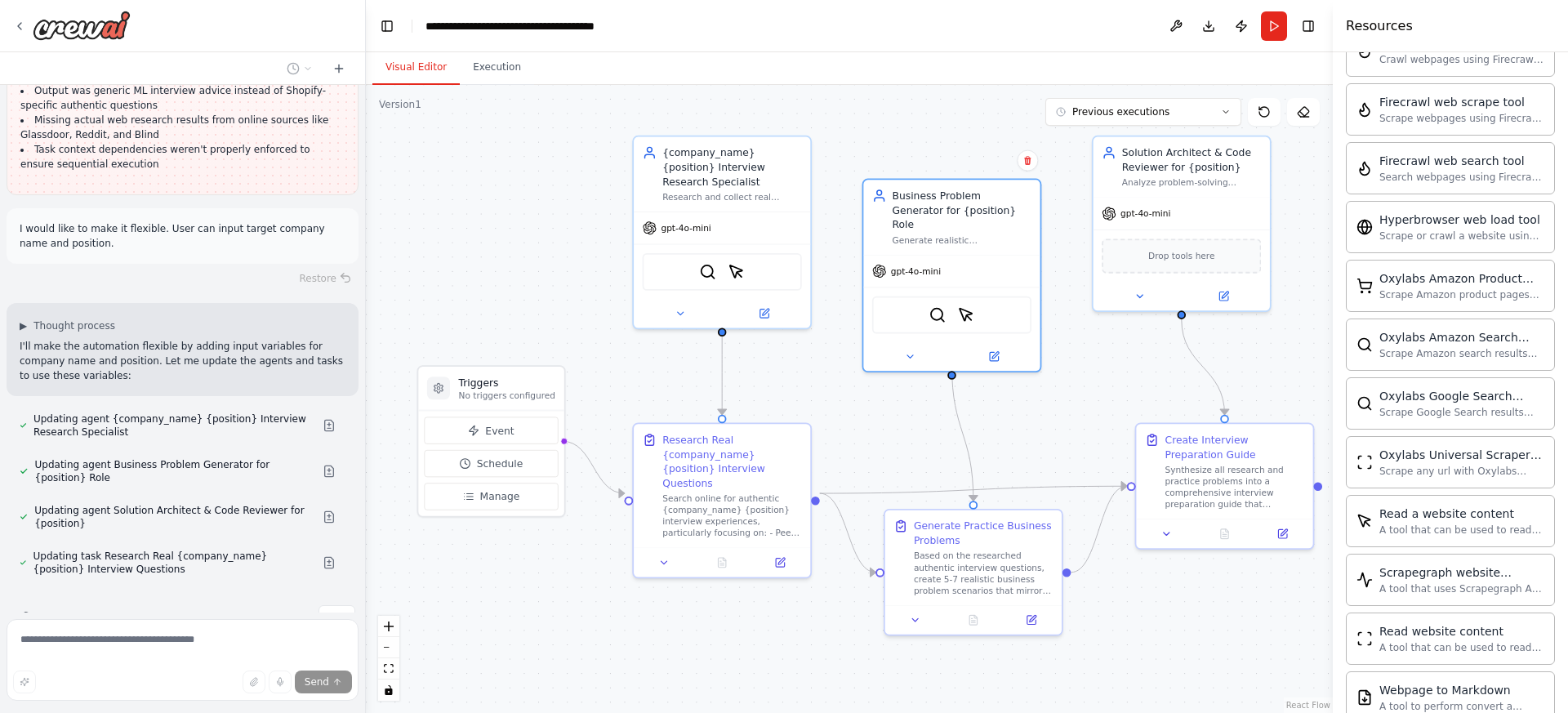
drag, startPoint x: 753, startPoint y: 341, endPoint x: 833, endPoint y: 644, distance: 313.4
click at [831, 648] on div ".deletable-edge-delete-btn { width: 20px; height: 20px; border: 0px solid #ffff…" at bounding box center [849, 399] width 967 height 628
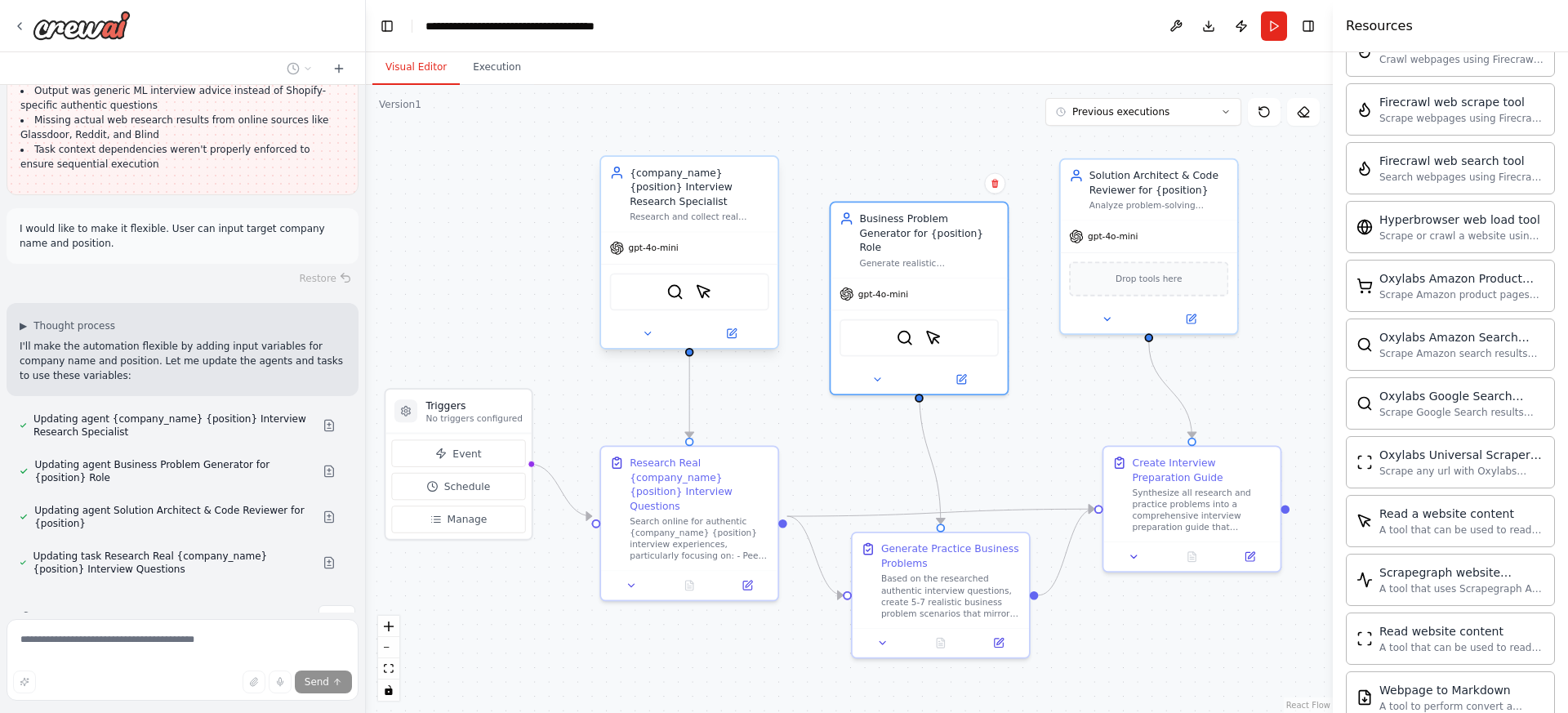
drag, startPoint x: 865, startPoint y: 430, endPoint x: 738, endPoint y: 265, distance: 208.2
click at [824, 444] on div ".deletable-edge-delete-btn { width: 20px; height: 20px; border: 0px solid #ffff…" at bounding box center [849, 399] width 967 height 628
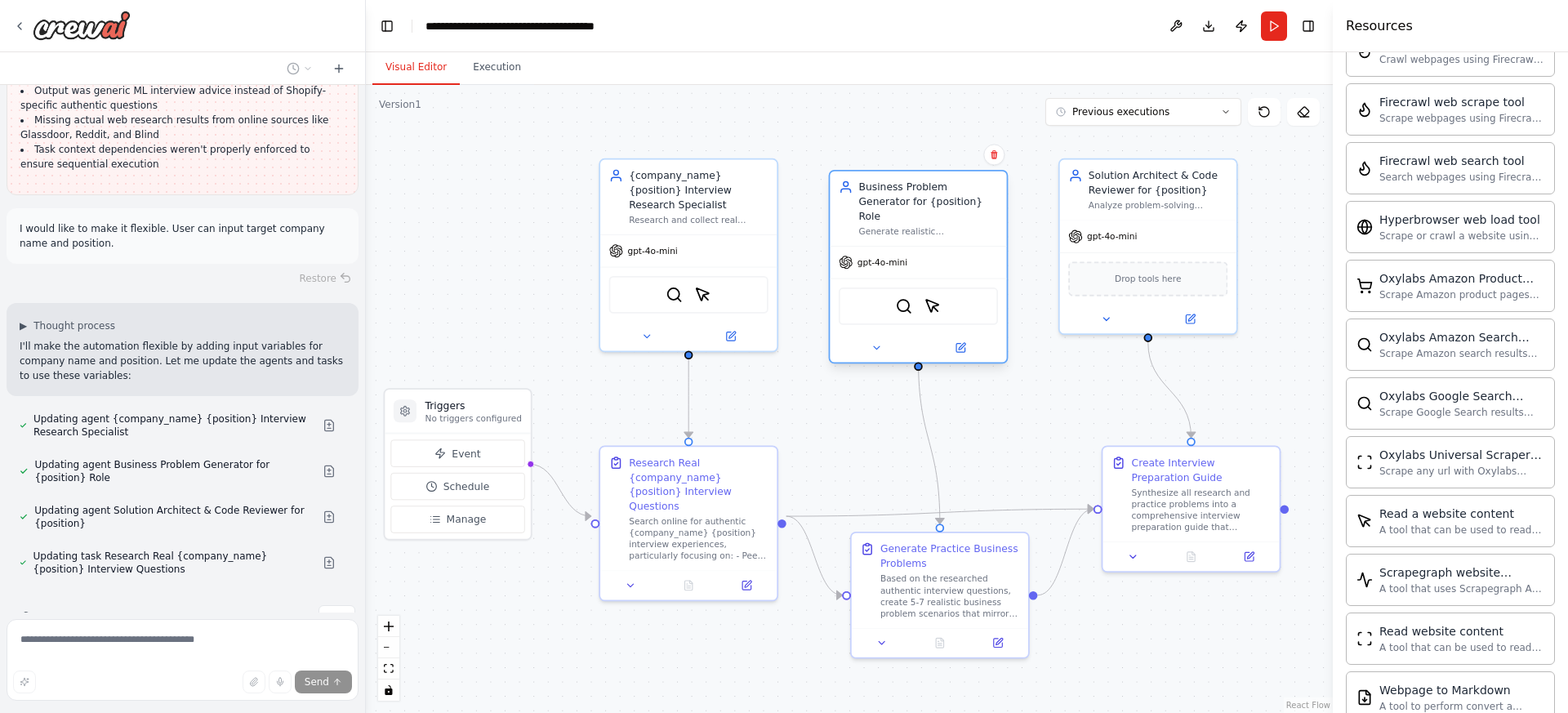
drag, startPoint x: 899, startPoint y: 208, endPoint x: 903, endPoint y: 171, distance: 37.2
click at [903, 171] on div "Business Problem Generator for {position} Role Generate realistic {company_name…" at bounding box center [918, 208] width 177 height 74
click at [648, 327] on icon at bounding box center [647, 332] width 11 height 11
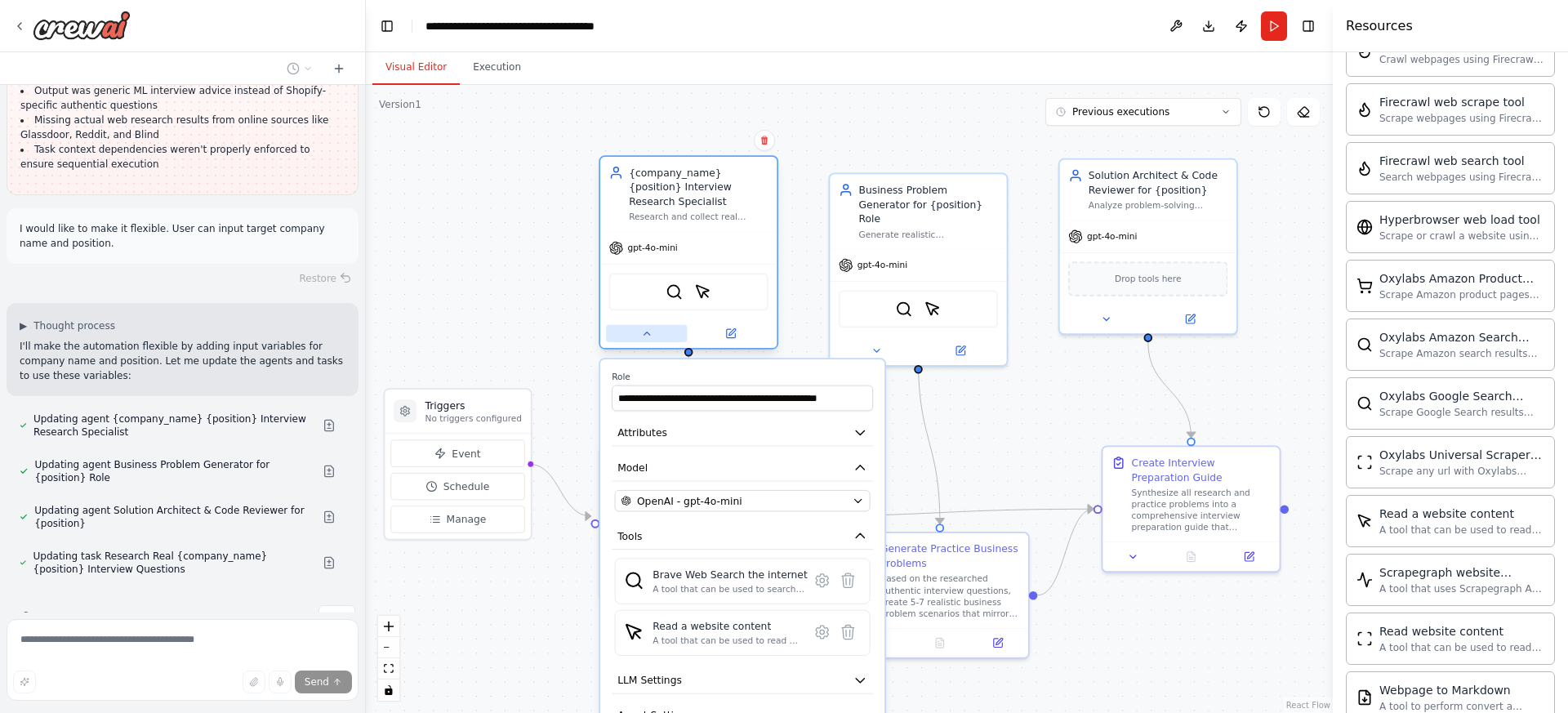
scroll to position [2982, 0]
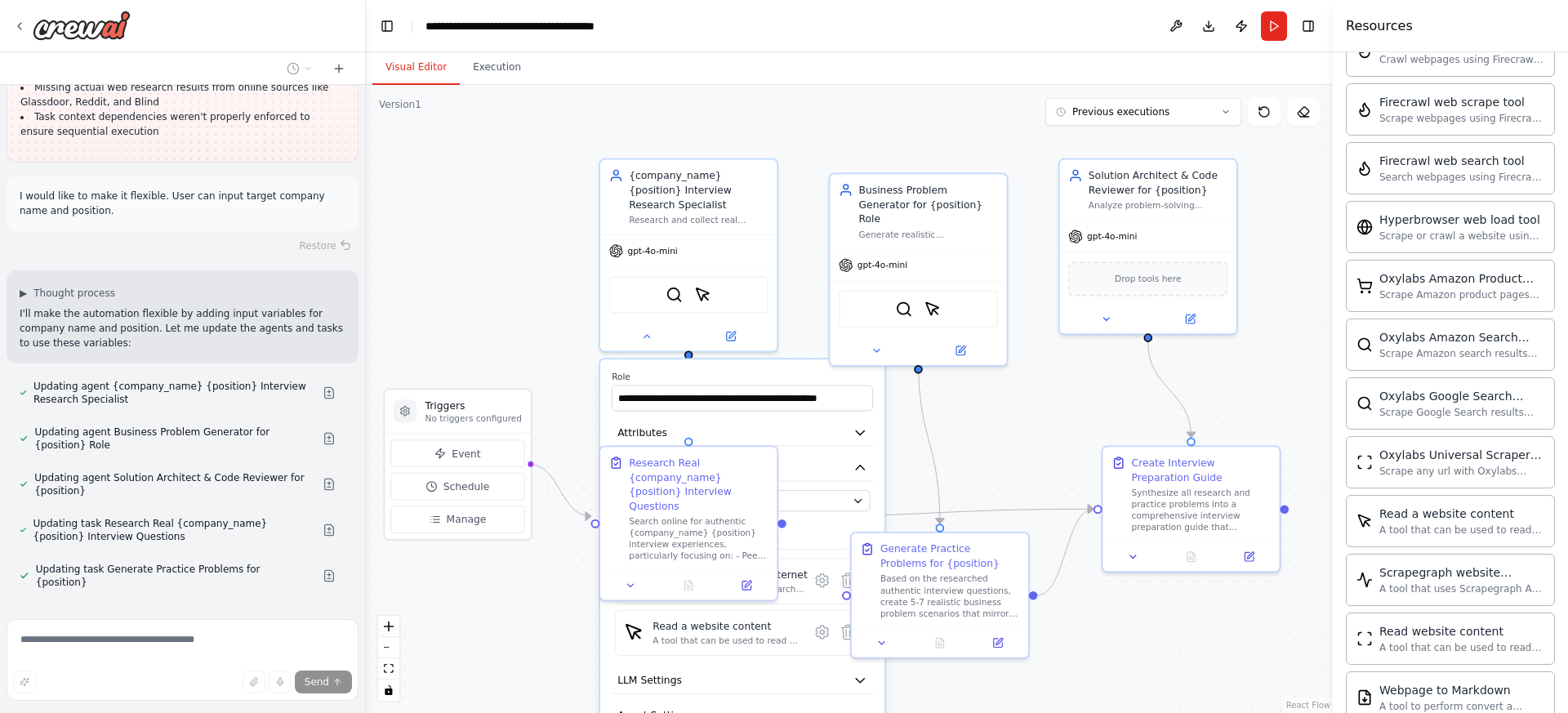
click at [882, 407] on div "**********" at bounding box center [742, 585] width 284 height 451
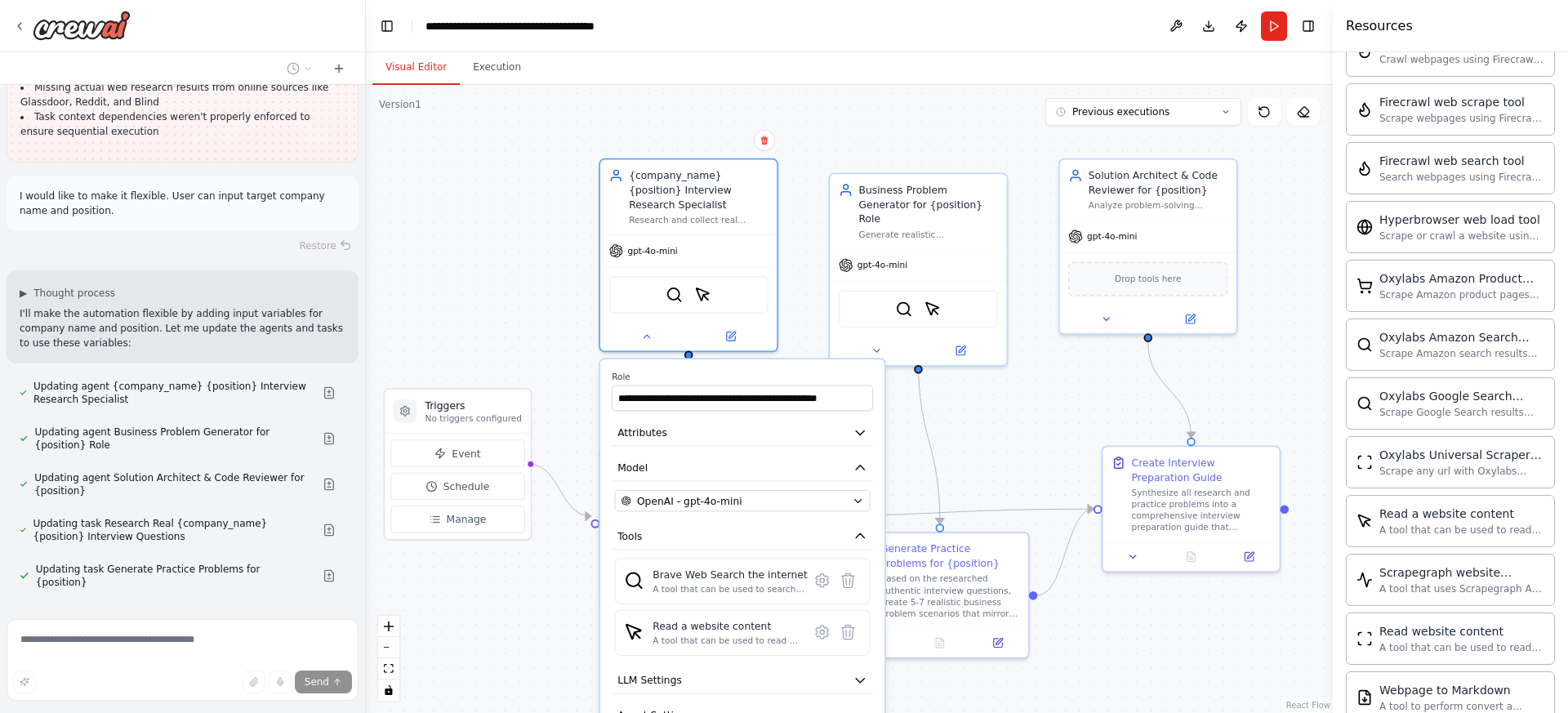
click at [873, 409] on div "**********" at bounding box center [742, 585] width 284 height 451
click at [718, 422] on button "Attributes" at bounding box center [742, 433] width 262 height 27
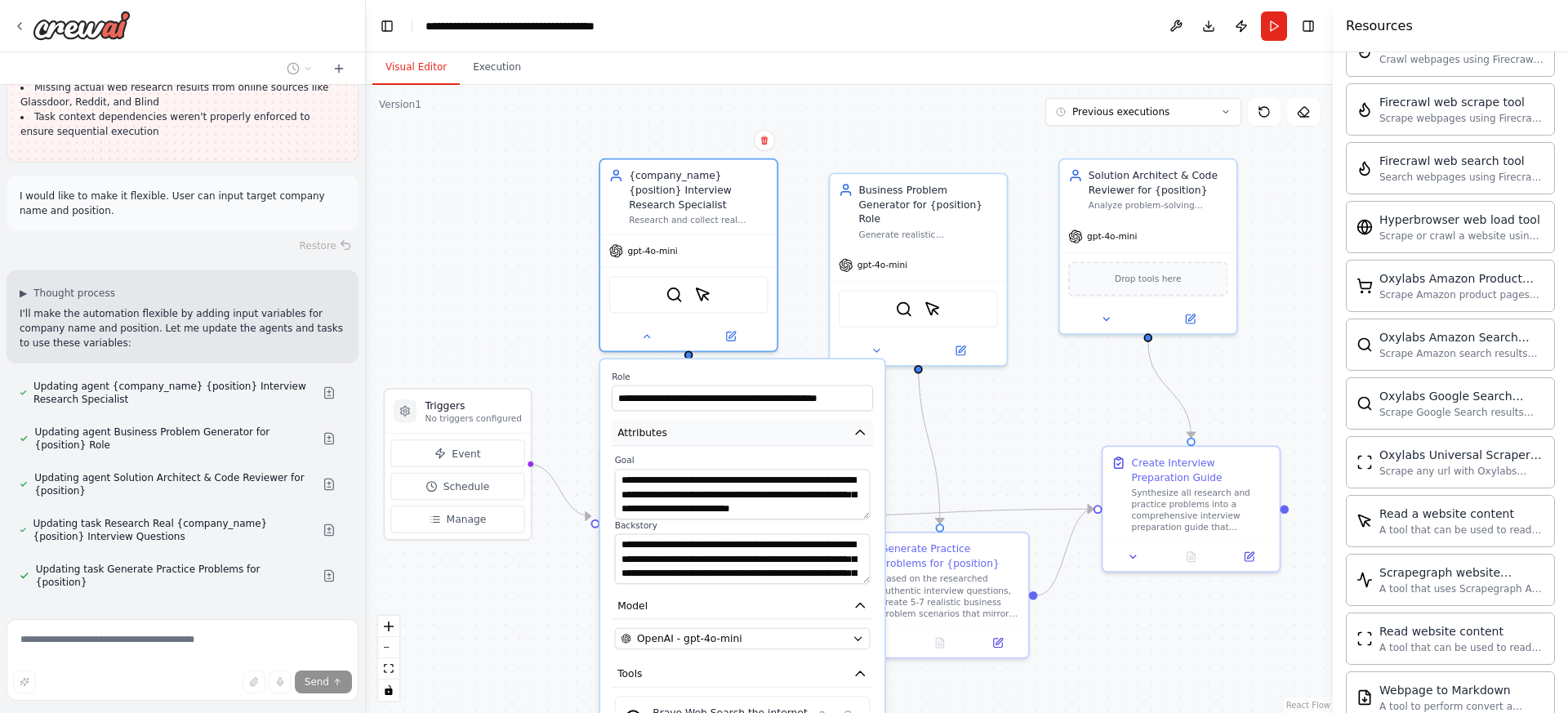
click at [723, 420] on button "Attributes" at bounding box center [742, 433] width 262 height 27
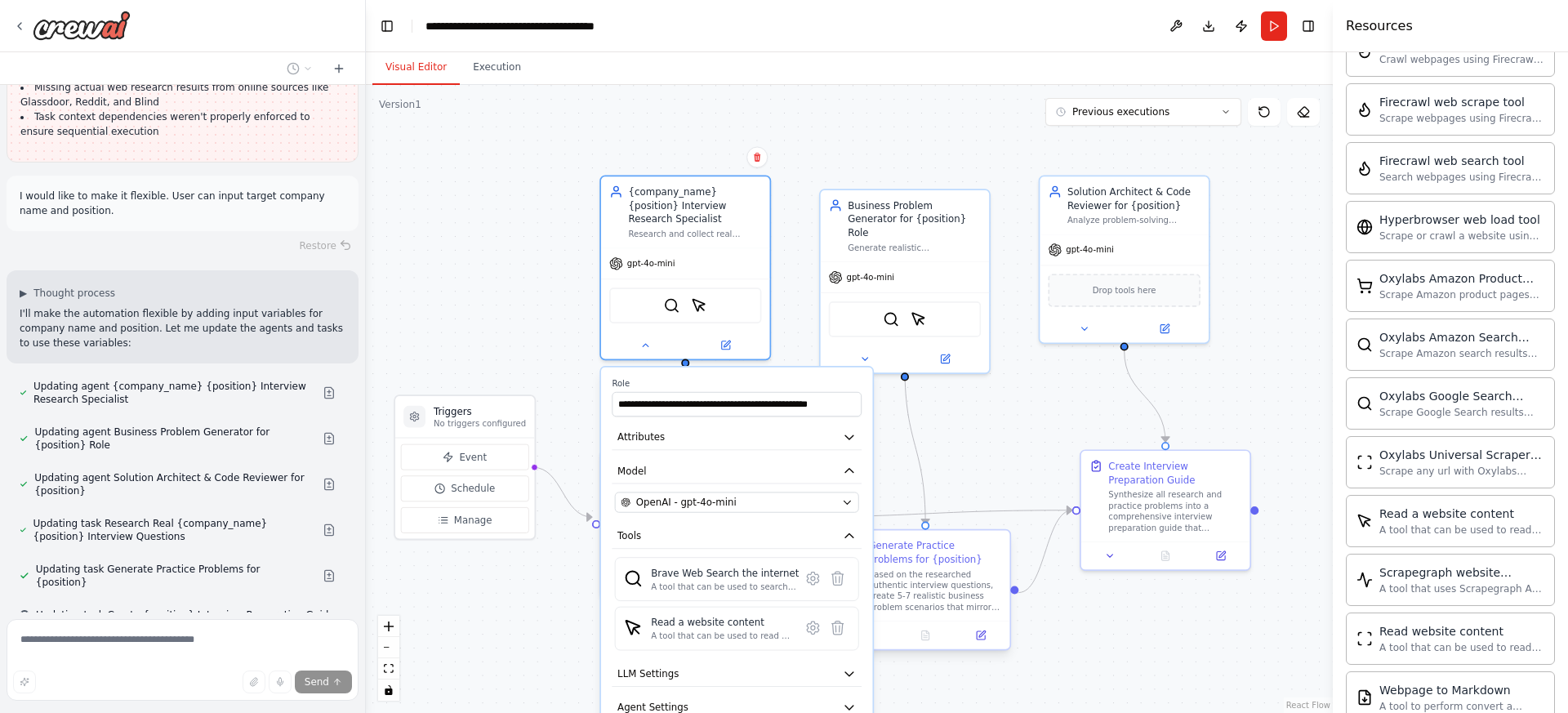
scroll to position [3015, 0]
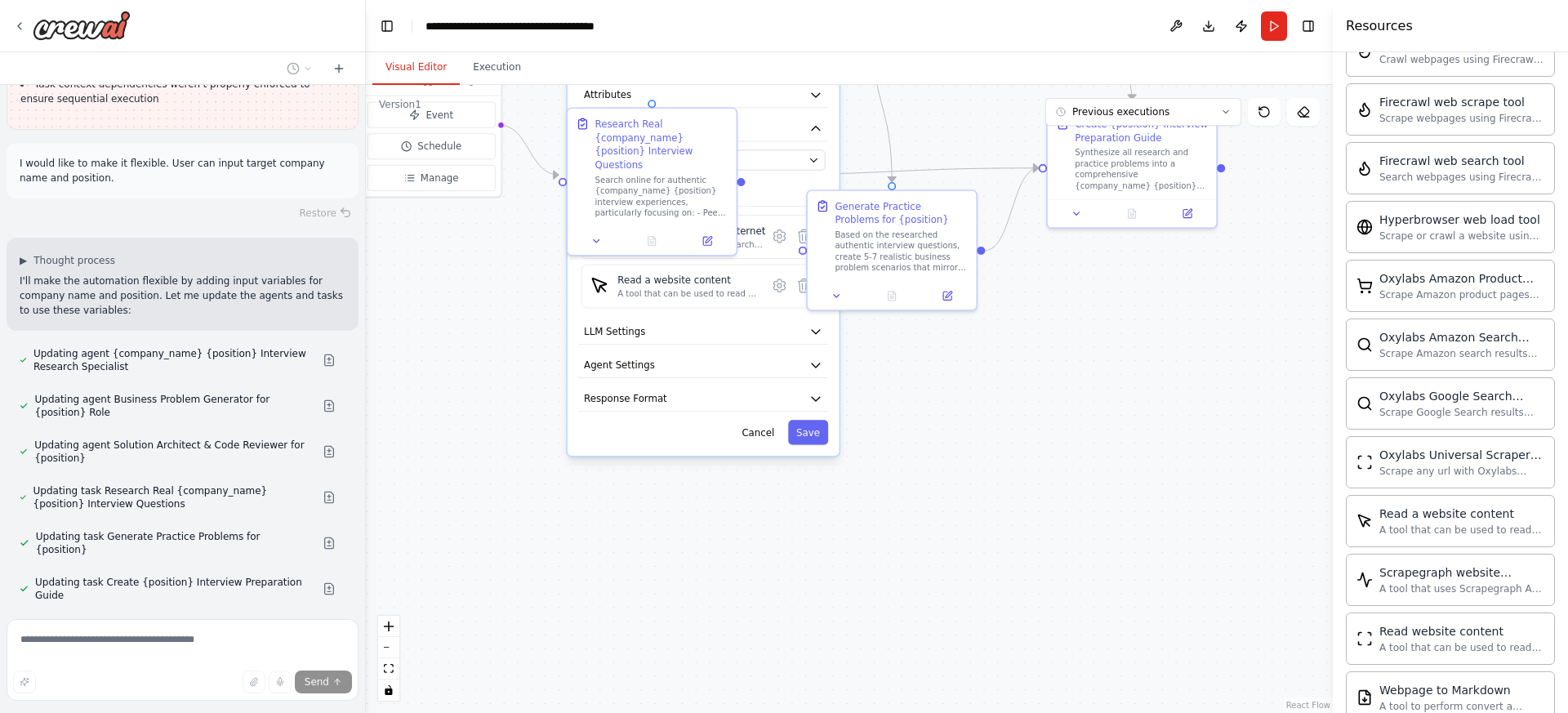
drag, startPoint x: 1126, startPoint y: 646, endPoint x: 1094, endPoint y: 299, distance: 348.5
click at [1094, 299] on div ".deletable-edge-delete-btn { width: 20px; height: 20px; border: 0px solid #ffff…" at bounding box center [849, 399] width 967 height 628
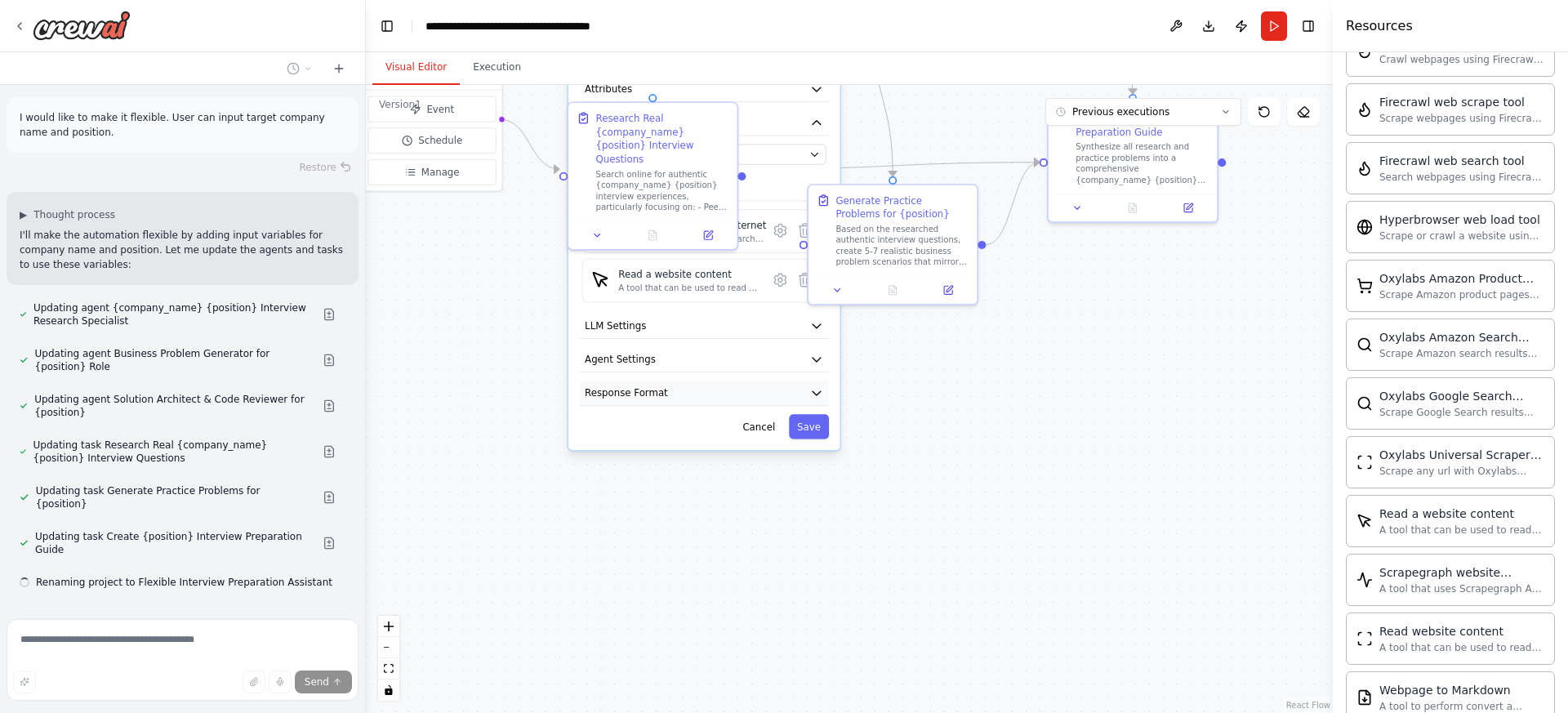
click at [755, 381] on button "Response Format" at bounding box center [704, 393] width 250 height 25
click at [755, 385] on button "Response Format" at bounding box center [704, 393] width 250 height 25
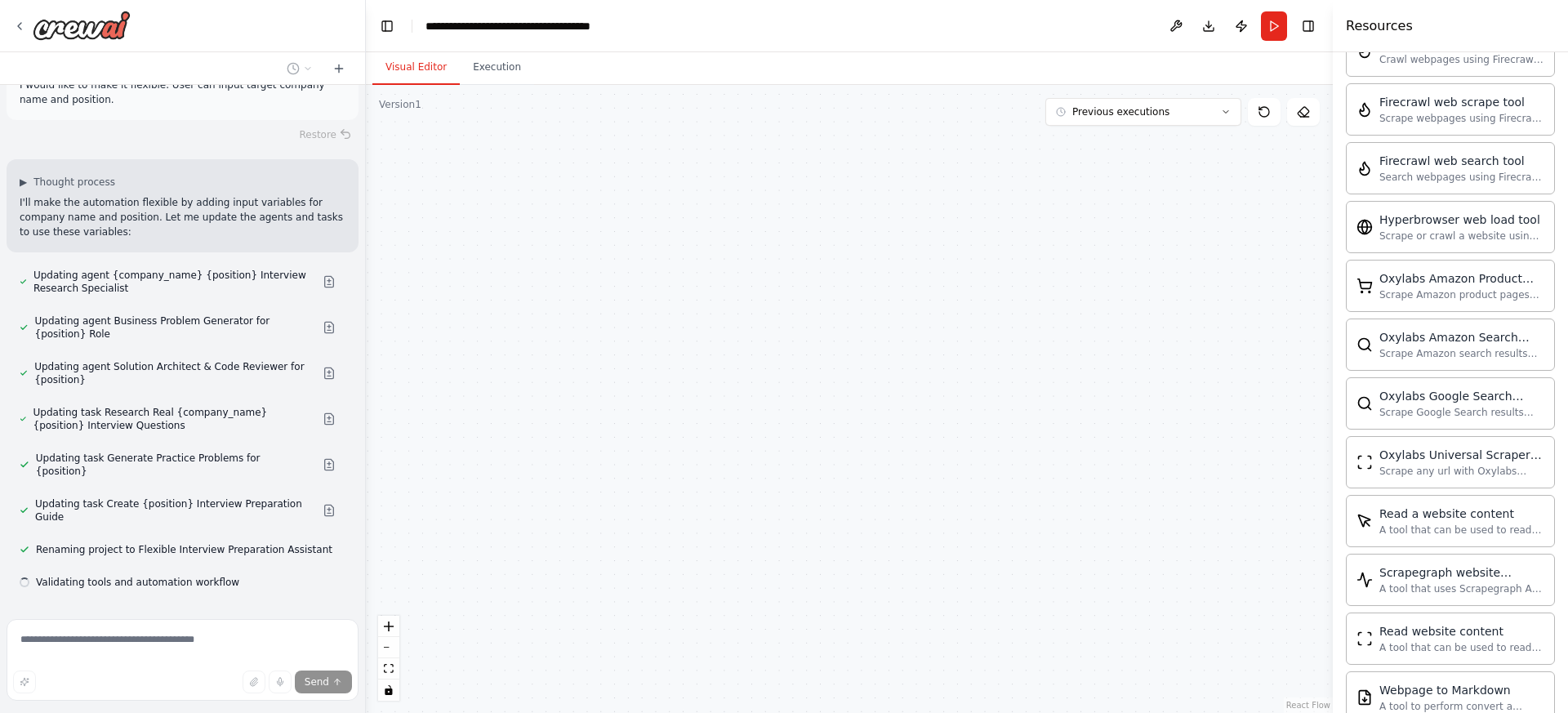
click at [758, 350] on button "Agent Settings" at bounding box center [704, 359] width 250 height 25
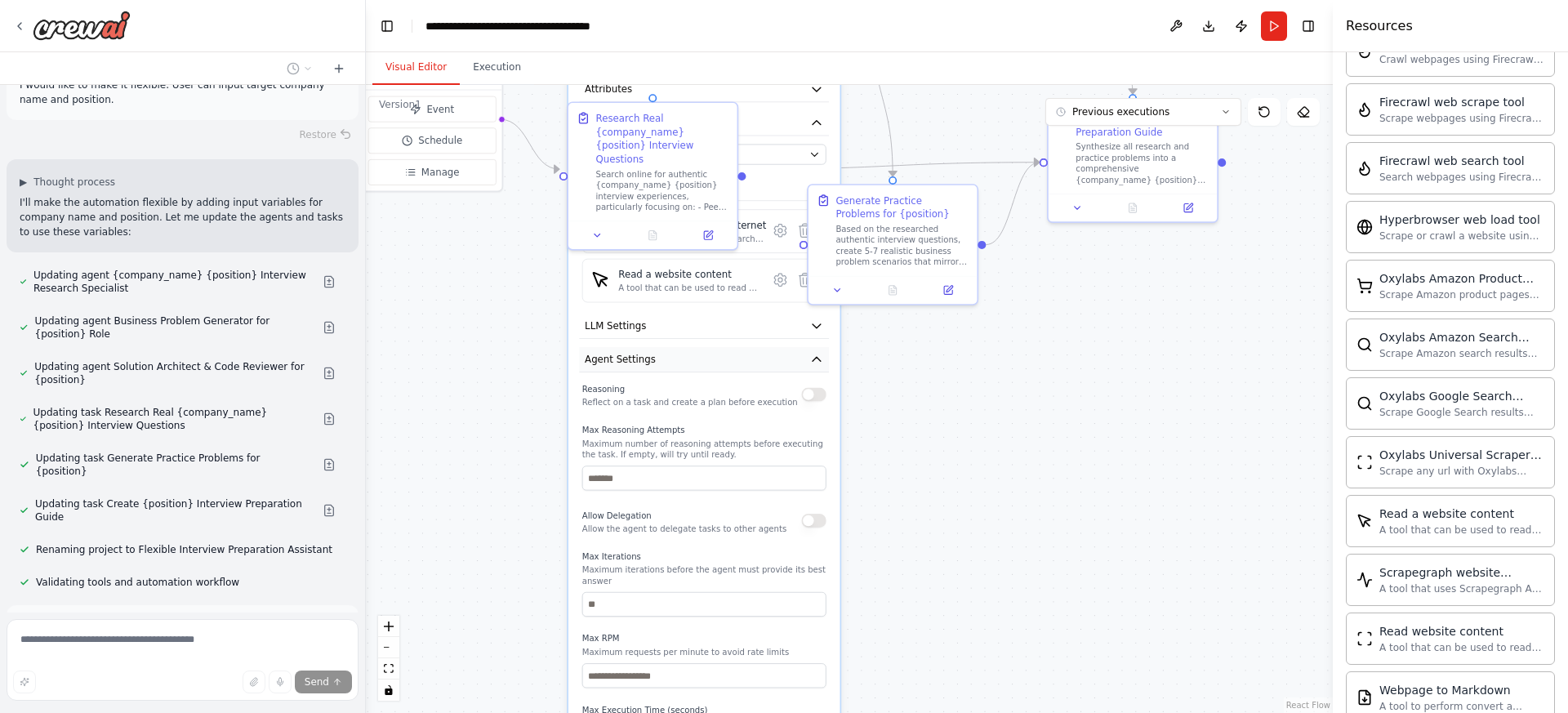
click at [758, 351] on button "Agent Settings" at bounding box center [704, 359] width 250 height 25
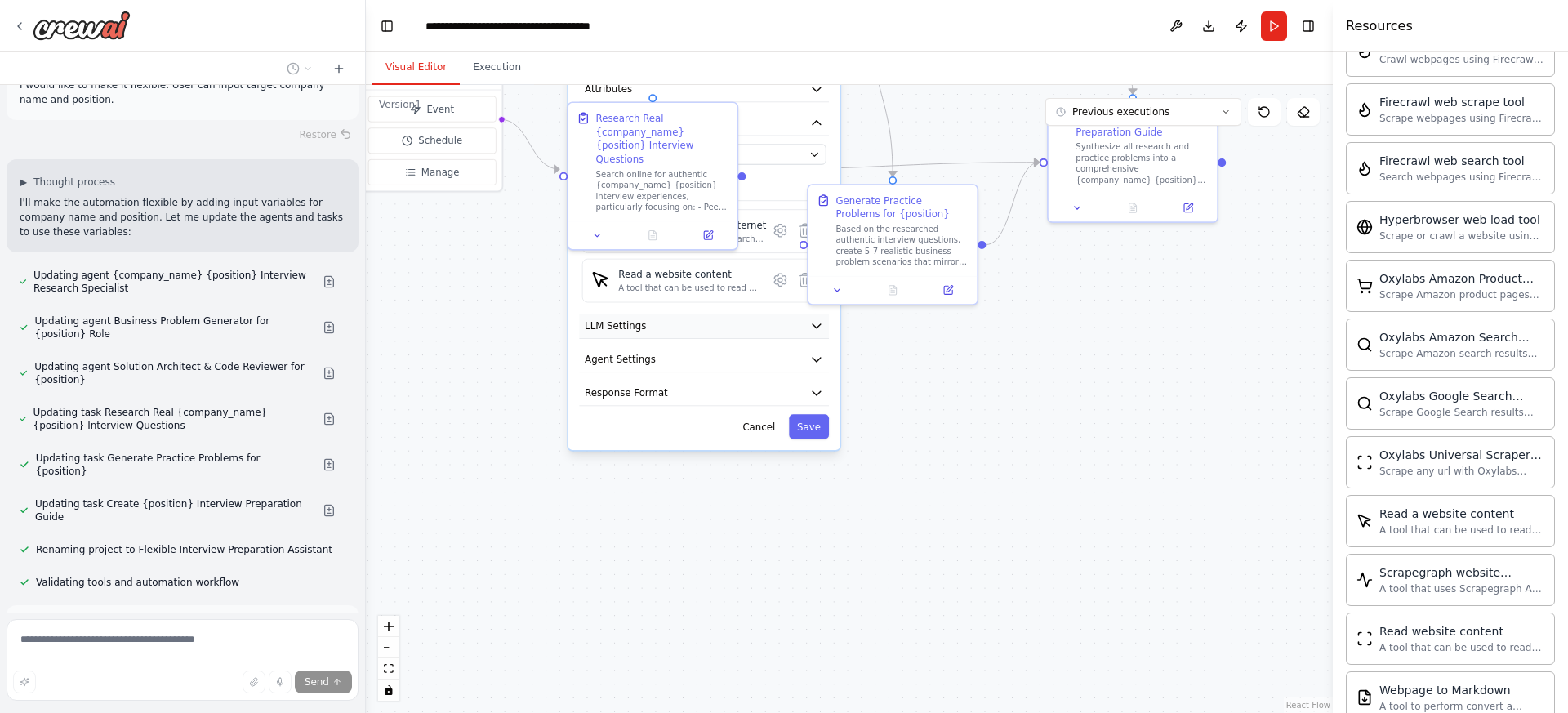
click at [759, 319] on button "LLM Settings" at bounding box center [704, 326] width 250 height 25
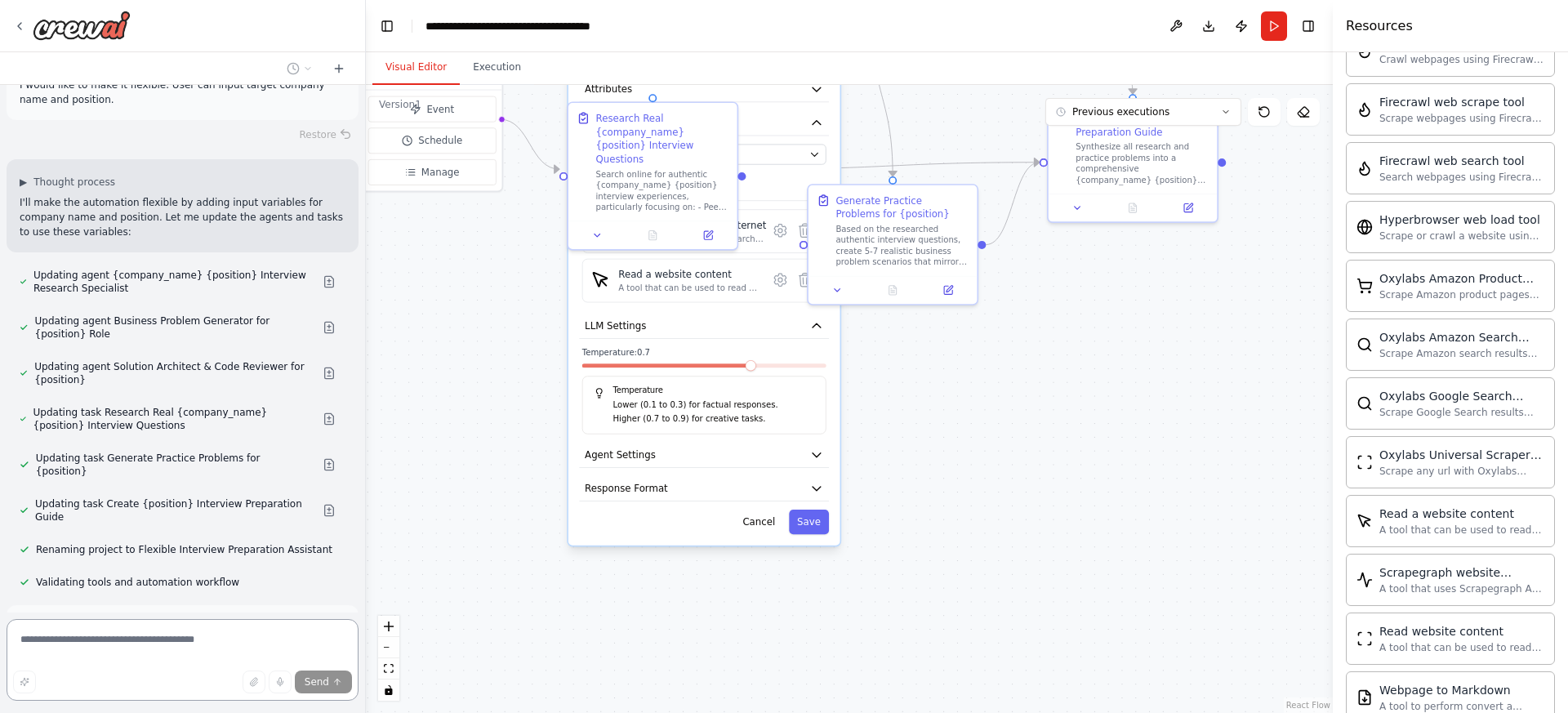
scroll to position [3201, 0]
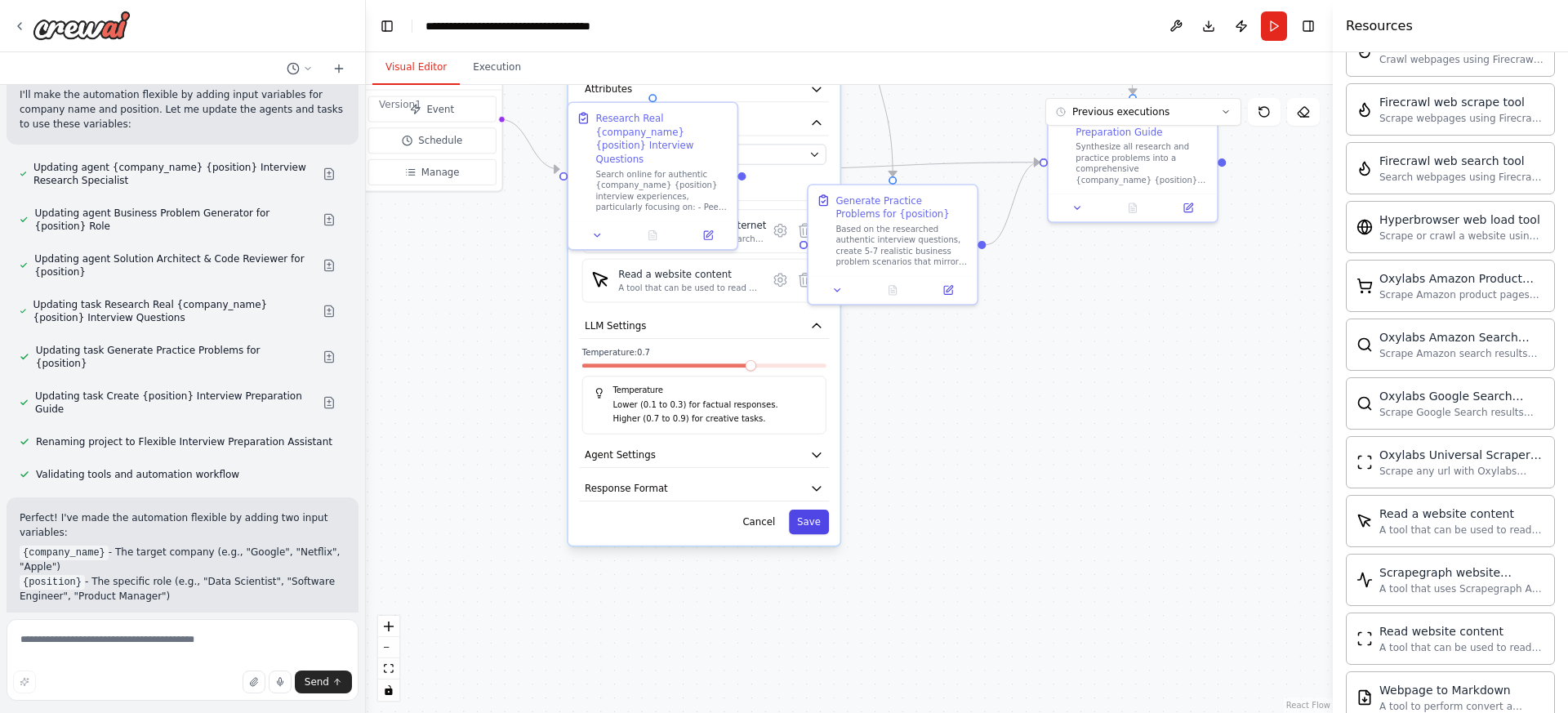
click at [813, 514] on button "Save" at bounding box center [809, 522] width 40 height 24
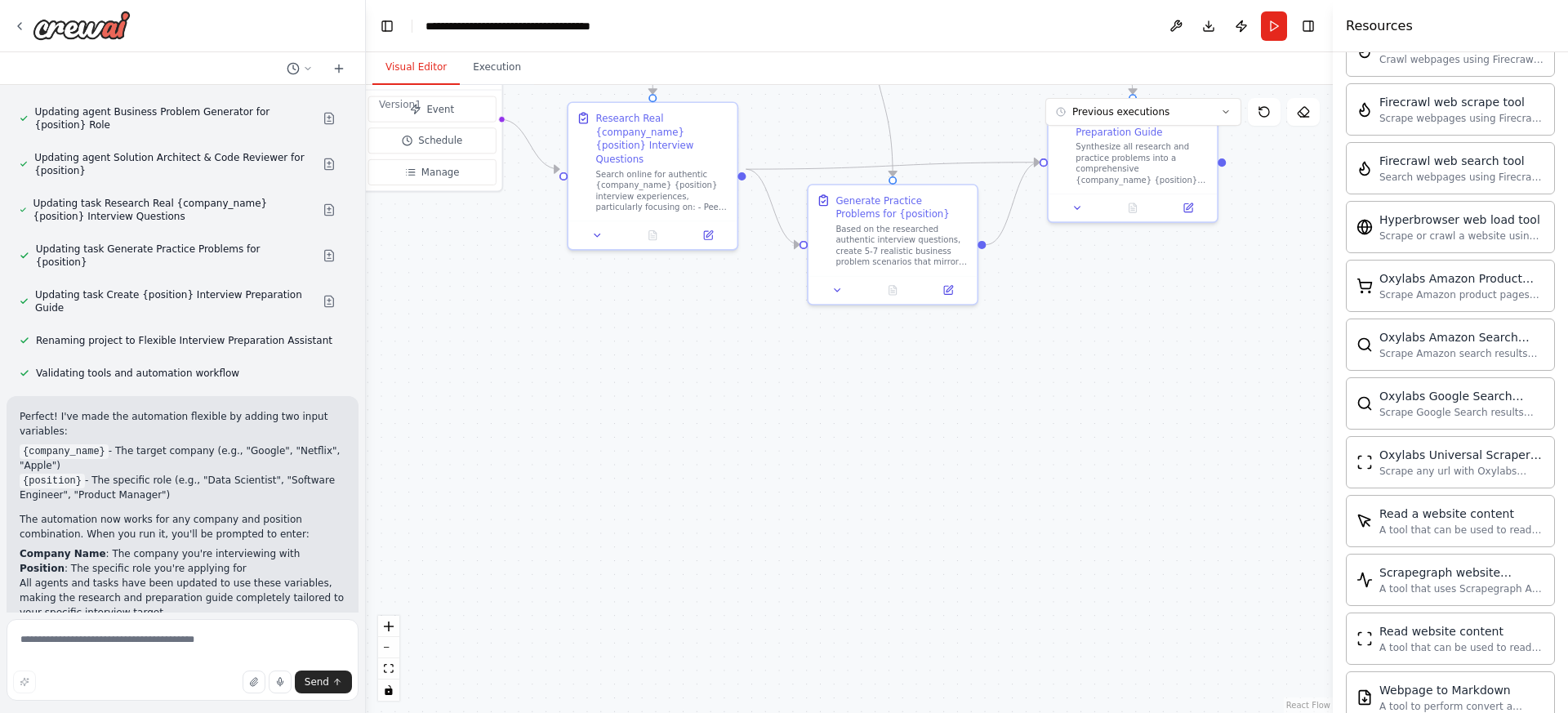
scroll to position [3412, 0]
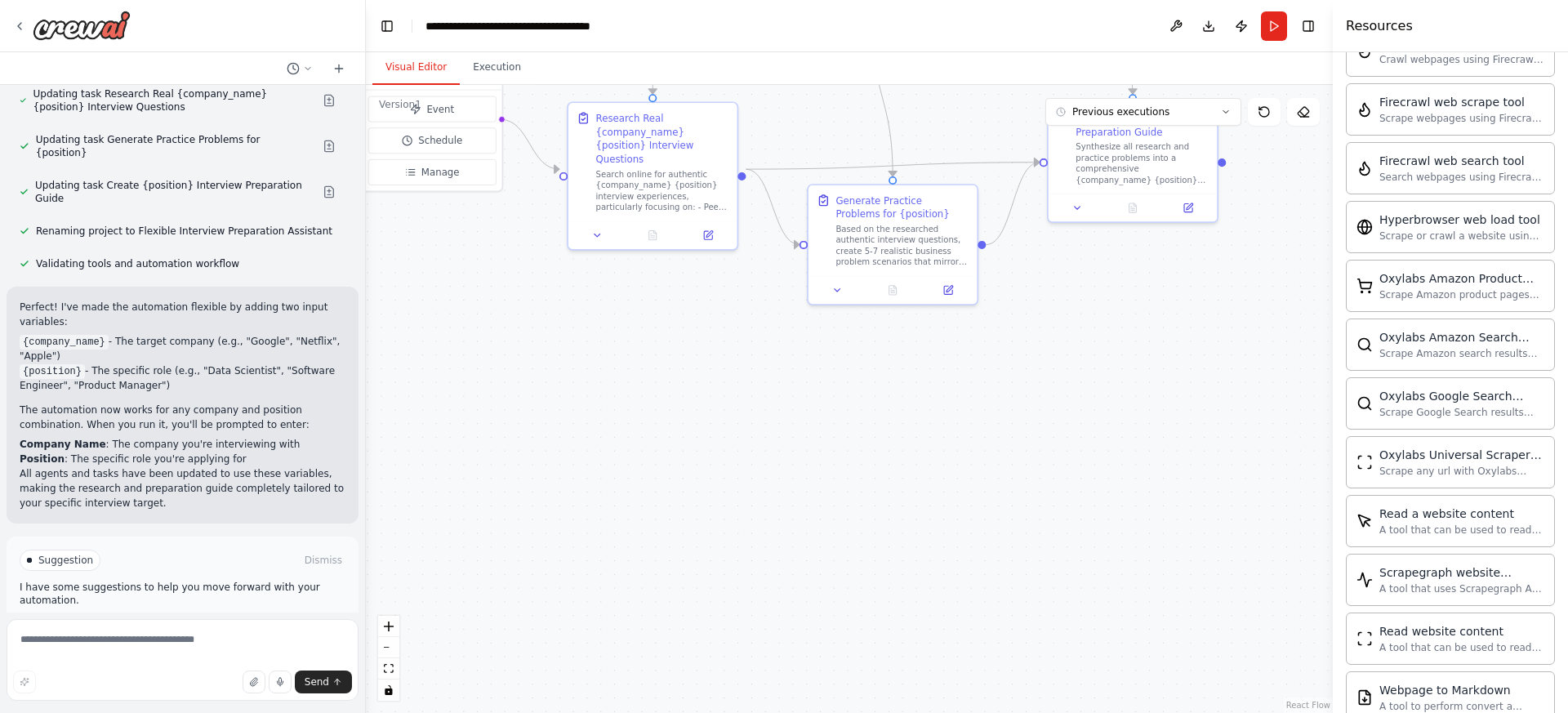
click at [307, 617] on button "Run Automation" at bounding box center [183, 629] width 325 height 26
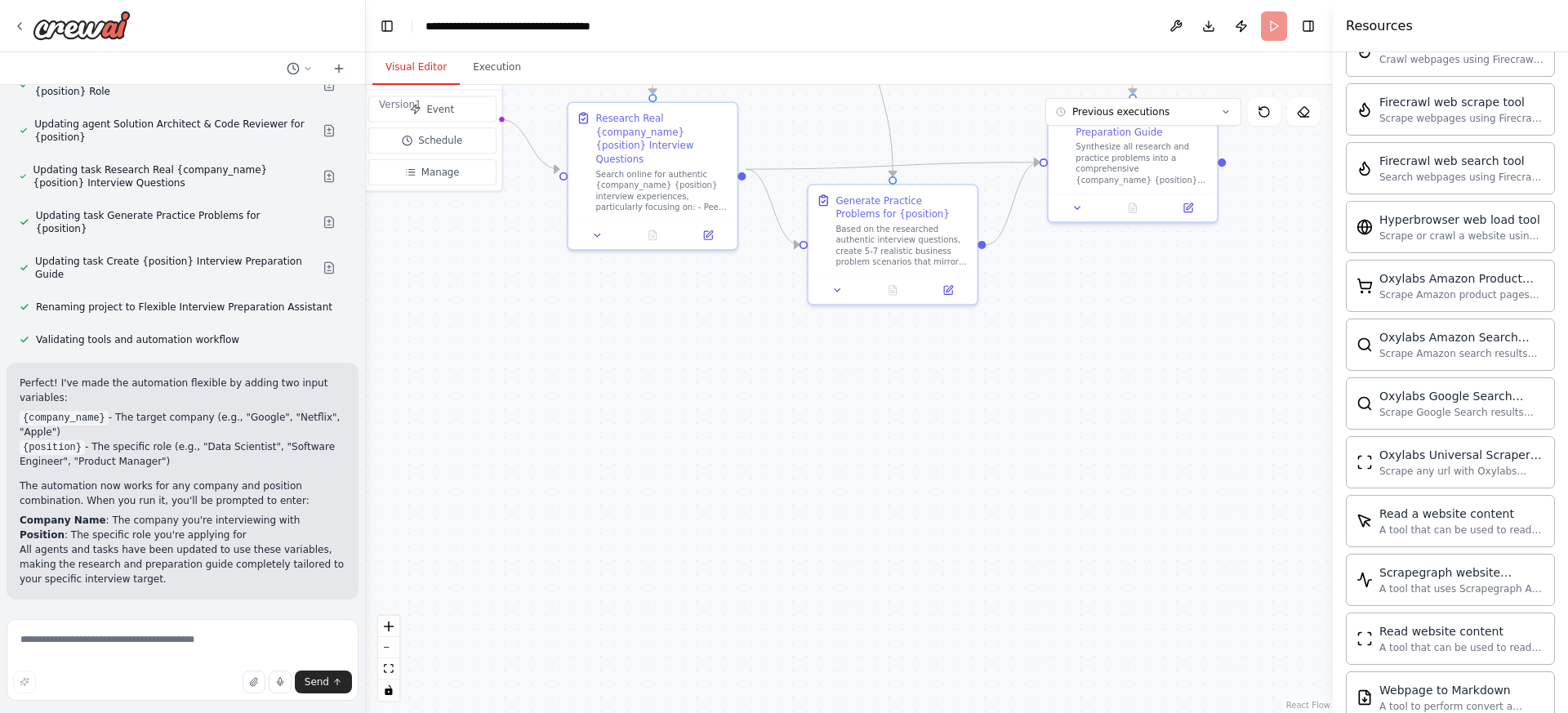
scroll to position [3279, 0]
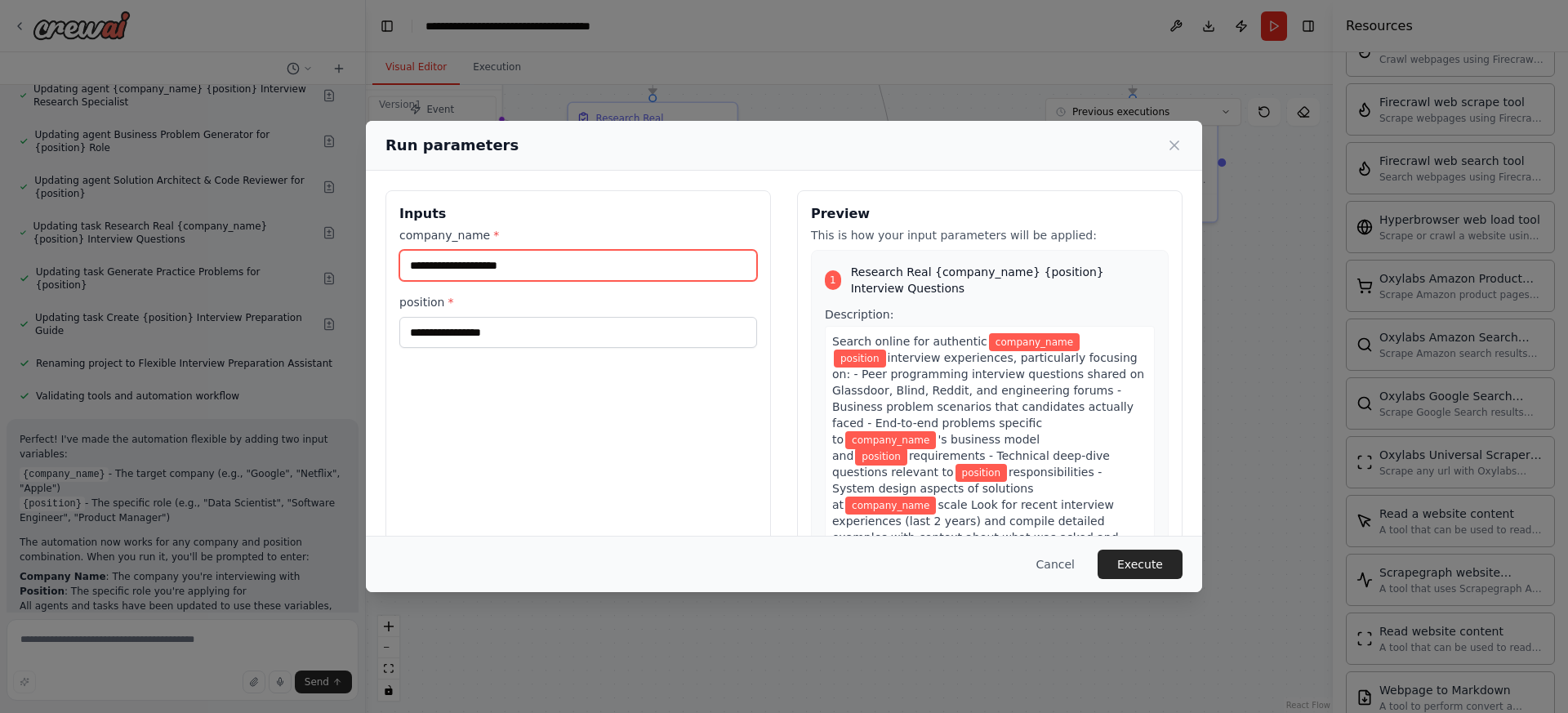
click at [511, 266] on input "company_name *" at bounding box center [578, 265] width 357 height 31
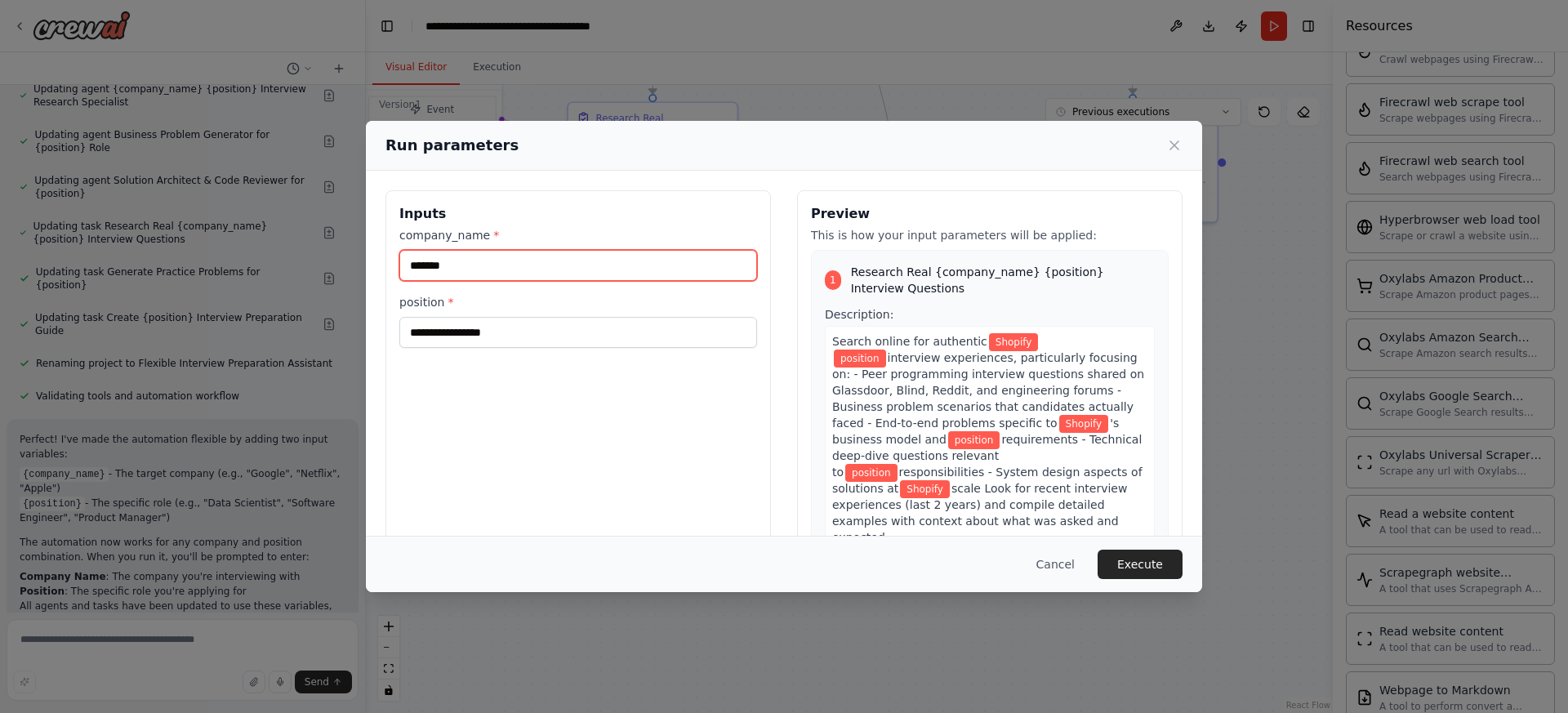
type input "*******"
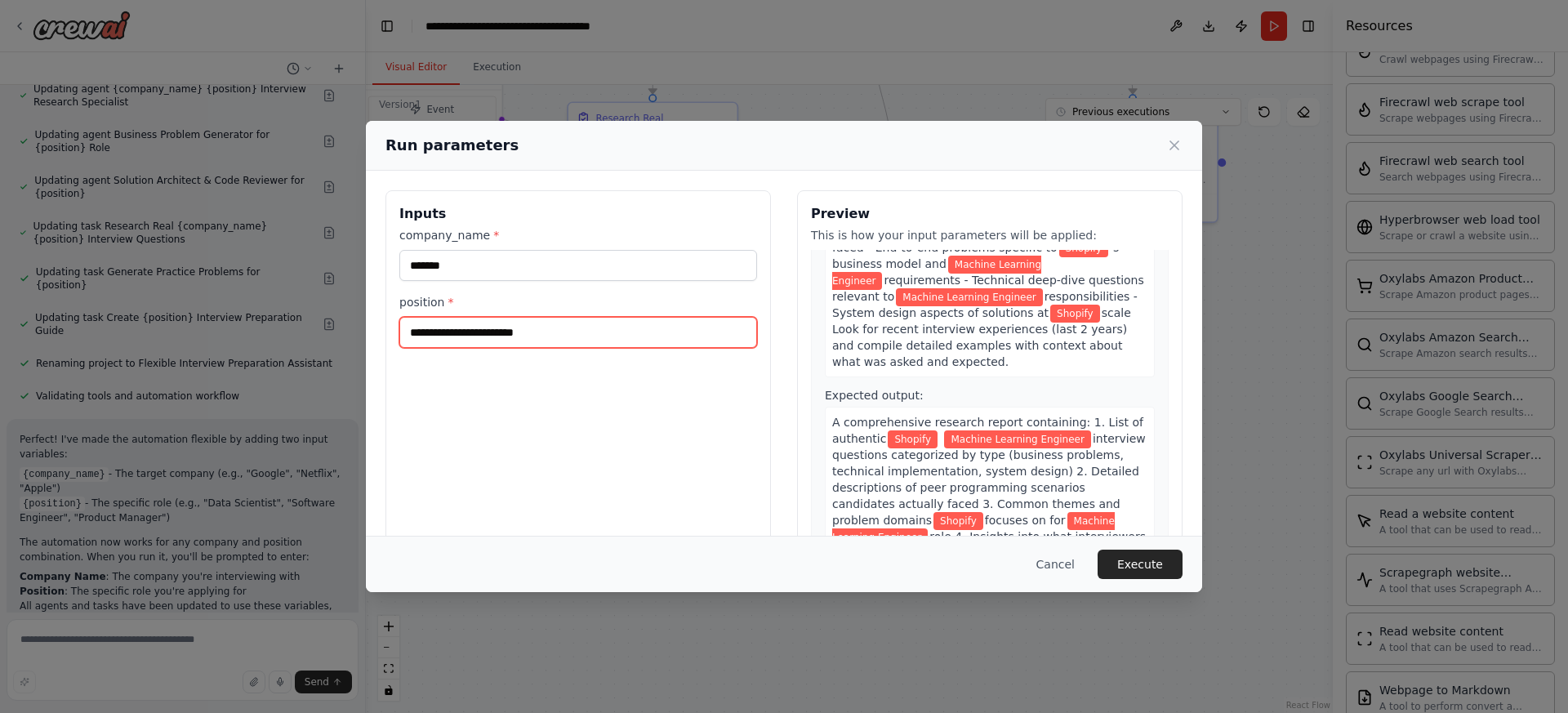
scroll to position [173, 0]
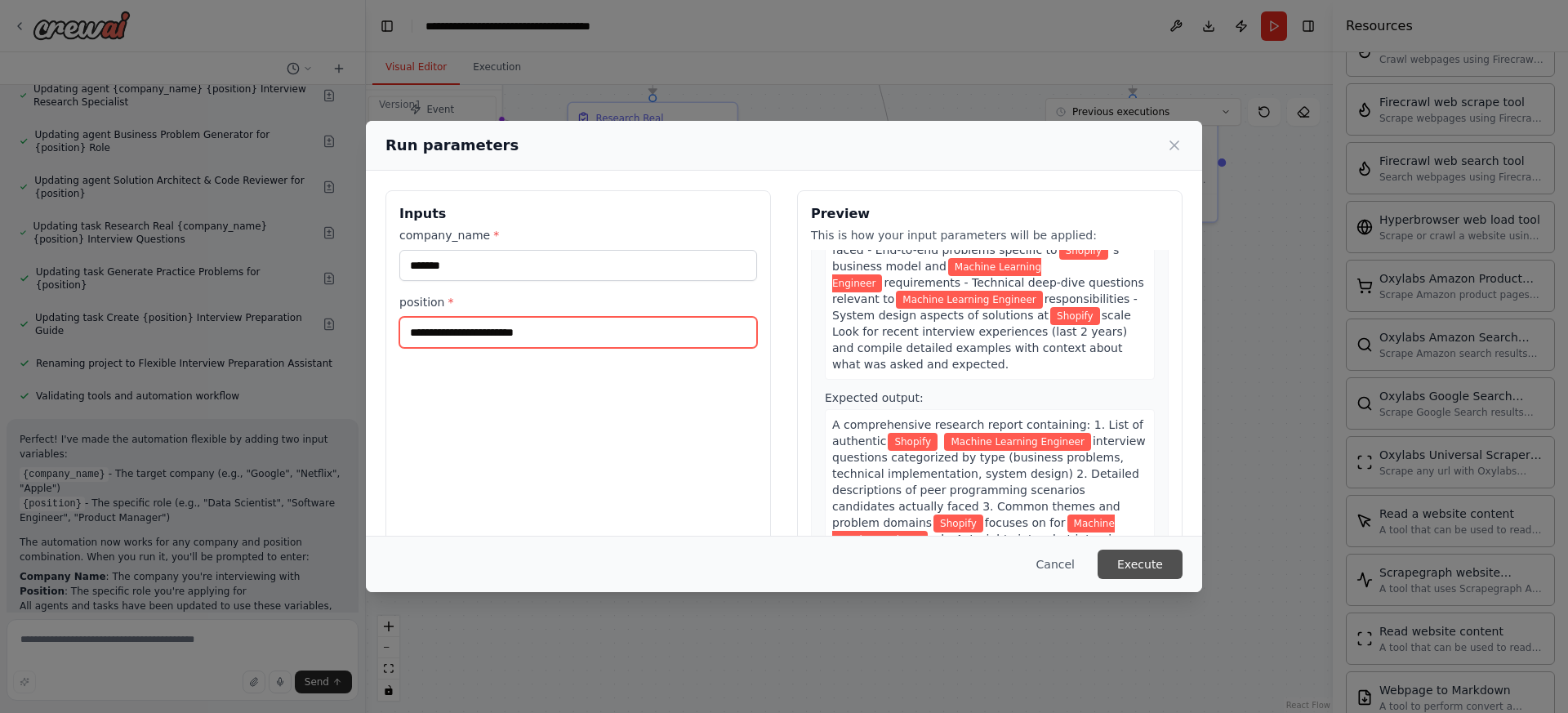
type input "**********"
click at [1143, 561] on button "Execute" at bounding box center [1140, 564] width 85 height 29
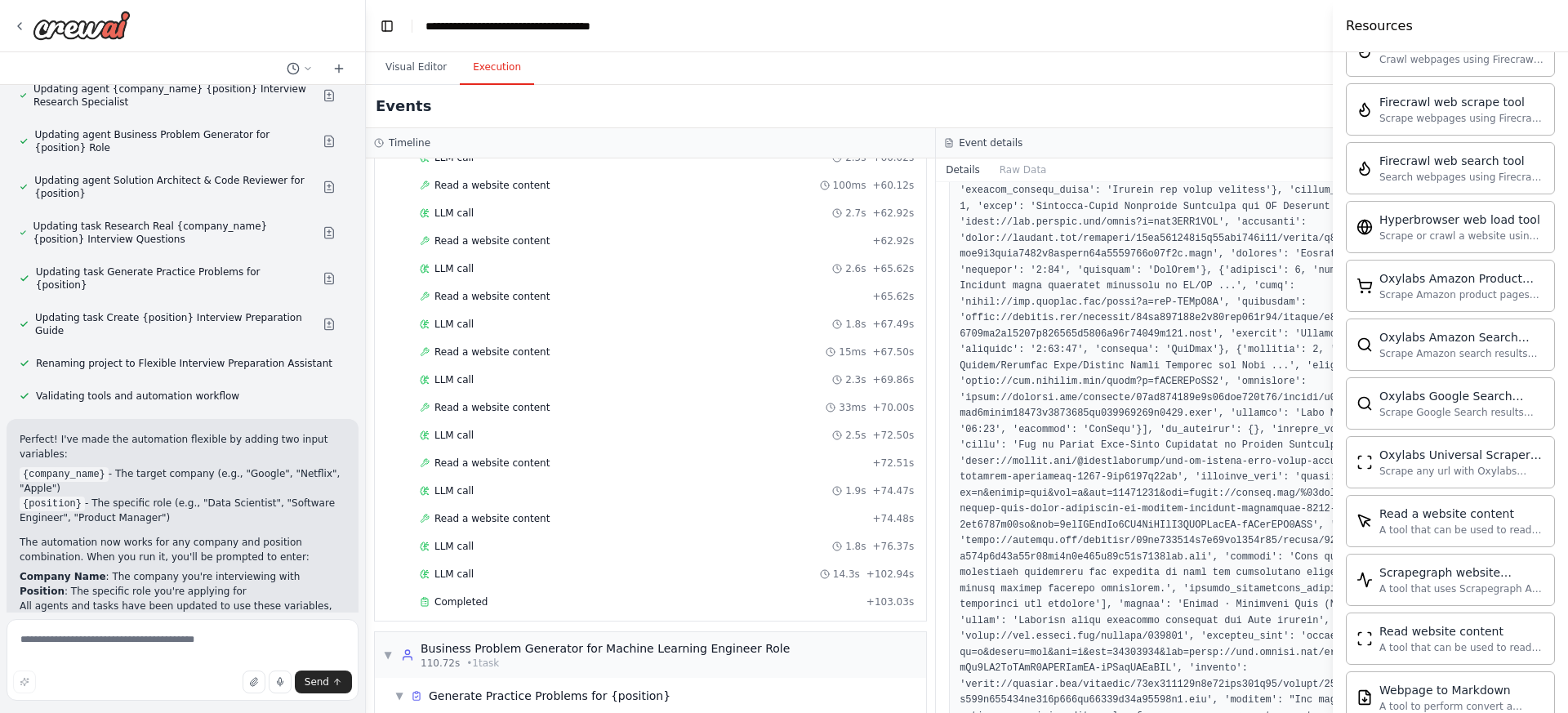
scroll to position [1259, 0]
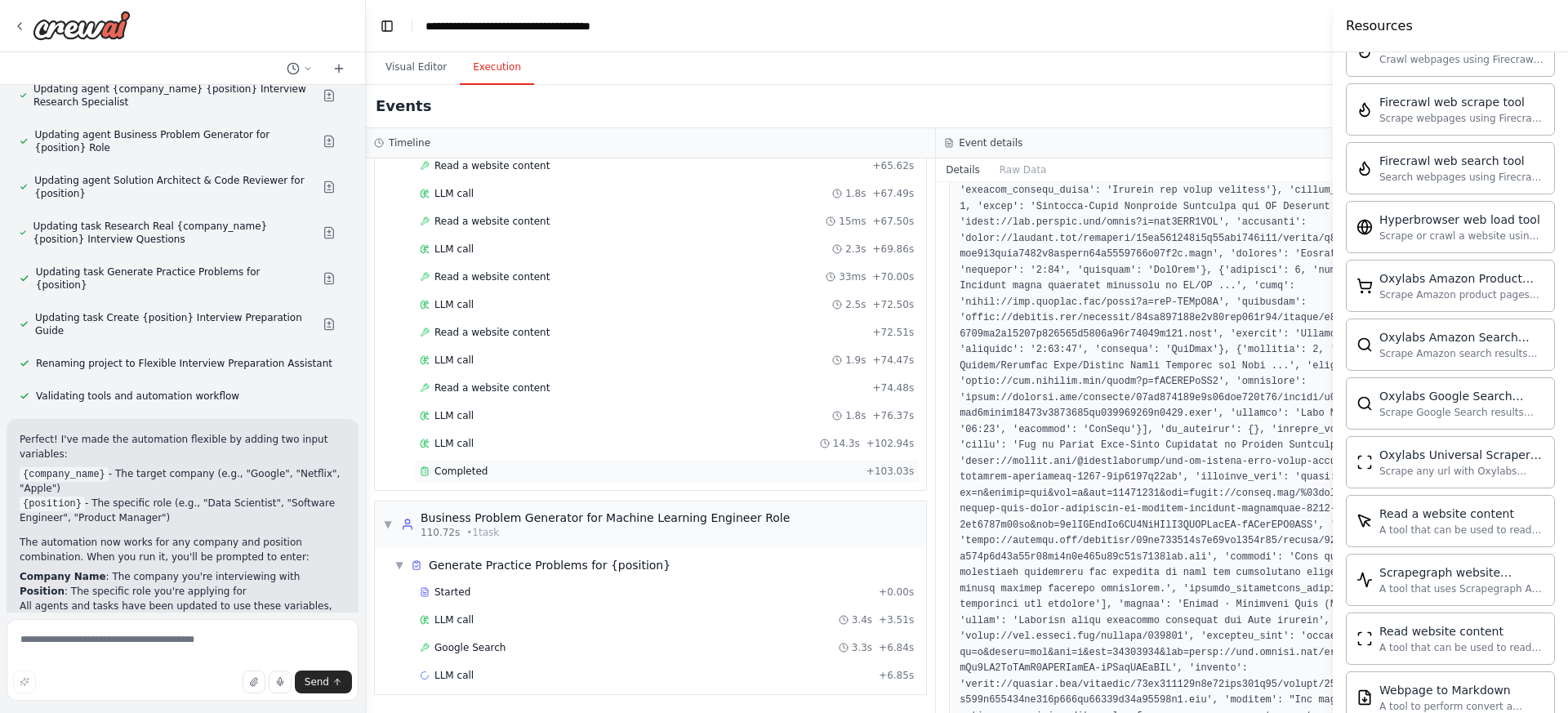
click at [712, 475] on div "Completed" at bounding box center [640, 471] width 440 height 13
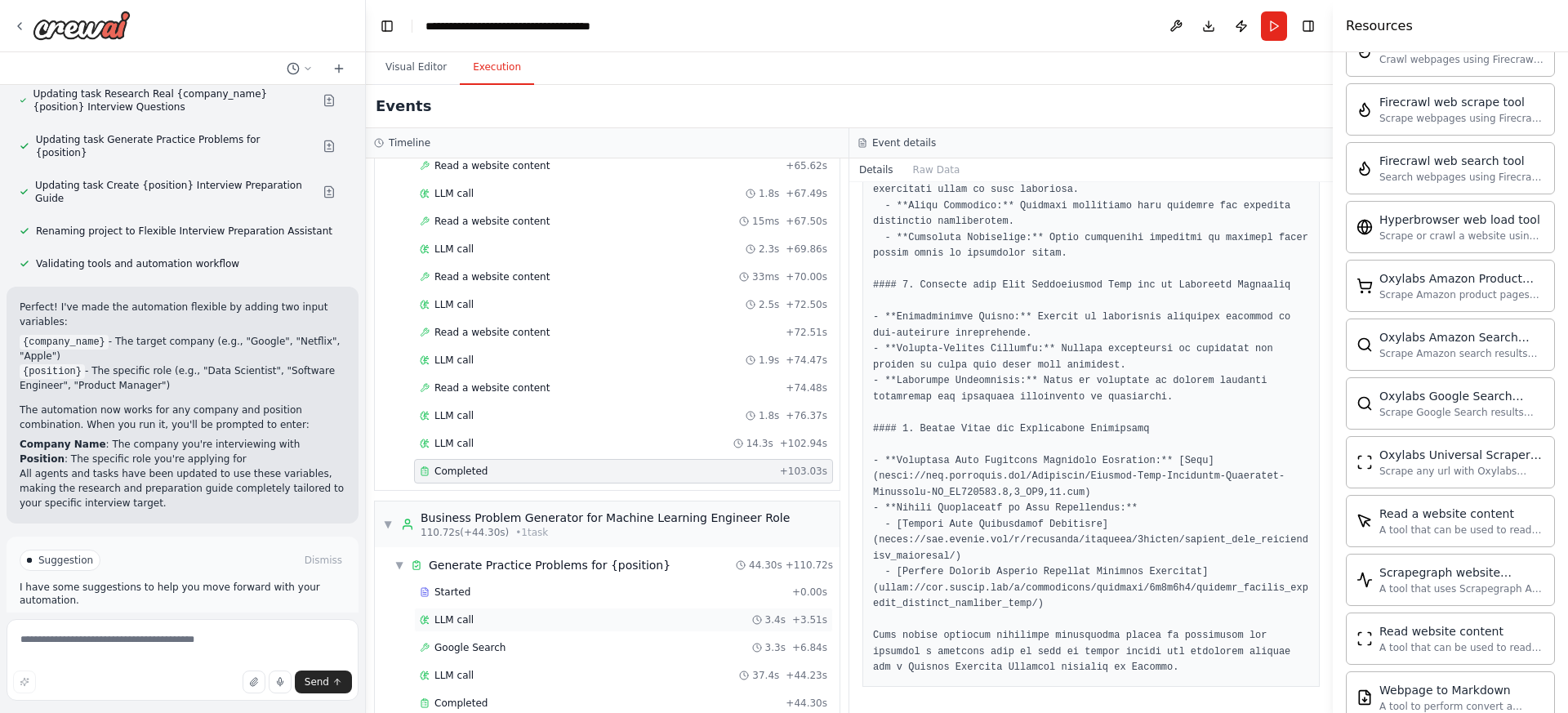
scroll to position [1479, 0]
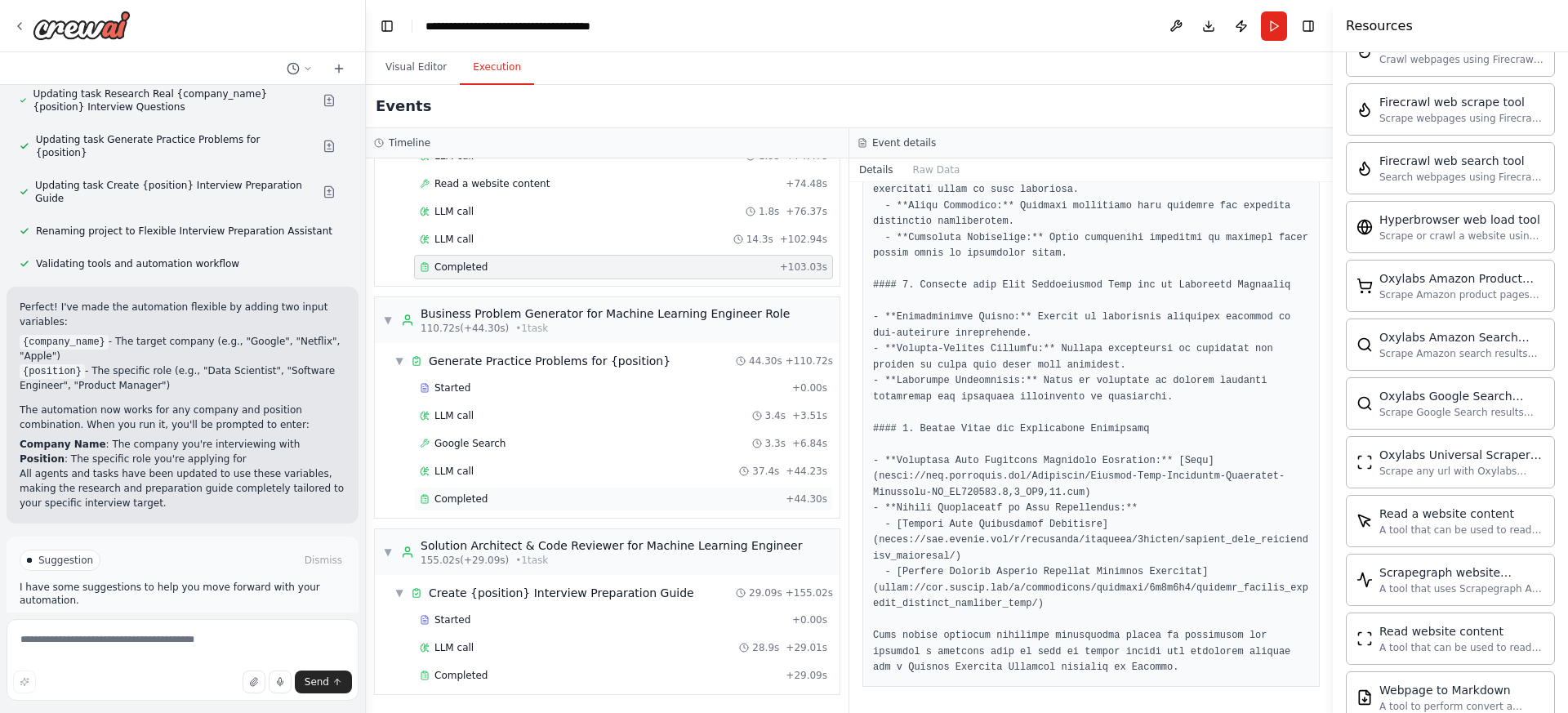
click at [626, 500] on div "Completed" at bounding box center [599, 499] width 359 height 13
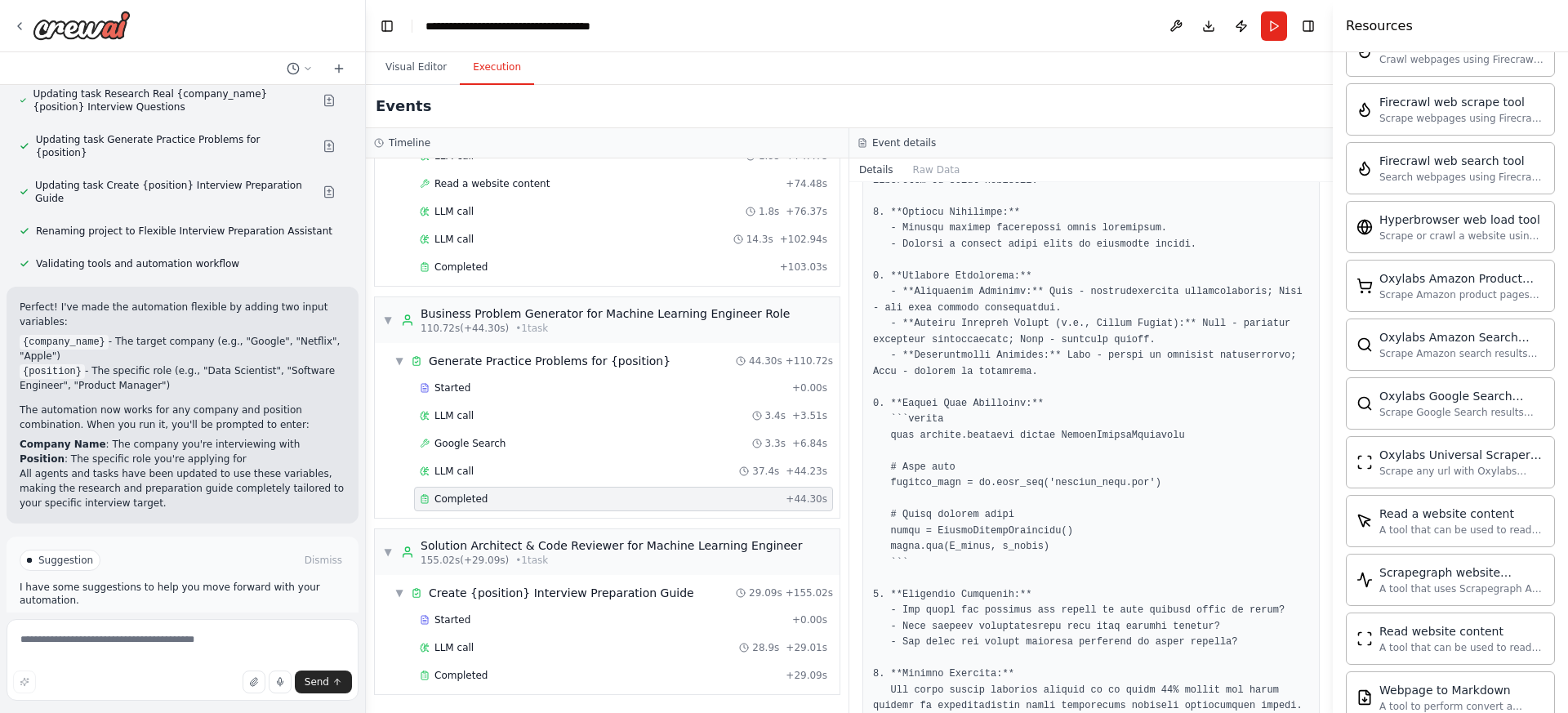
scroll to position [4017, 0]
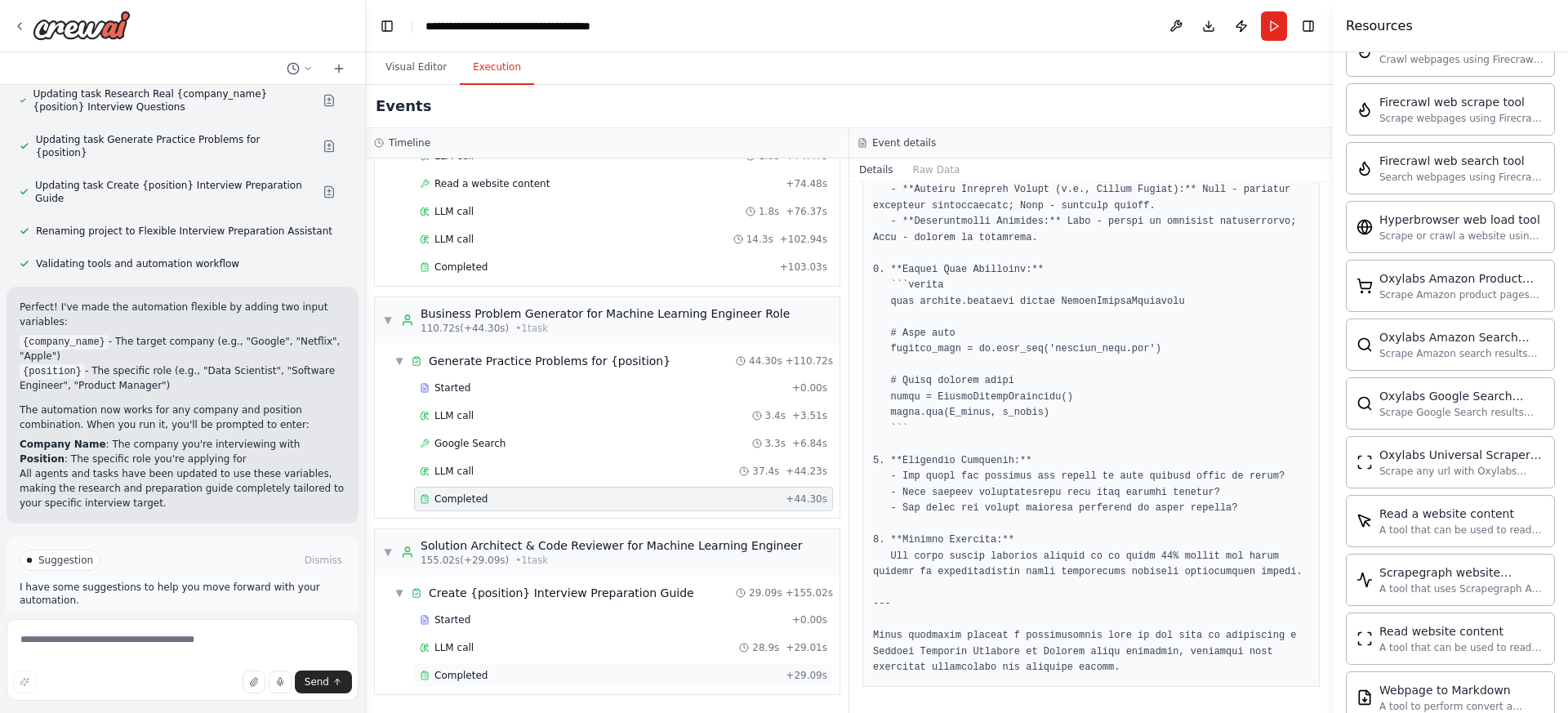
click at [648, 679] on div "Completed" at bounding box center [599, 675] width 359 height 13
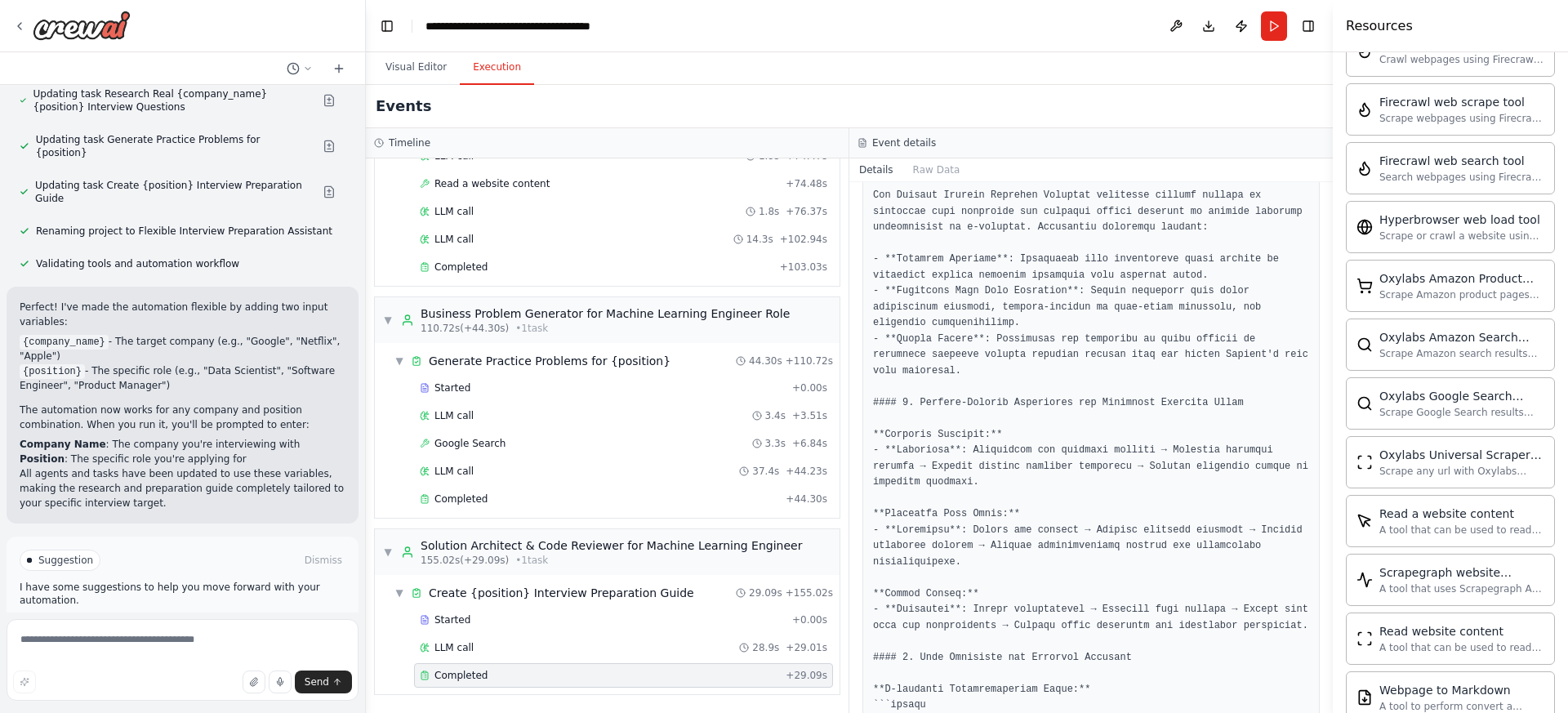
scroll to position [0, 0]
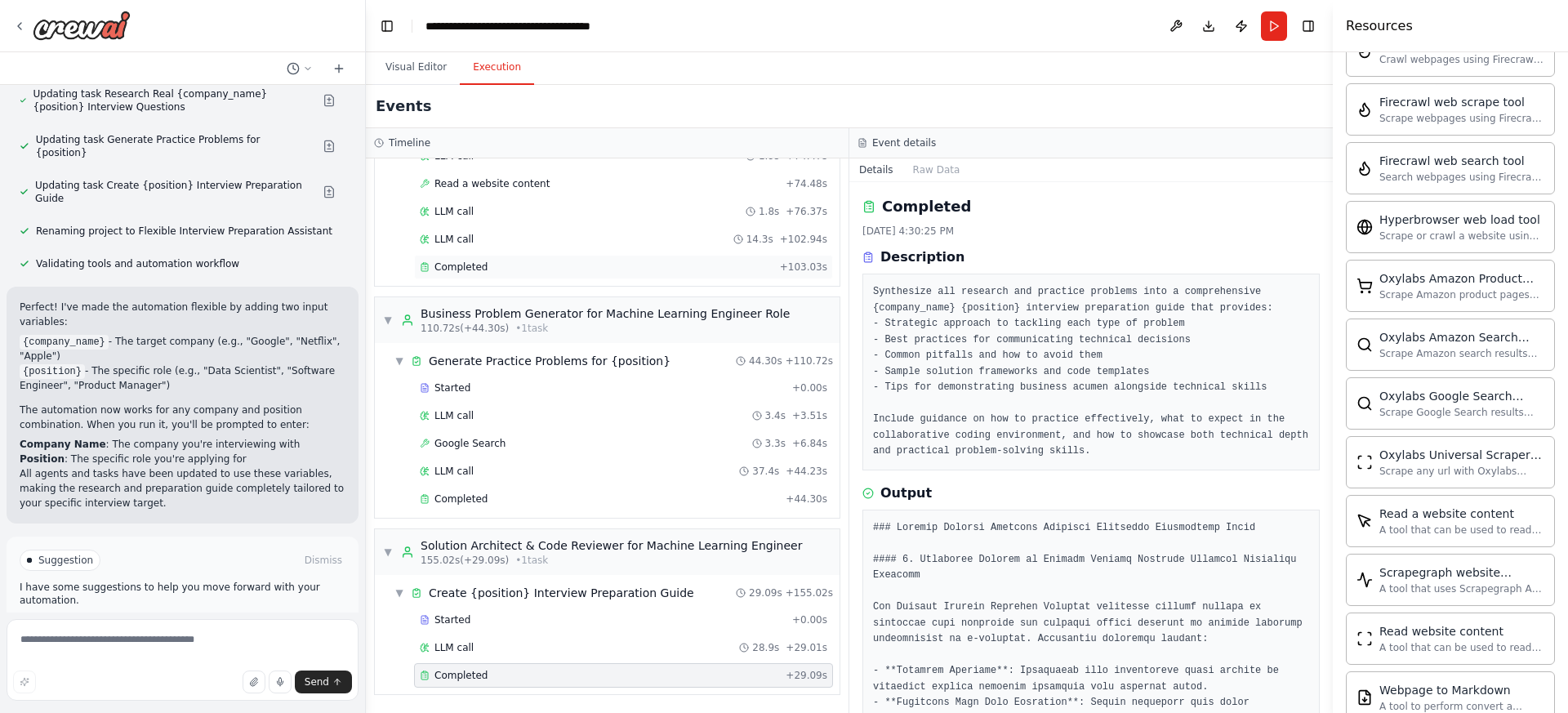
click at [551, 266] on div "Completed" at bounding box center [597, 267] width 354 height 13
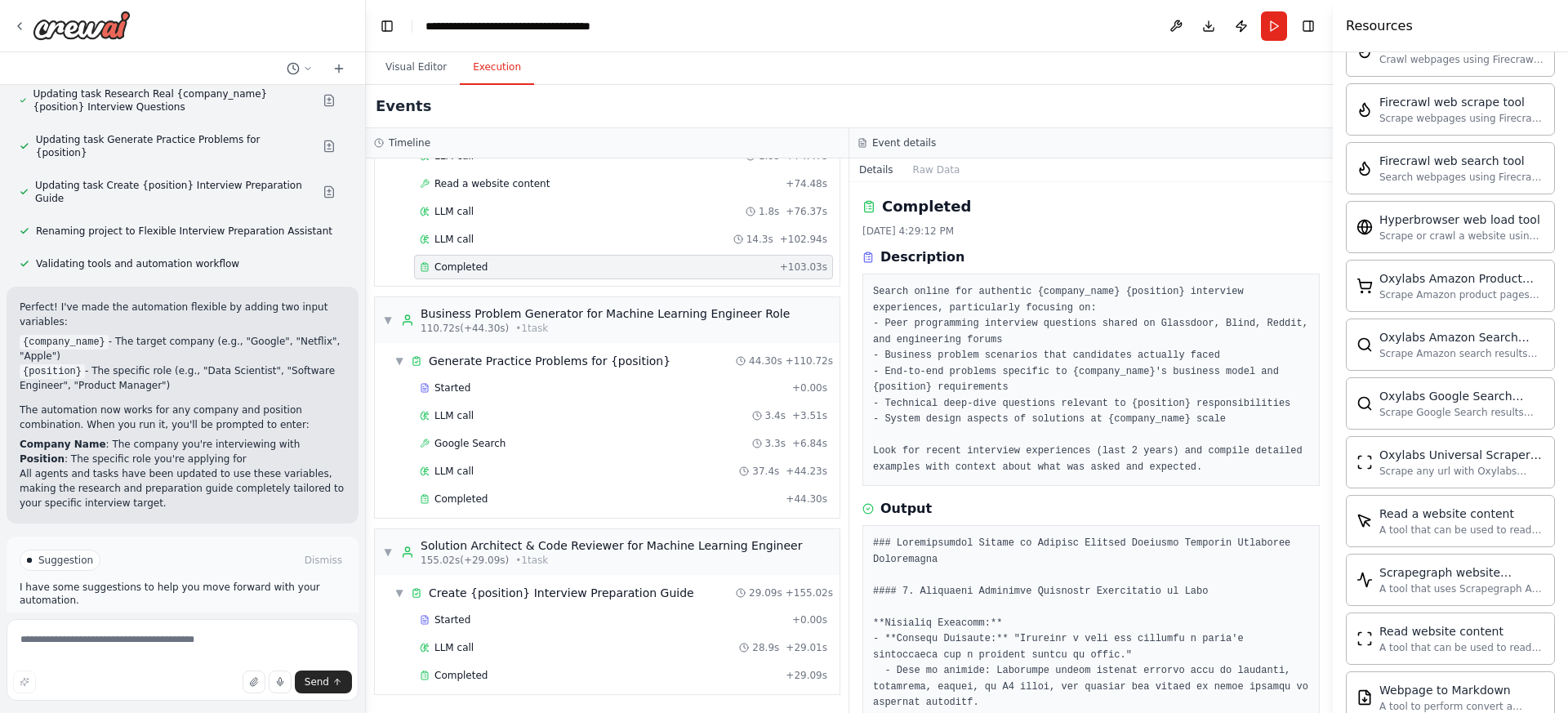
scroll to position [1410, 0]
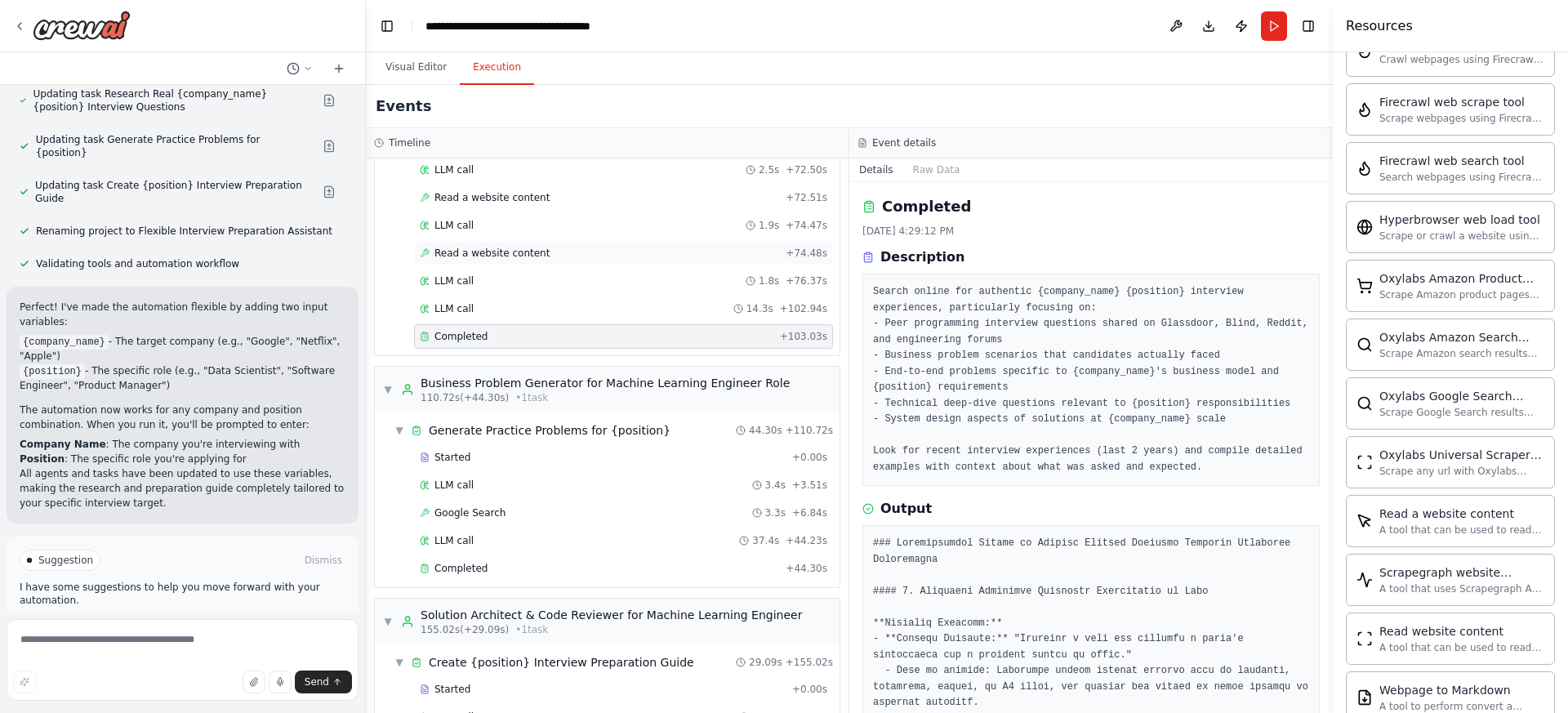
click at [561, 254] on div "Read a website content + 74.48s" at bounding box center [623, 252] width 407 height 13
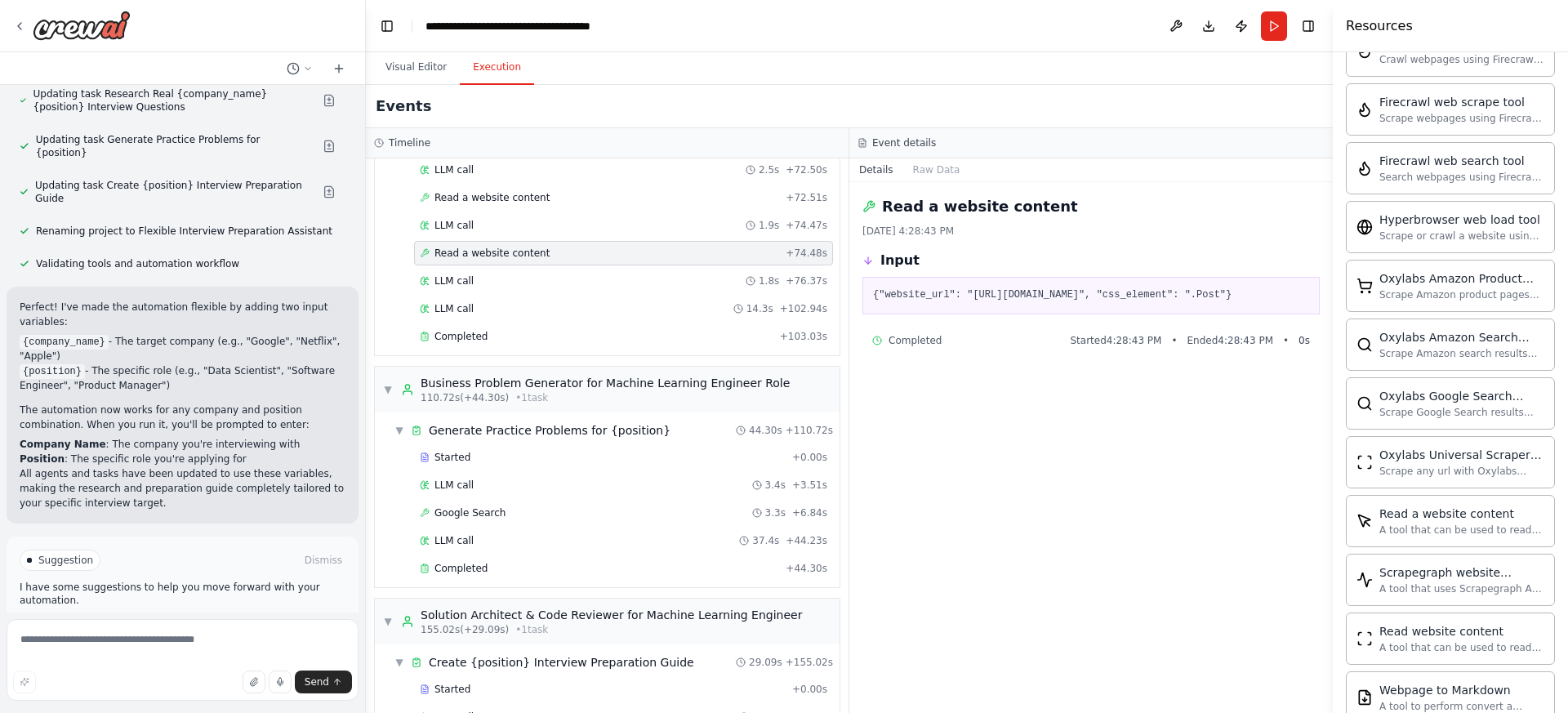
click at [1007, 304] on pre "{"website_url": "[URL][DOMAIN_NAME]", "css_element": ".Post"}" at bounding box center [1091, 295] width 437 height 16
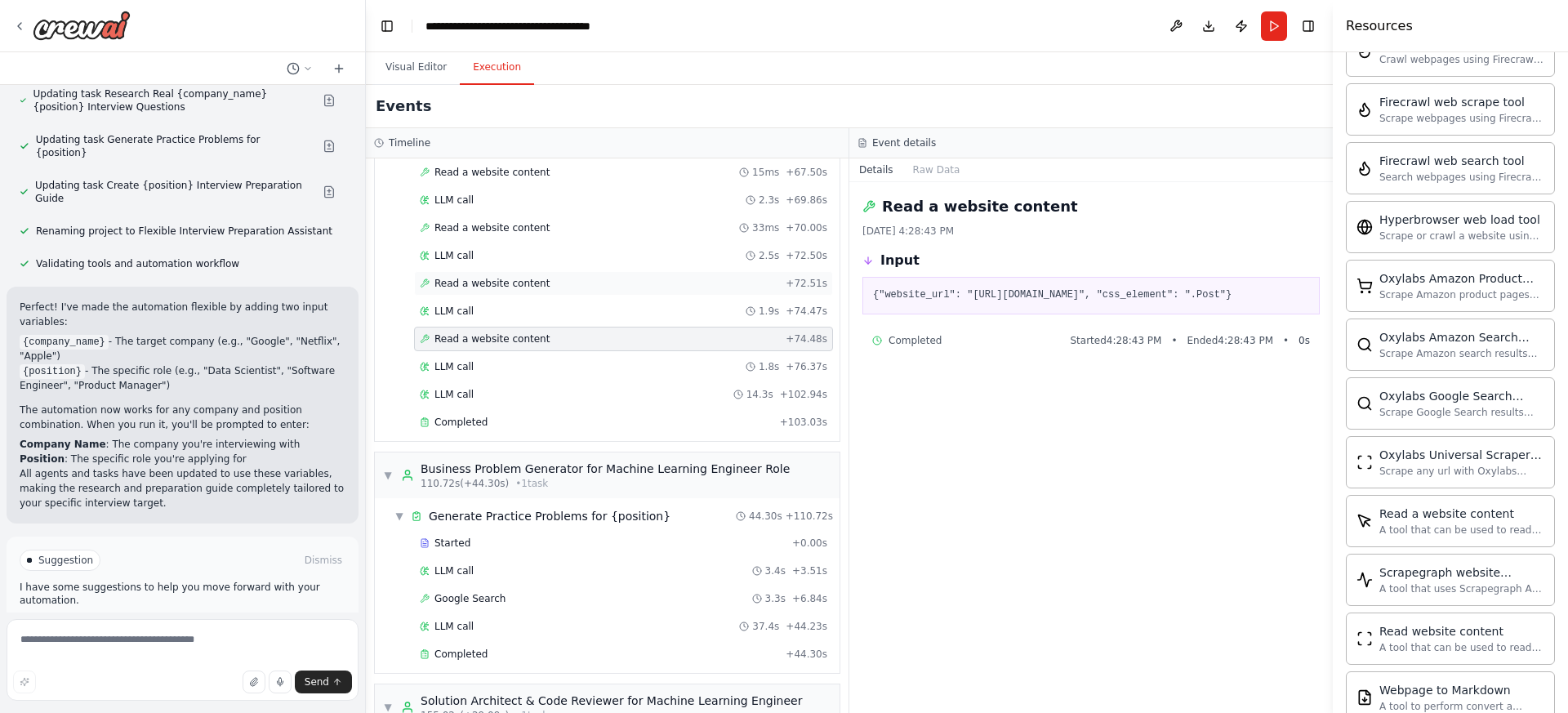
scroll to position [1326, 0]
click at [536, 281] on span "Read a website content" at bounding box center [493, 281] width 115 height 13
click at [524, 421] on div "Completed" at bounding box center [597, 419] width 354 height 13
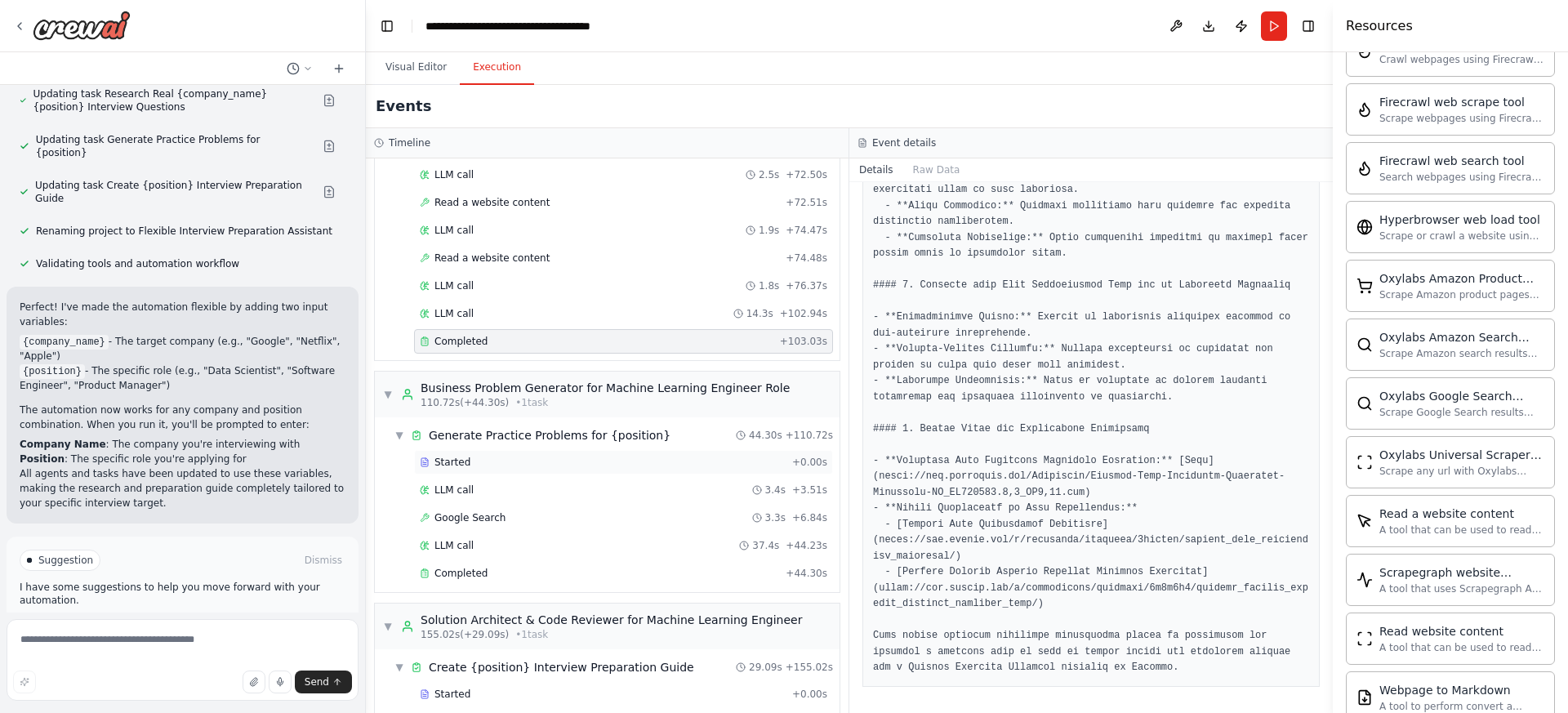
scroll to position [1479, 0]
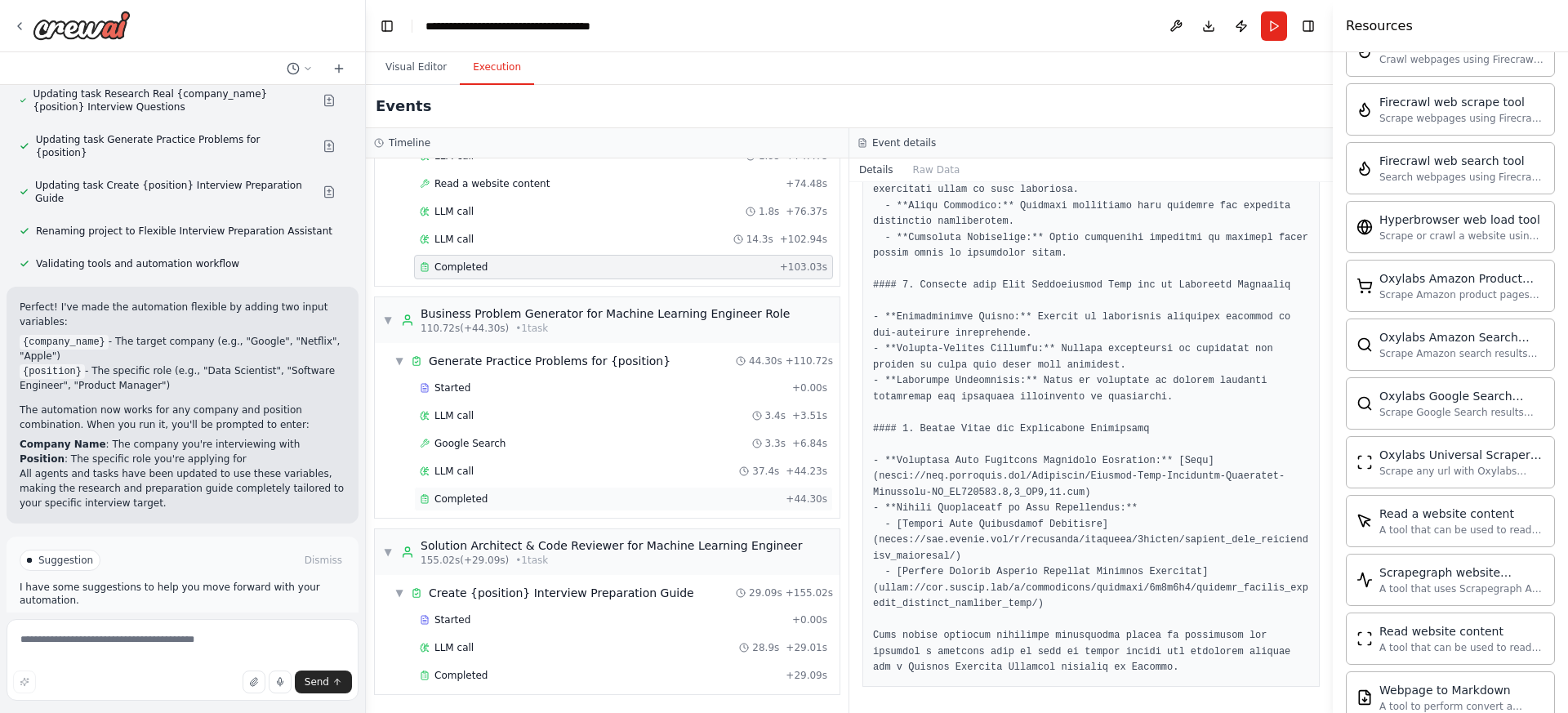
click at [735, 491] on div "Completed + 44.30s" at bounding box center [623, 499] width 419 height 24
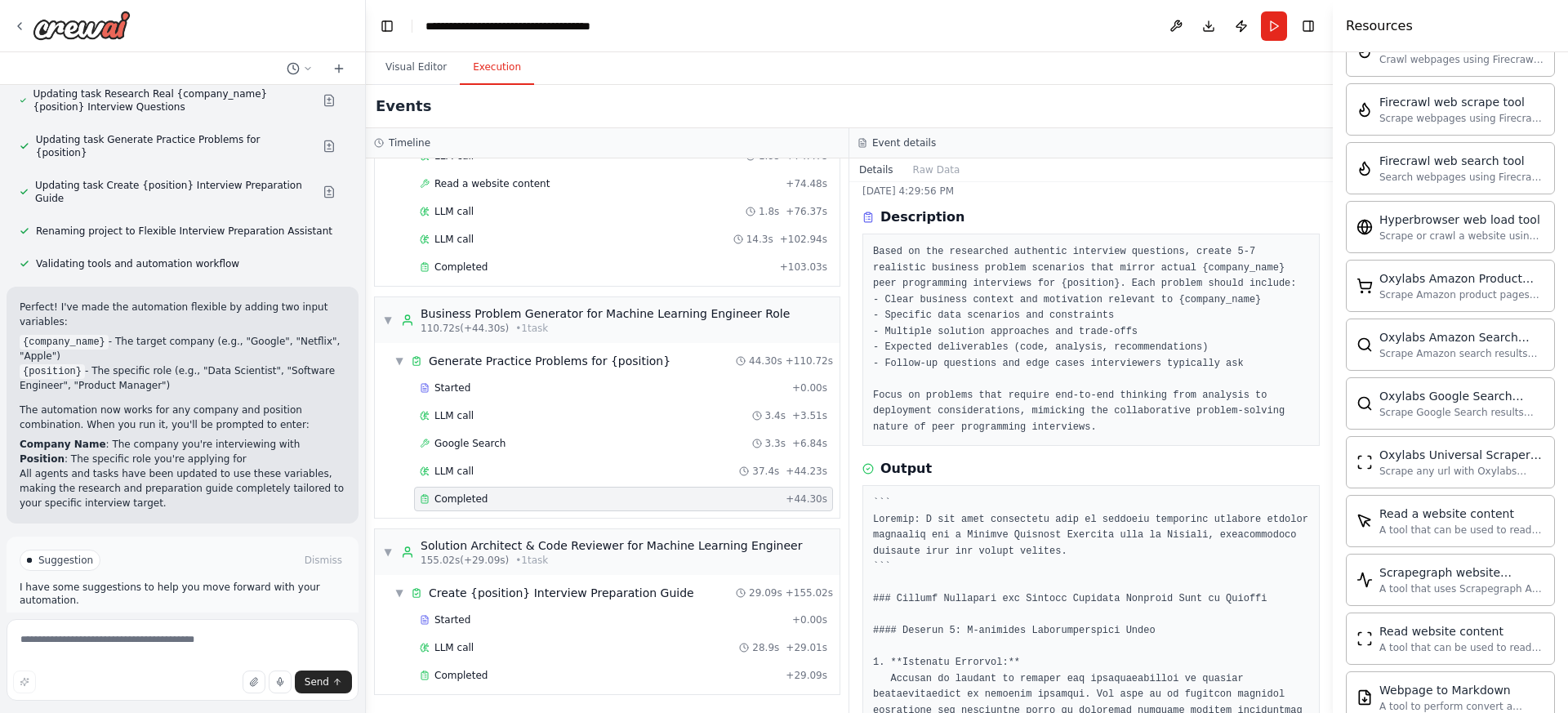
scroll to position [0, 0]
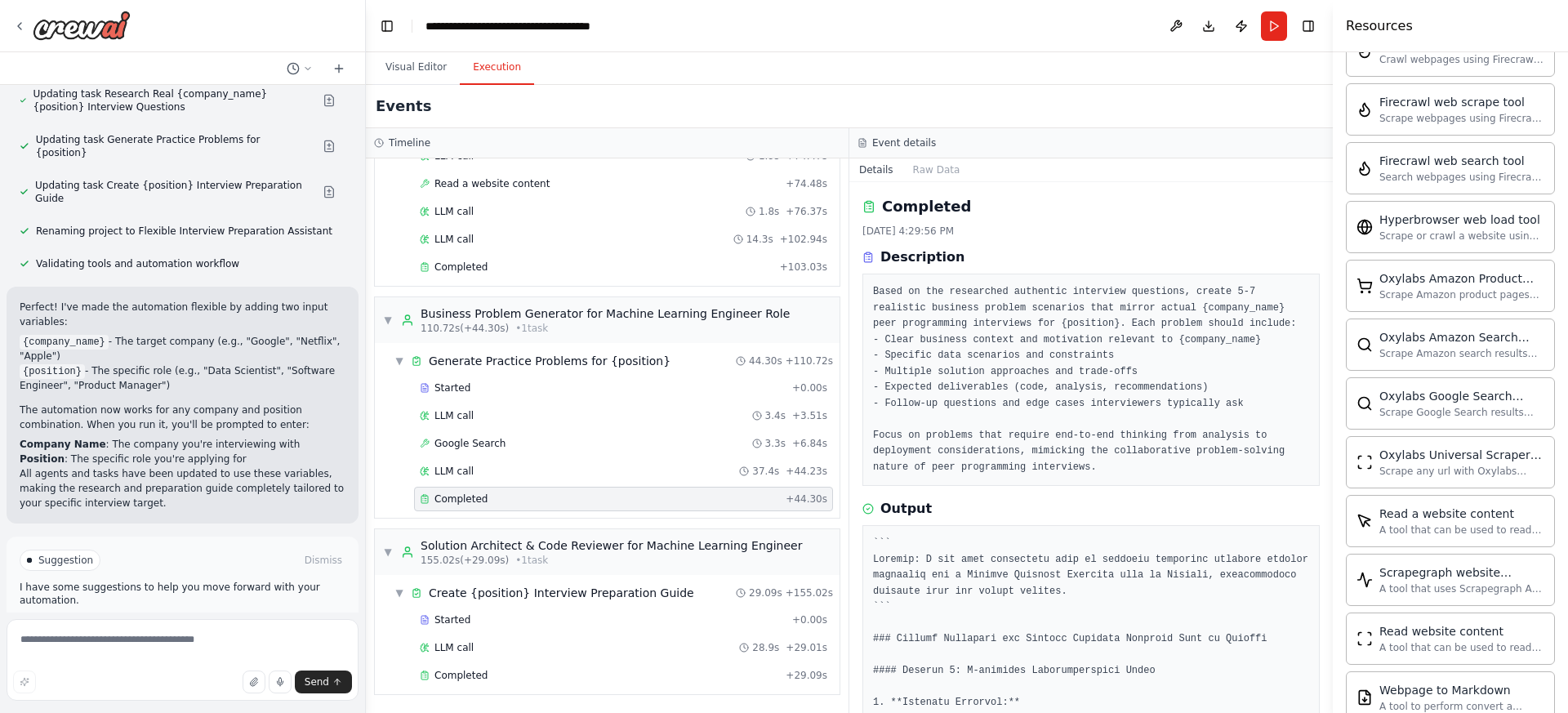
click at [1208, 29] on button "Download" at bounding box center [1209, 26] width 26 height 29
click at [1311, 29] on button "Toggle Right Sidebar" at bounding box center [1308, 26] width 23 height 23
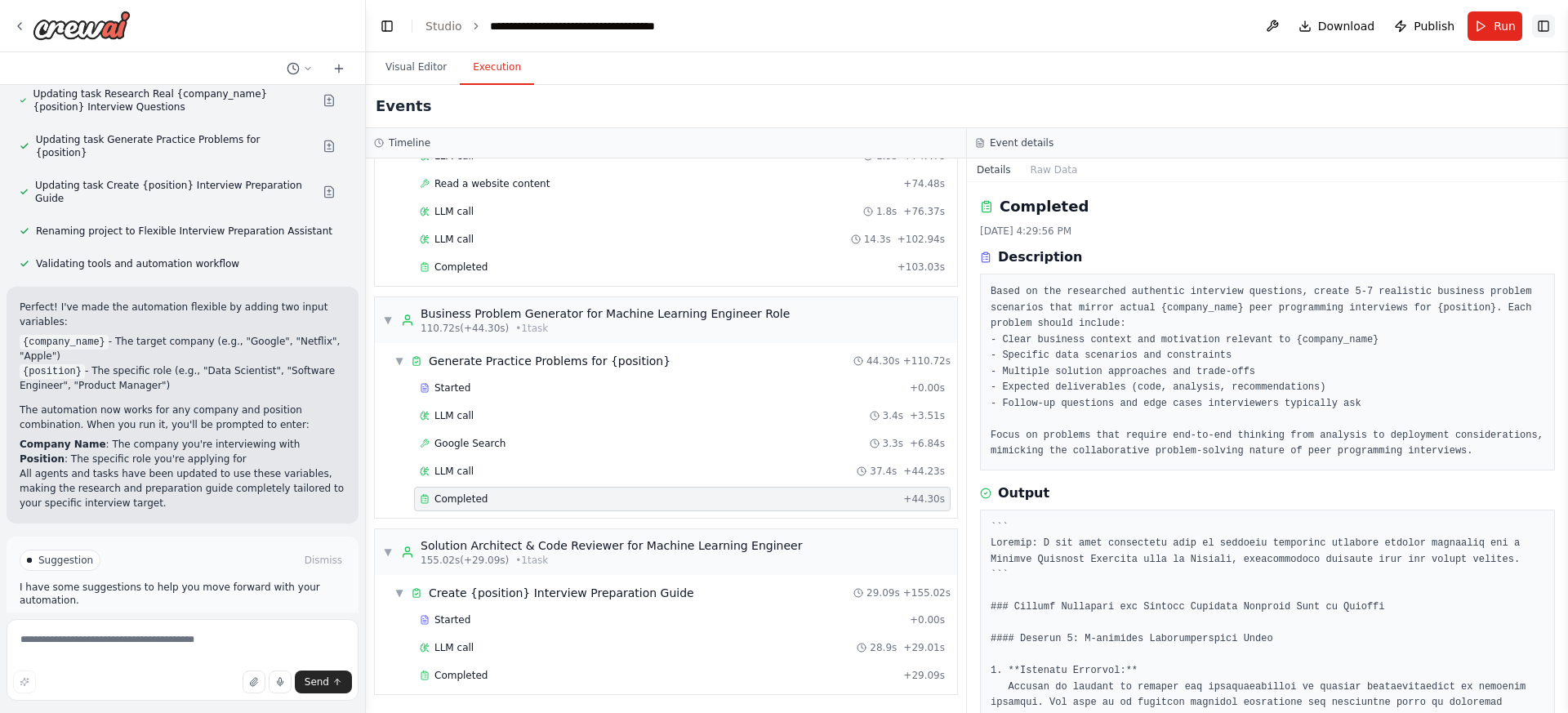
scroll to position [1463, 0]
